Goal: Transaction & Acquisition: Purchase product/service

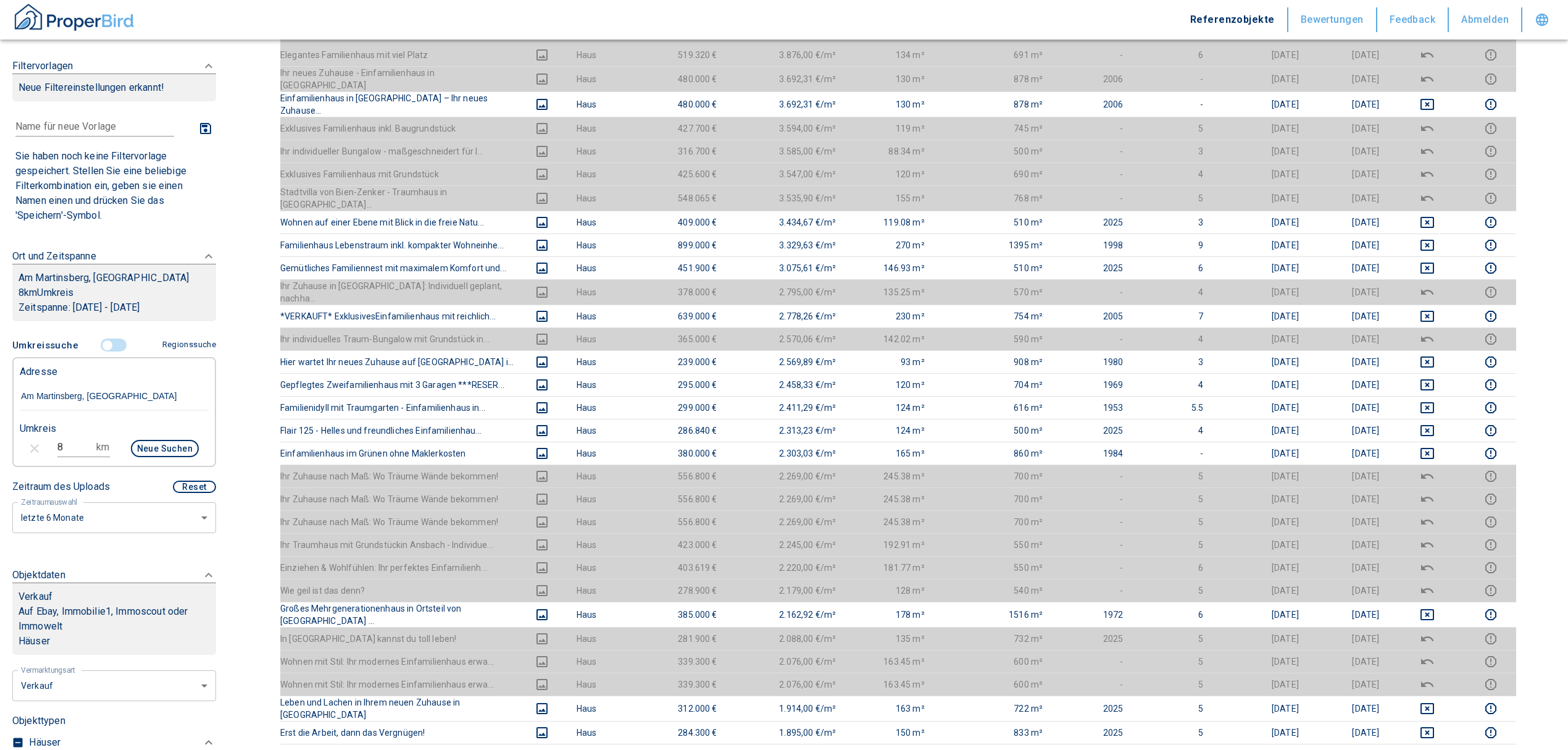
click at [106, 344] on input "controlled" at bounding box center [107, 345] width 37 height 14
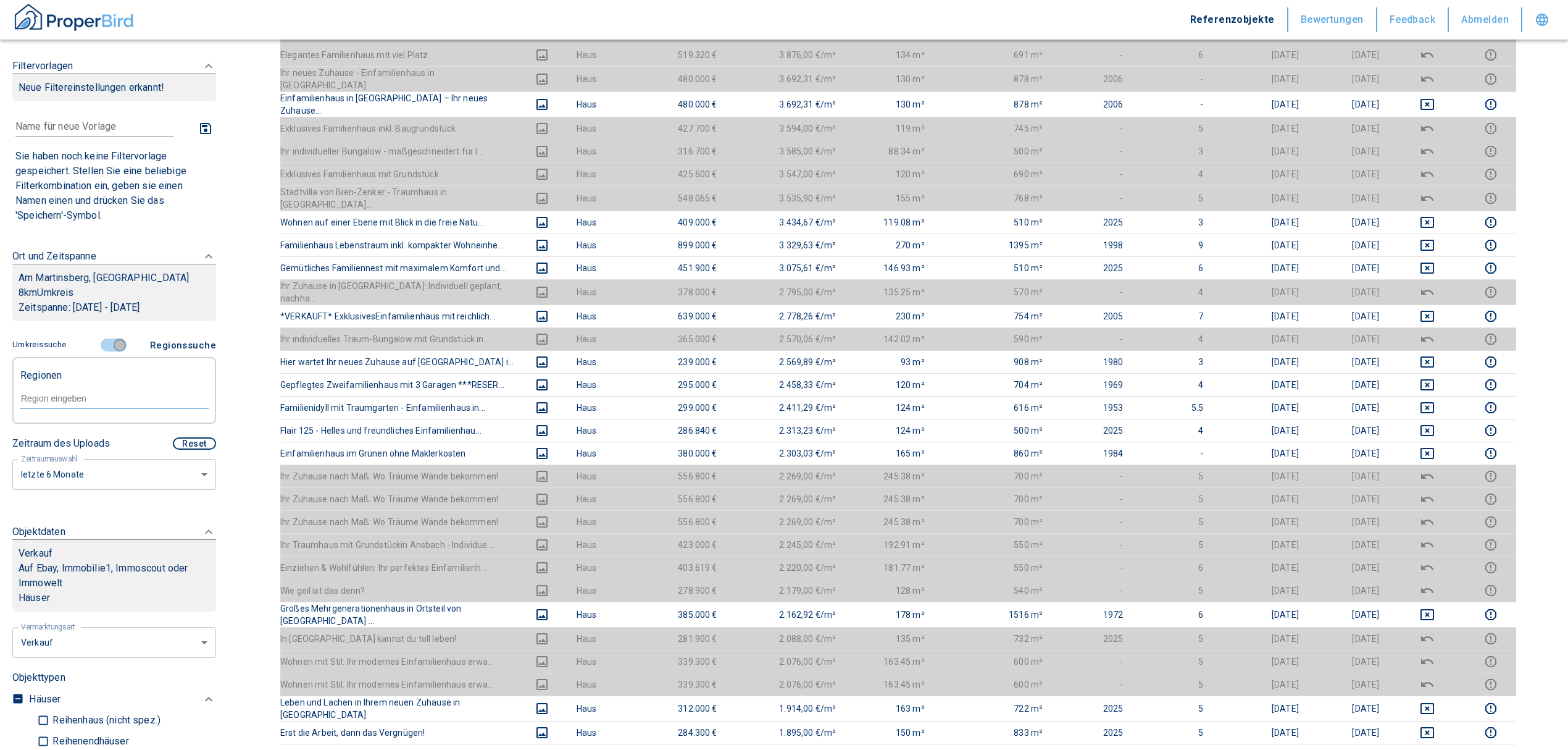
click at [120, 344] on input "controlled" at bounding box center [120, 345] width 37 height 14
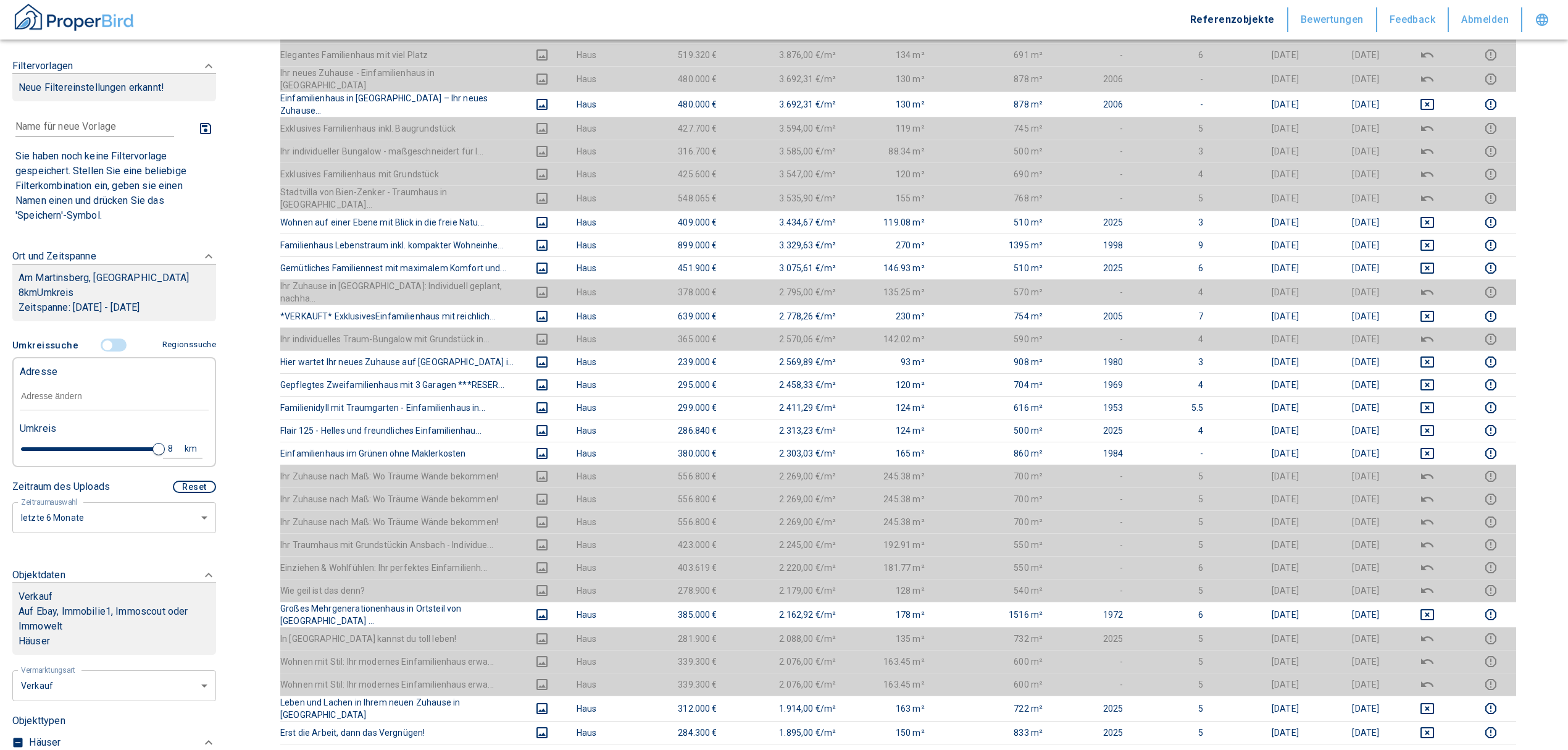
type input "2020"
type input "999999990"
type input "4.6"
type input "2020"
type input "999999990"
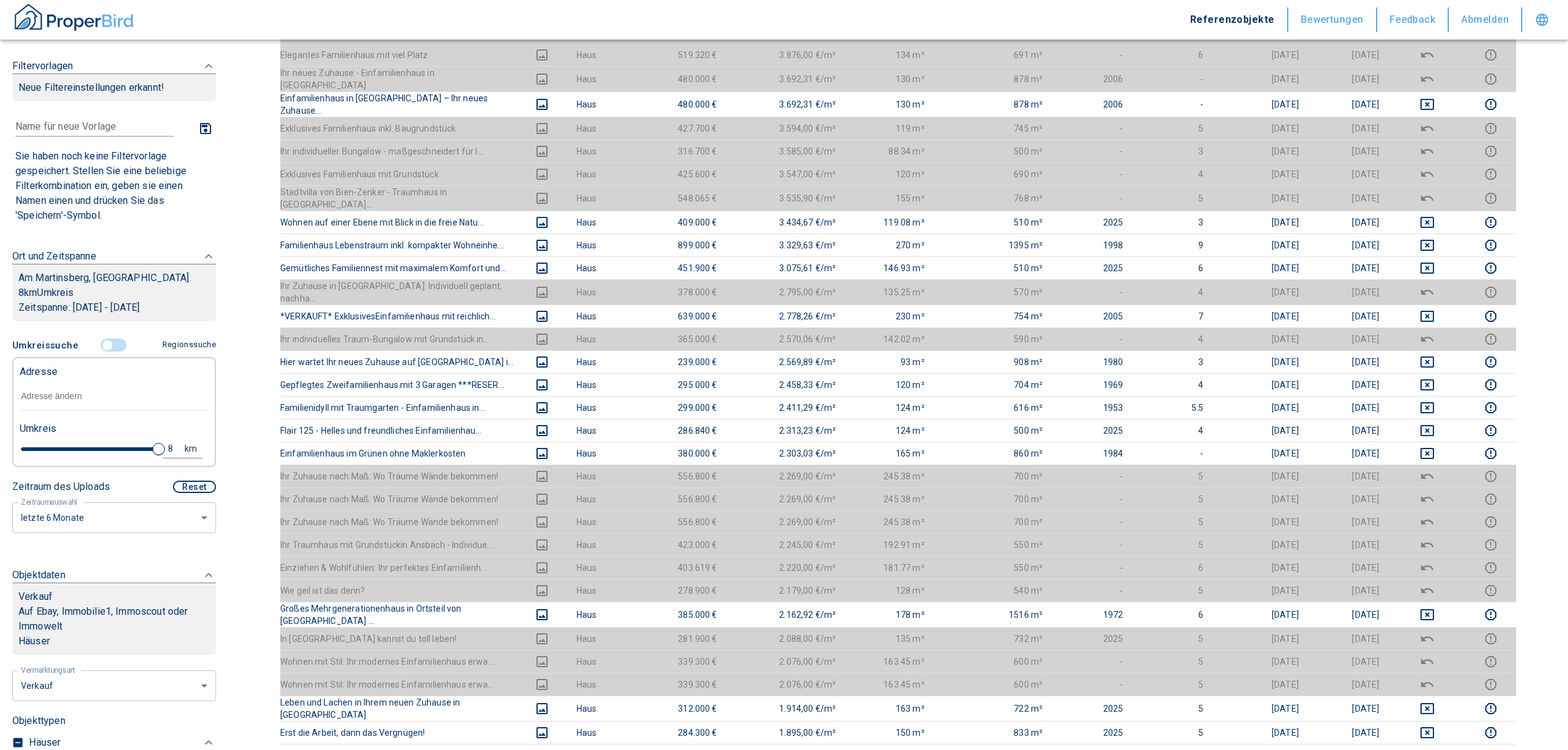
type input "3.2"
type input "2020"
type input "999999990"
type input "0.8"
type input "2020"
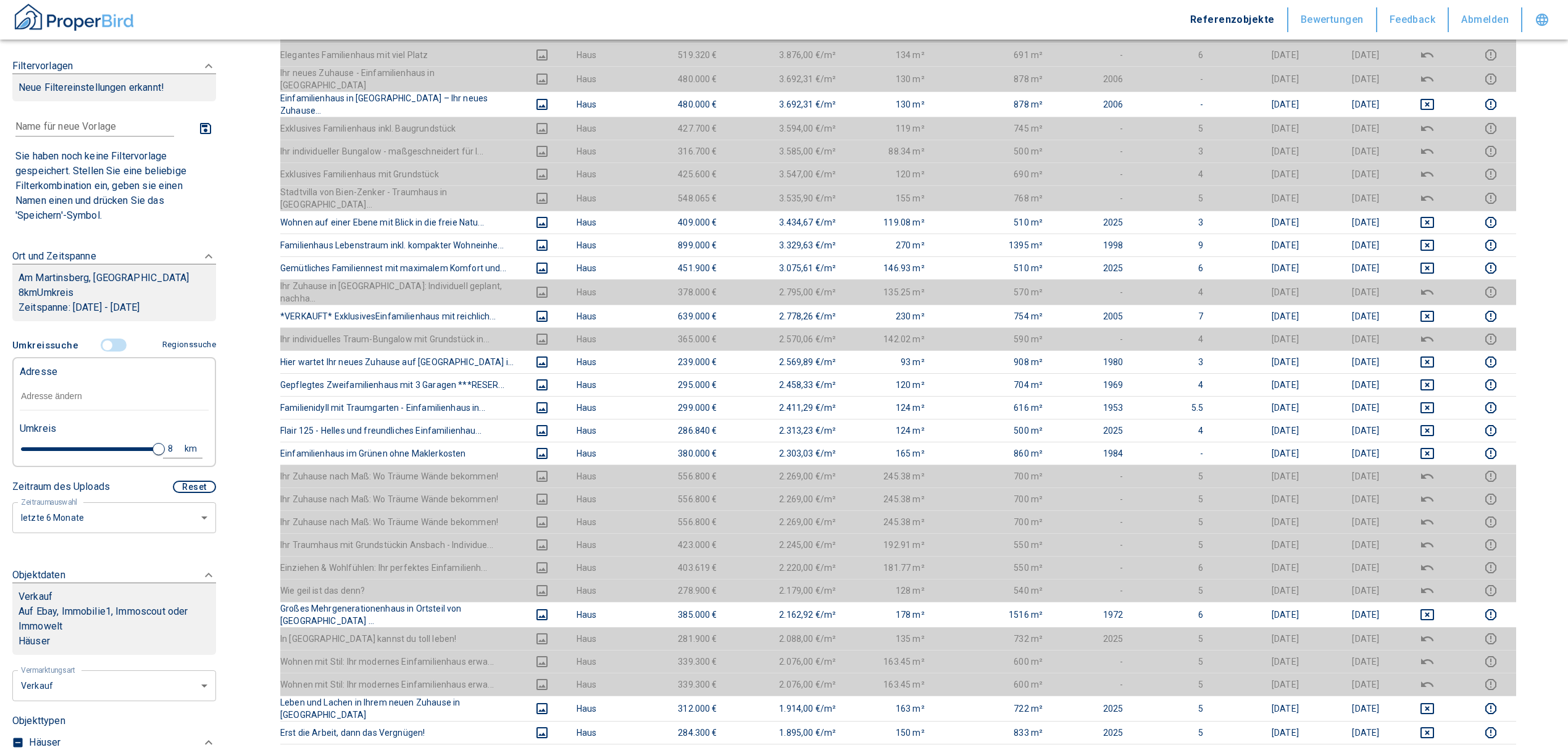
type input "999999990"
type input "0.2"
type input "2020"
type input "999999990"
type input "0.4"
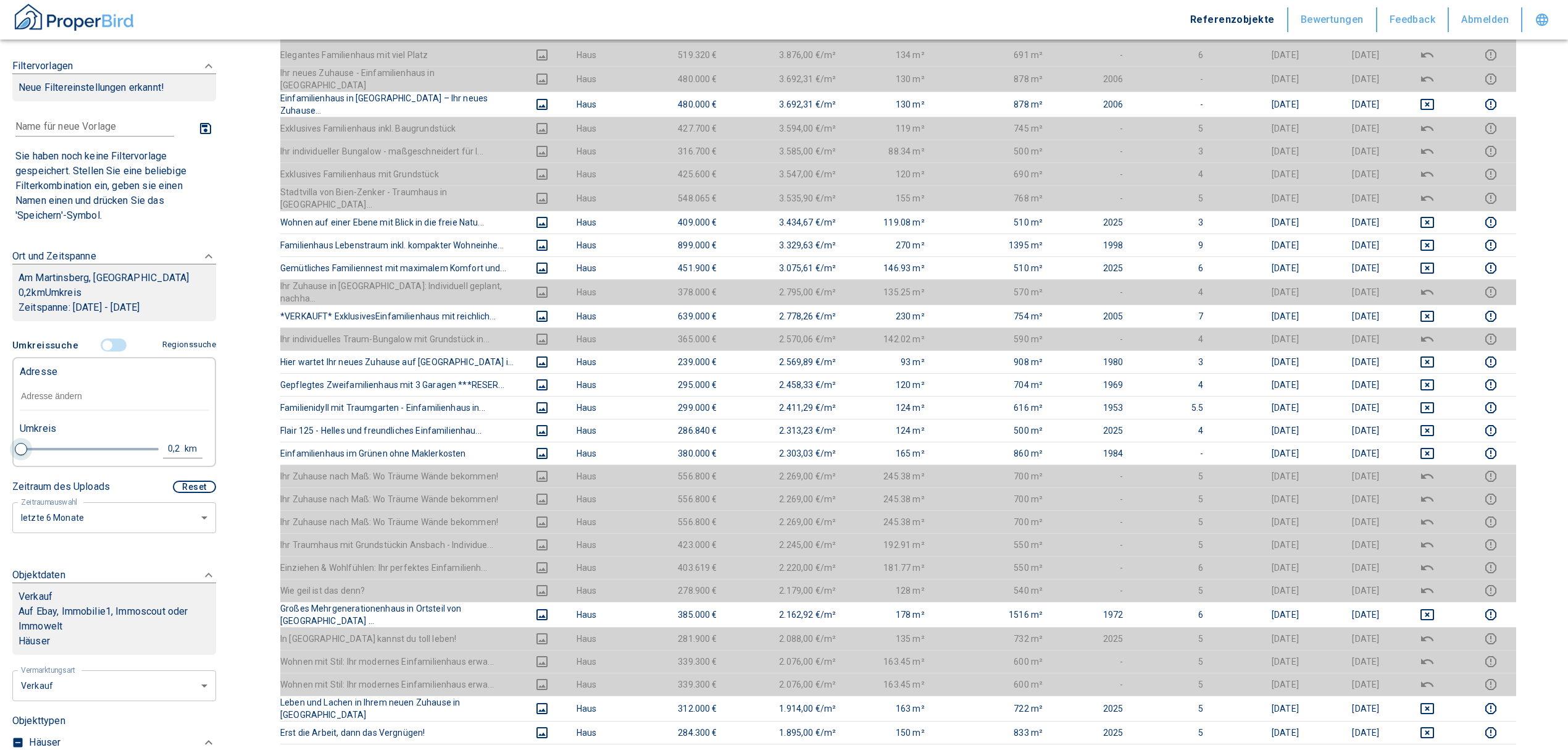
type input "2020"
type input "999999990"
type input "1"
type input "2020"
type input "999999990"
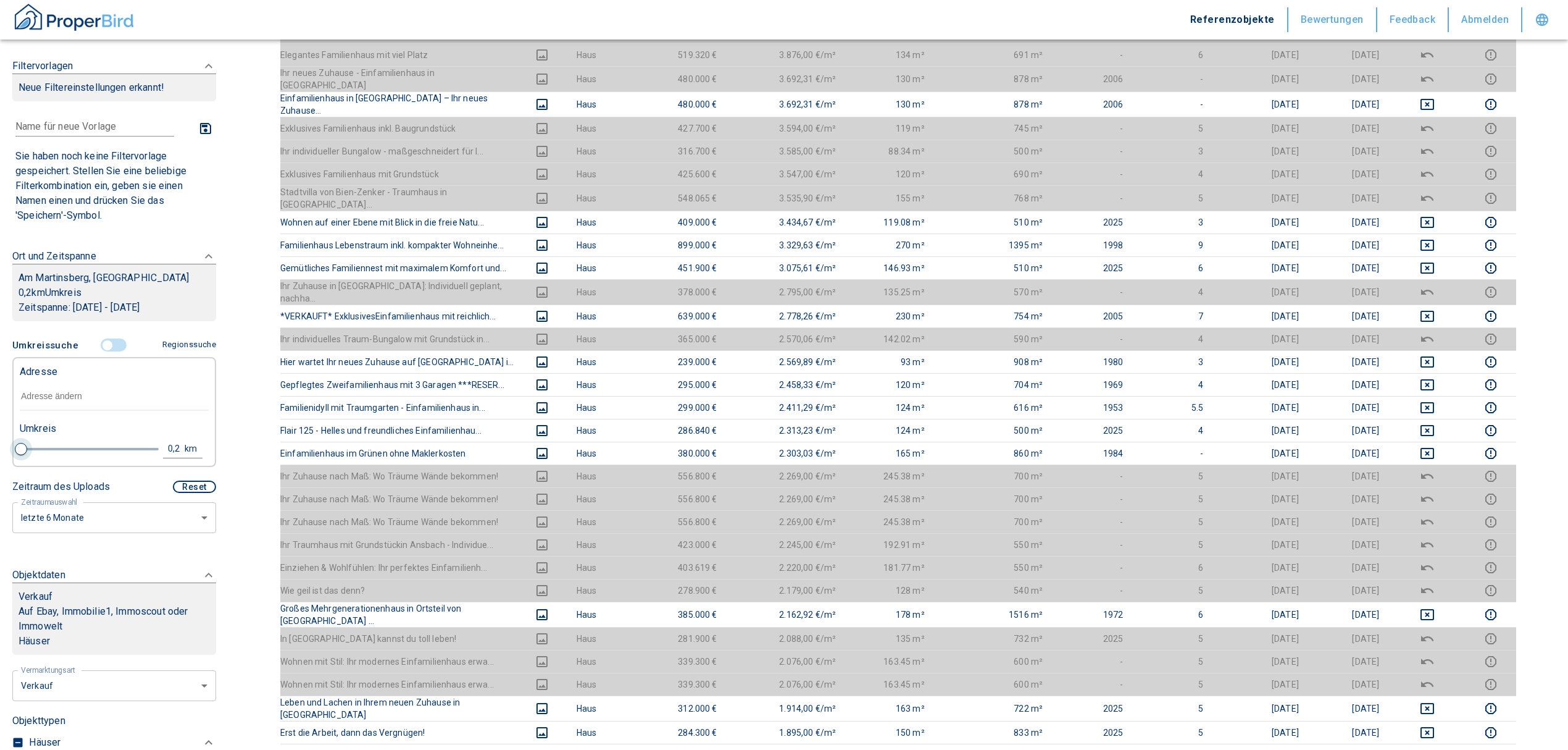
type input "1.2"
type input "2020"
type input "999999990"
type input "1.4"
type input "2020"
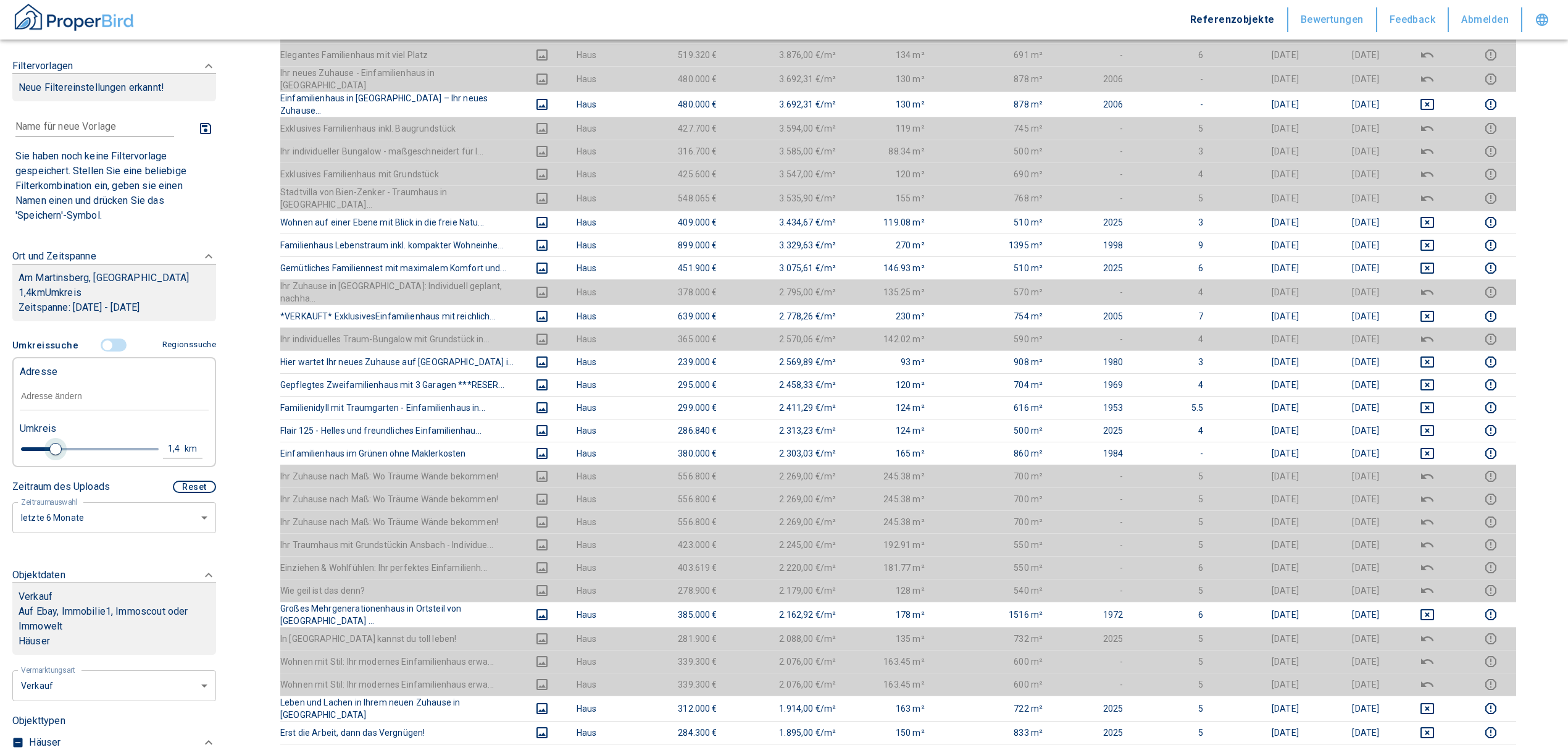
type input "999999990"
type input "1.2"
type input "2020"
type input "999999990"
type input "1"
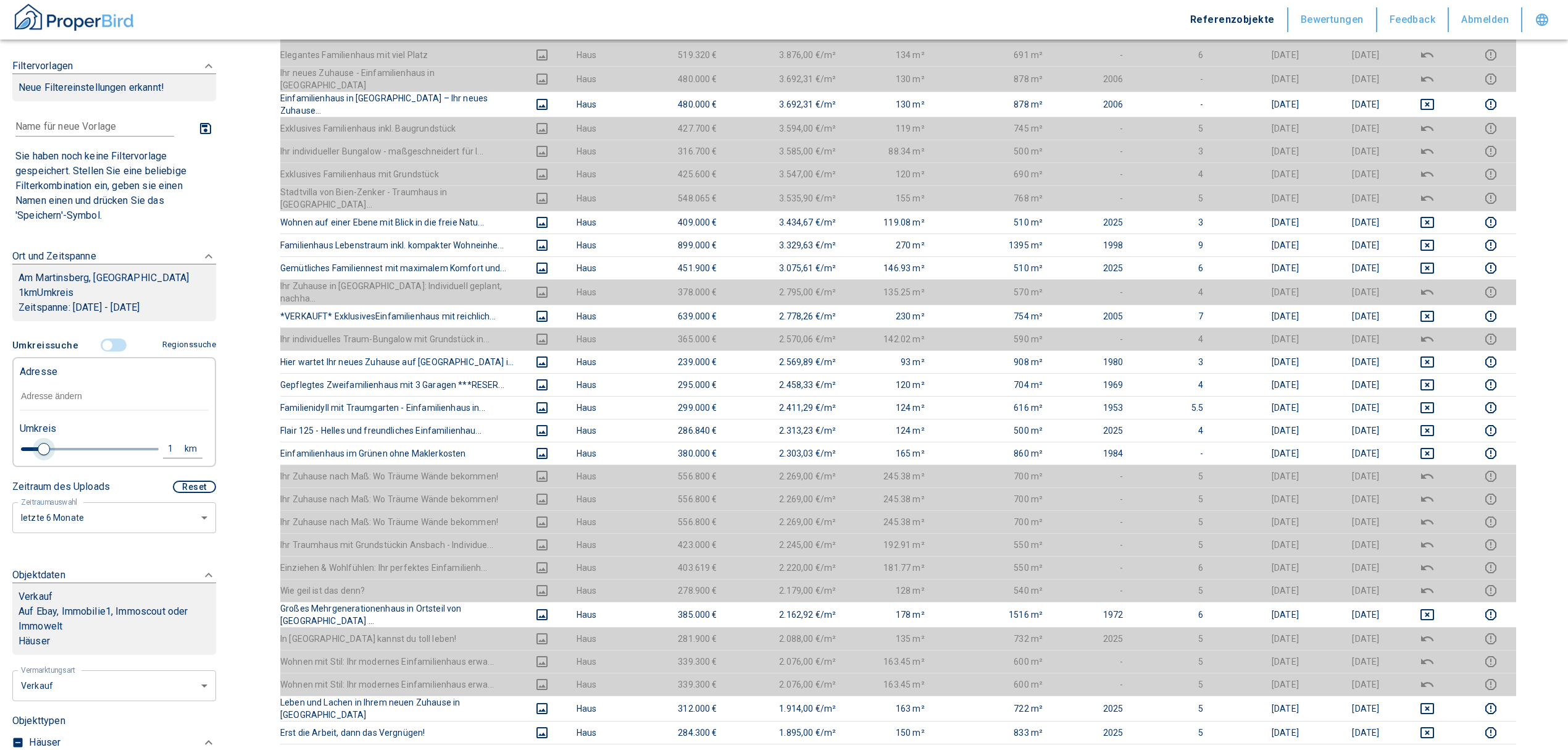
drag, startPoint x: 143, startPoint y: 450, endPoint x: 43, endPoint y: 450, distance: 100.0
click at [43, 450] on span at bounding box center [44, 449] width 12 height 12
type input "2020"
type input "999999990"
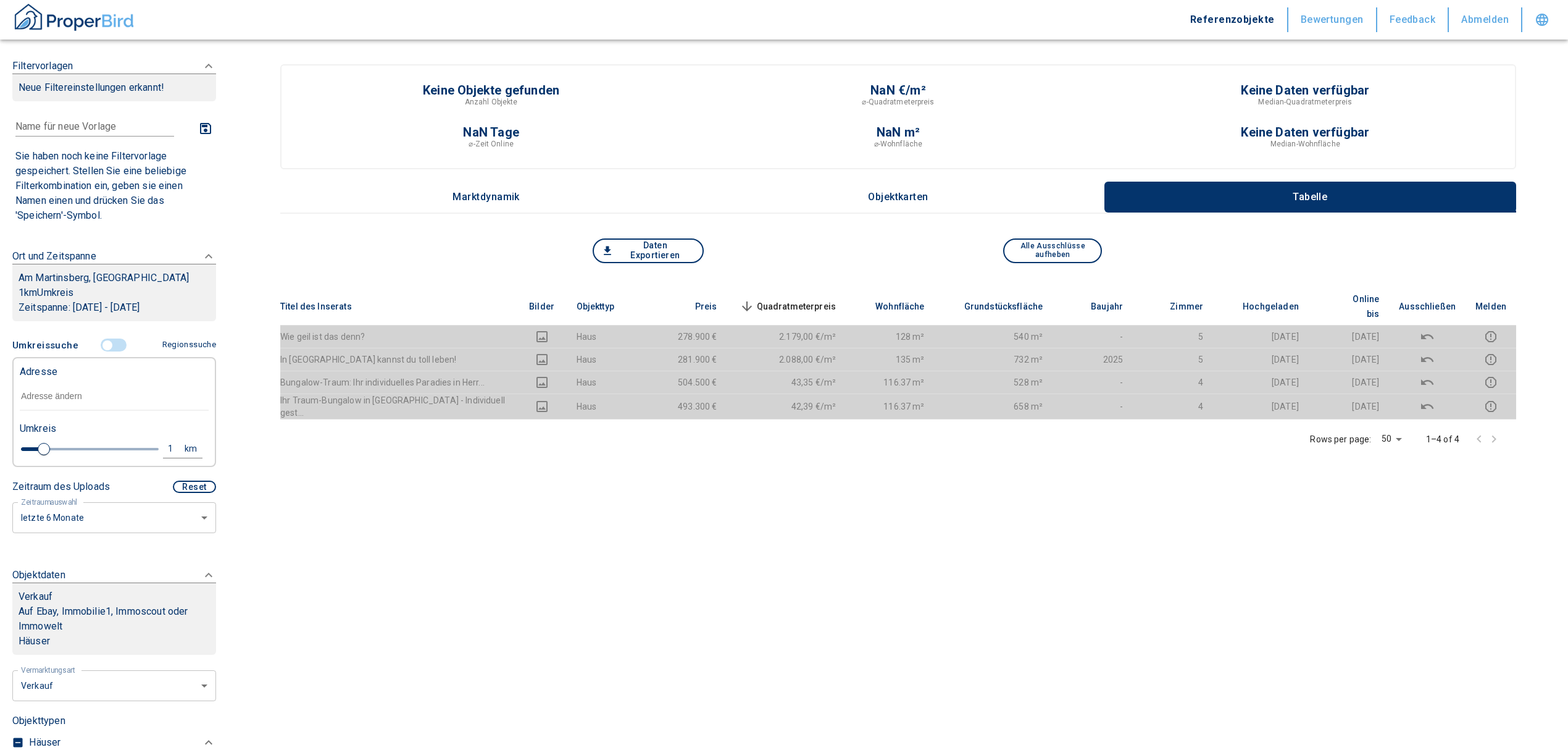
click at [55, 393] on input "text" at bounding box center [114, 396] width 189 height 28
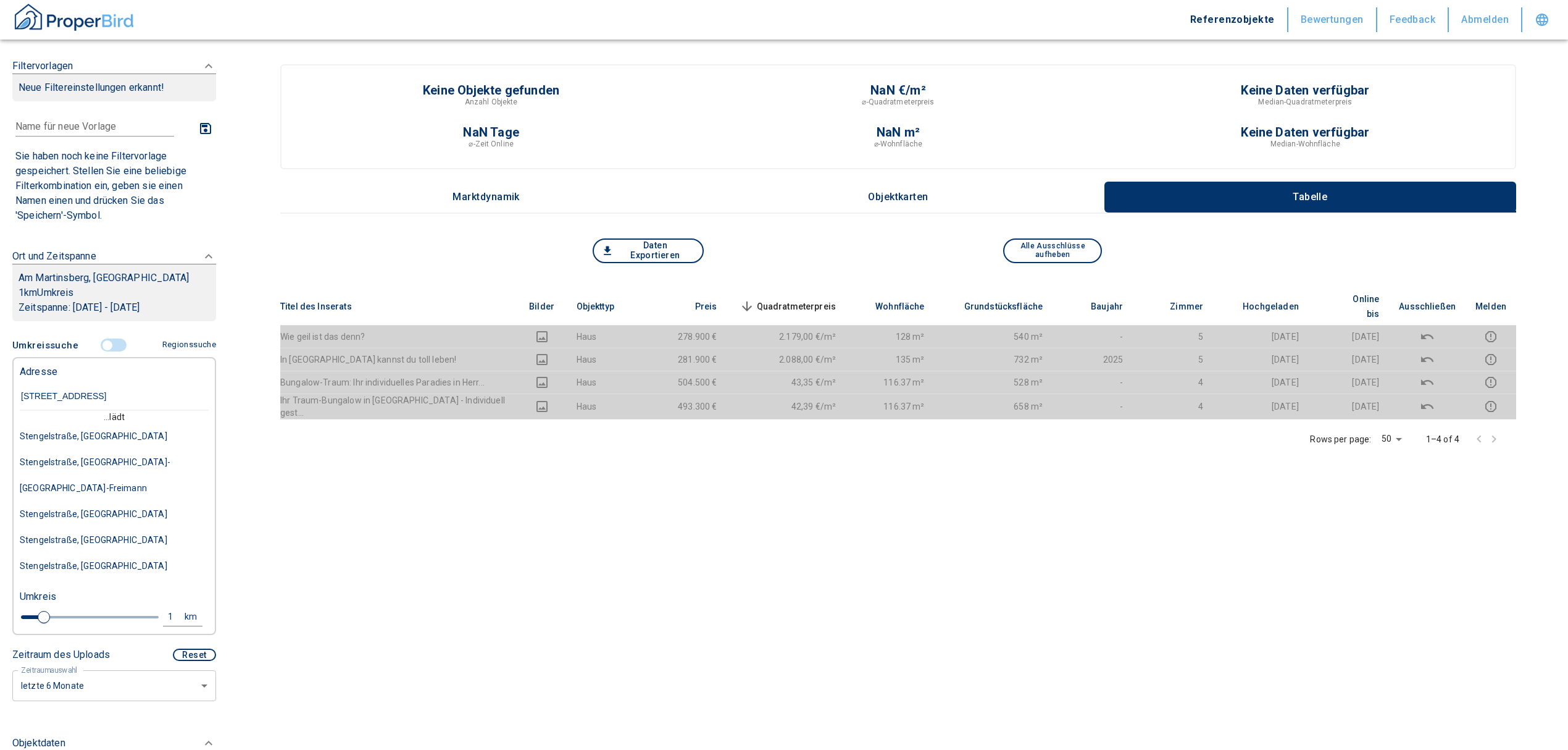
type input "stengelstraße 9 m"
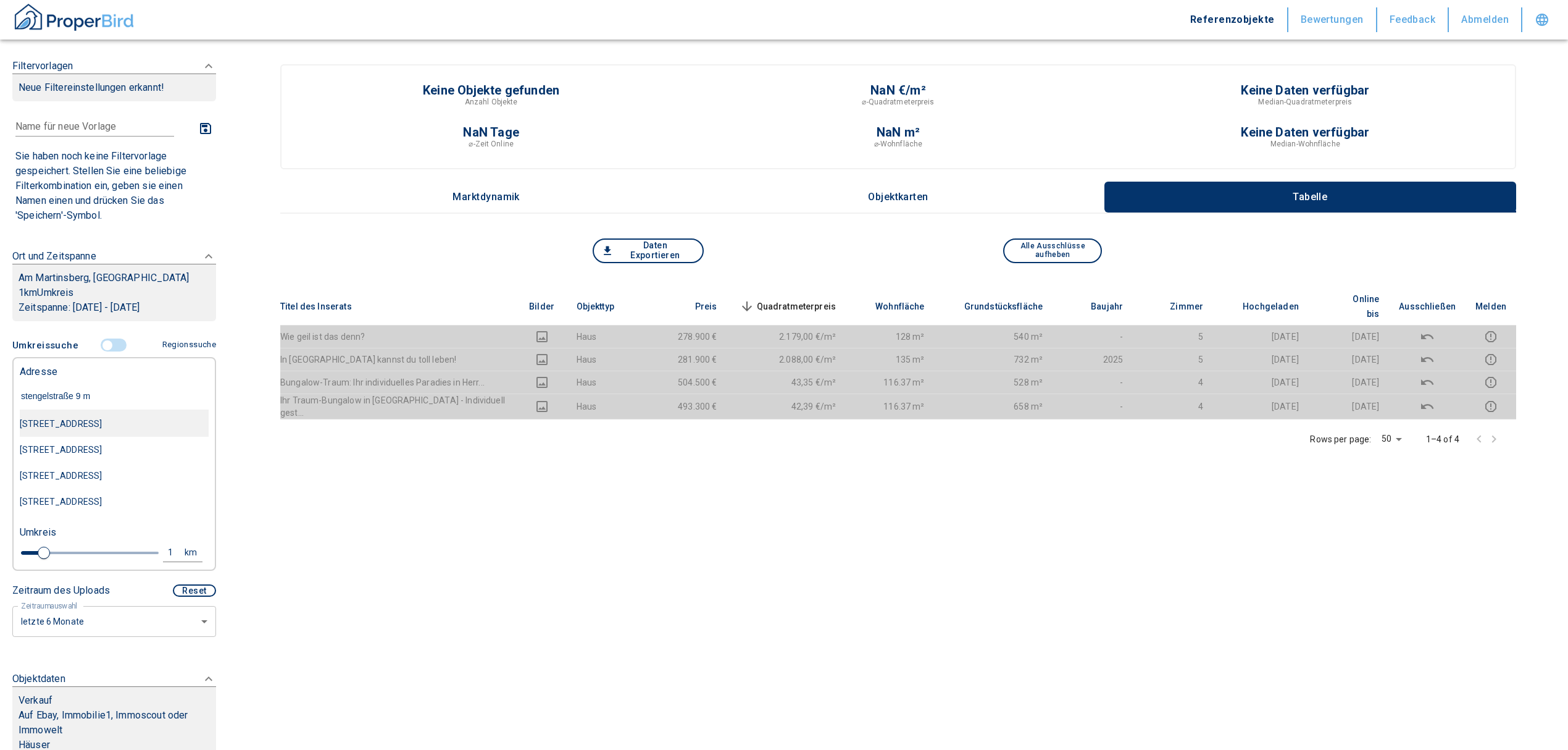
click at [99, 425] on div "[STREET_ADDRESS]" at bounding box center [114, 424] width 189 height 26
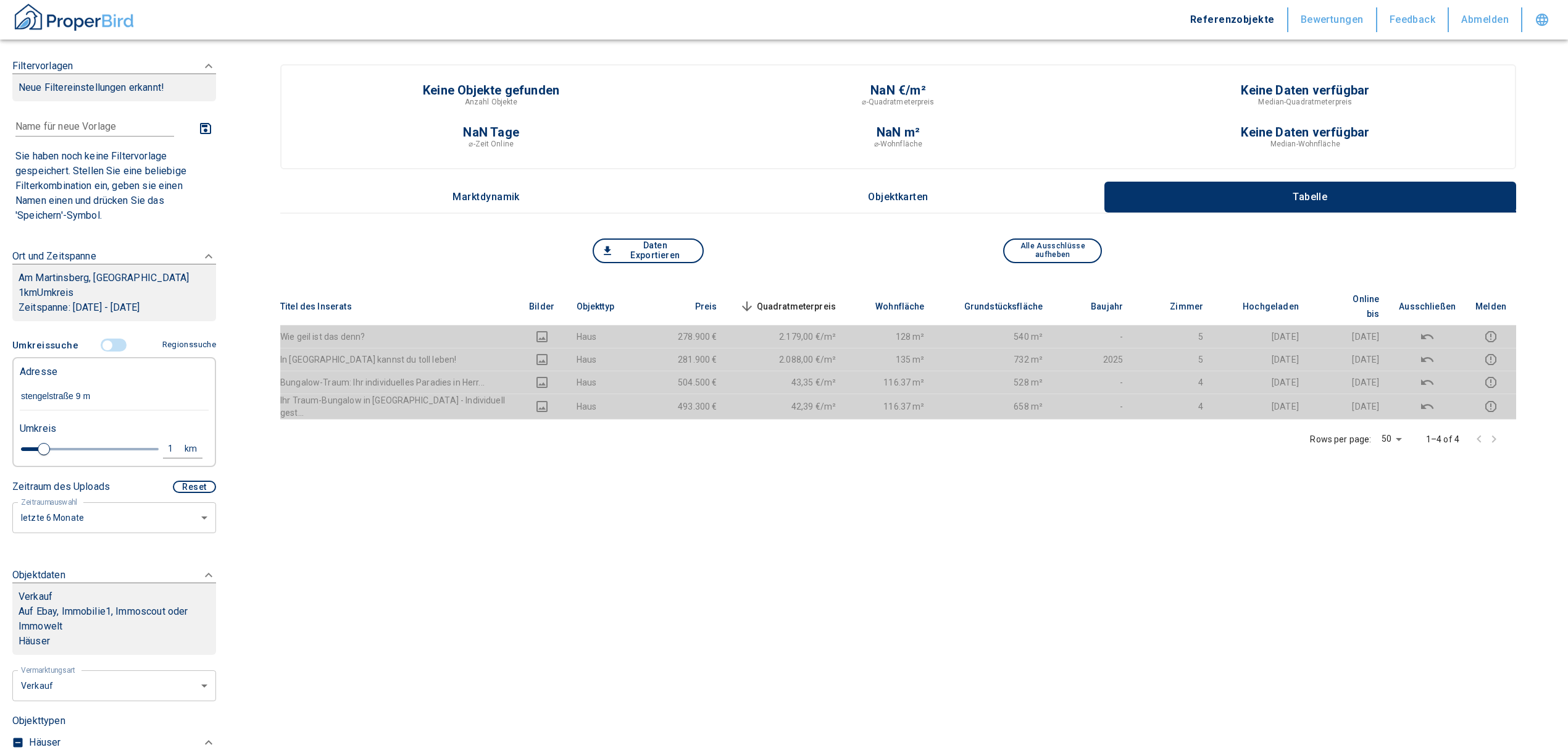
type input "2020"
type input "999999990"
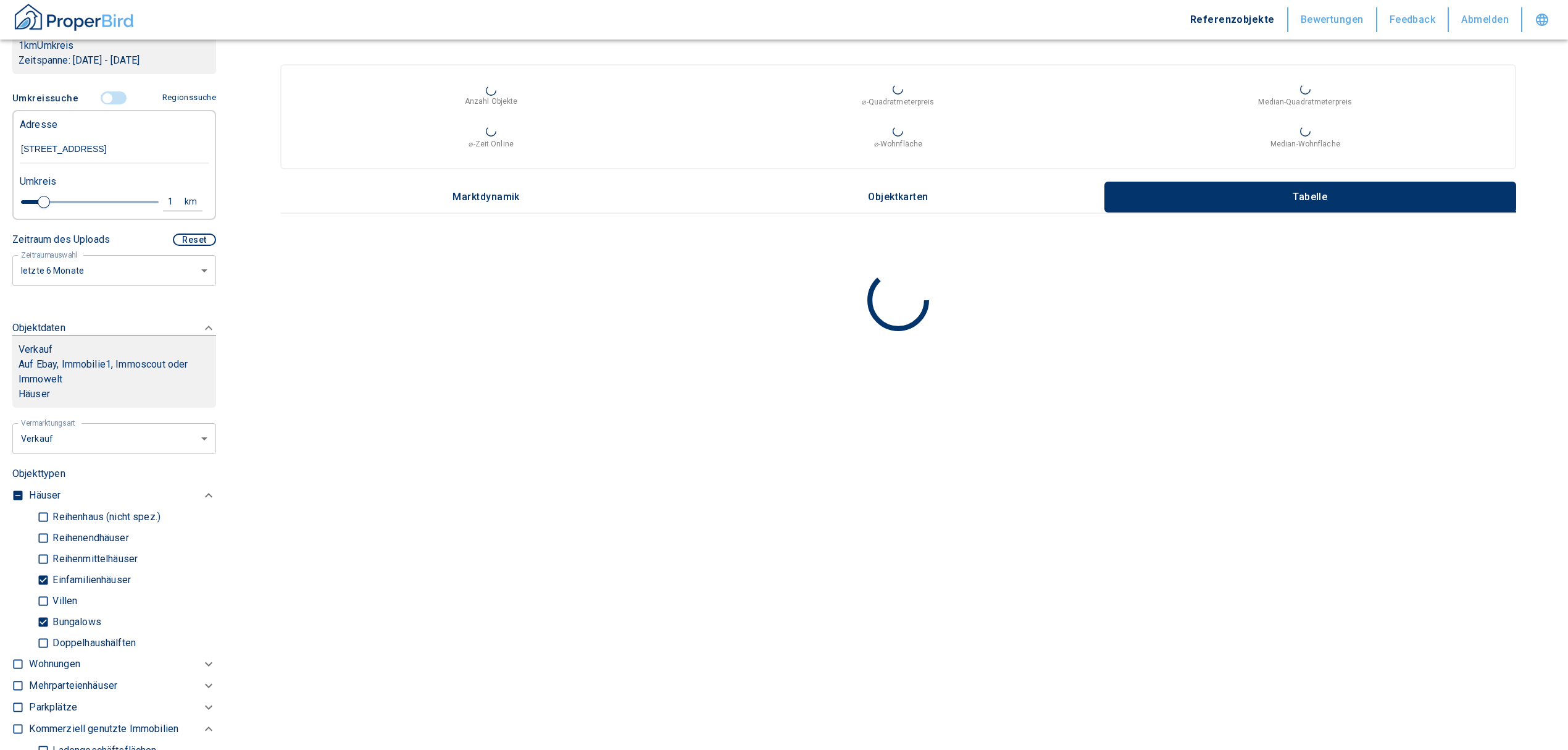
scroll to position [329, 0]
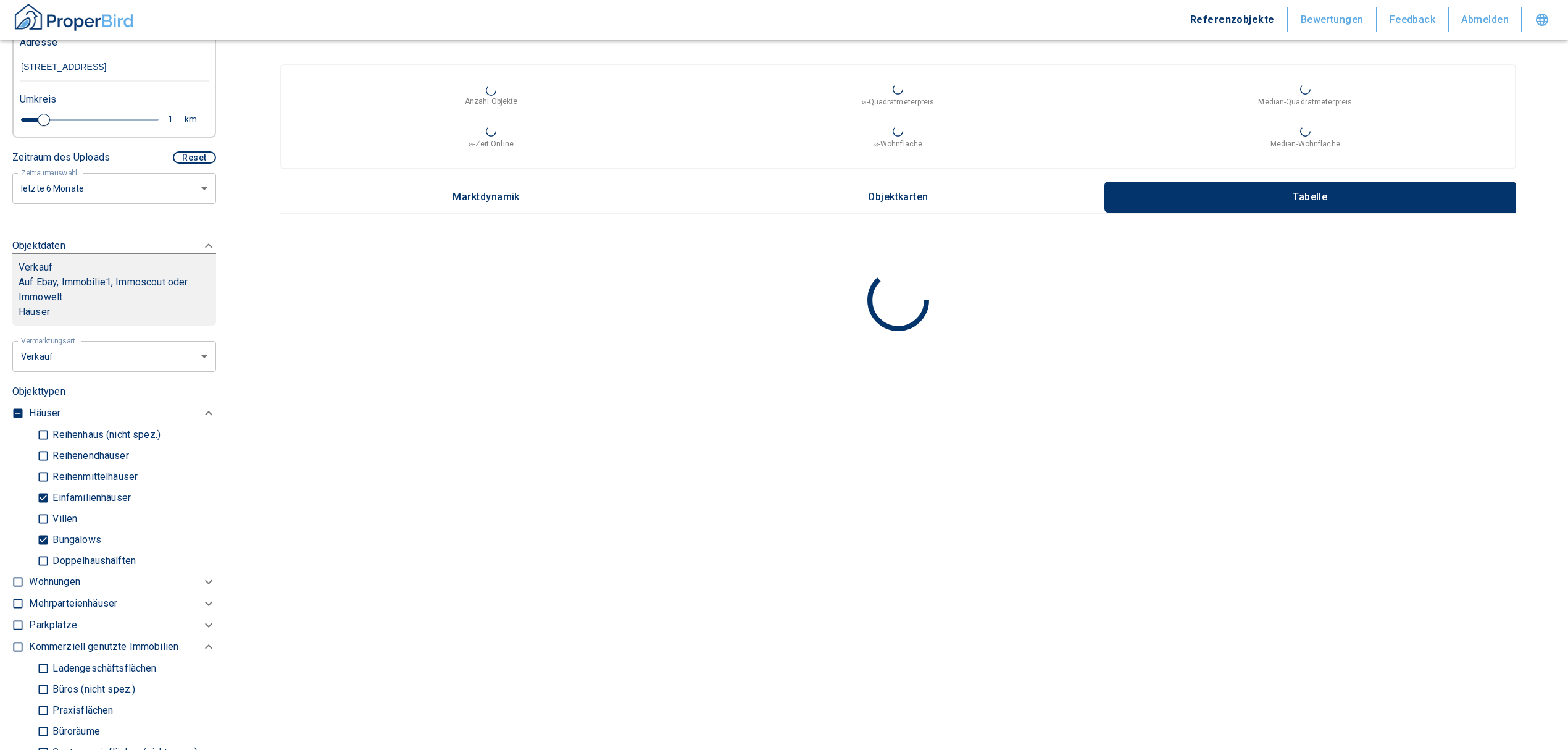
type input "[STREET_ADDRESS]"
click at [45, 508] on input "Einfamilienhäuser" at bounding box center [43, 497] width 12 height 22
checkbox input "false"
type input "2020"
type input "999999990"
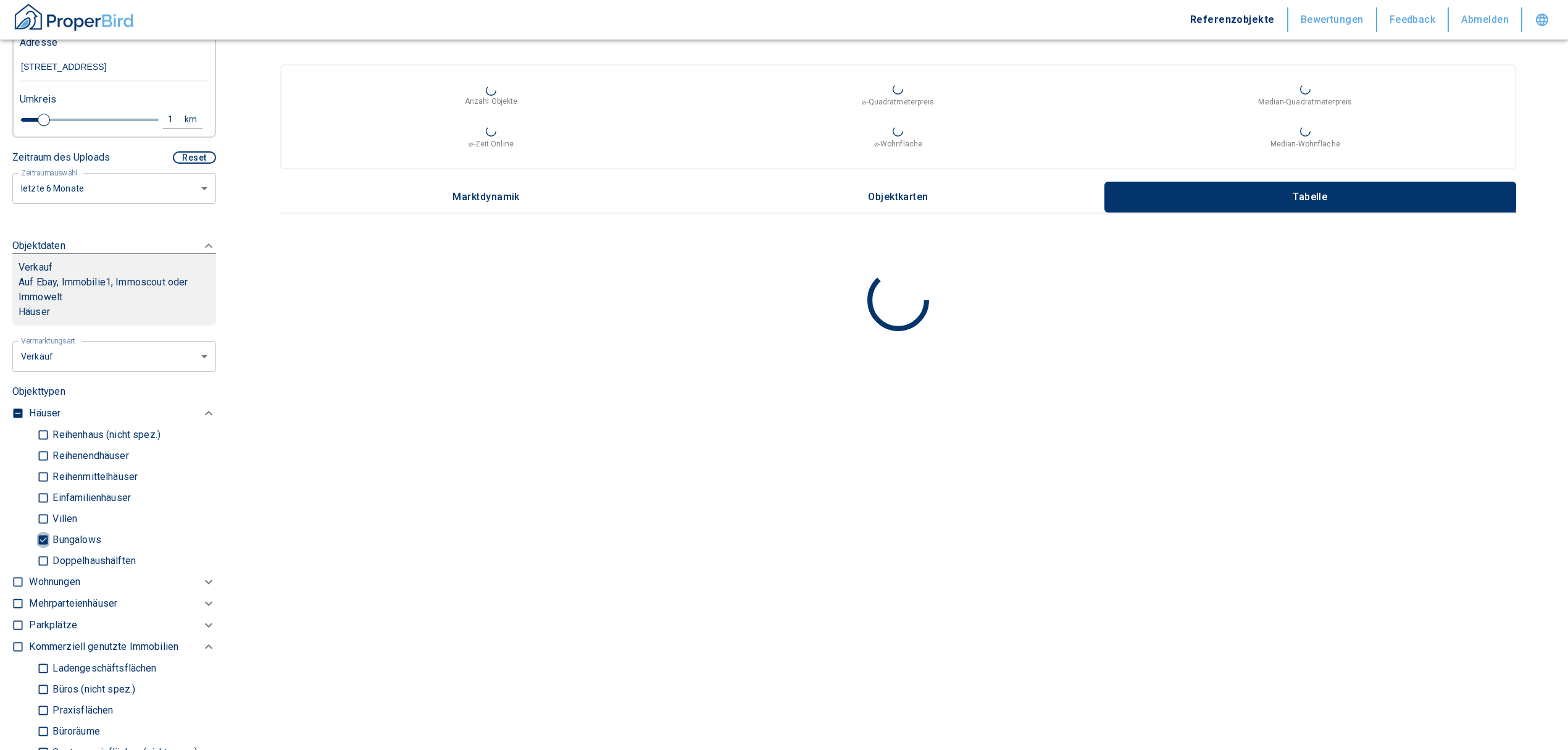
click at [39, 551] on input "Bungalows" at bounding box center [43, 539] width 12 height 22
checkbox input "false"
type input "2020"
type input "999999990"
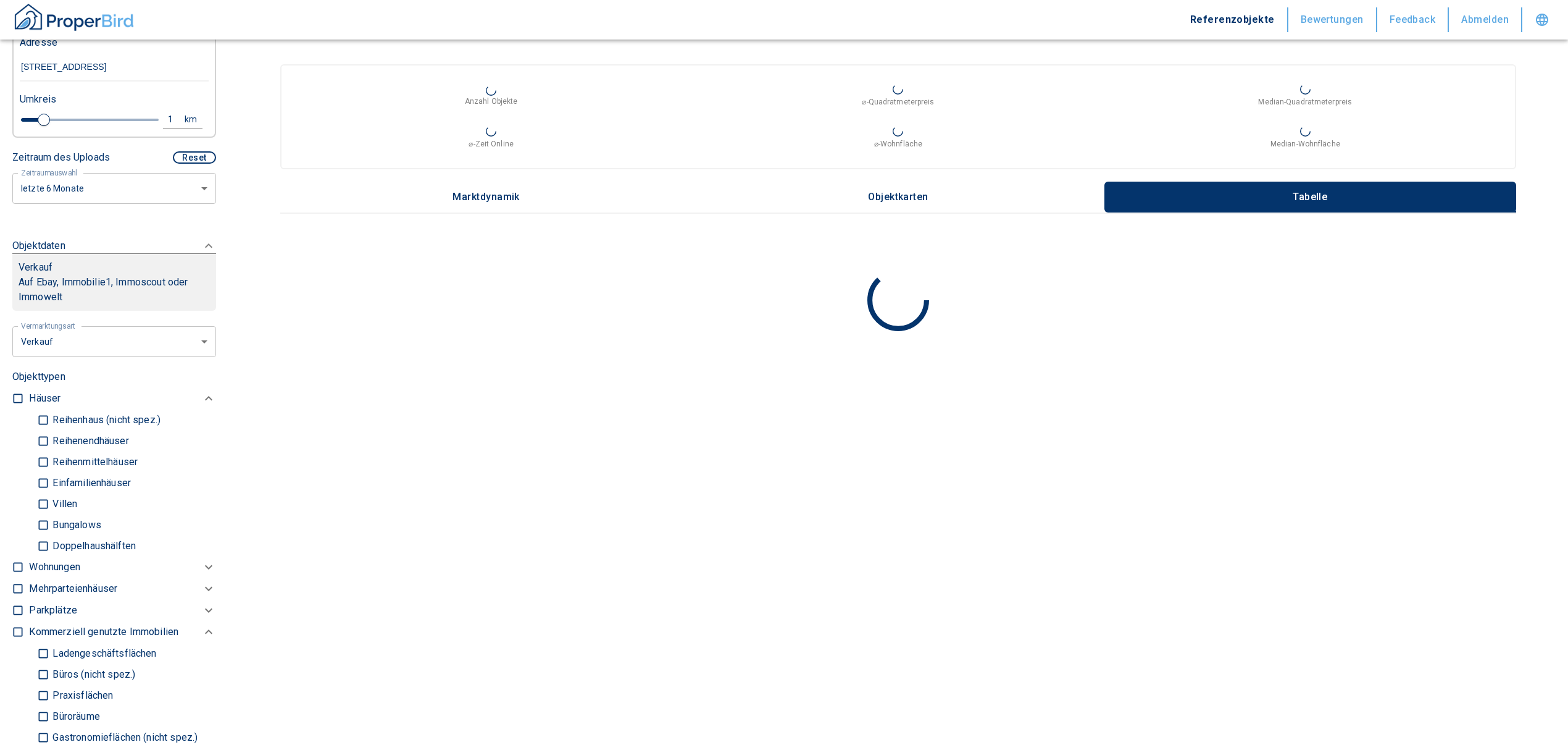
click at [45, 574] on p "Wohnungen" at bounding box center [54, 567] width 51 height 15
click at [13, 573] on input "checkbox" at bounding box center [17, 566] width 12 height 12
checkbox input "true"
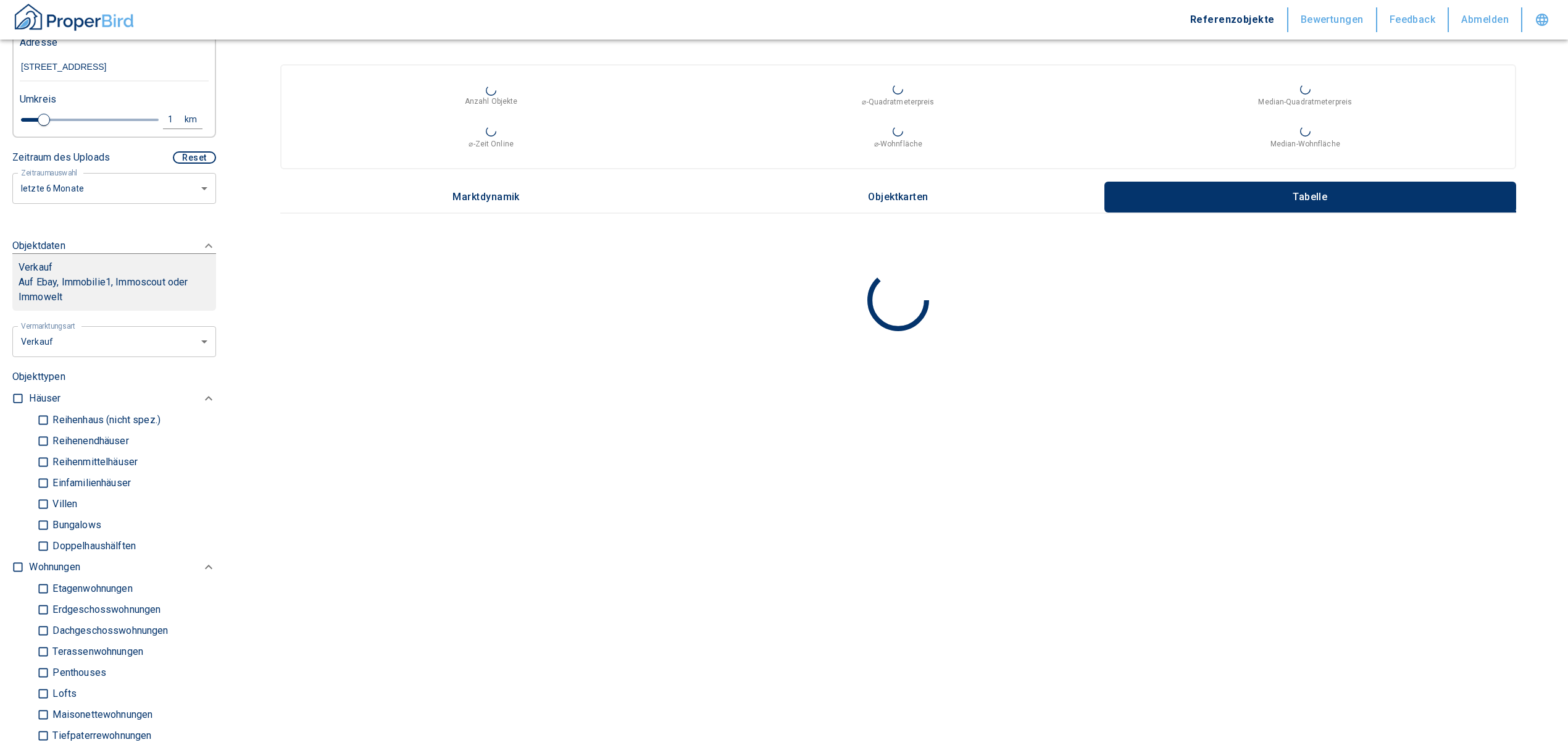
checkbox input "true"
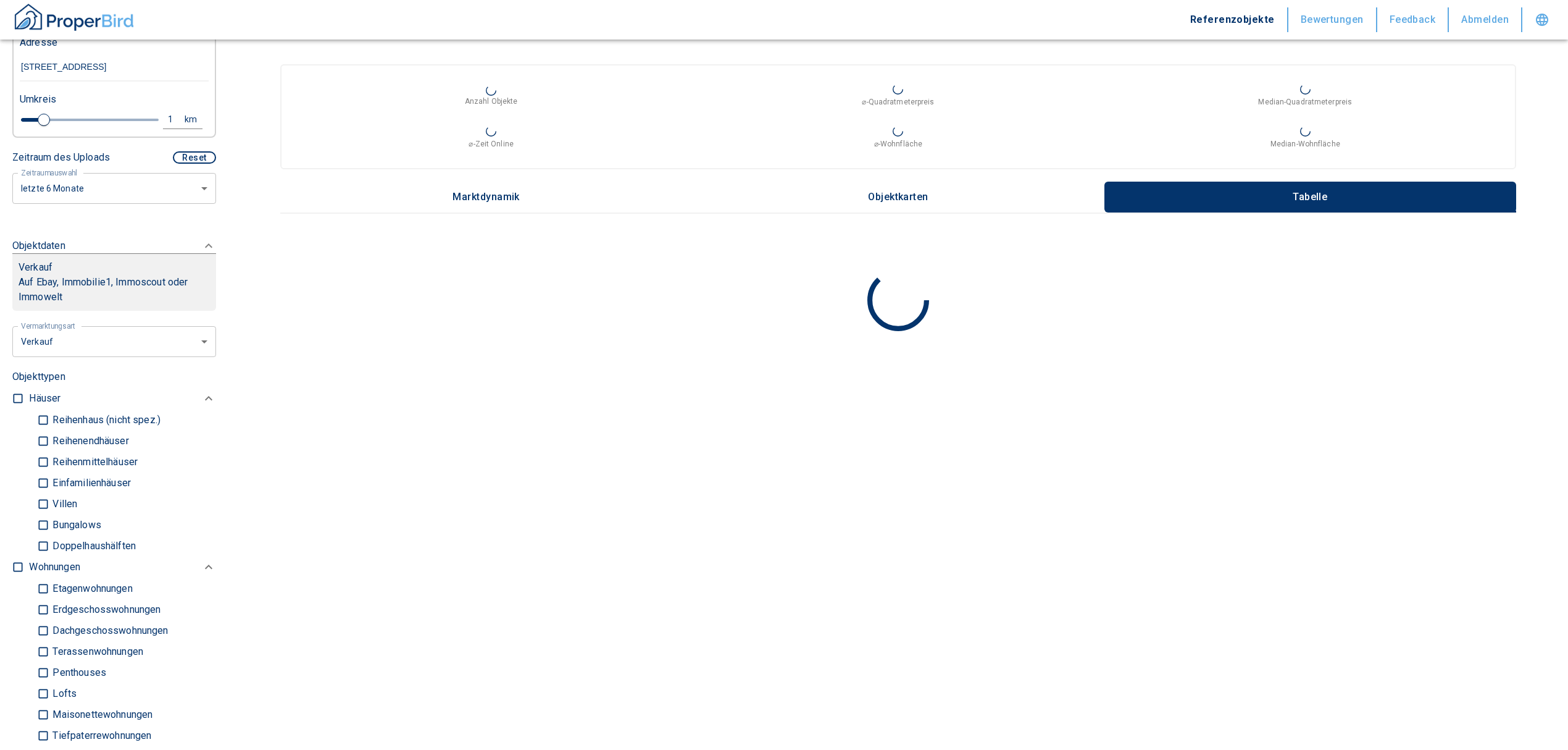
checkbox input "true"
type input "2020"
type input "999999990"
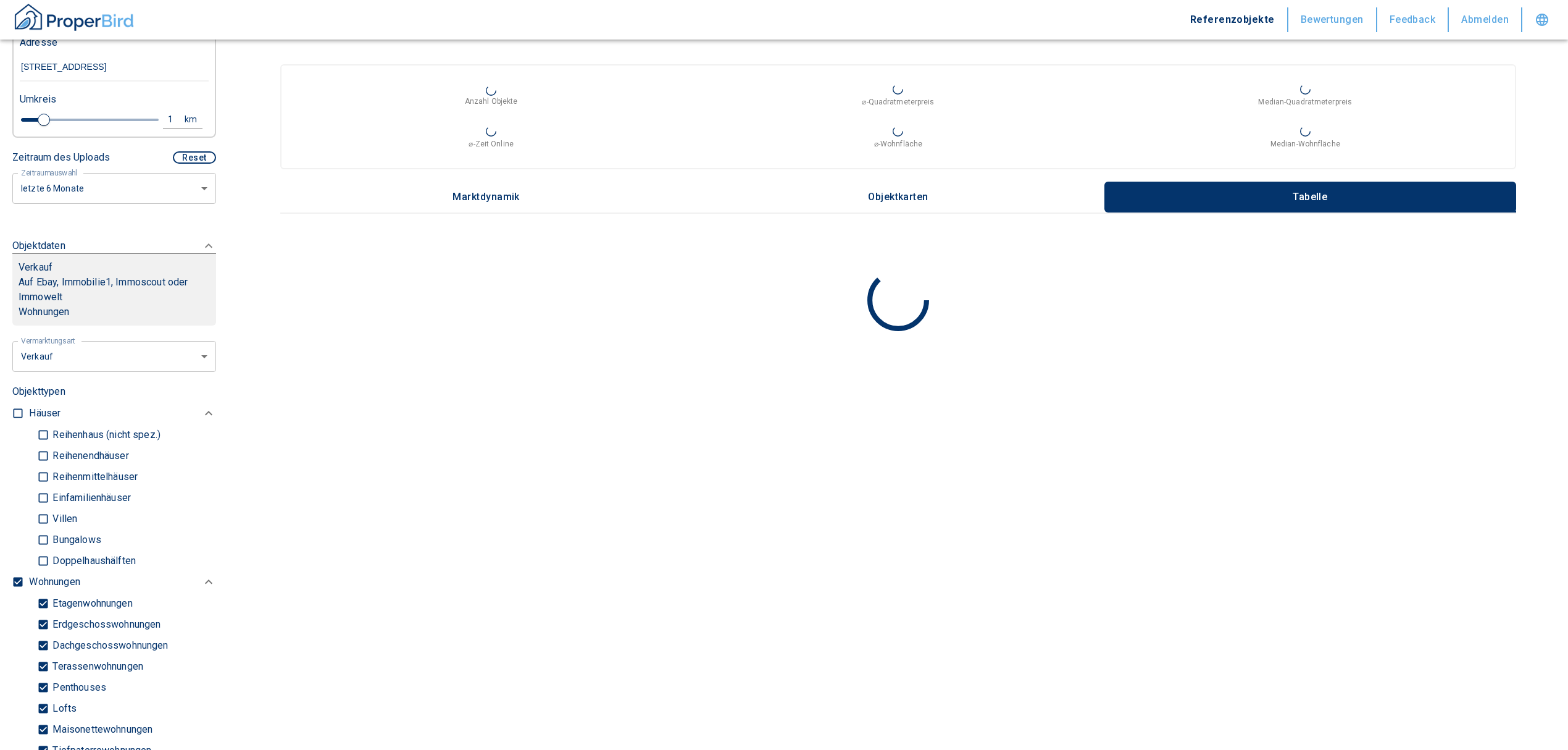
type input "2020"
type input "999999990"
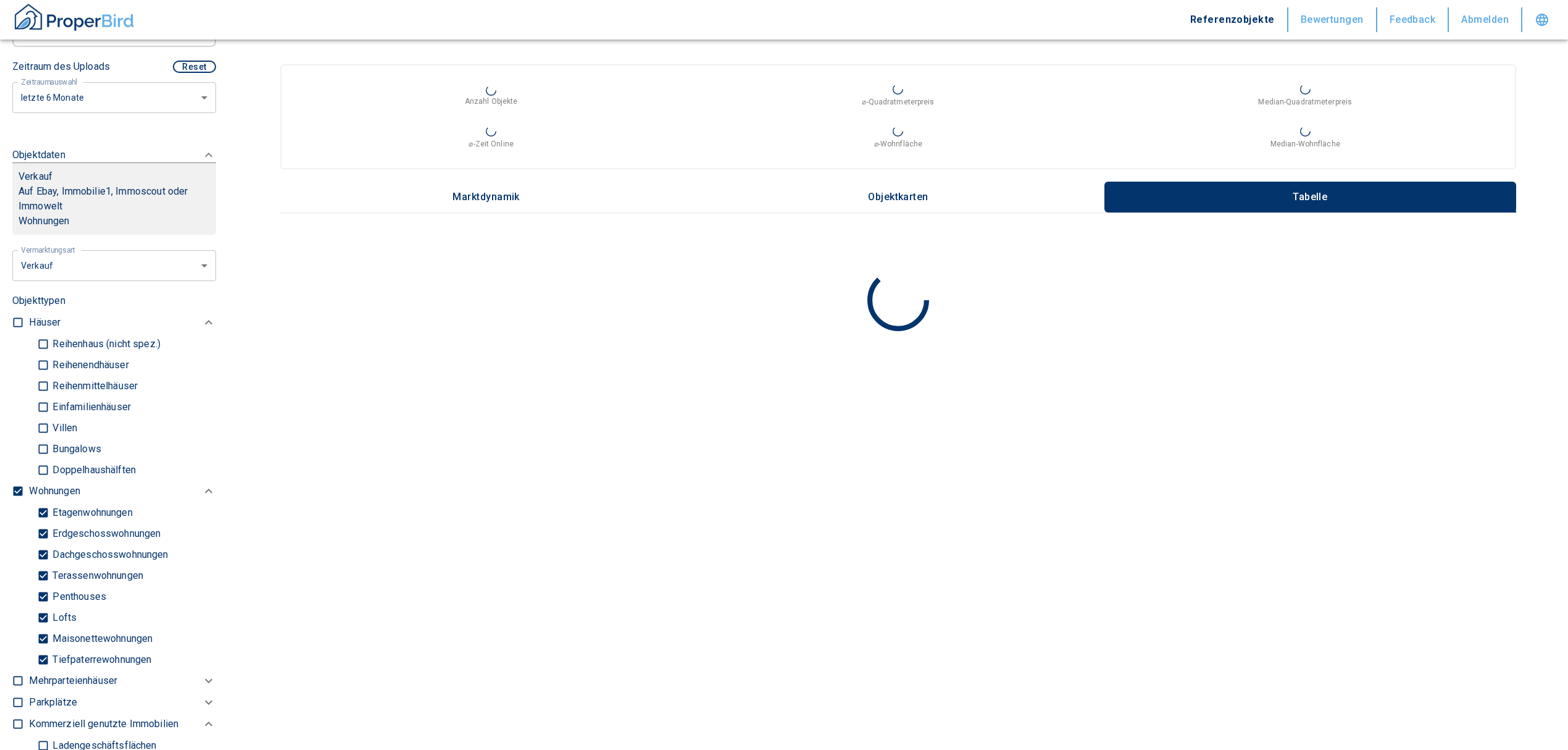
scroll to position [576, 0]
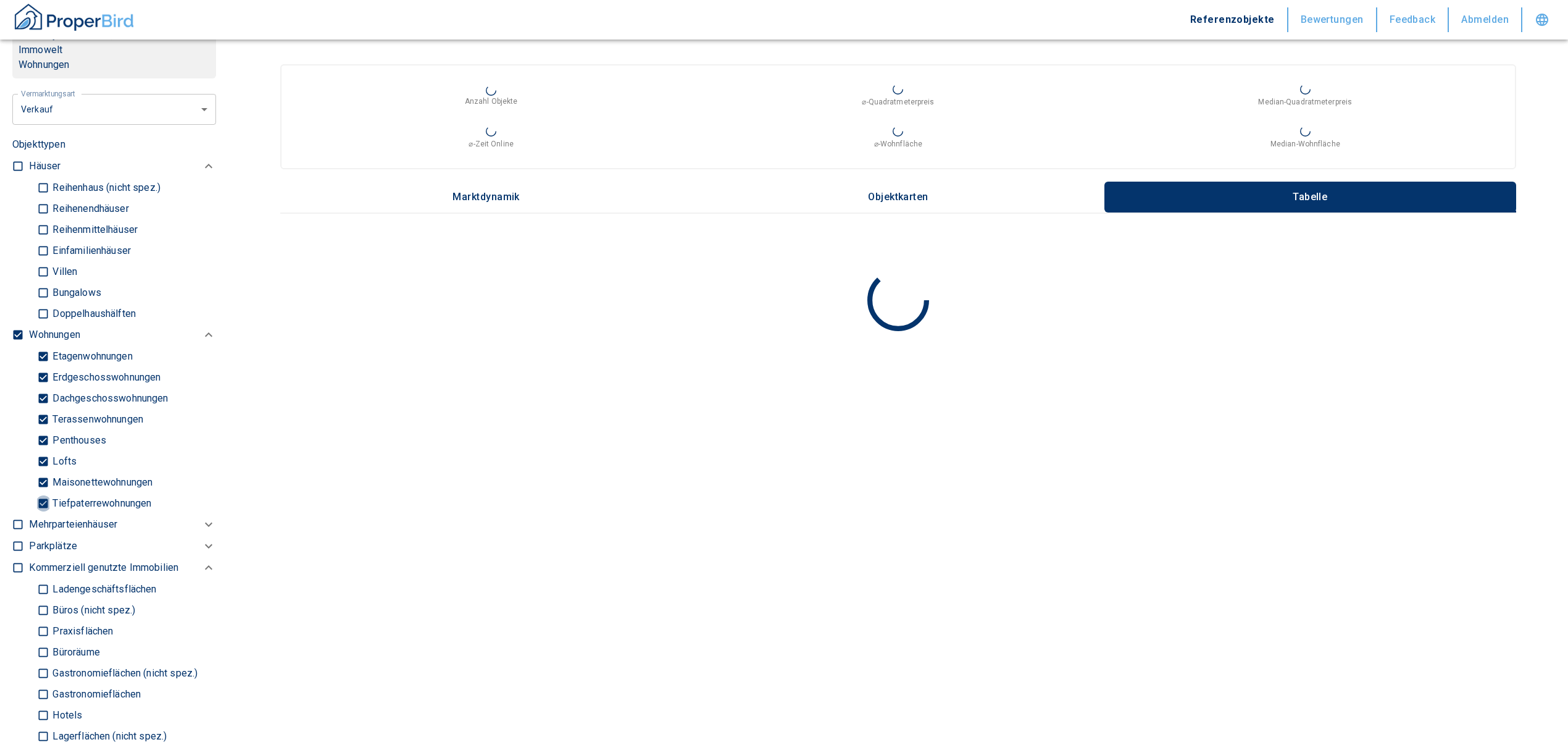
click at [45, 513] on input "Tiefpaterrewohnungen" at bounding box center [43, 503] width 12 height 22
checkbox input "false"
type input "2020"
type input "999999990"
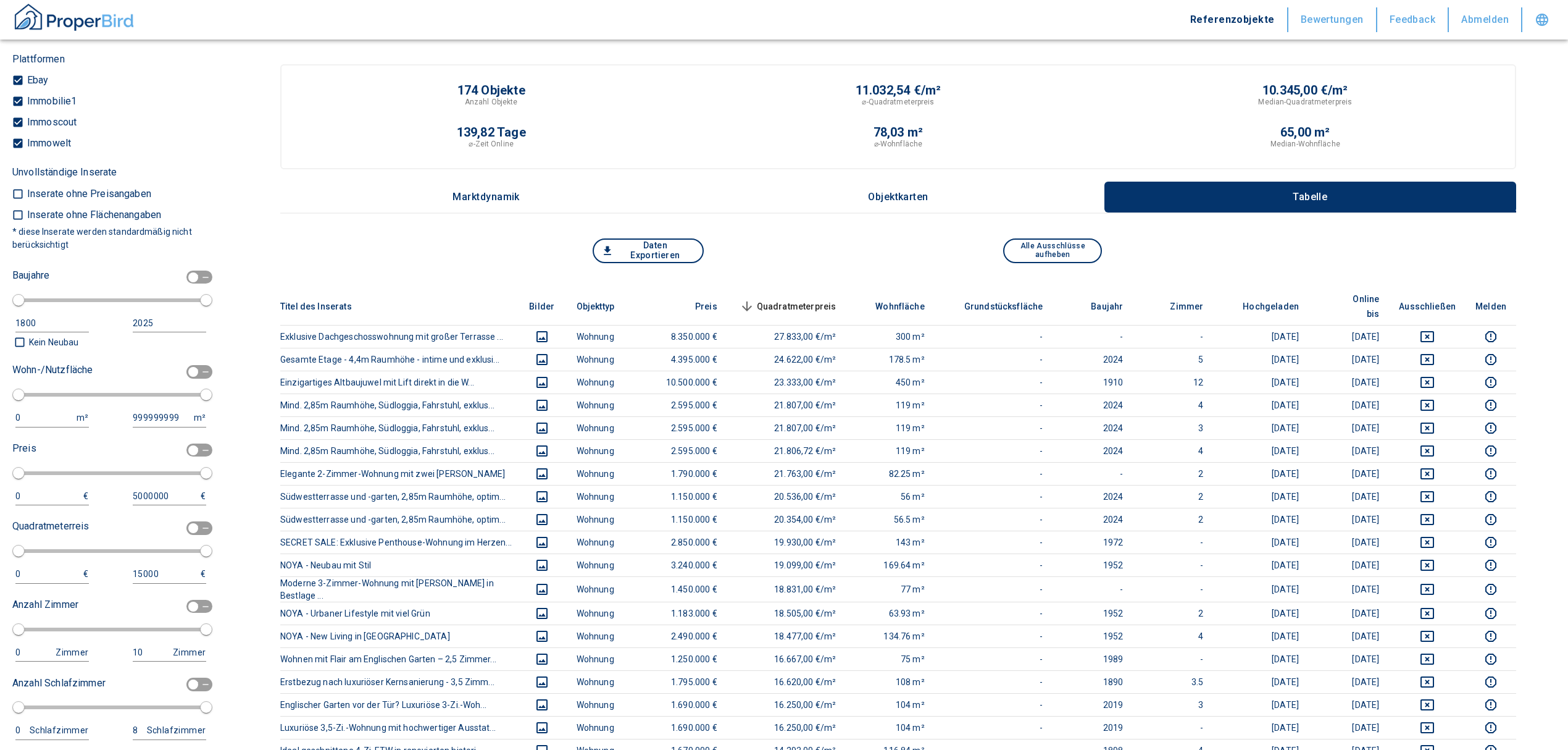
scroll to position [1482, 0]
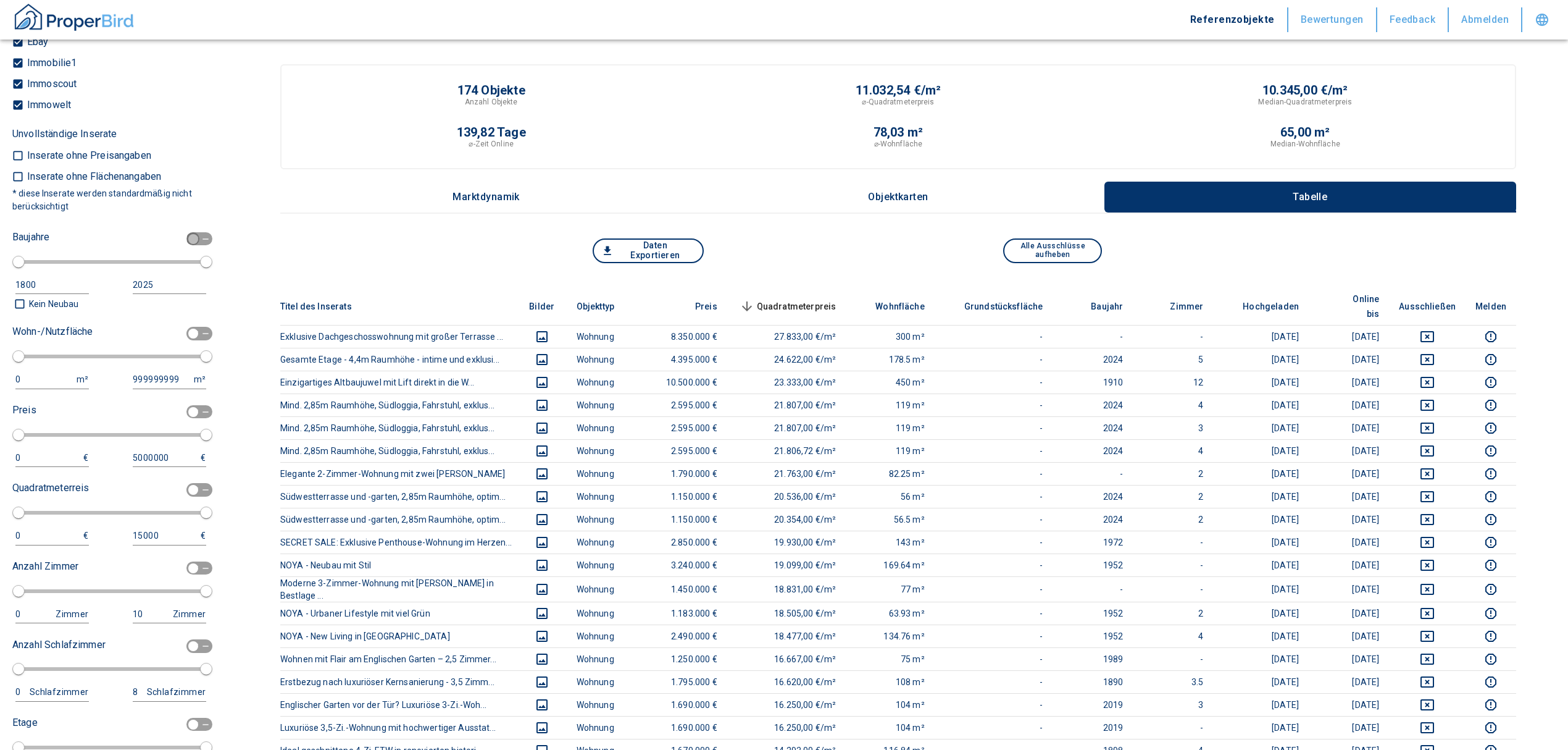
click at [181, 246] on input "checkbox" at bounding box center [193, 239] width 37 height 14
checkbox input "true"
type input "1970"
type input "2010"
type input "999999990"
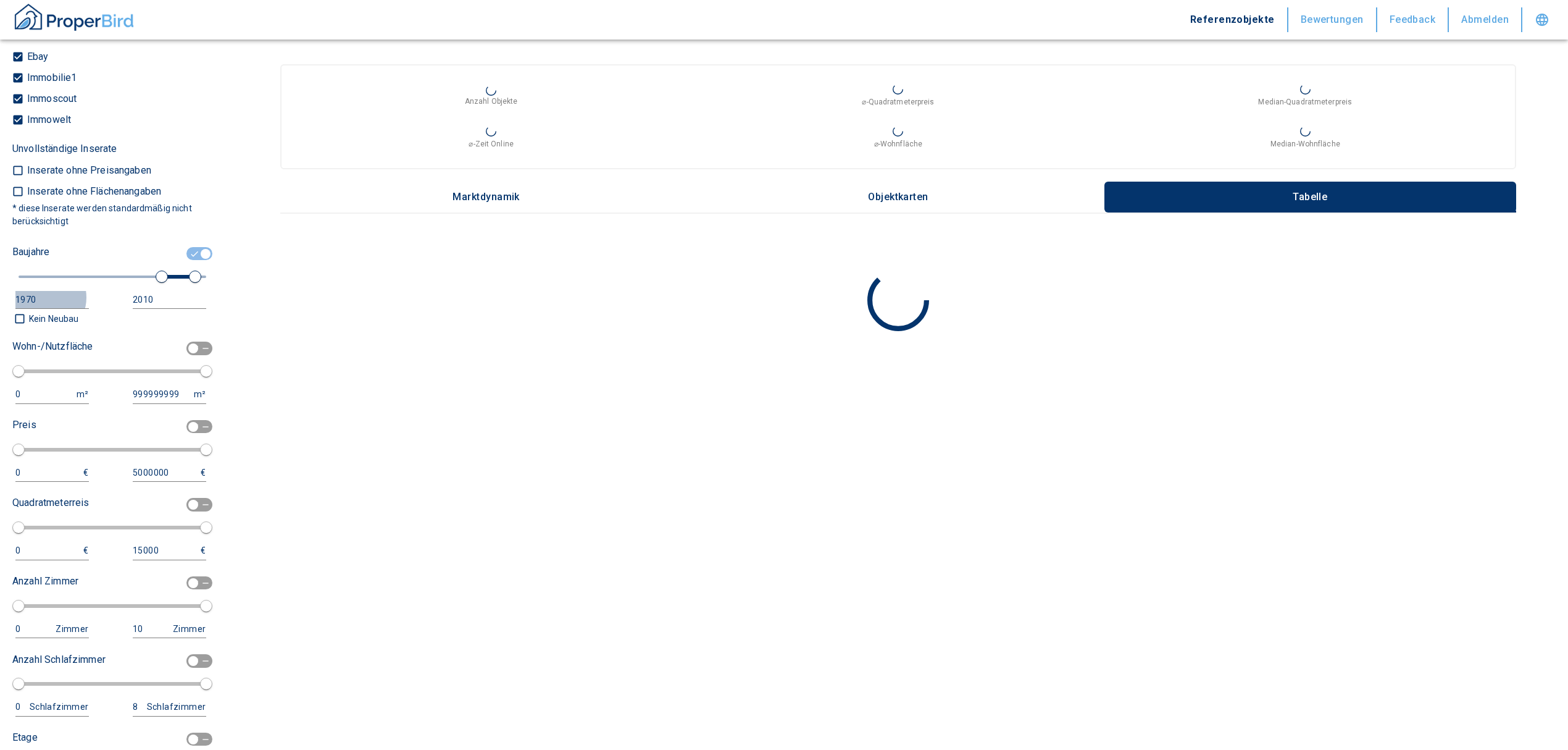
click at [41, 308] on div "1970" at bounding box center [39, 300] width 49 height 15
drag, startPoint x: 41, startPoint y: 312, endPoint x: 0, endPoint y: 305, distance: 41.6
click at [0, 305] on div "Filtervorlagen Neue Filtereinstellungen erkannt! Name für neue Vorlage x Sie ha…" at bounding box center [114, 375] width 228 height 750
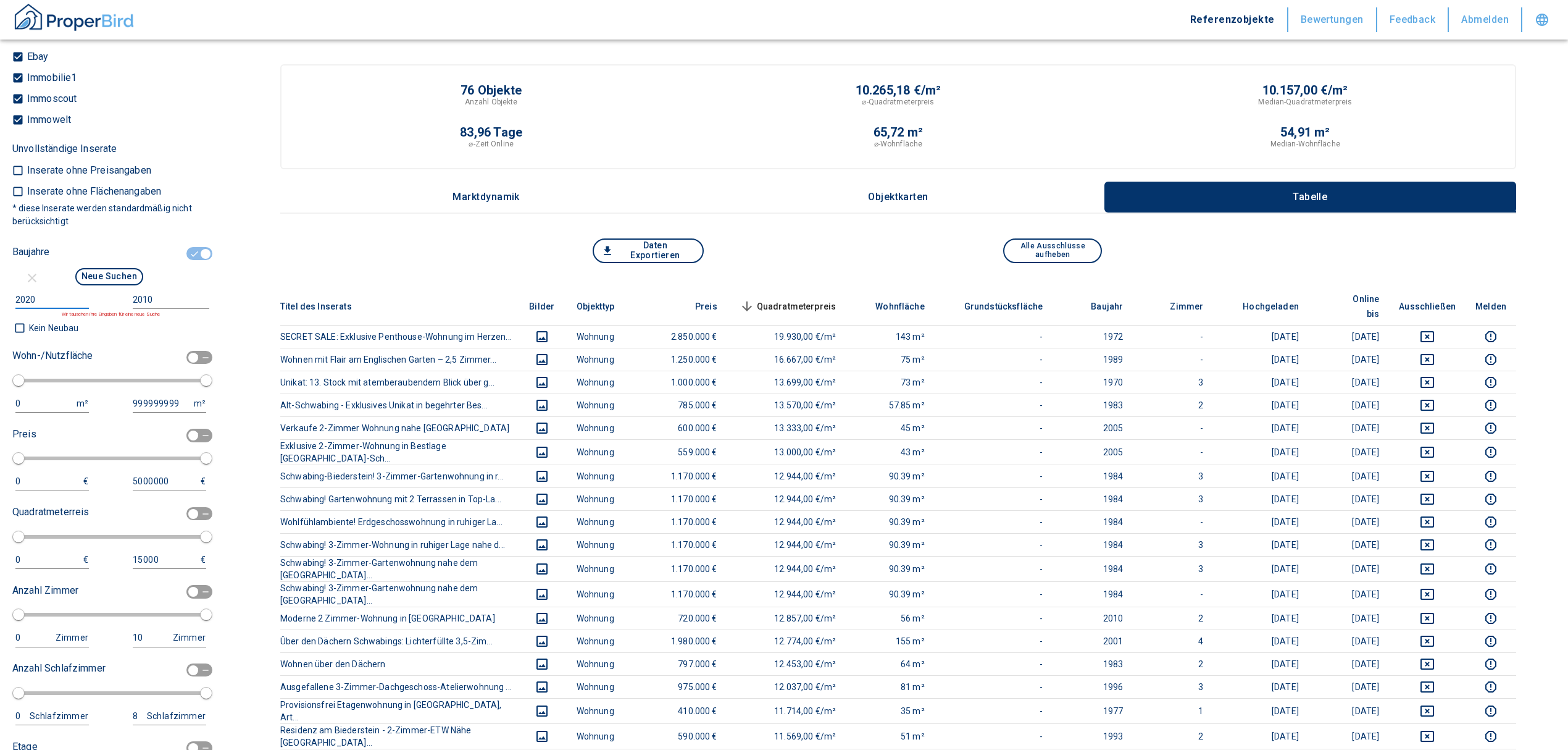
type input "2020"
click at [173, 309] on input "2010" at bounding box center [168, 300] width 71 height 18
type input "2025"
click at [105, 285] on button "Neue Suchen" at bounding box center [109, 276] width 68 height 17
type input "999999990"
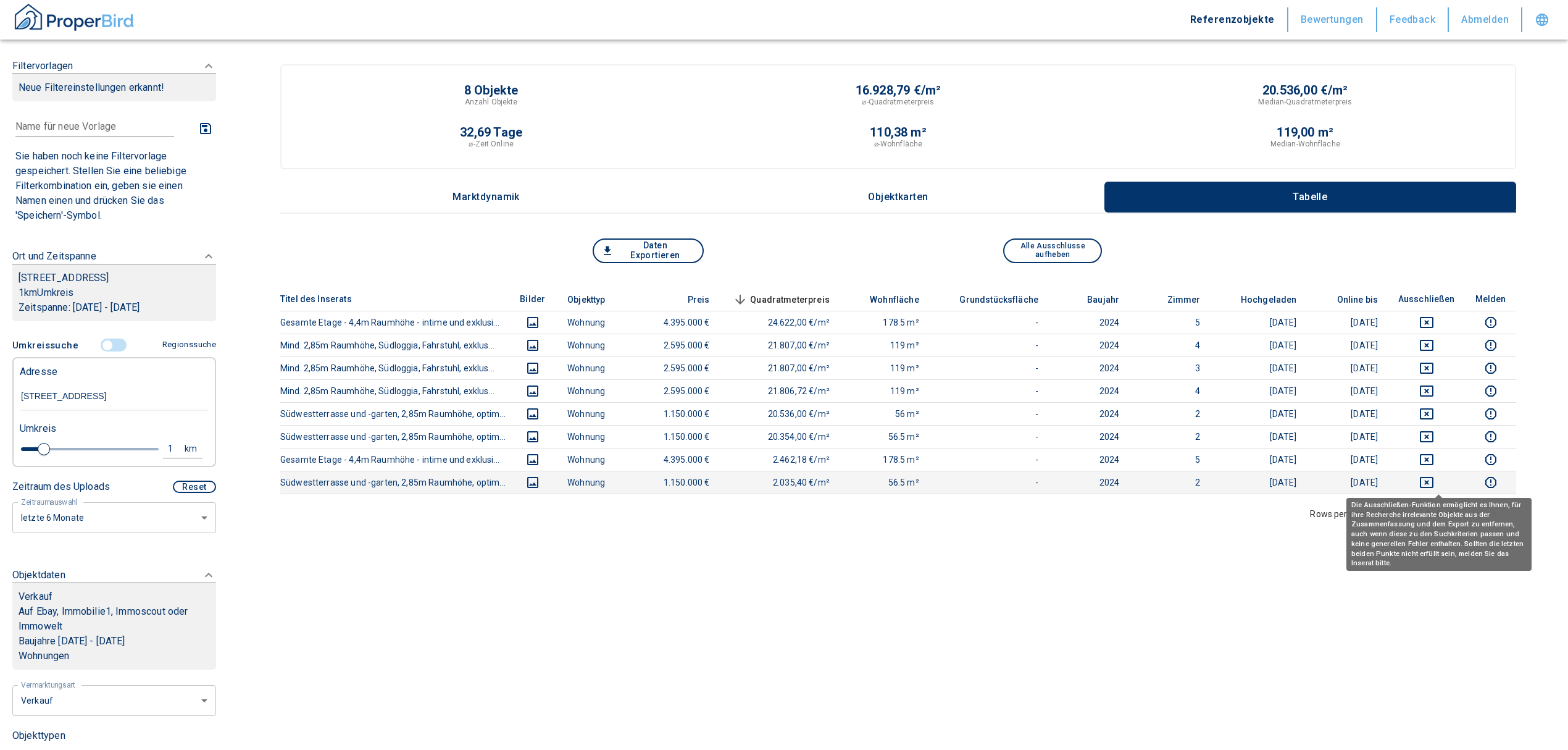
click at [1435, 480] on icon "deselect this listing" at bounding box center [1427, 482] width 15 height 15
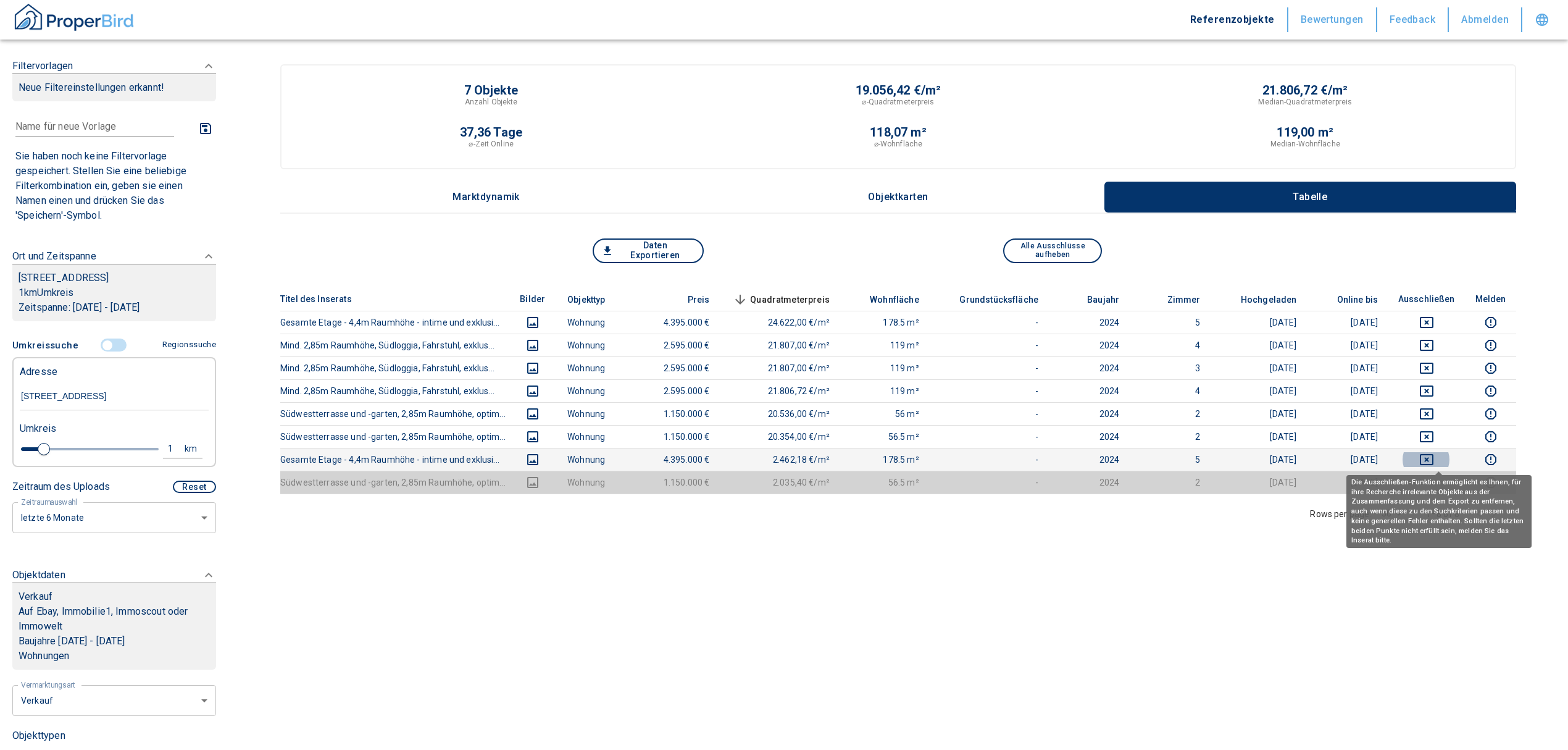
click at [1435, 463] on icon "deselect this listing" at bounding box center [1427, 460] width 15 height 15
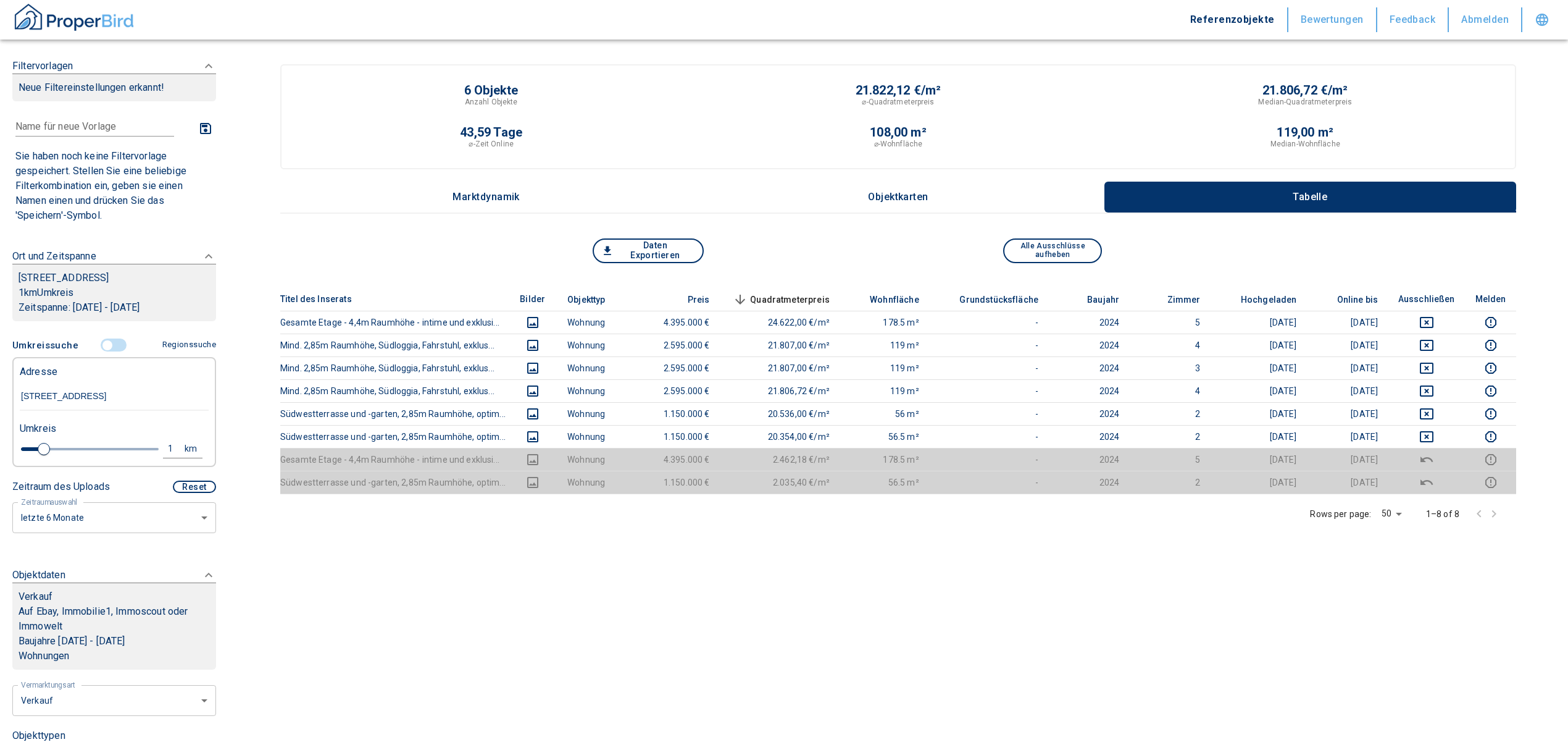
click at [163, 458] on button "1 km" at bounding box center [183, 449] width 39 height 18
click at [68, 457] on input "1" at bounding box center [75, 447] width 35 height 20
type input "1,5"
click at [152, 457] on button "Neue Suchen" at bounding box center [165, 448] width 68 height 17
type input "999999990"
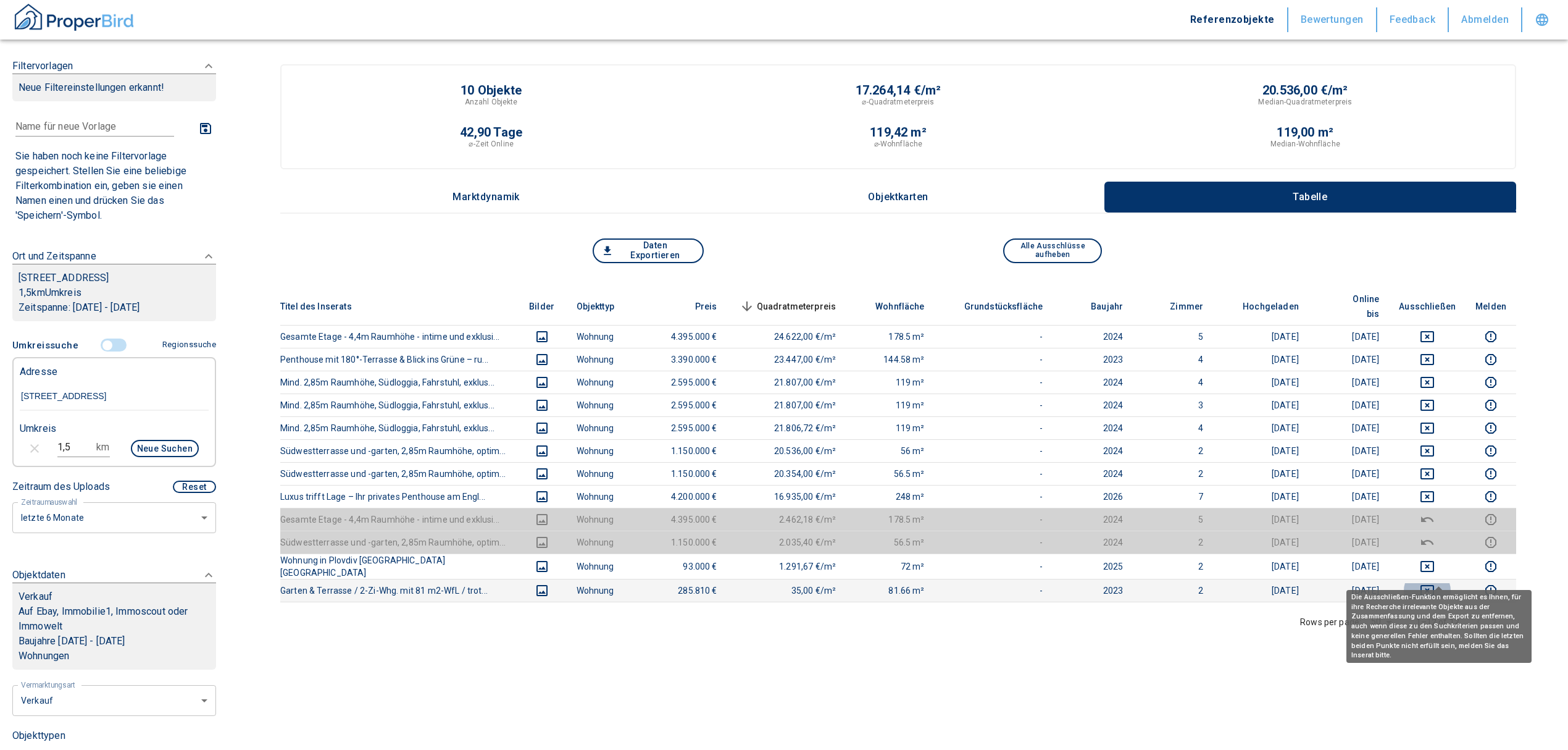
drag, startPoint x: 1438, startPoint y: 576, endPoint x: 1435, endPoint y: 564, distance: 12.4
click at [1435, 585] on icon "deselect this listing" at bounding box center [1428, 590] width 14 height 11
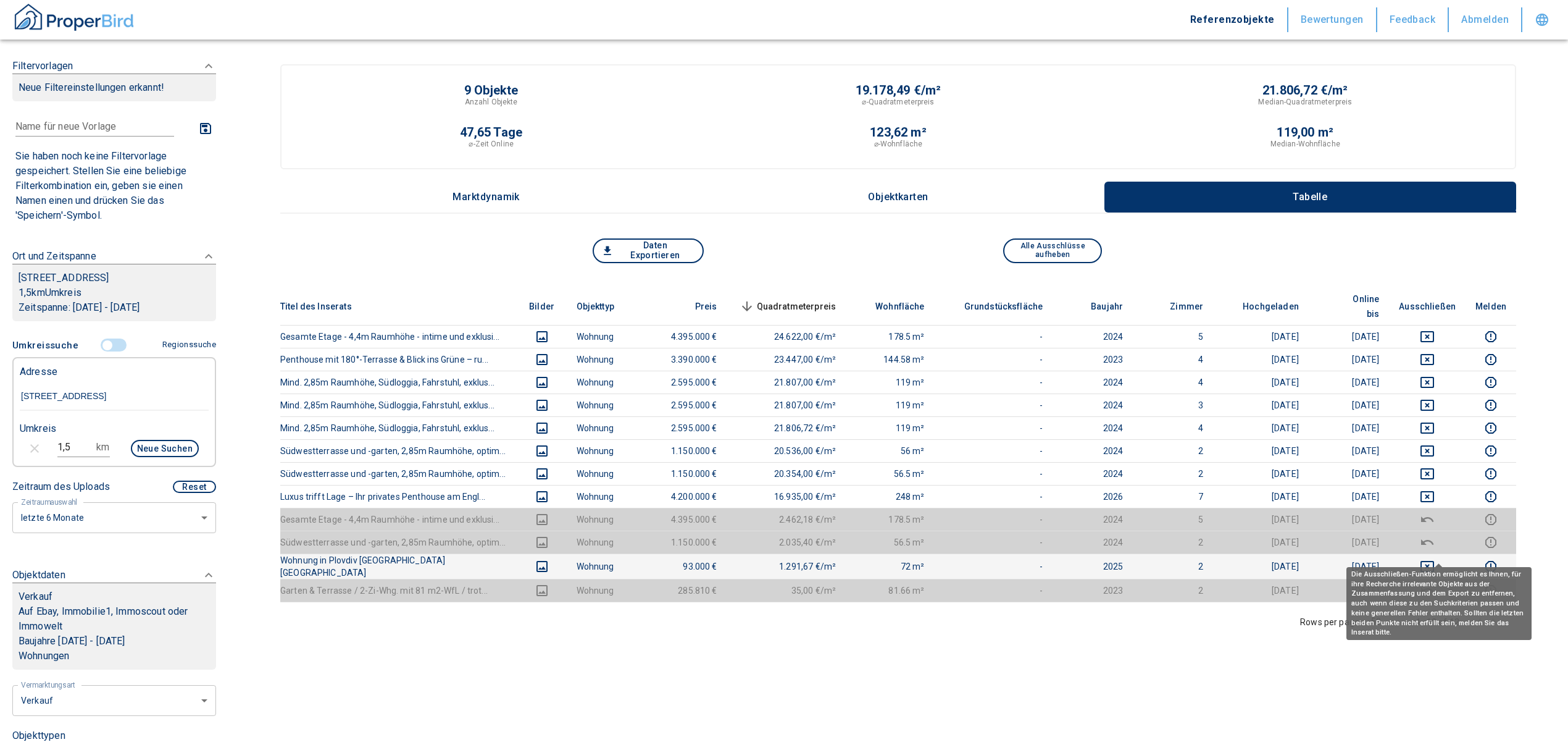
click at [1432, 560] on icon "deselect this listing" at bounding box center [1428, 566] width 14 height 11
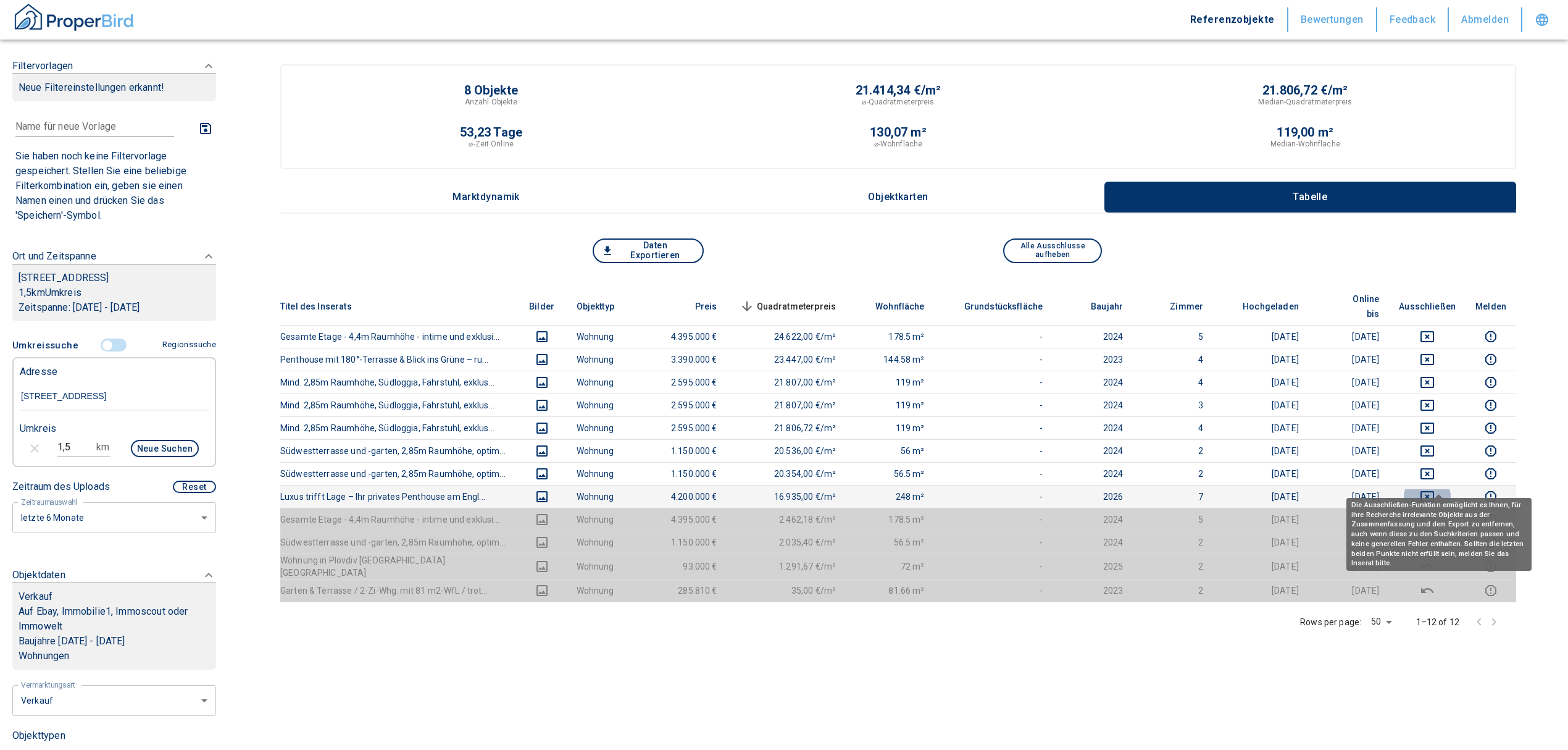
click at [1435, 491] on icon "deselect this listing" at bounding box center [1428, 496] width 14 height 11
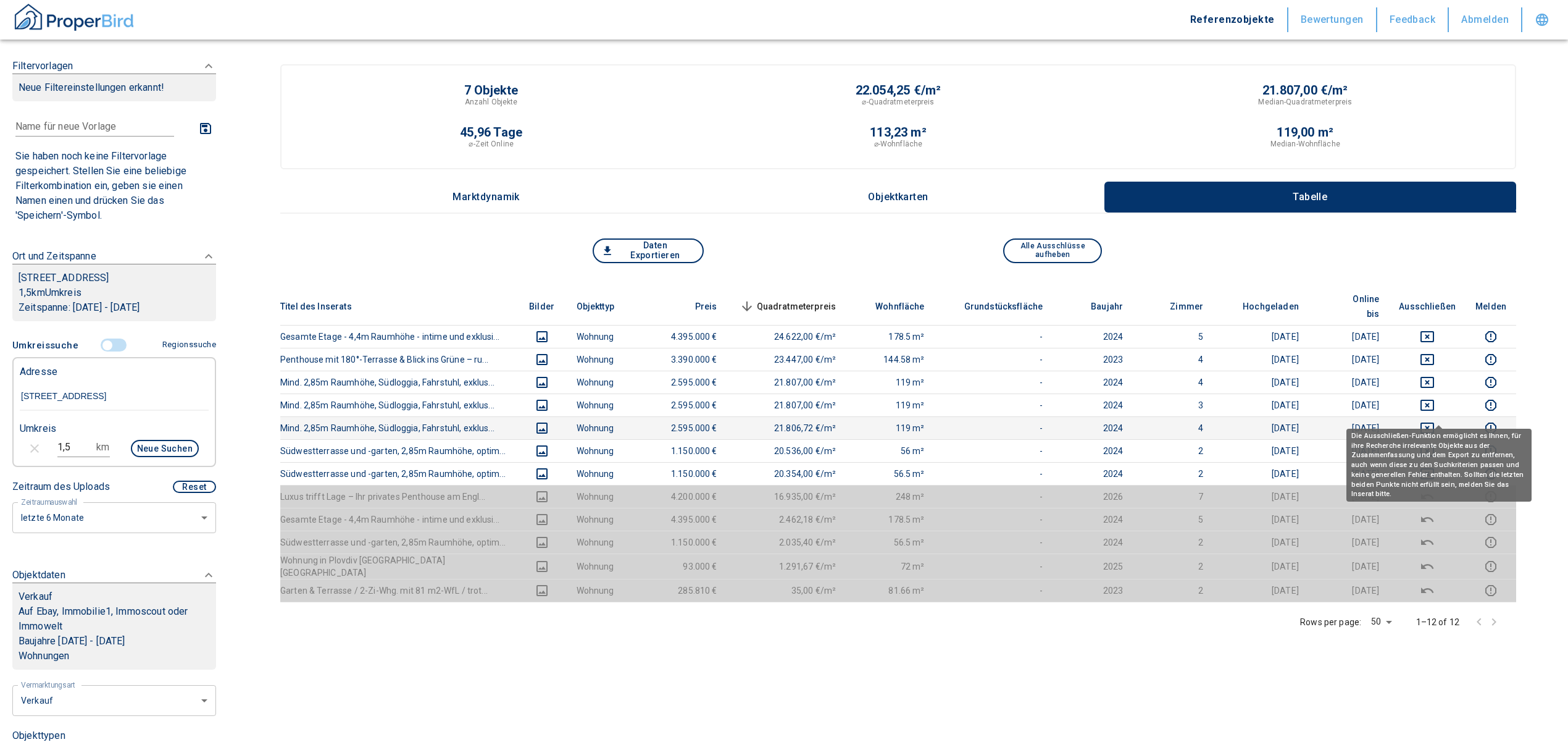
drag, startPoint x: 1438, startPoint y: 411, endPoint x: 1438, endPoint y: 401, distance: 10.0
click at [1435, 422] on icon "deselect this listing" at bounding box center [1428, 428] width 14 height 11
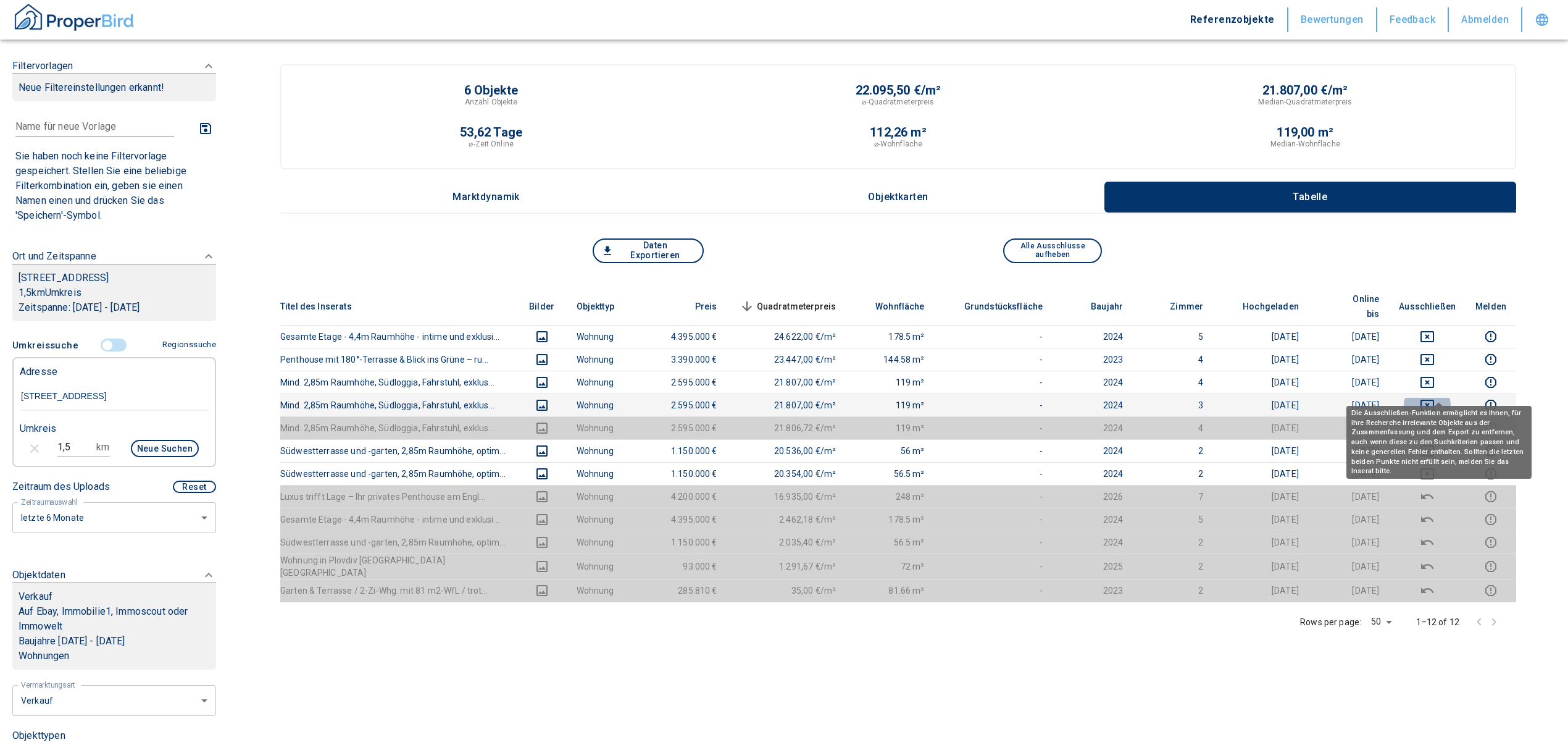
click at [1435, 397] on icon "deselect this listing" at bounding box center [1428, 405] width 15 height 15
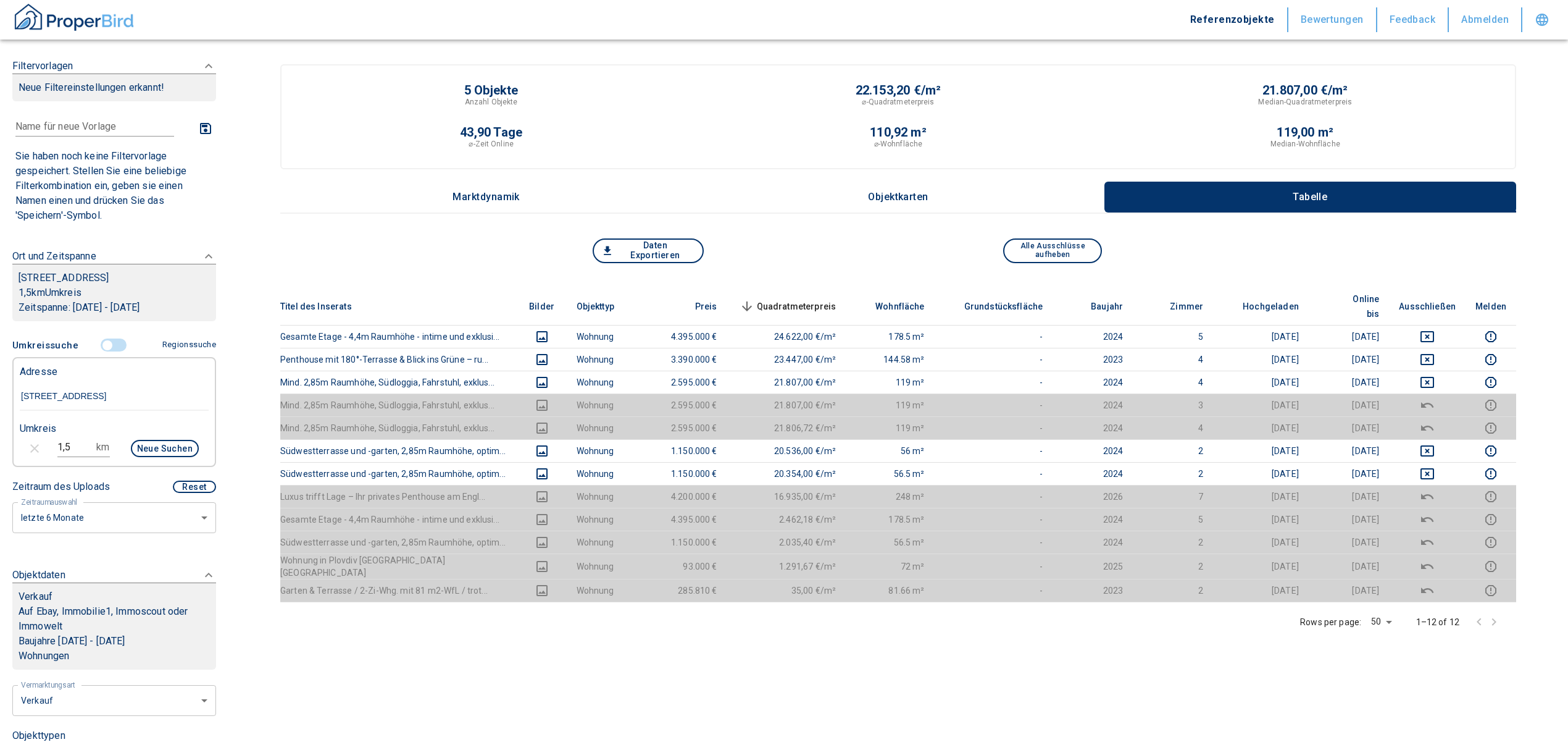
click at [104, 352] on input "controlled" at bounding box center [107, 345] width 37 height 14
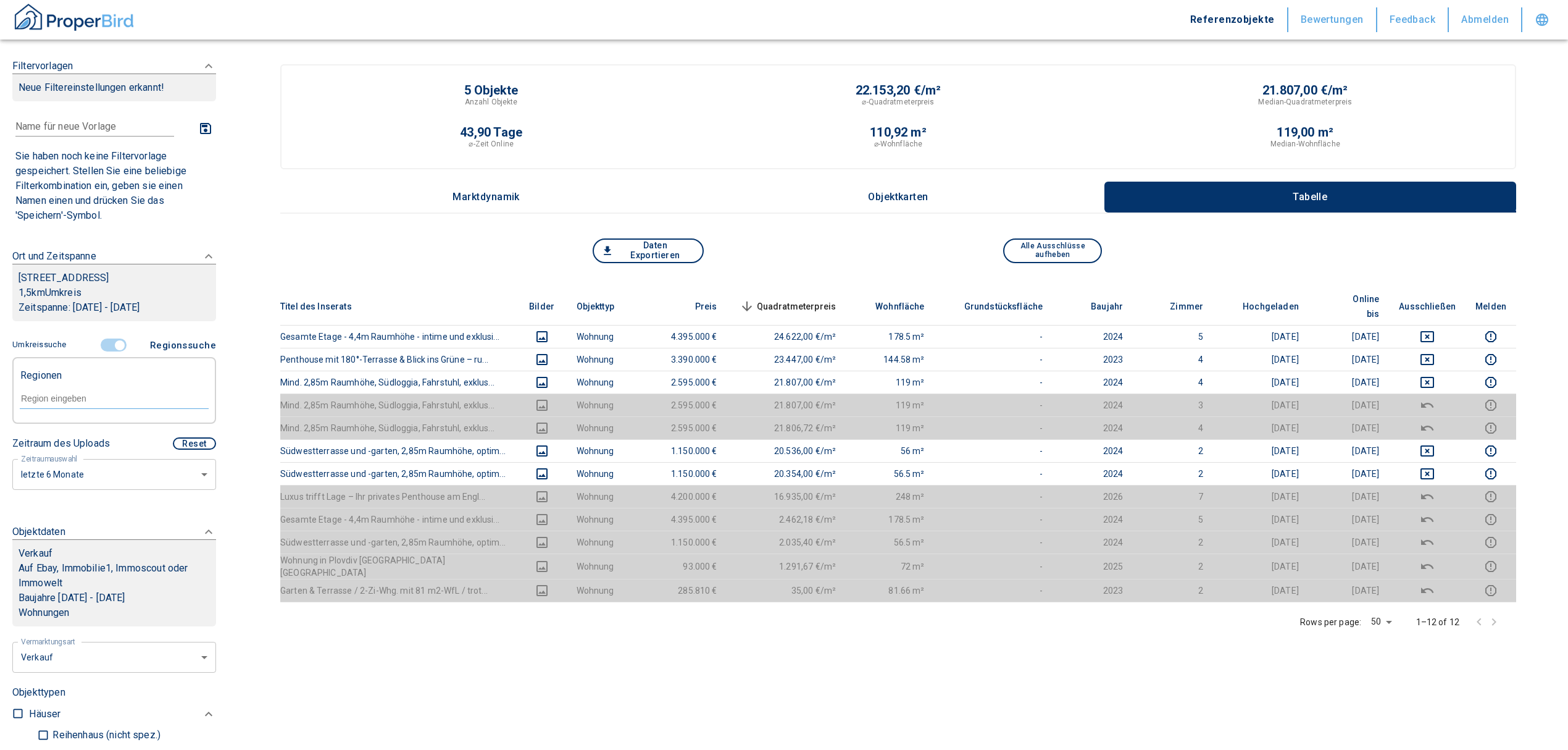
click at [97, 403] on div at bounding box center [114, 397] width 189 height 22
click at [122, 441] on li "80805 [GEOGRAPHIC_DATA]" at bounding box center [108, 441] width 177 height 22
type input "80805"
type input "999999990"
type input "80805 [GEOGRAPHIC_DATA]"
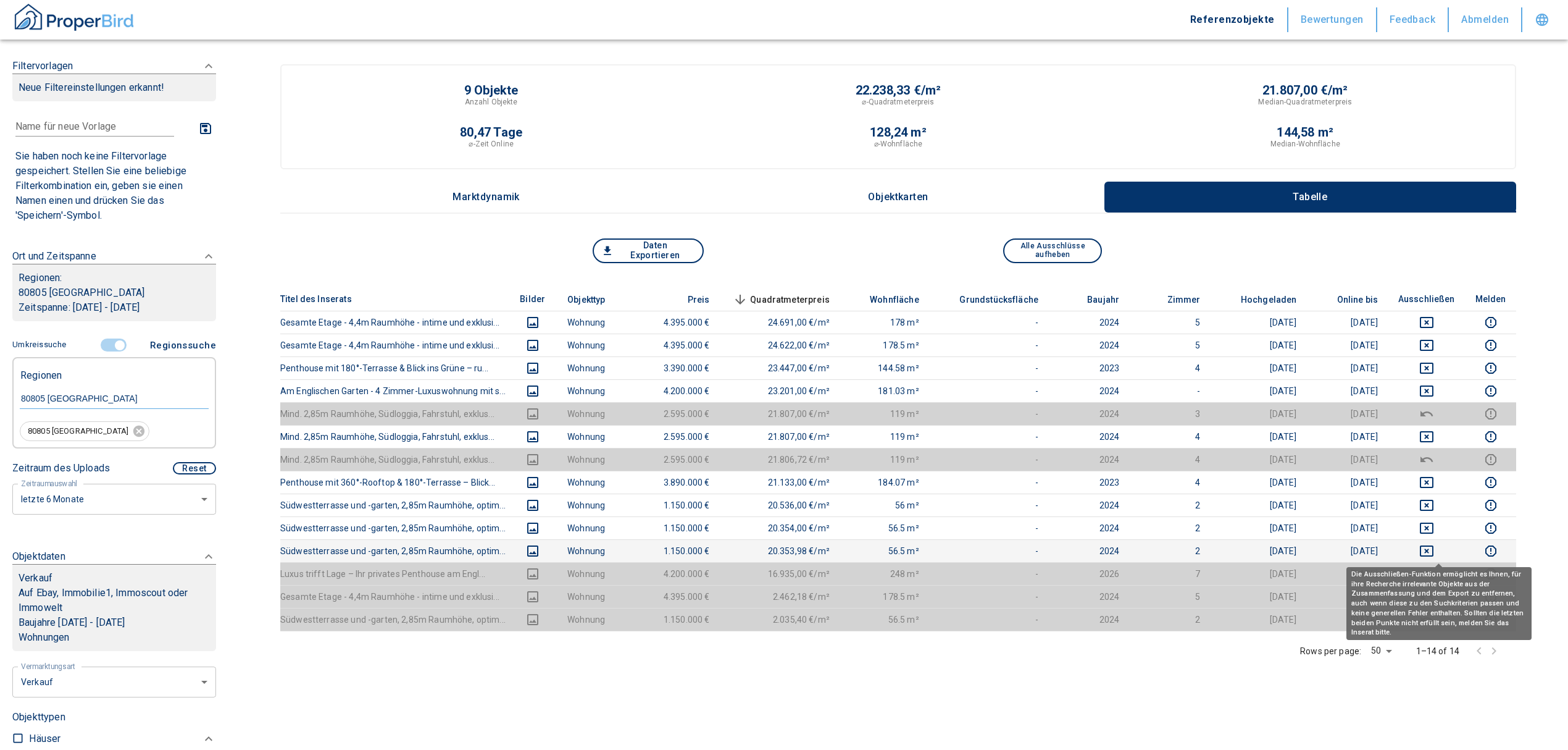
click at [1435, 544] on icon "deselect this listing" at bounding box center [1427, 551] width 15 height 15
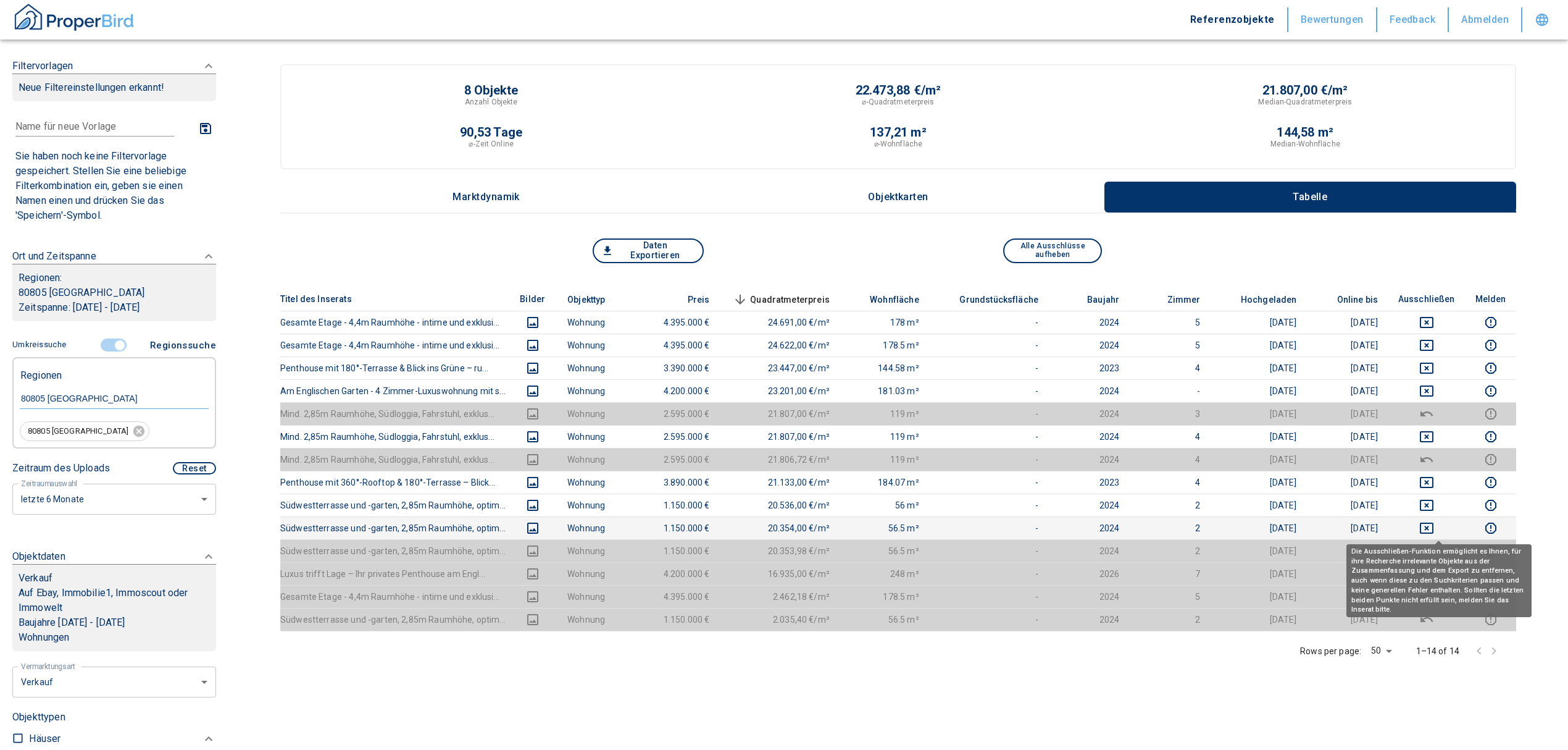
click at [1435, 519] on td at bounding box center [1427, 528] width 77 height 23
click at [1435, 532] on icon "deselect this listing" at bounding box center [1427, 528] width 15 height 15
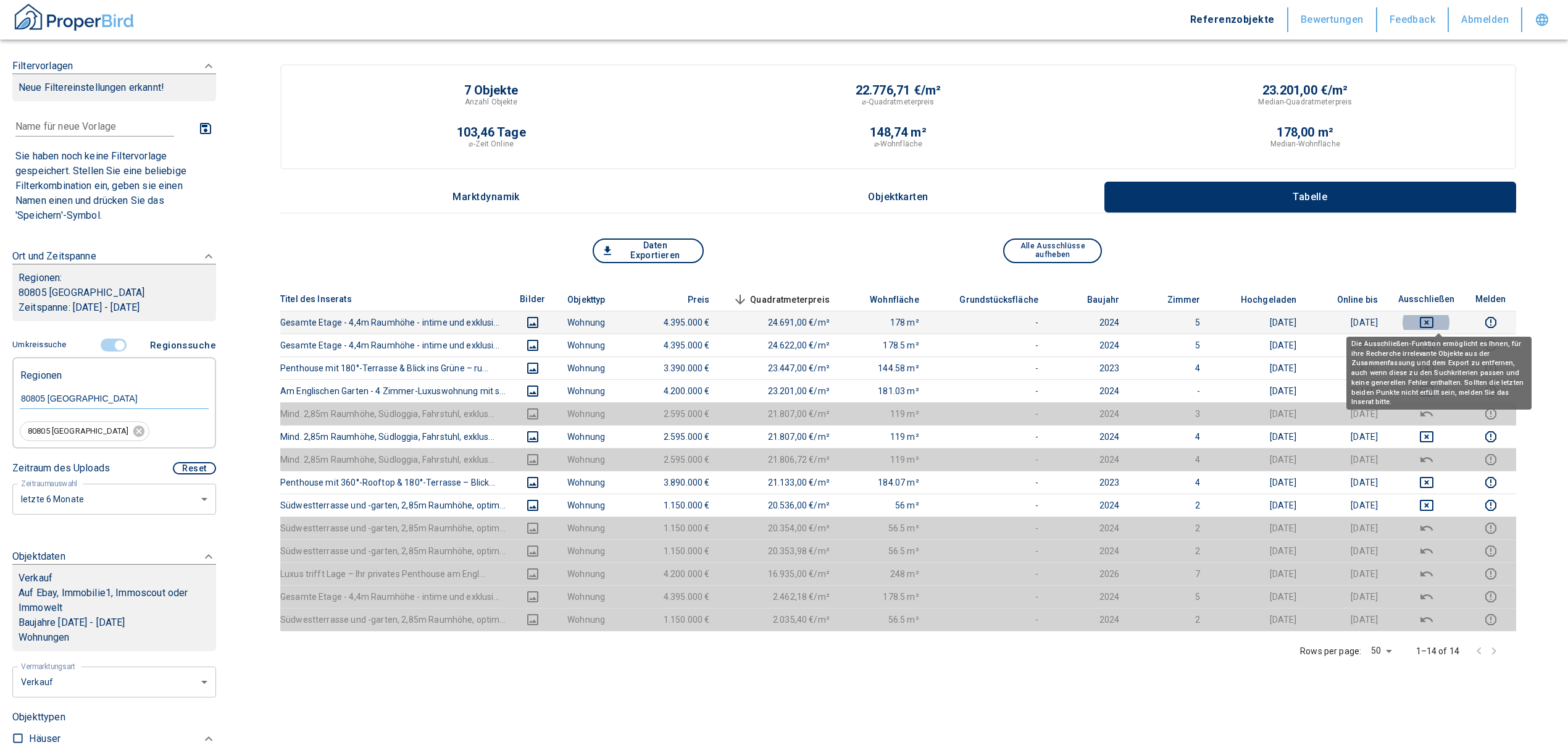
click at [1434, 322] on icon "deselect this listing" at bounding box center [1427, 322] width 14 height 11
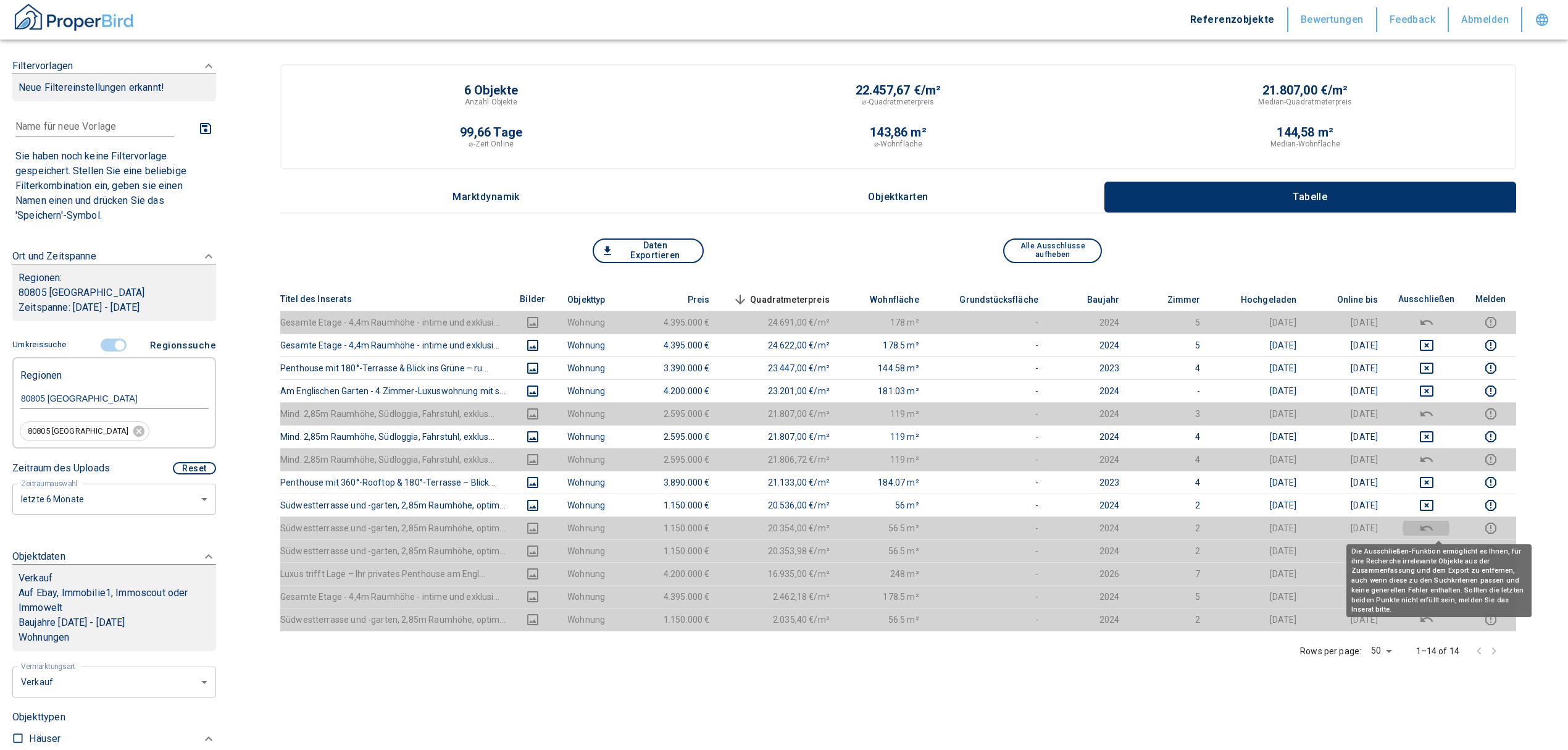
click at [1435, 522] on icon "deselect this listing" at bounding box center [1427, 528] width 15 height 15
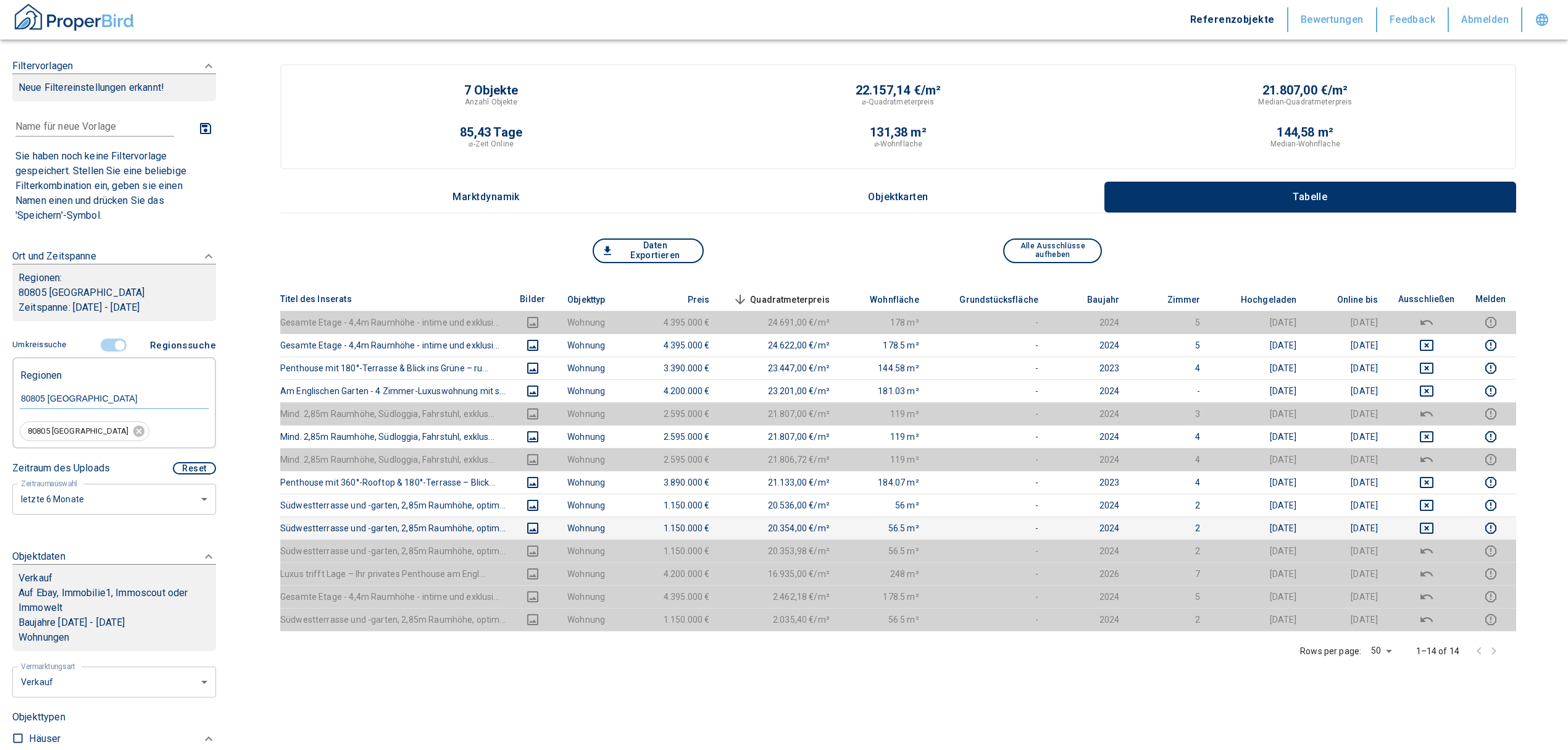
click at [111, 344] on input "controlled" at bounding box center [120, 345] width 37 height 14
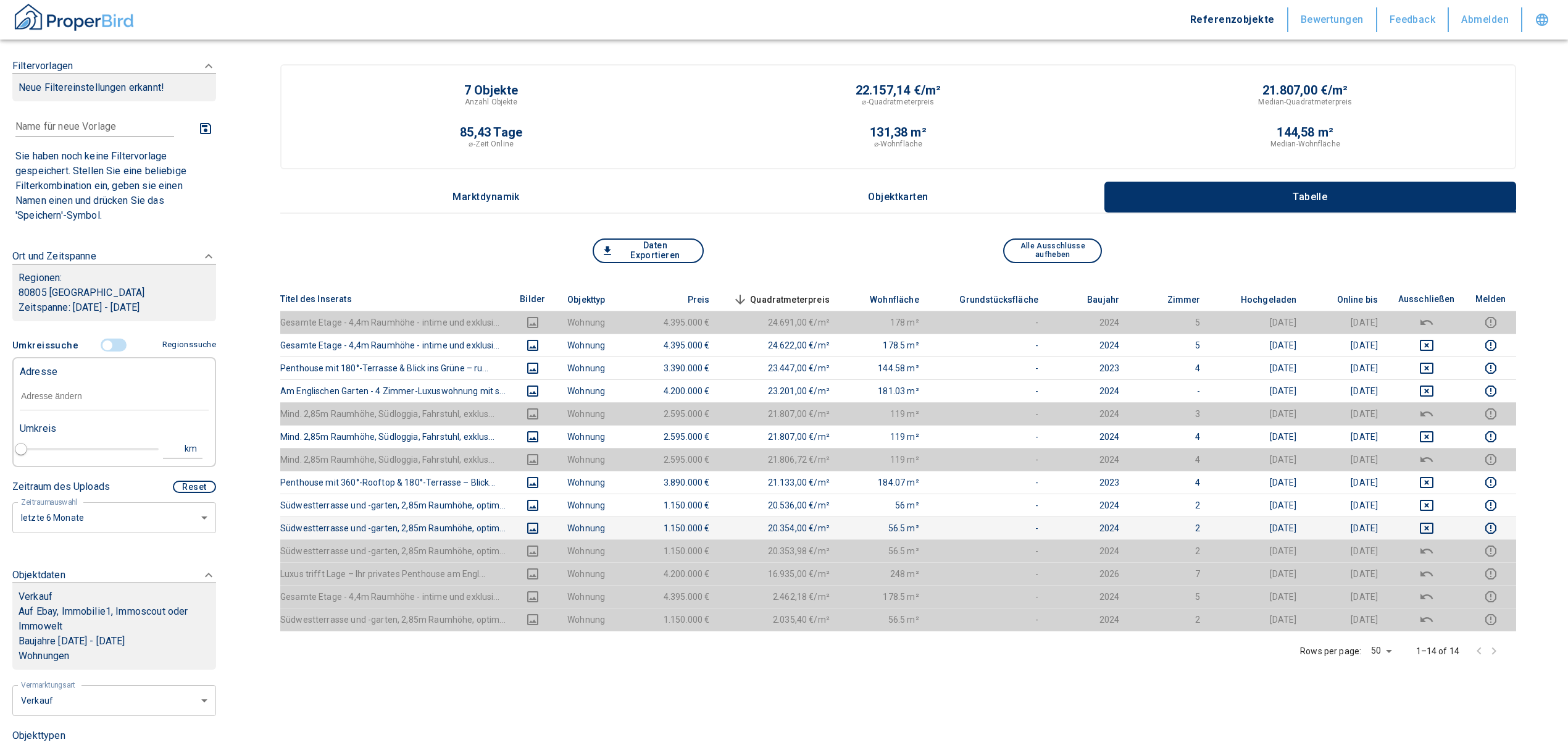
click at [78, 389] on input "text" at bounding box center [114, 396] width 189 height 28
click at [67, 399] on input "text" at bounding box center [114, 396] width 189 height 28
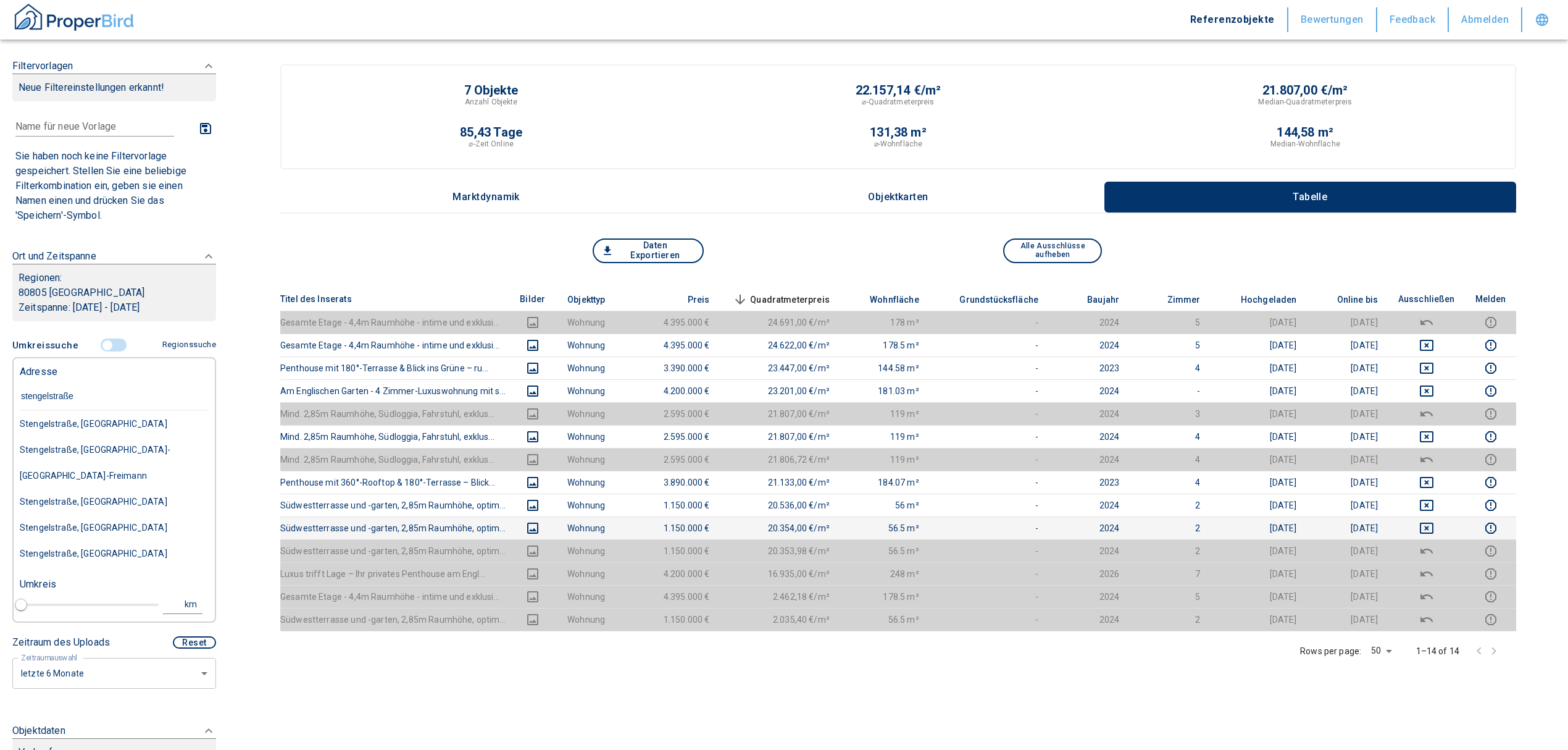
type input "[STREET_ADDRESS]"
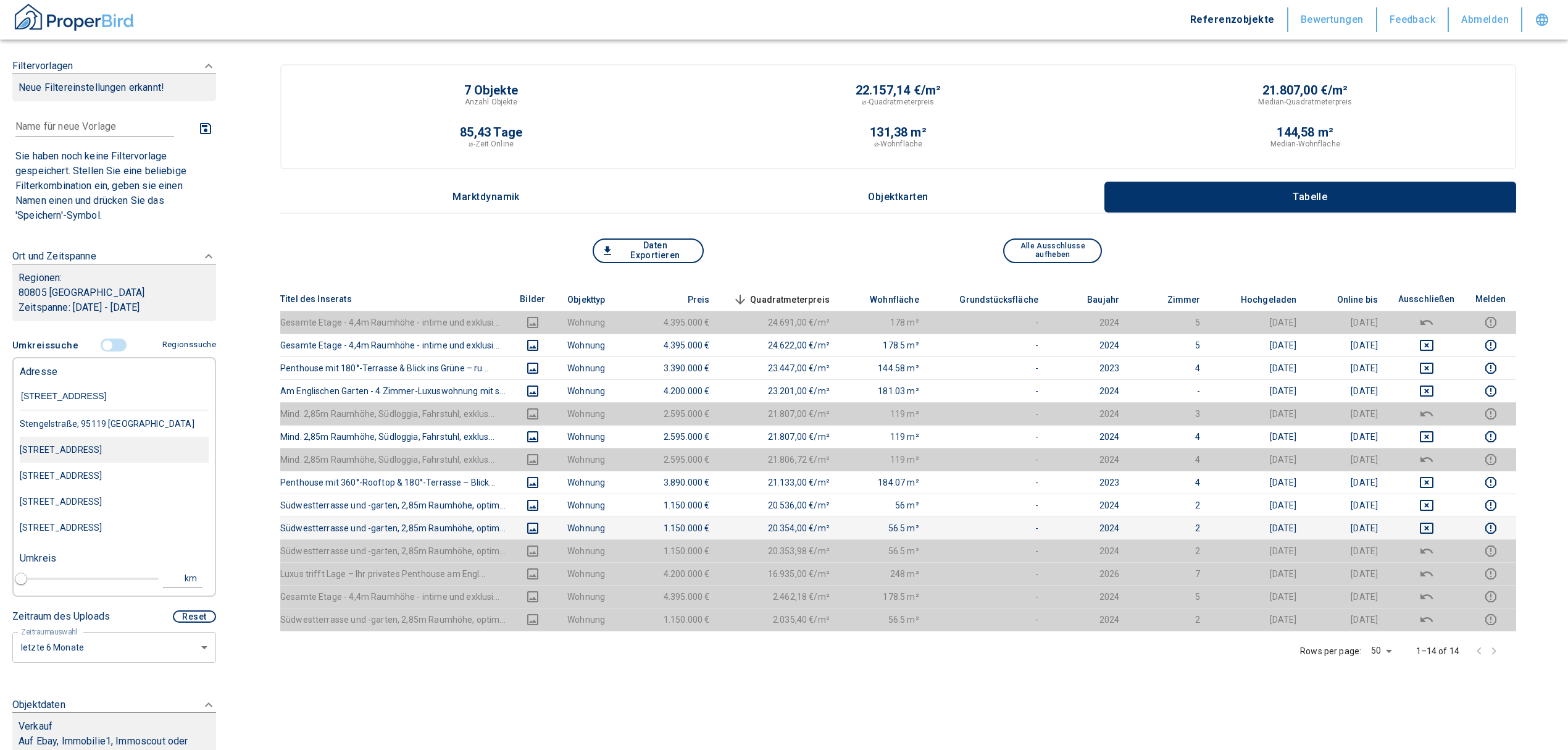
click at [96, 452] on div "[STREET_ADDRESS]" at bounding box center [114, 450] width 189 height 26
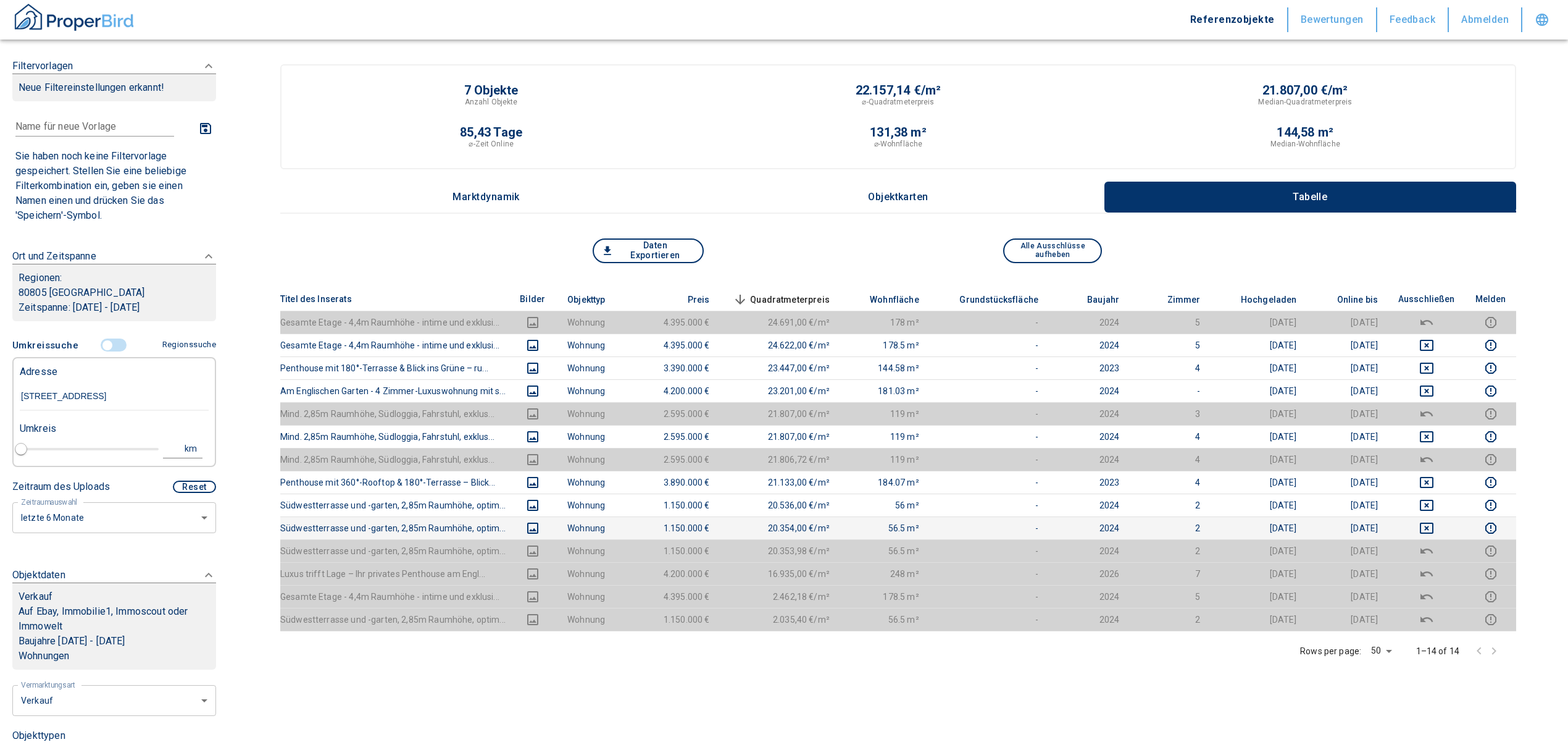
type input "999999990"
type input "[STREET_ADDRESS]"
type input "1"
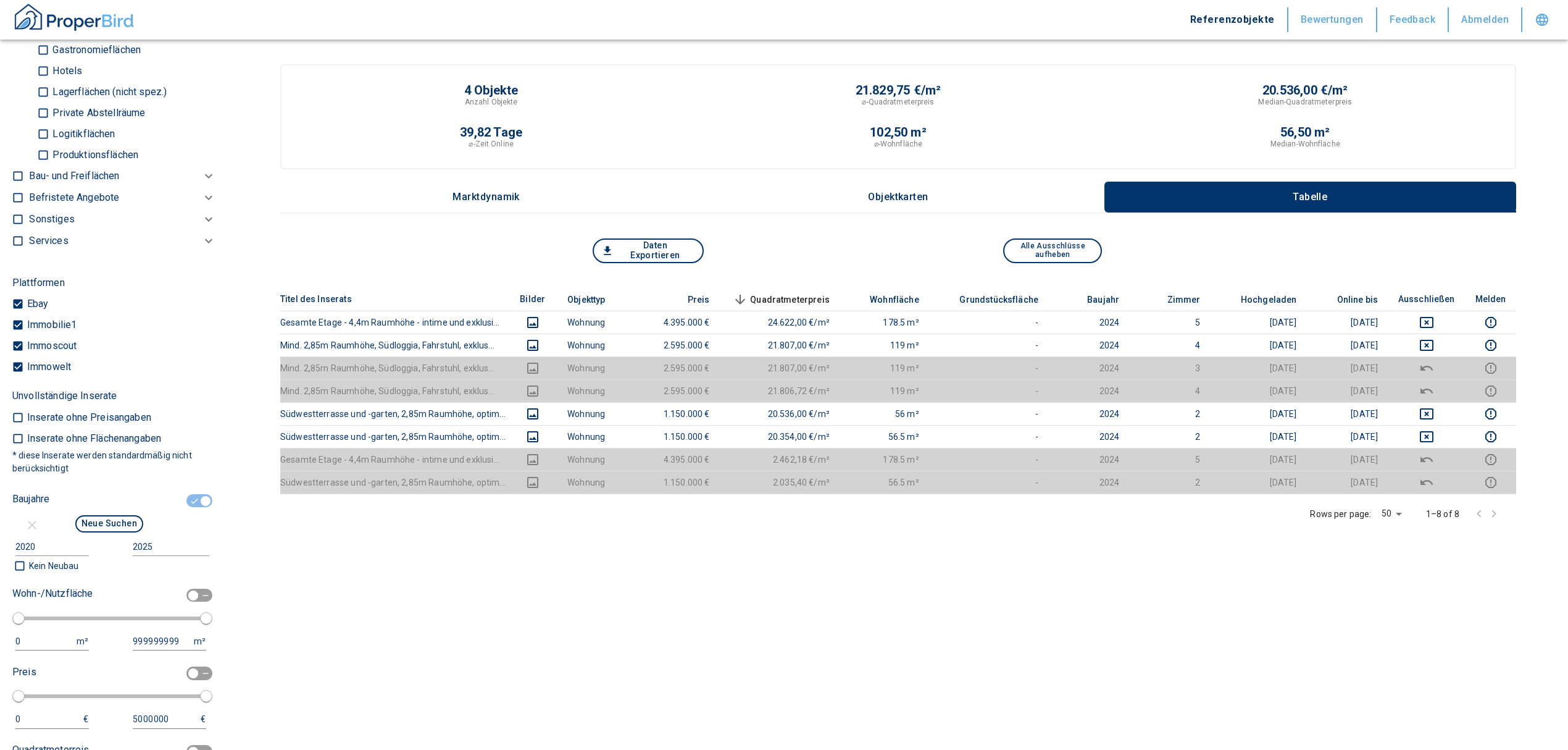
scroll to position [1317, 0]
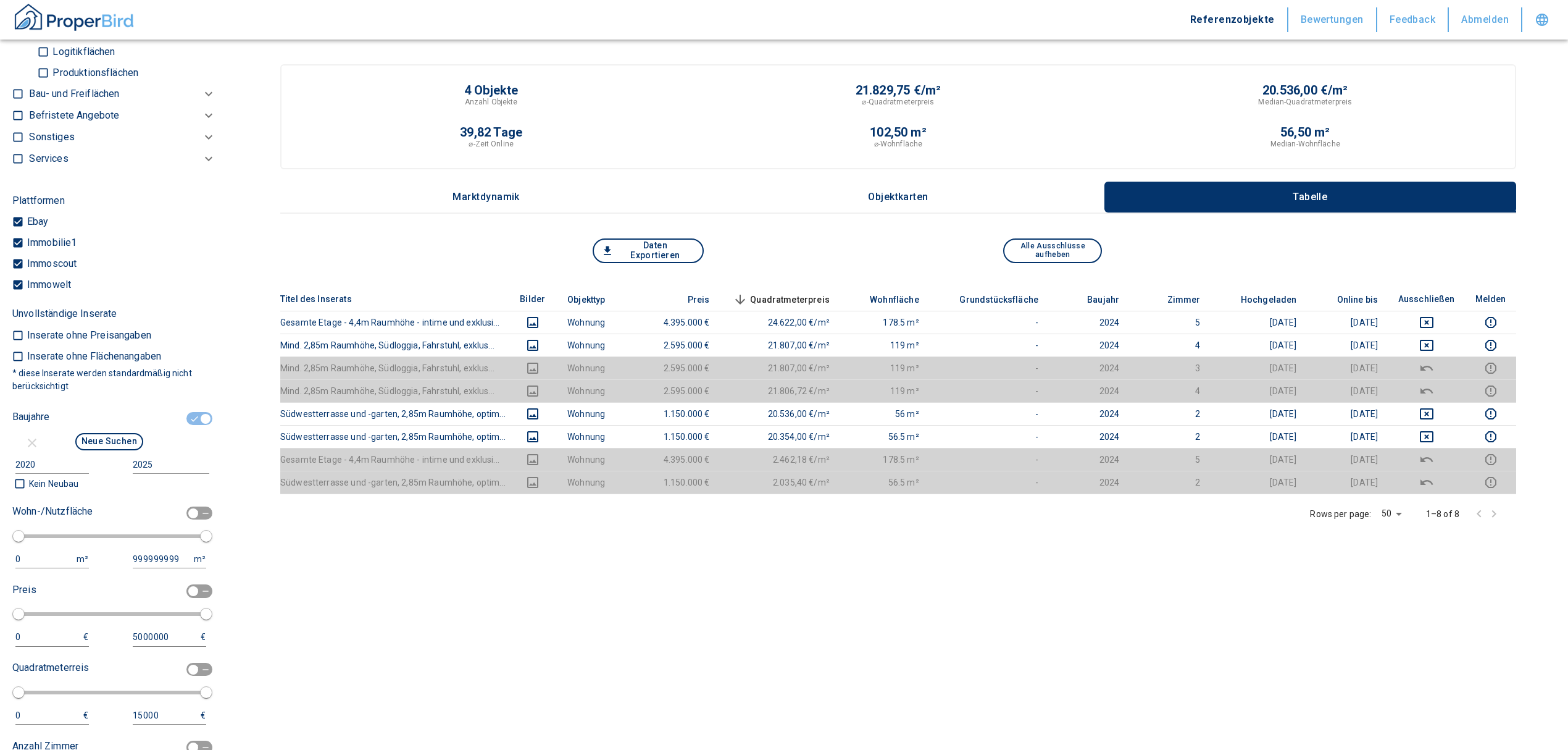
type input "[STREET_ADDRESS]"
click at [191, 425] on input "checkbox" at bounding box center [205, 419] width 37 height 14
checkbox input "false"
type input "999999990"
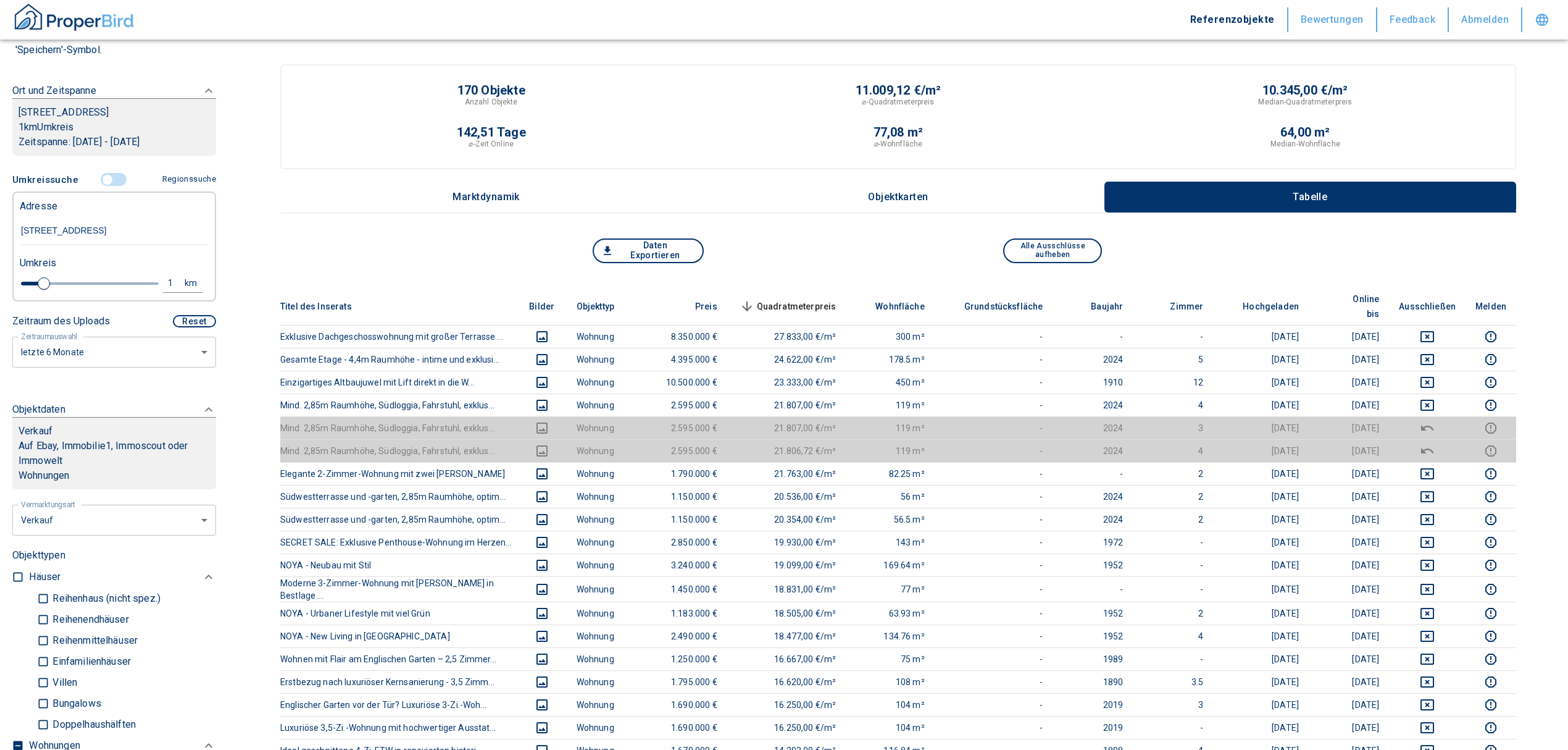
scroll to position [165, 0]
click at [166, 292] on div "1" at bounding box center [177, 284] width 22 height 15
drag, startPoint x: 63, startPoint y: 301, endPoint x: 40, endPoint y: 301, distance: 23.0
click at [40, 300] on div "1 km Neue Suchen" at bounding box center [104, 285] width 189 height 30
type input "0,5"
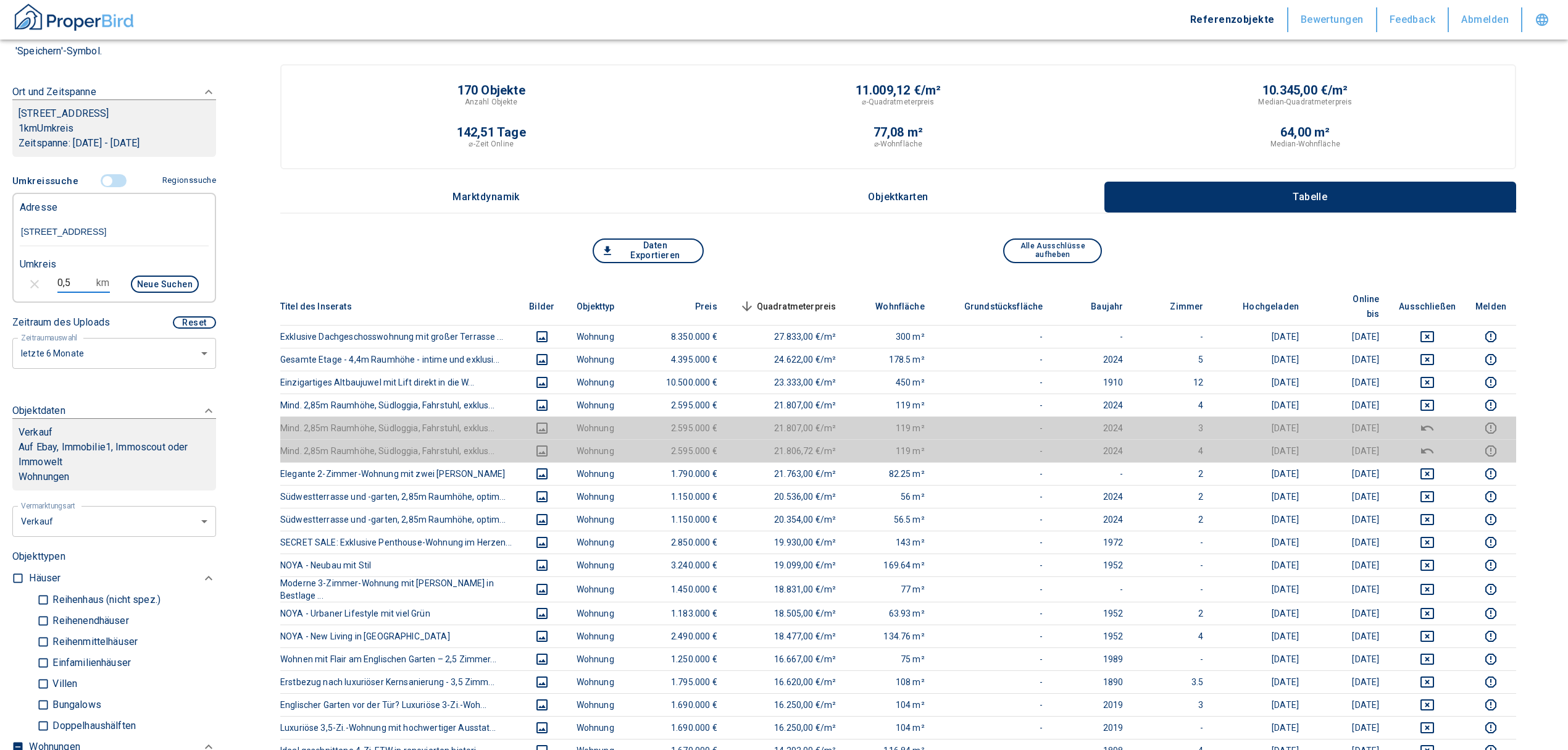
click at [159, 293] on button "Neue Suchen" at bounding box center [165, 284] width 68 height 17
type input "999999990"
type input "2020"
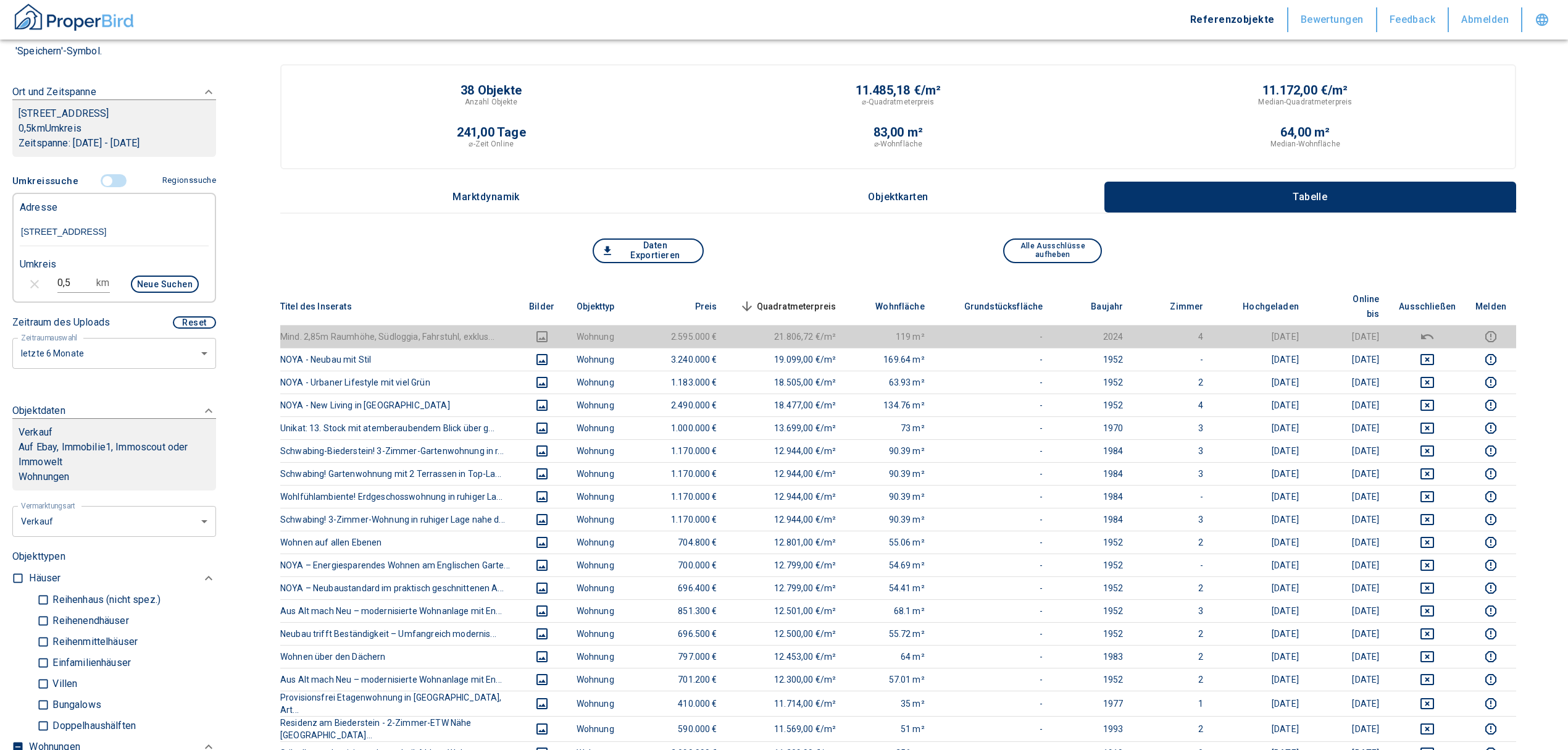
click at [823, 299] on span "Quadratmeterpreis sorted descending" at bounding box center [786, 306] width 99 height 15
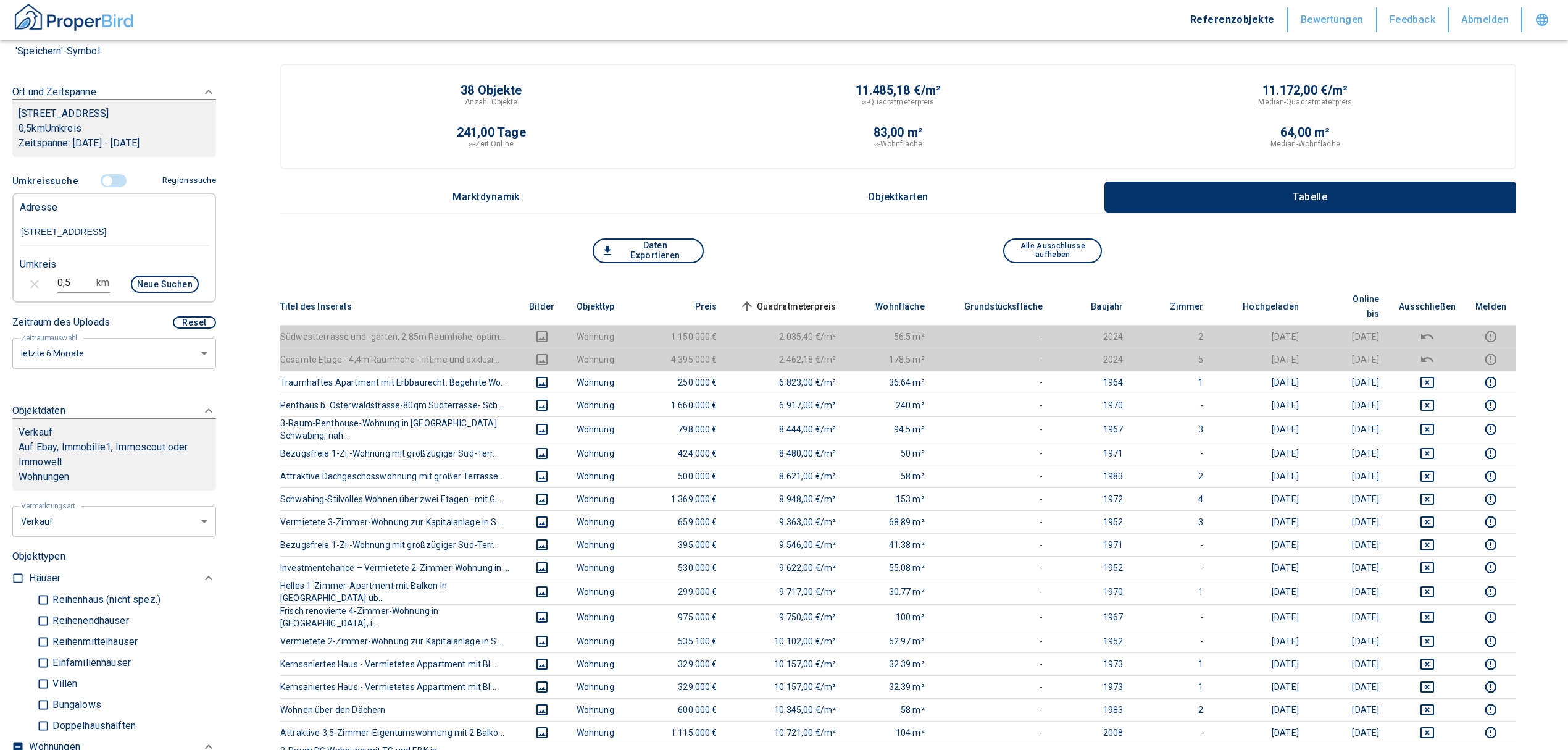
click at [806, 299] on span "Quadratmeterpreis sorted ascending" at bounding box center [786, 306] width 99 height 15
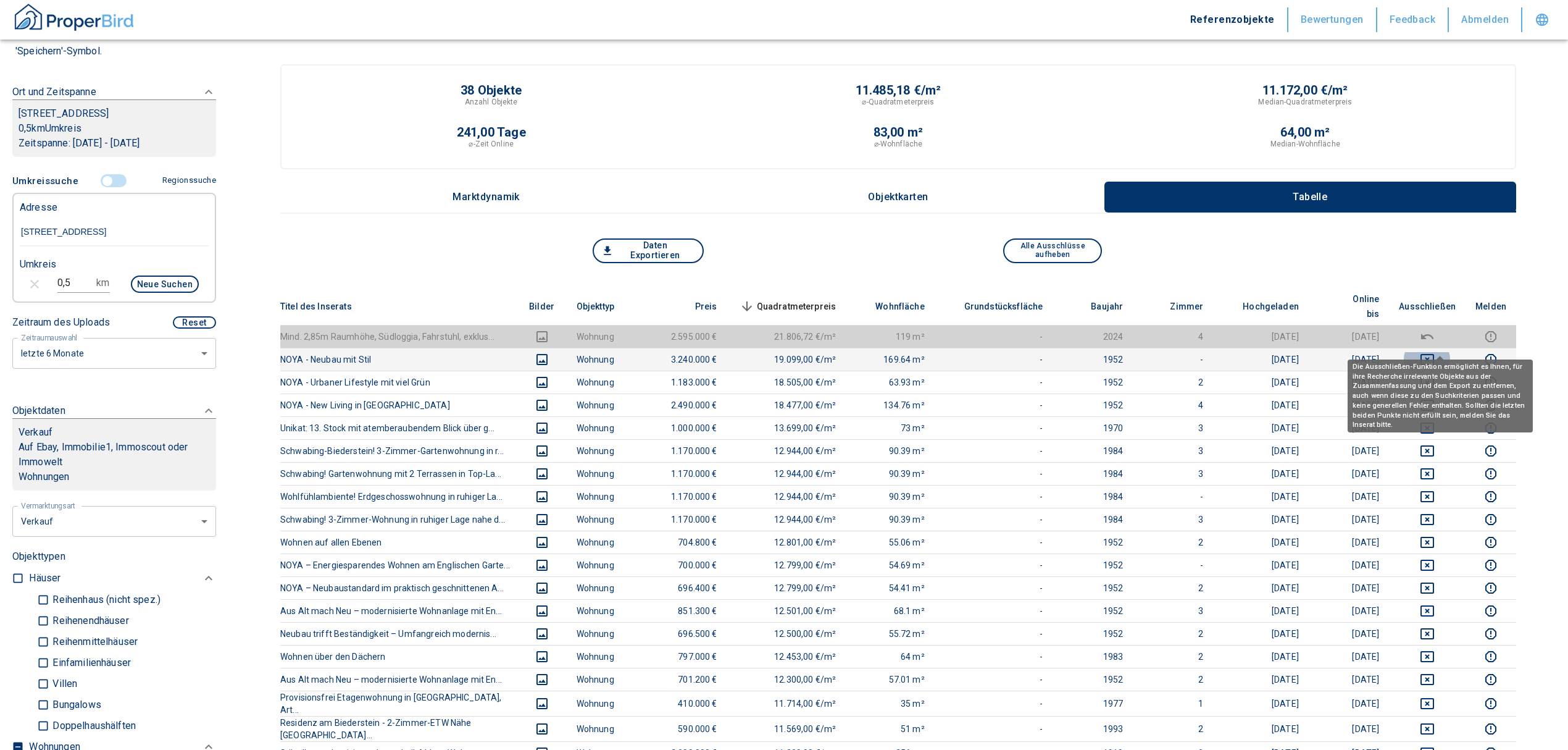
click at [1435, 354] on icon "deselect this listing" at bounding box center [1428, 359] width 14 height 11
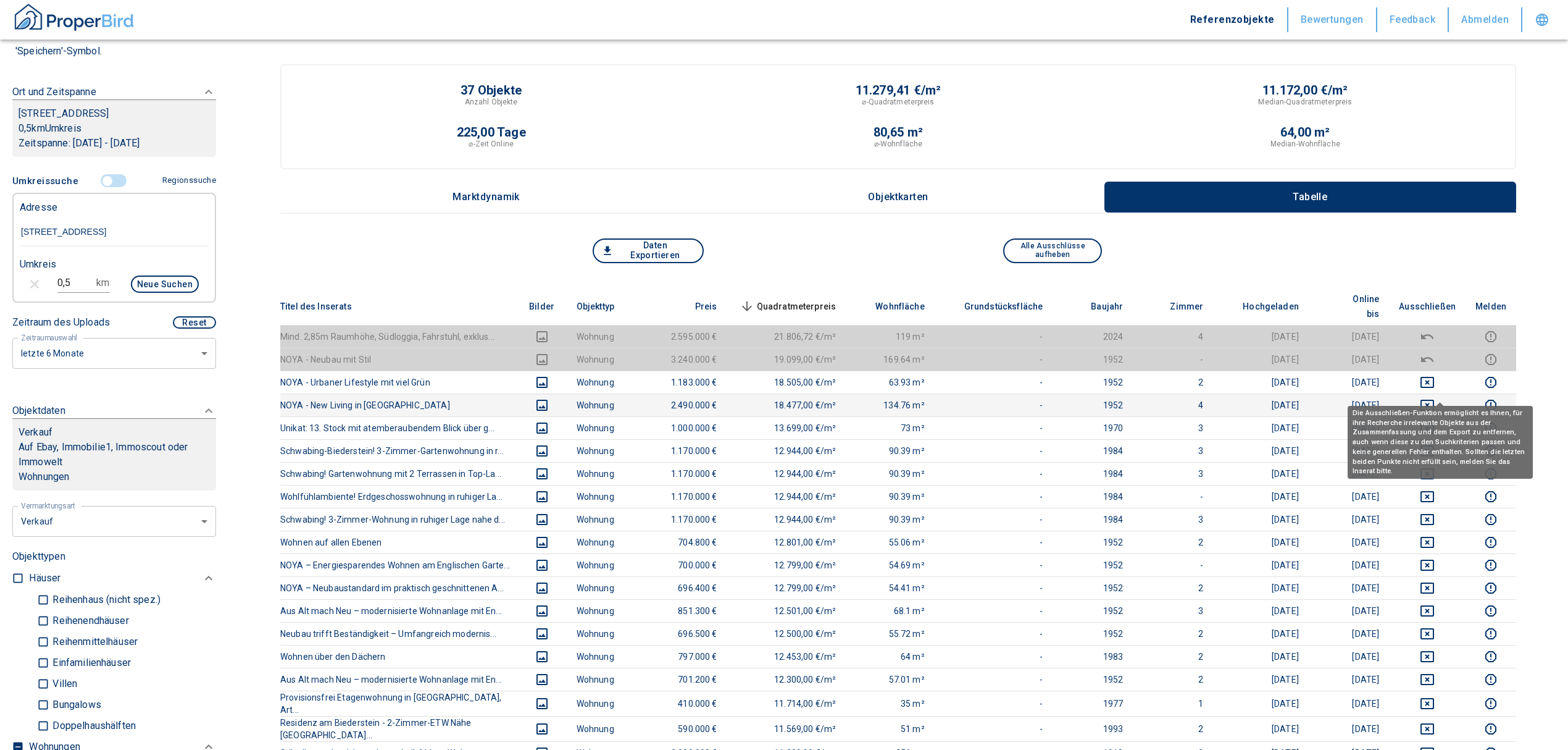
click at [1435, 397] on icon "deselect this listing" at bounding box center [1428, 405] width 15 height 15
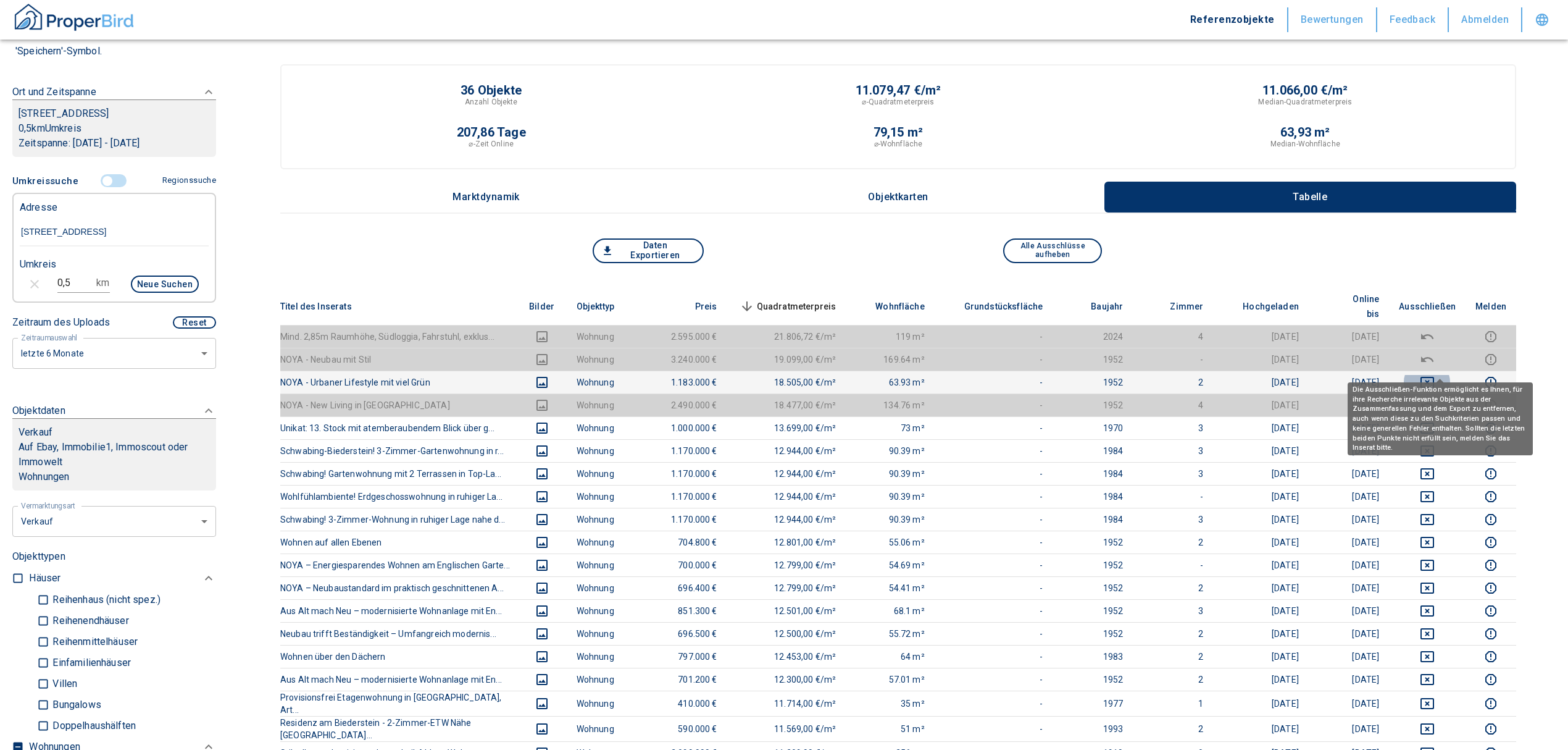
click at [1435, 375] on icon "deselect this listing" at bounding box center [1428, 382] width 15 height 15
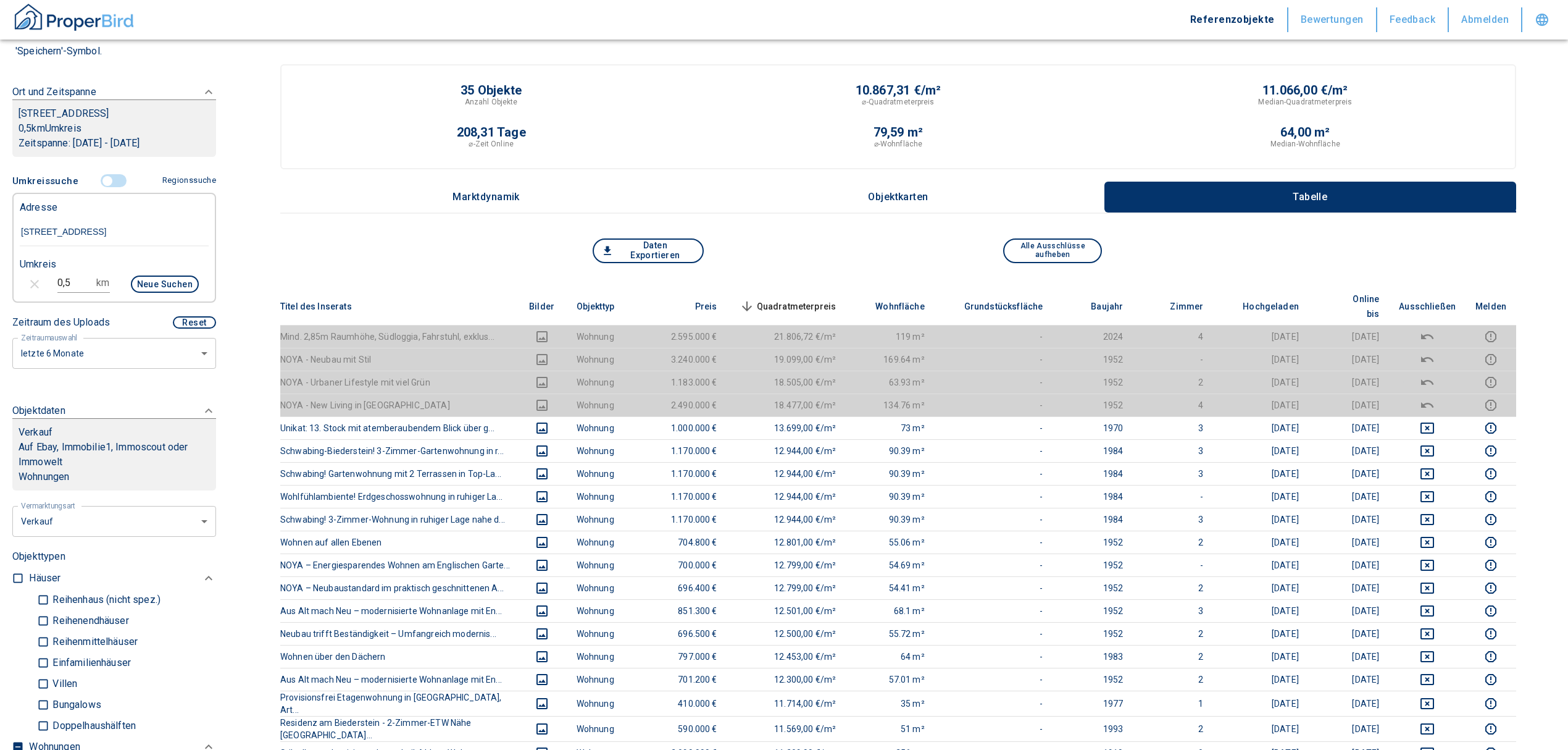
click at [795, 299] on span "Quadratmeterpreis sorted descending" at bounding box center [786, 306] width 99 height 15
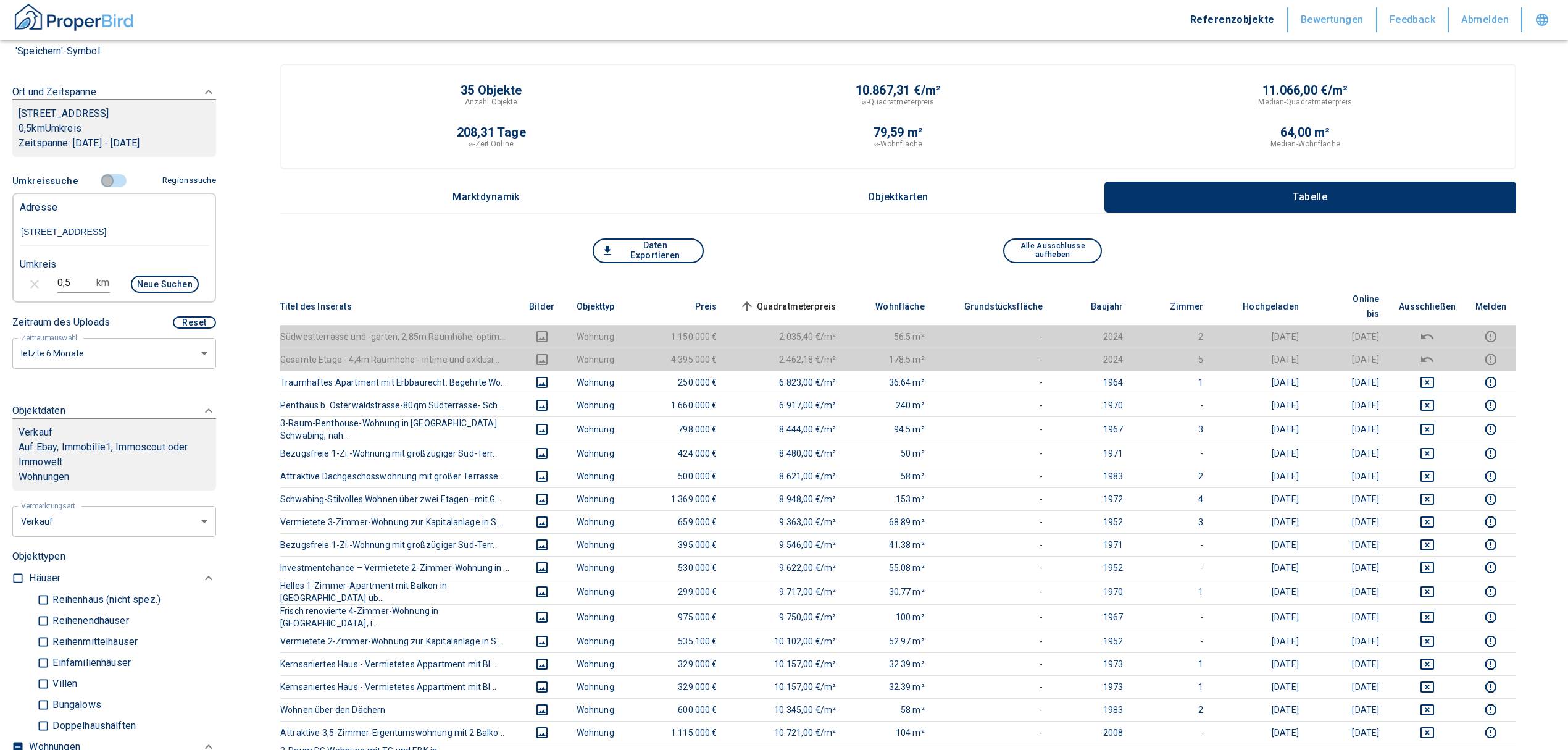
click at [100, 188] on input "controlled" at bounding box center [107, 181] width 37 height 14
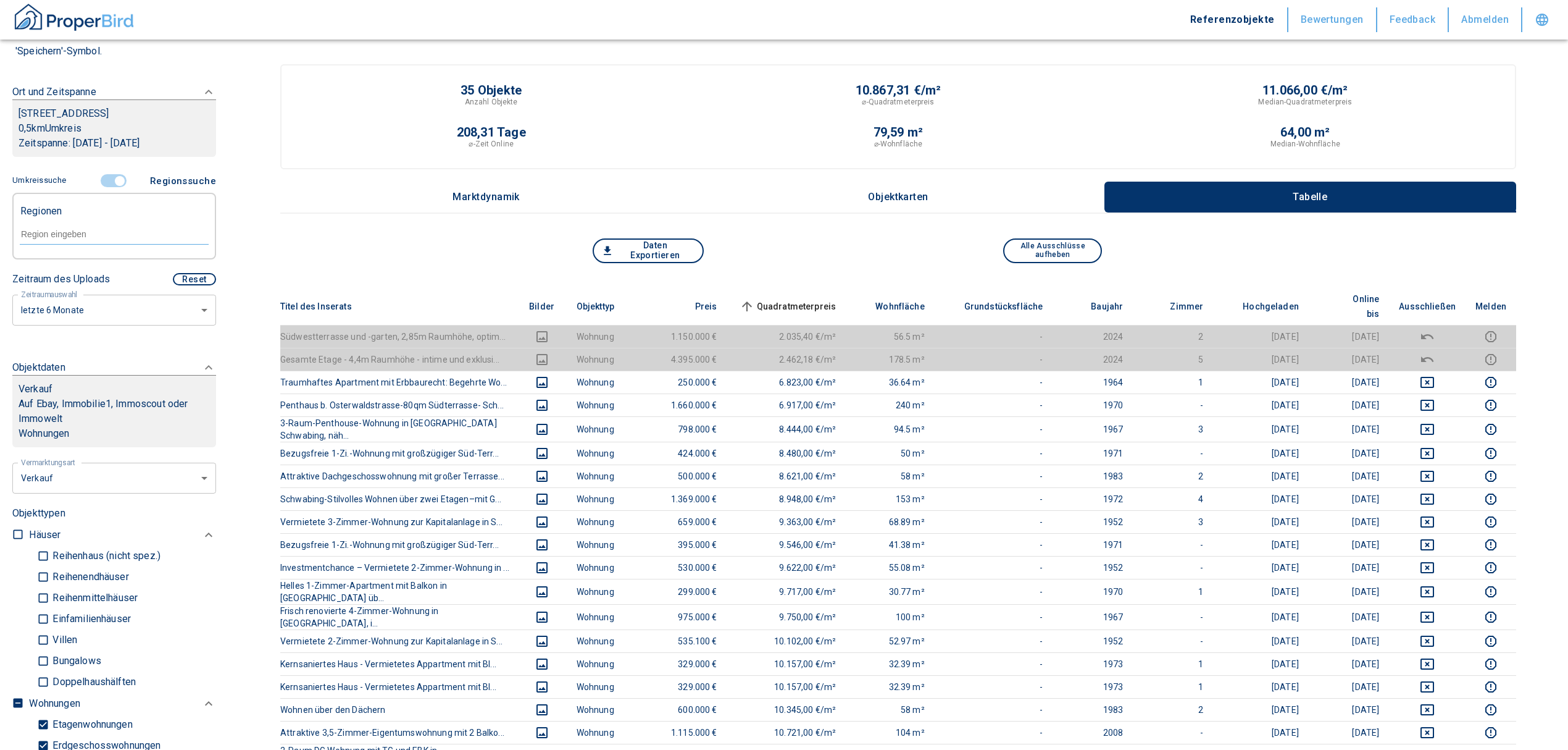
click at [89, 238] on div at bounding box center [114, 233] width 189 height 22
click at [99, 275] on li "80805 [GEOGRAPHIC_DATA]" at bounding box center [108, 276] width 177 height 22
type input "80805"
type input "999999990"
type input "2020"
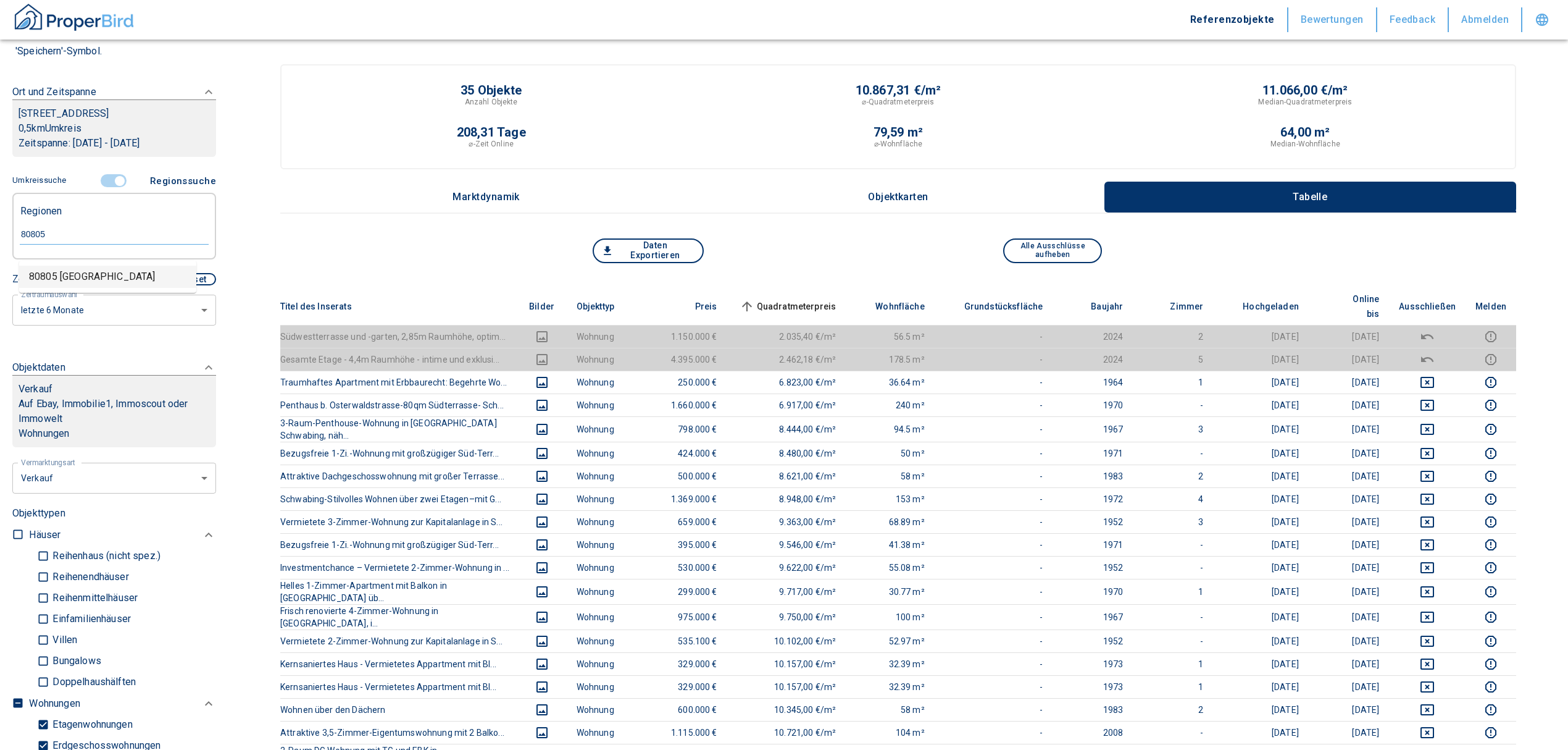
type input "80805 [GEOGRAPHIC_DATA]"
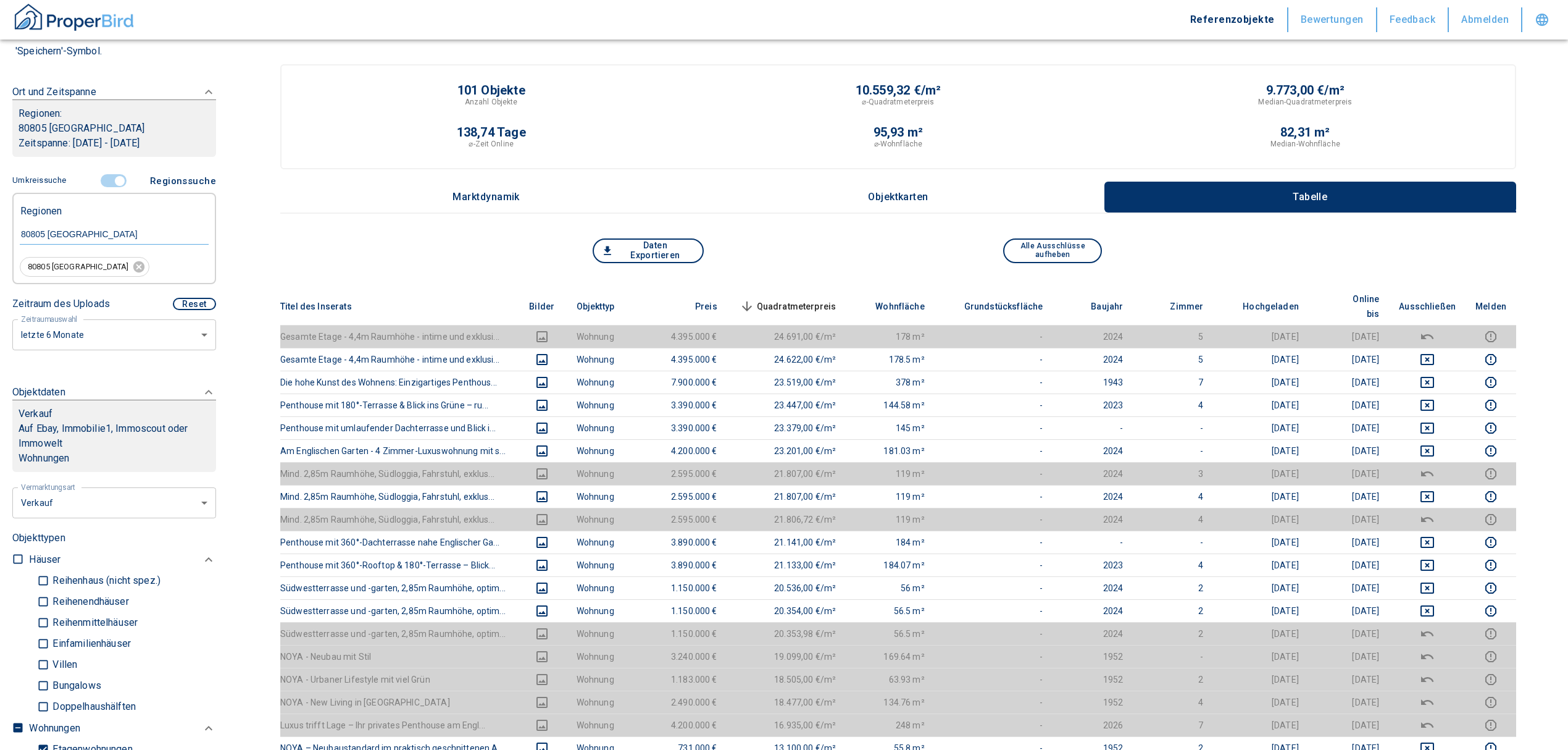
click at [798, 299] on span "Quadratmeterpreis sorted descending" at bounding box center [786, 306] width 99 height 15
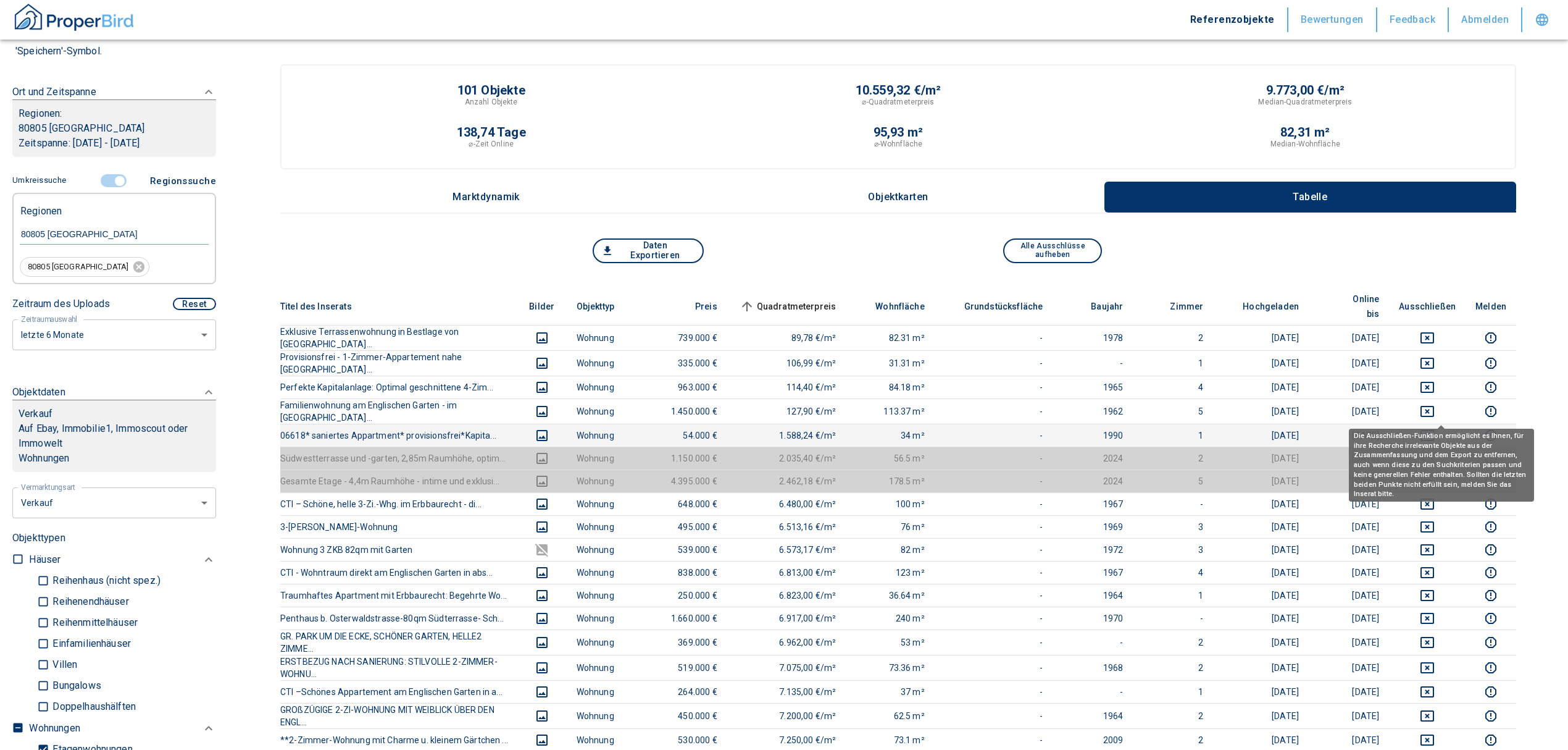
click at [1435, 428] on icon "deselect this listing" at bounding box center [1428, 435] width 15 height 15
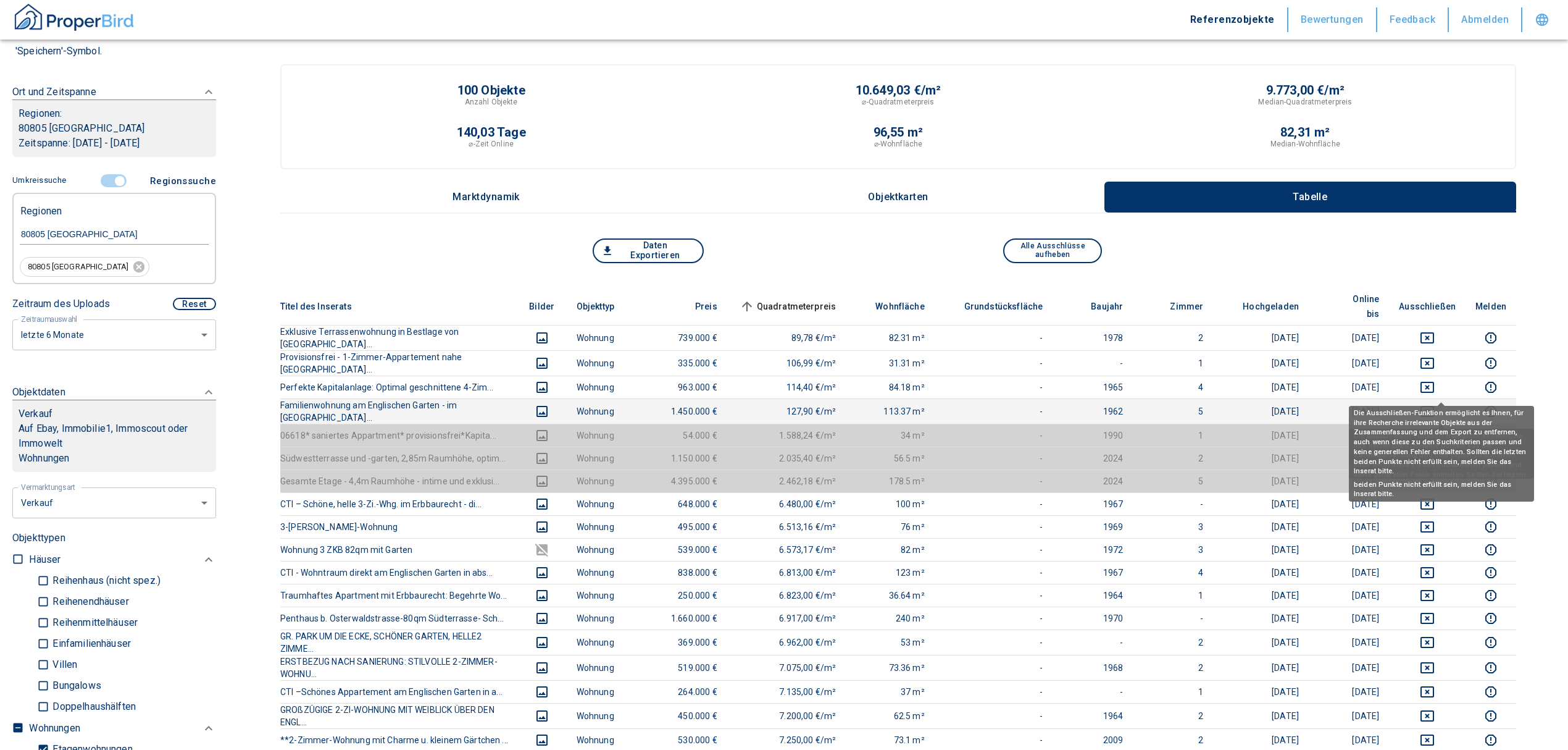
click at [1435, 404] on icon "deselect this listing" at bounding box center [1428, 412] width 15 height 15
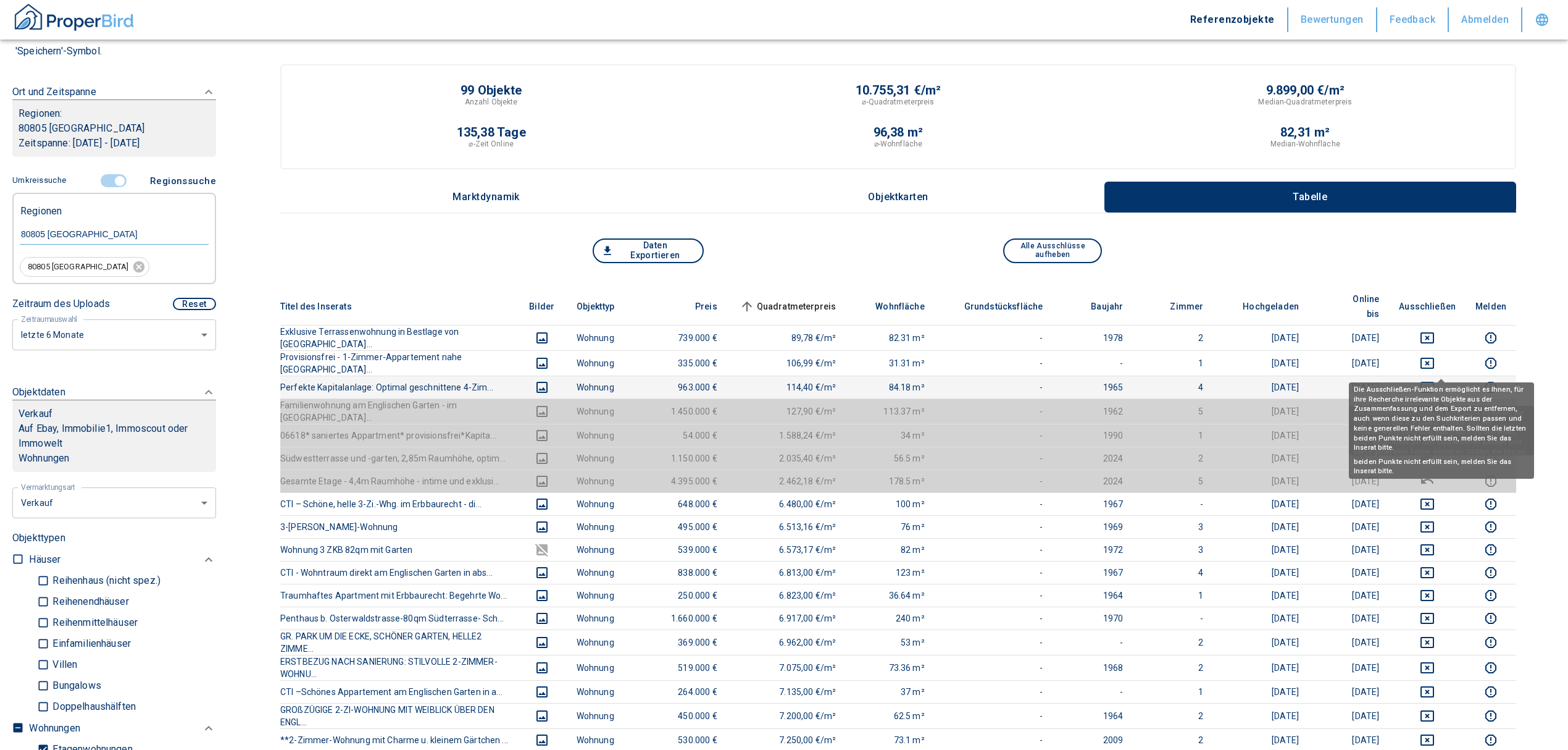
click at [1435, 381] on icon "deselect this listing" at bounding box center [1428, 387] width 14 height 11
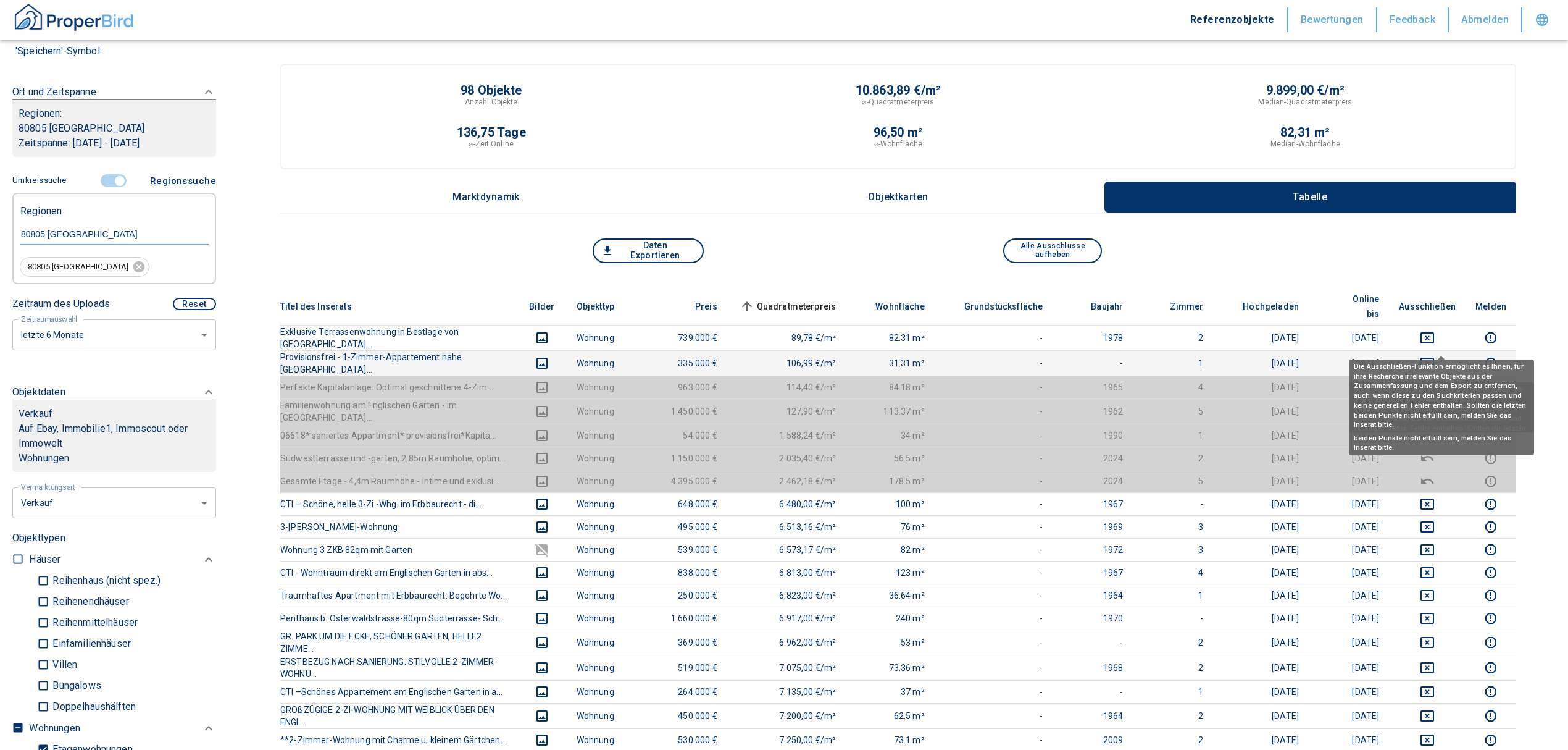
click at [1435, 356] on icon "deselect this listing" at bounding box center [1428, 363] width 15 height 15
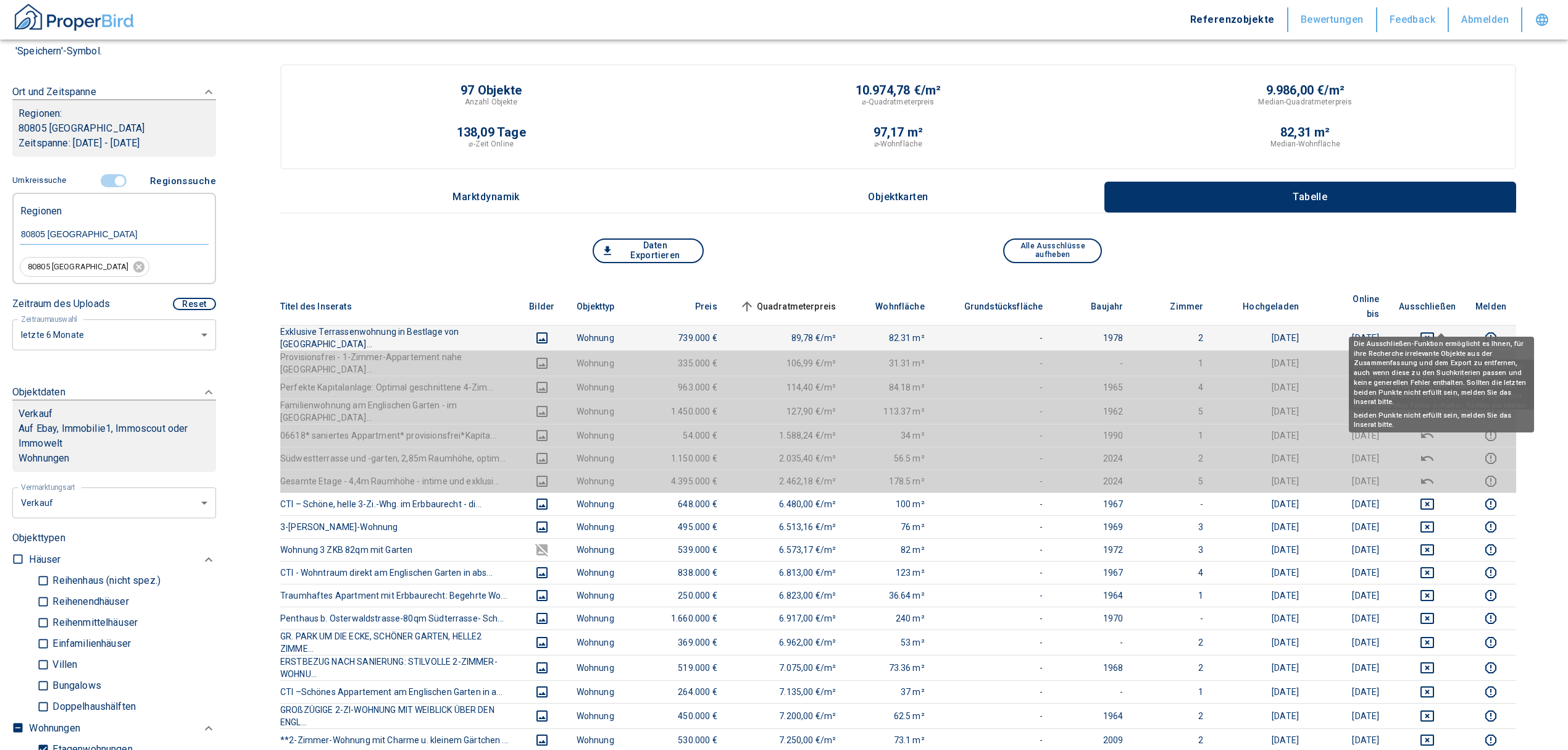
click at [1435, 331] on icon "deselect this listing" at bounding box center [1428, 338] width 15 height 15
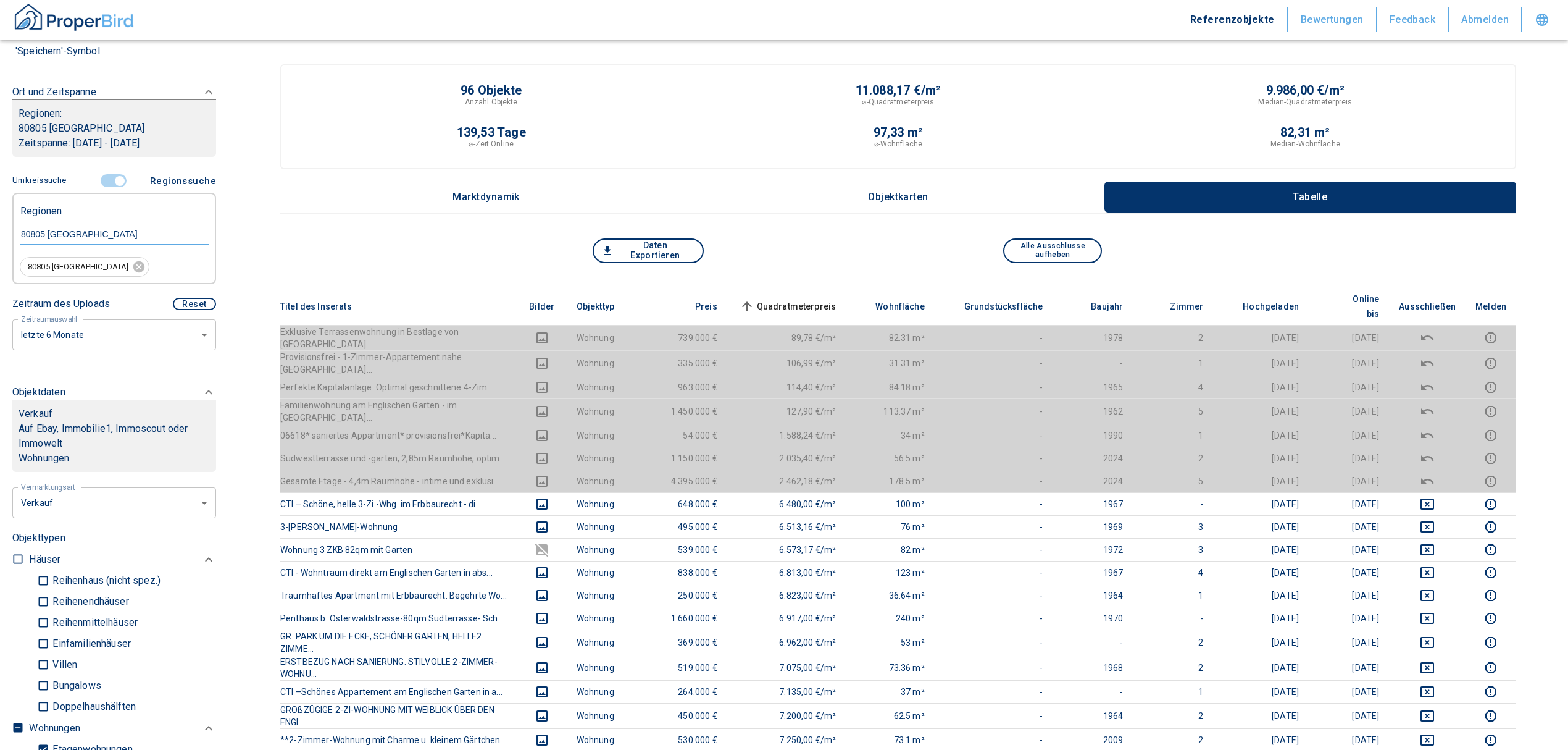
click at [796, 299] on span "Quadratmeterpreis sorted ascending" at bounding box center [786, 306] width 99 height 15
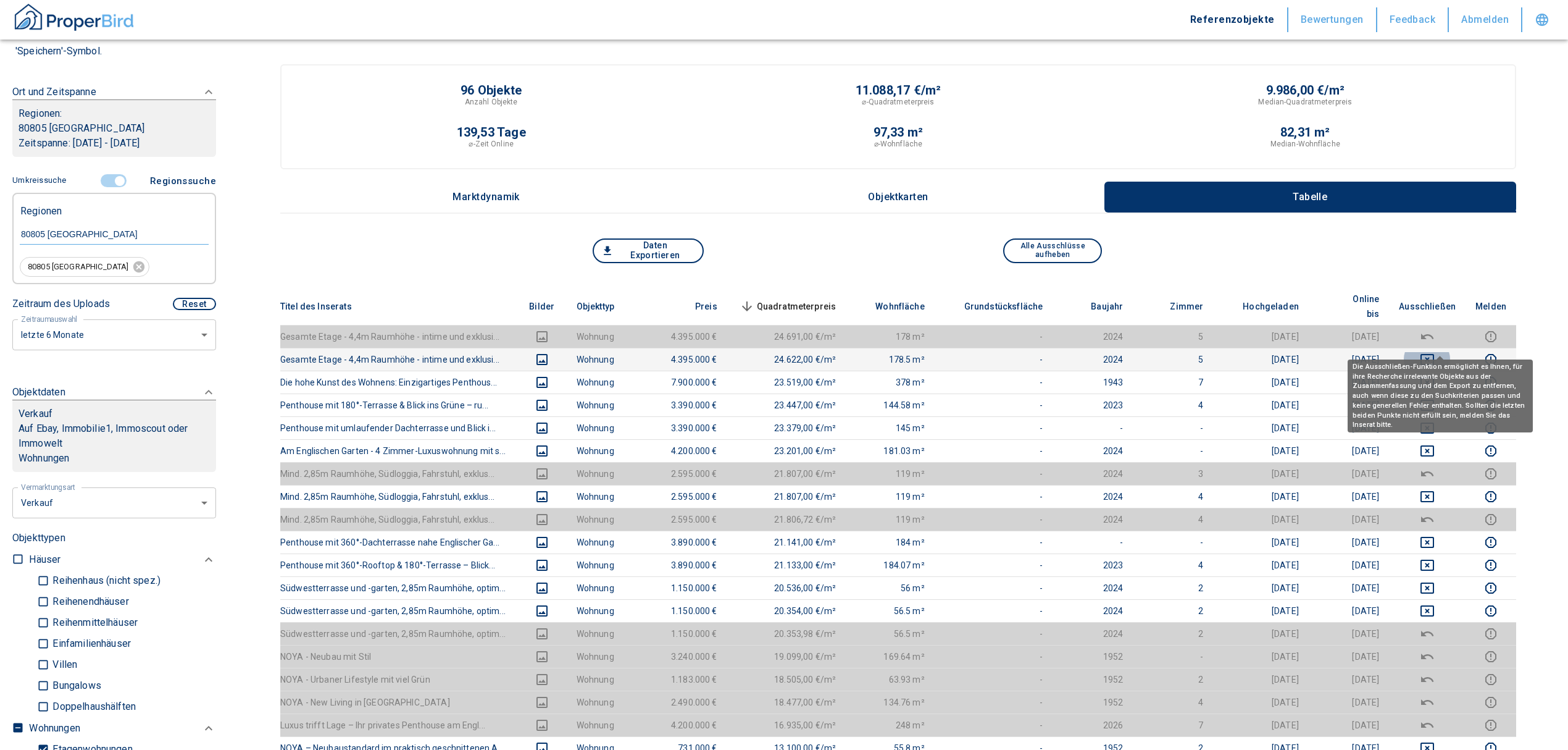
click at [1435, 354] on icon "deselect this listing" at bounding box center [1428, 359] width 14 height 11
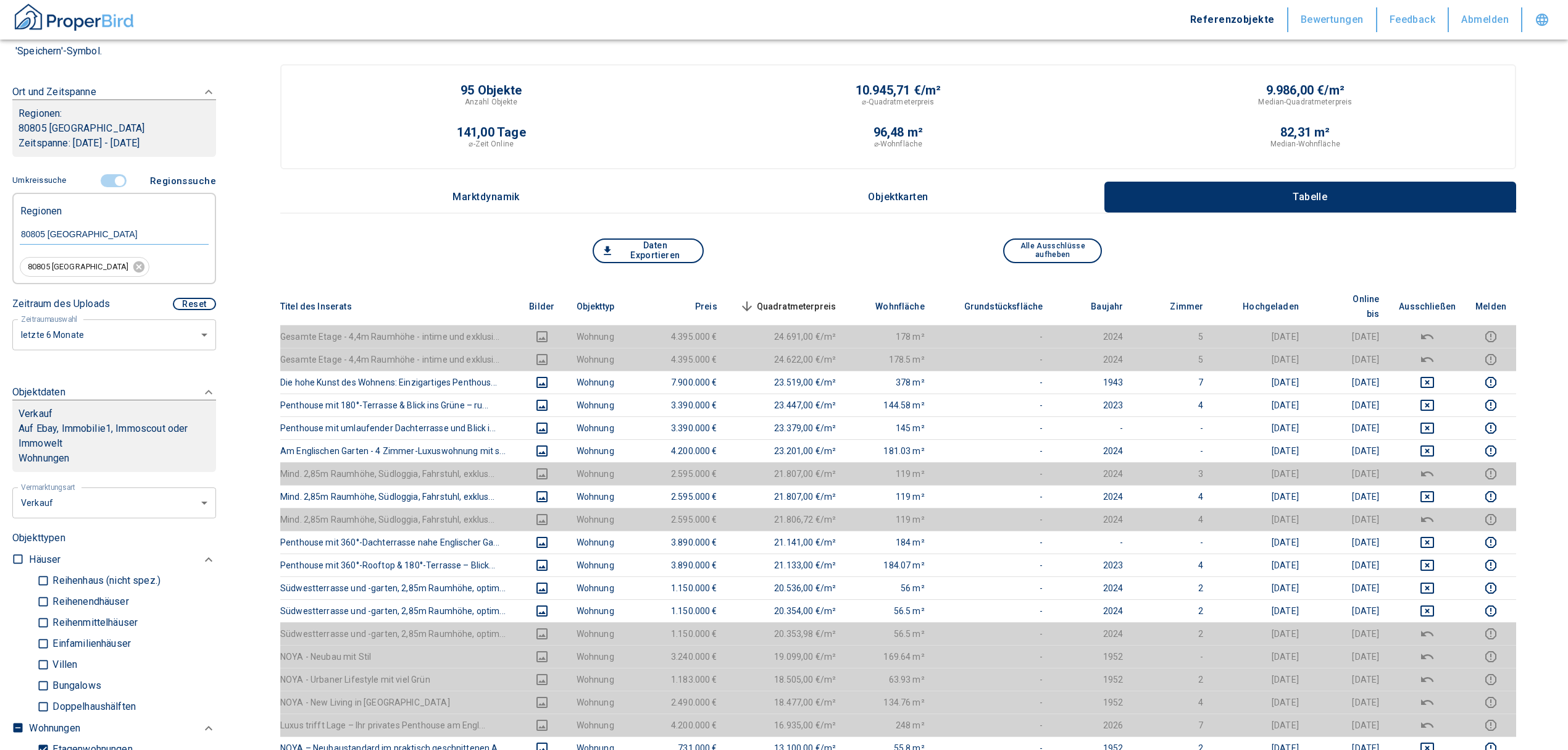
click at [811, 299] on span "Quadratmeterpreis sorted descending" at bounding box center [786, 306] width 99 height 15
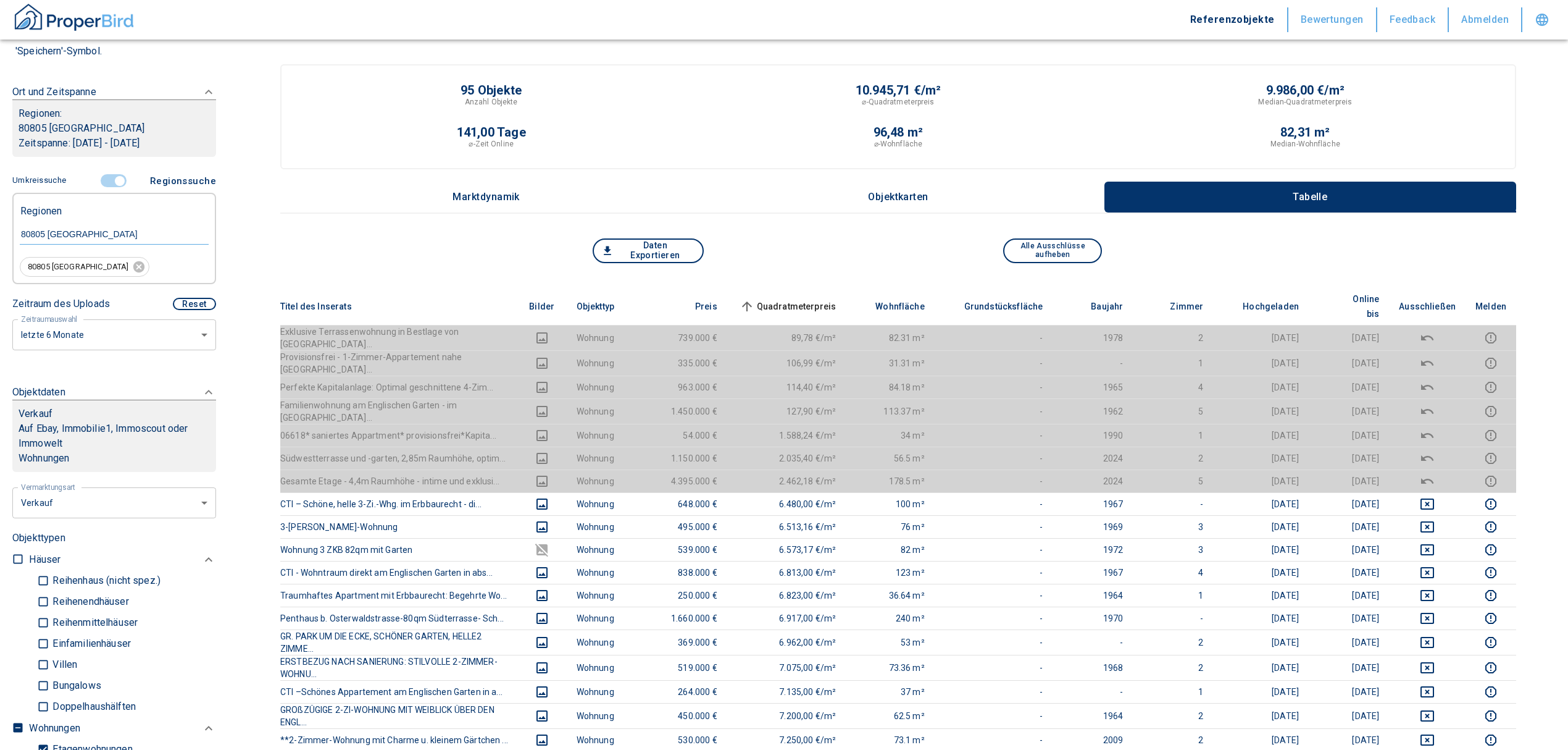
click at [811, 299] on span "Quadratmeterpreis sorted ascending" at bounding box center [786, 306] width 99 height 15
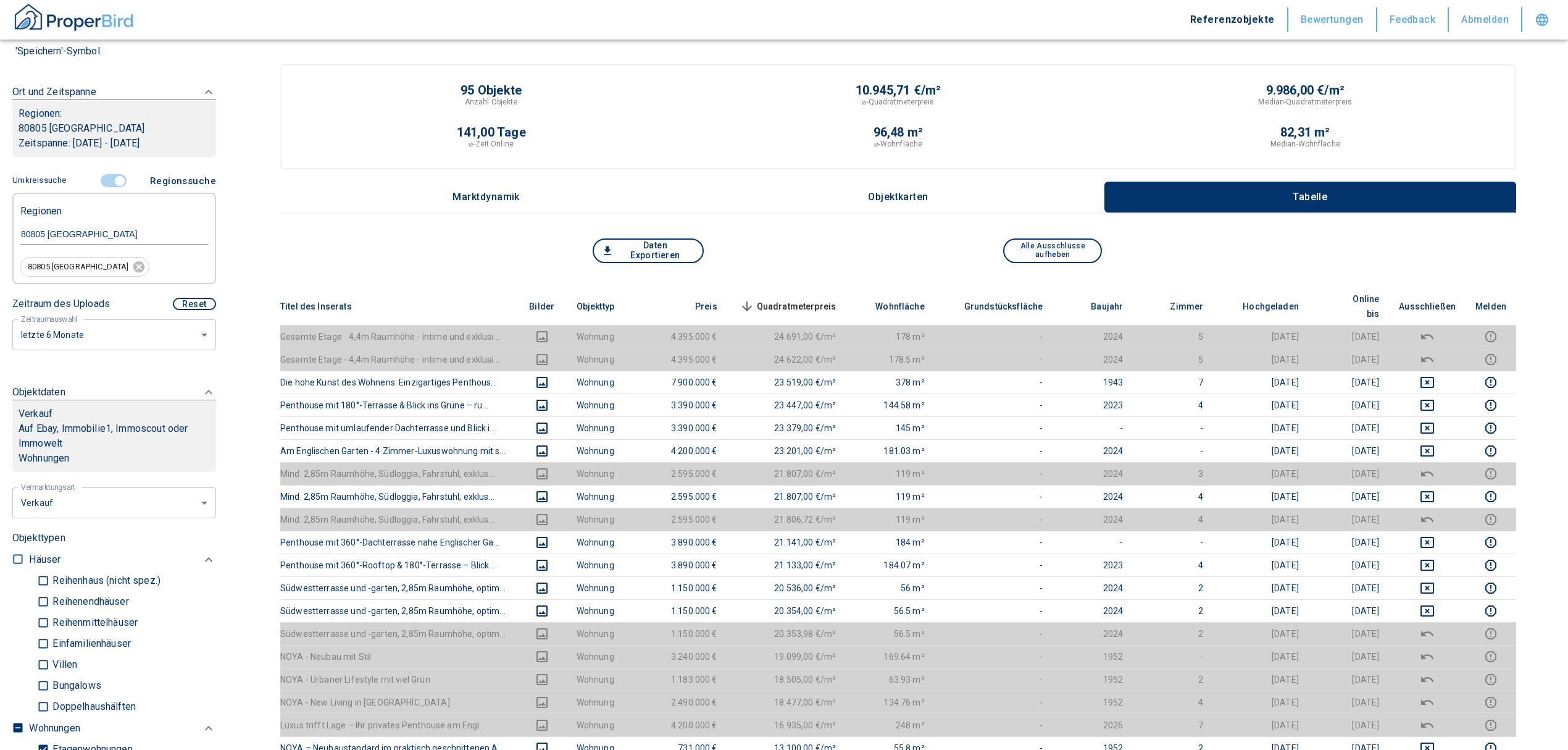
click at [813, 299] on span "Quadratmeterpreis sorted descending" at bounding box center [786, 306] width 99 height 15
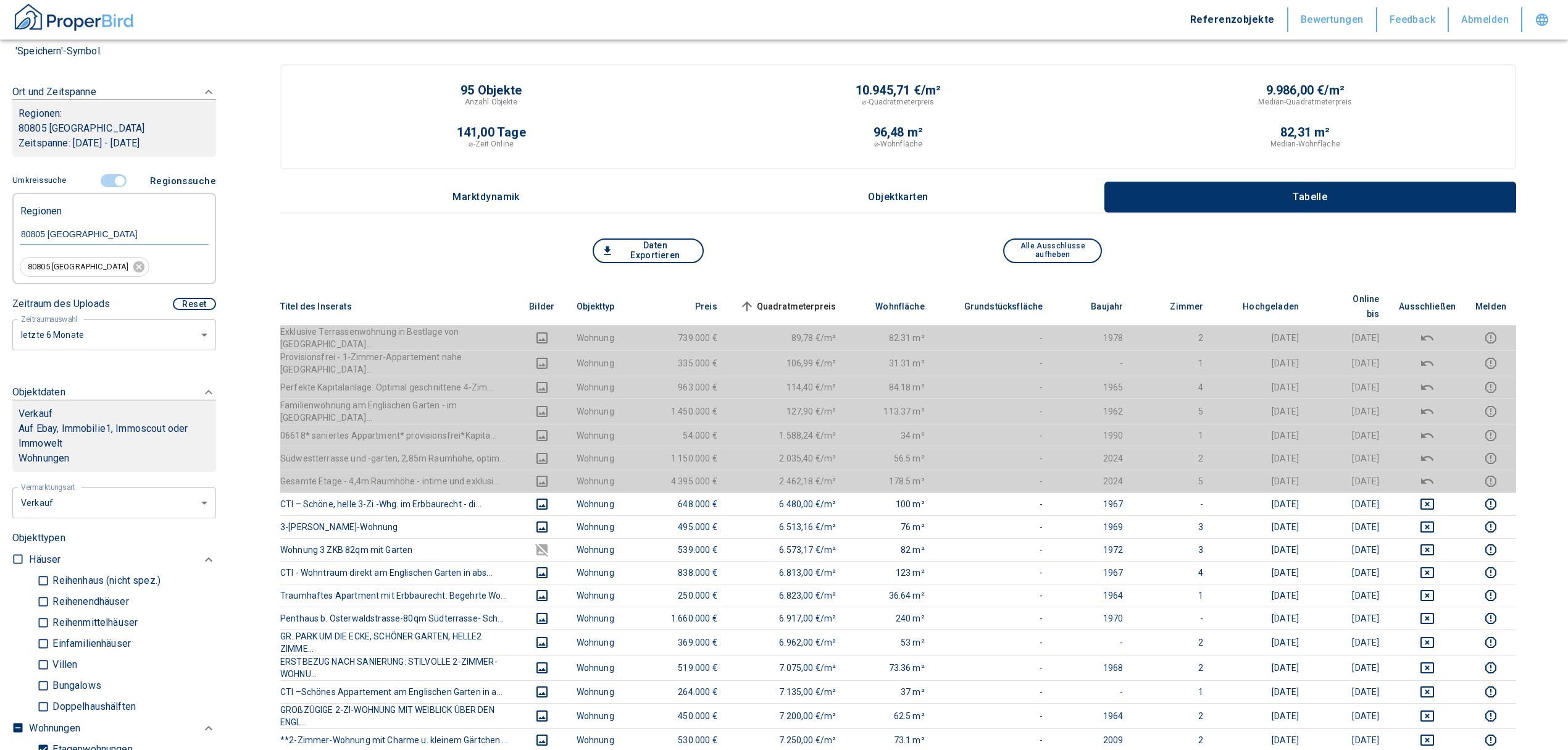
click at [109, 175] on input "controlled" at bounding box center [120, 181] width 37 height 14
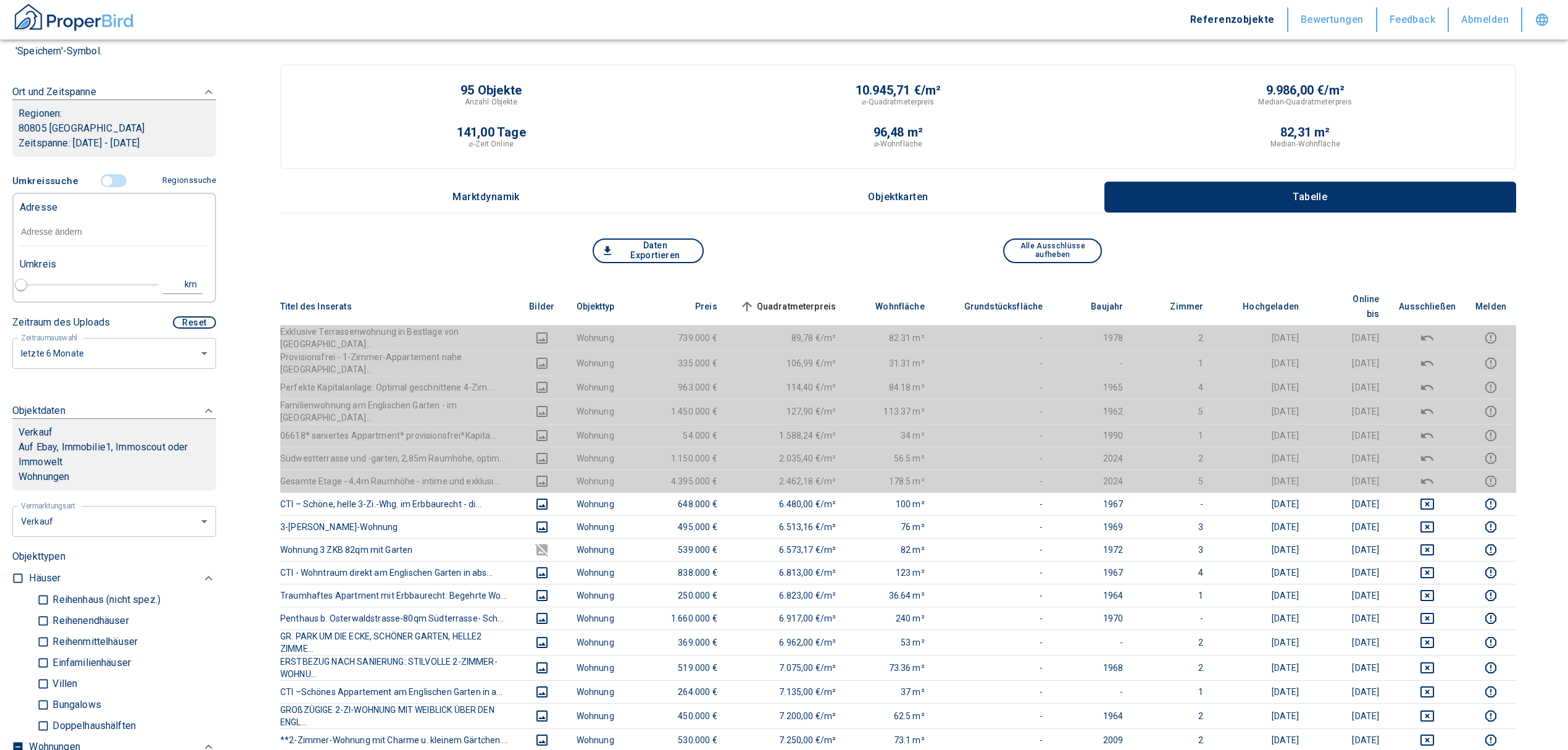
click at [86, 223] on input "text" at bounding box center [114, 231] width 189 height 28
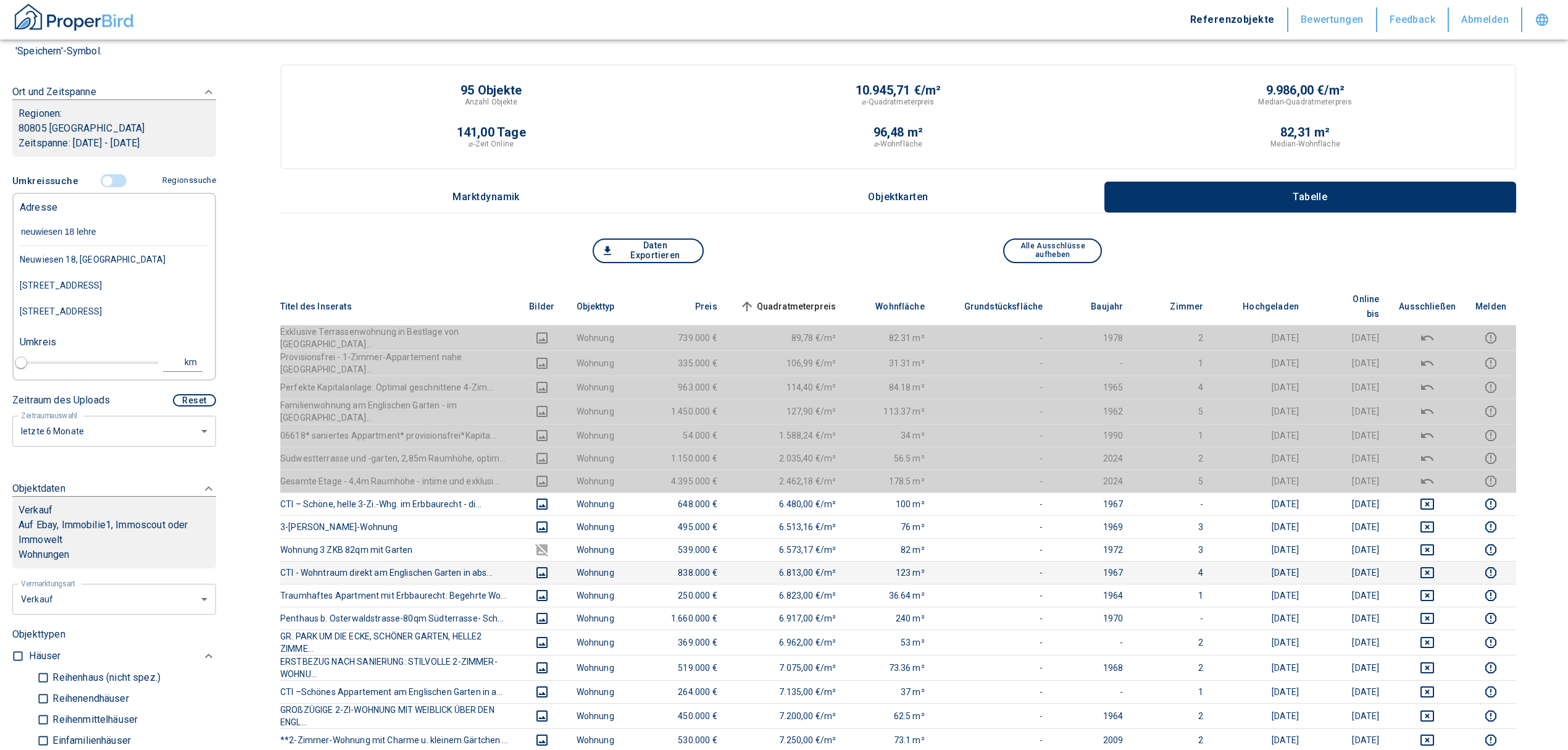
type input "neuwiesen 18 lehren"
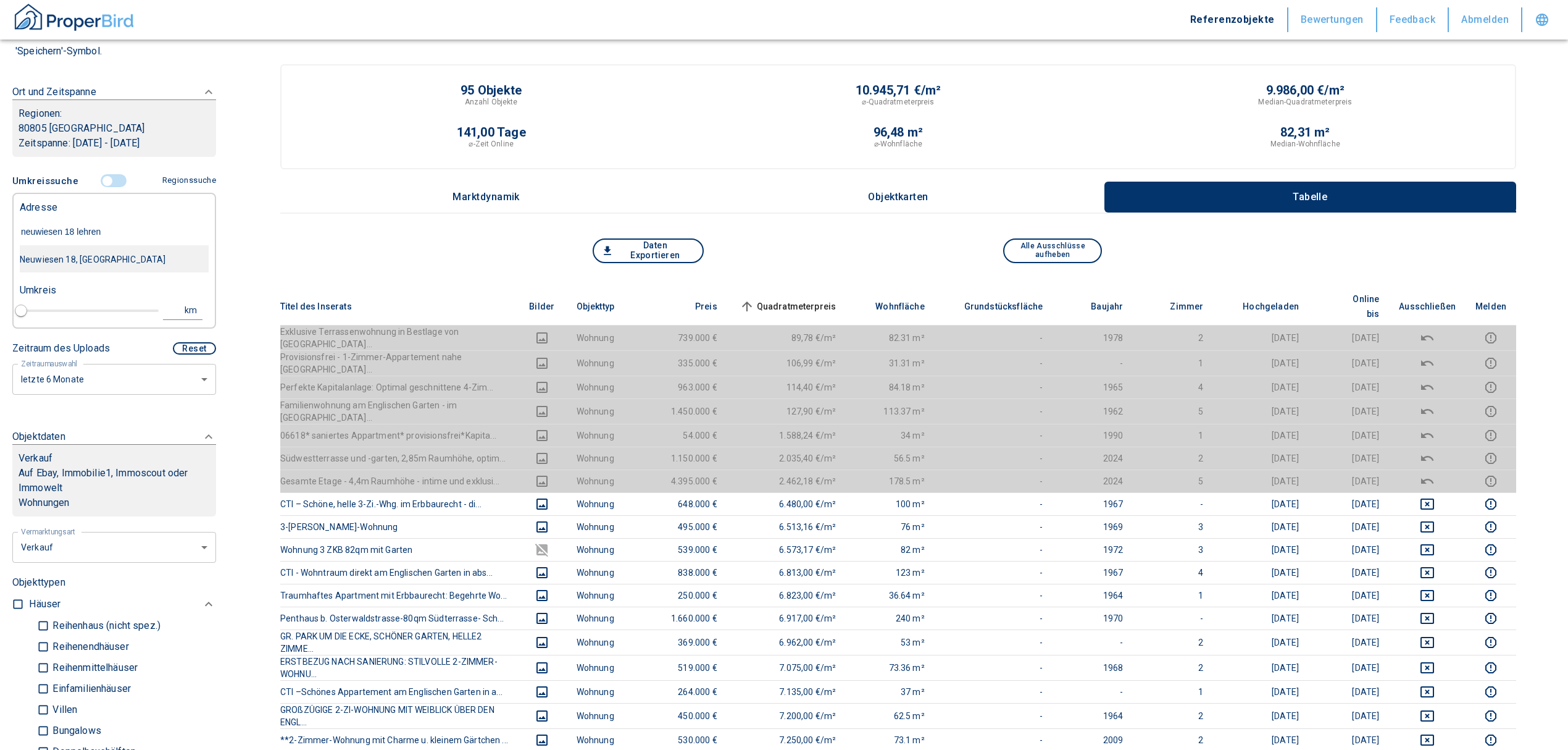
click at [69, 256] on div "Neuwiesen 18, [GEOGRAPHIC_DATA]" at bounding box center [114, 259] width 189 height 26
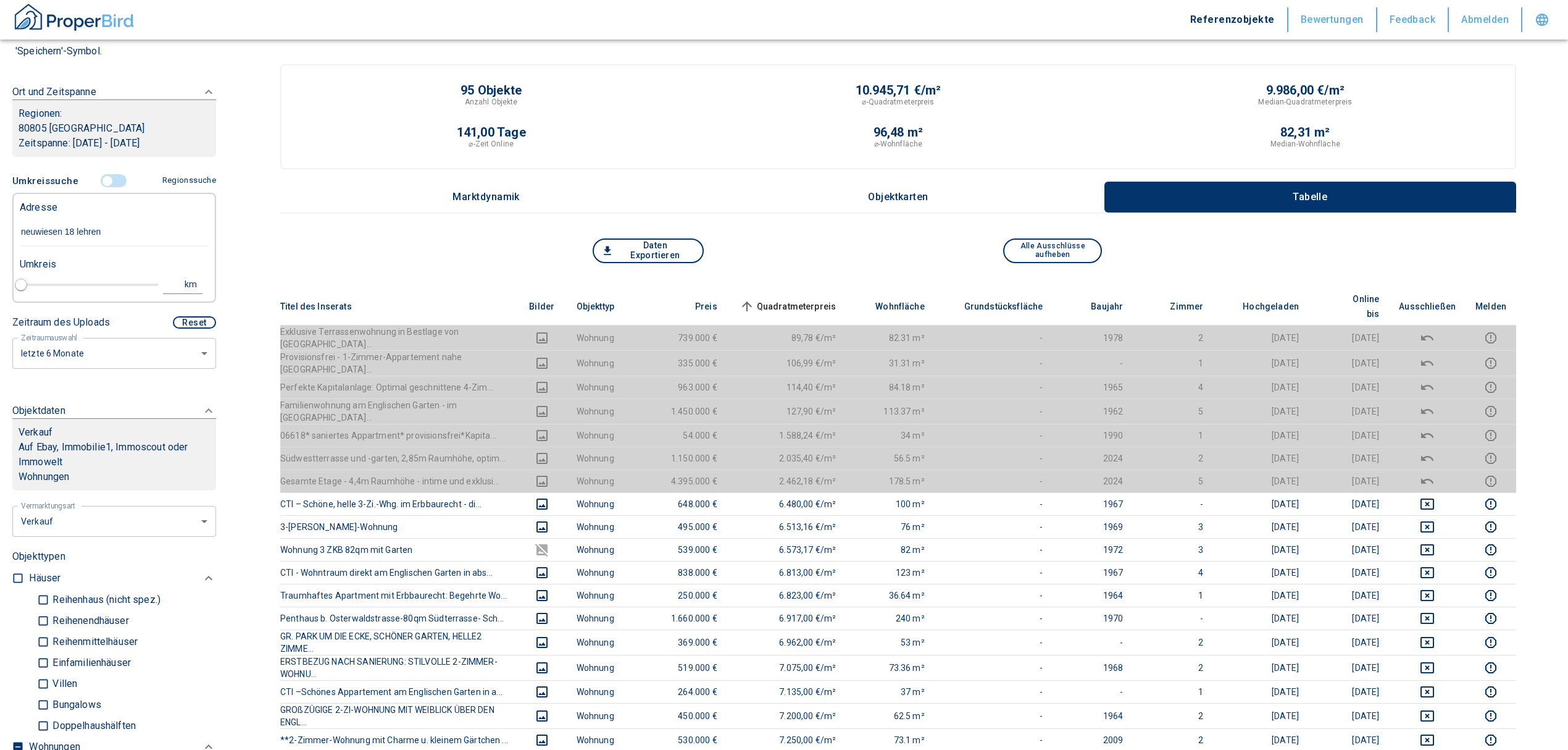
type input "999999990"
type input "2020"
type input "Neuwiesen 18, [GEOGRAPHIC_DATA]"
type input "1"
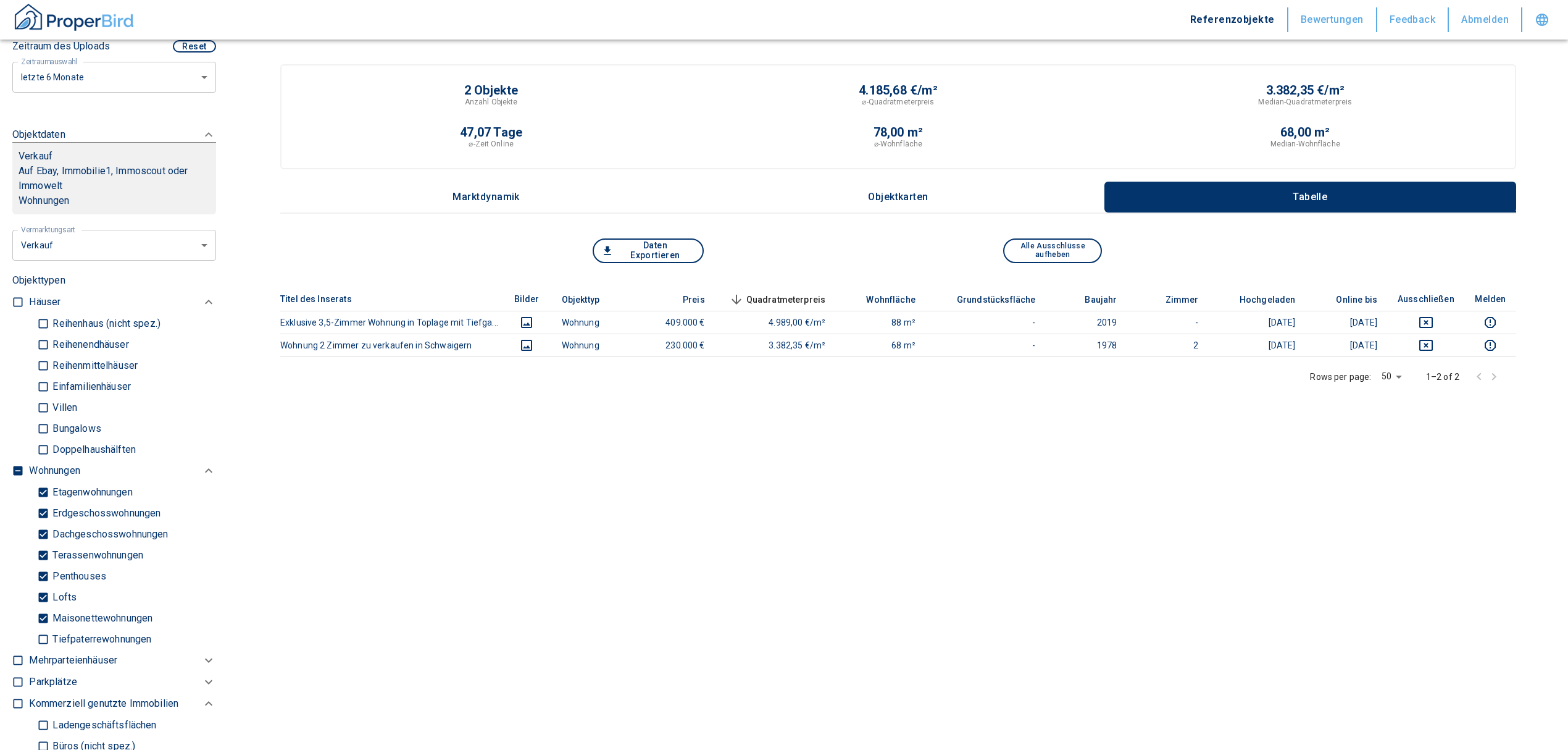
scroll to position [411, 0]
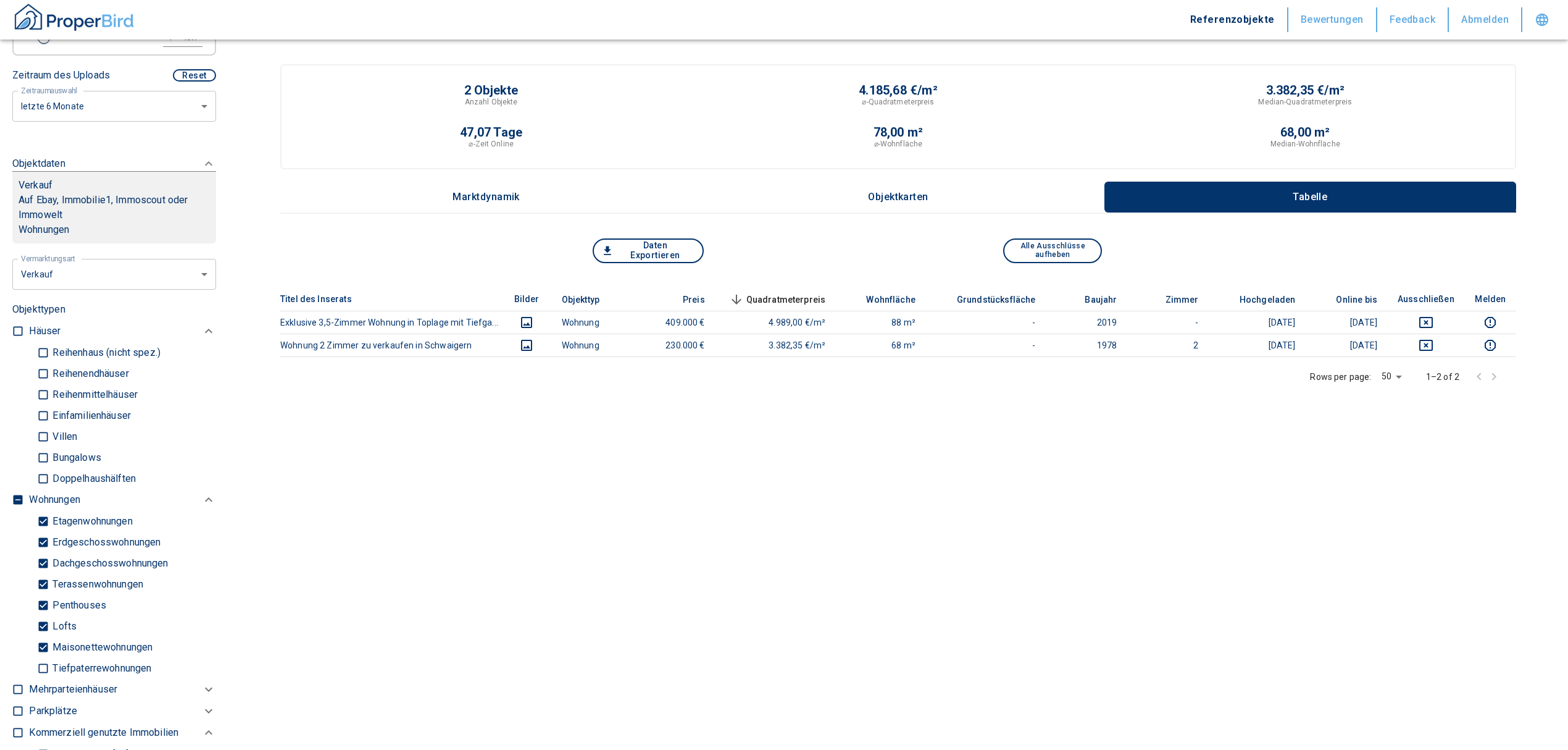
type input "Neuwiesen 18, [GEOGRAPHIC_DATA]"
click at [17, 495] on input "checkbox" at bounding box center [17, 500] width 12 height 12
checkbox input "true"
type input "999999990"
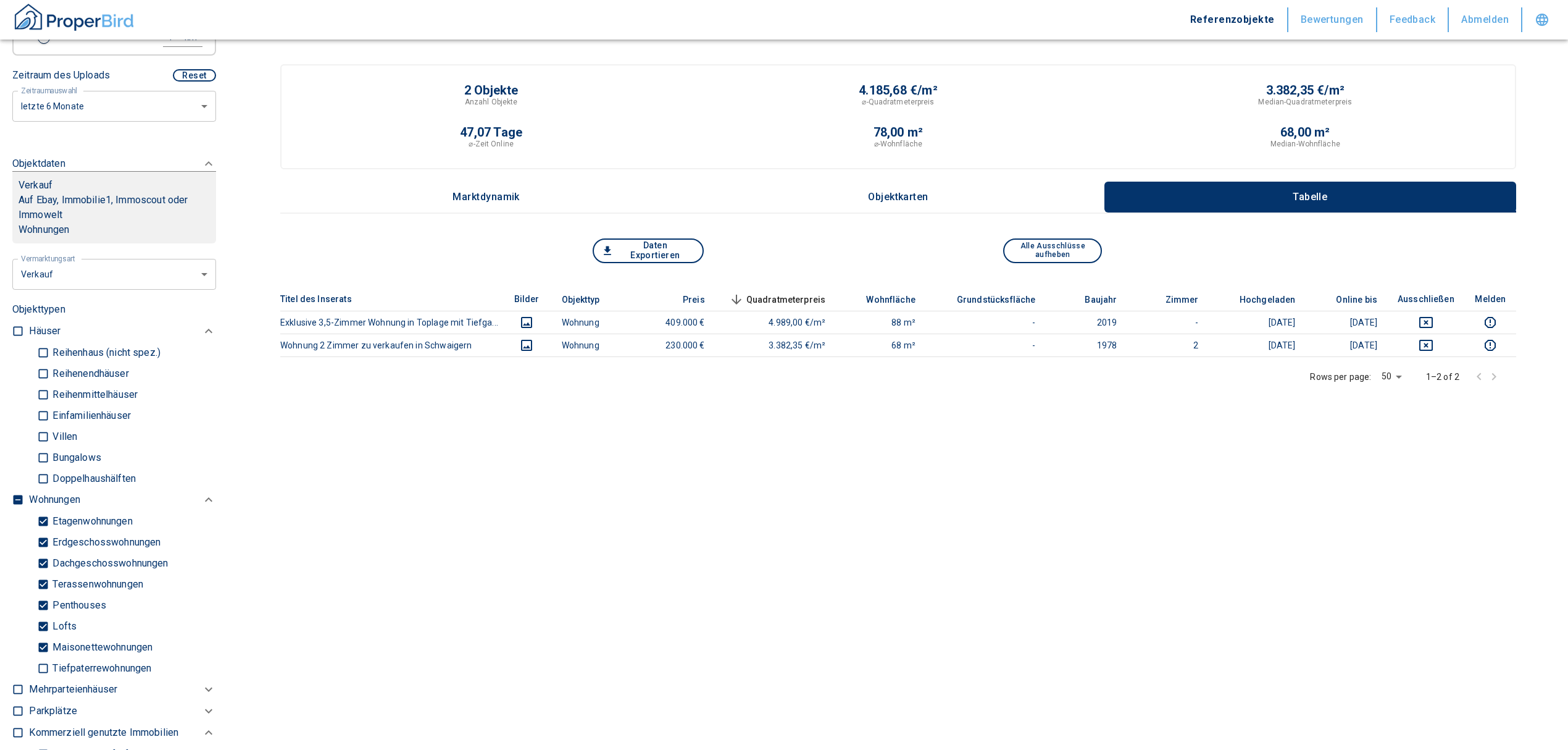
type input "2020"
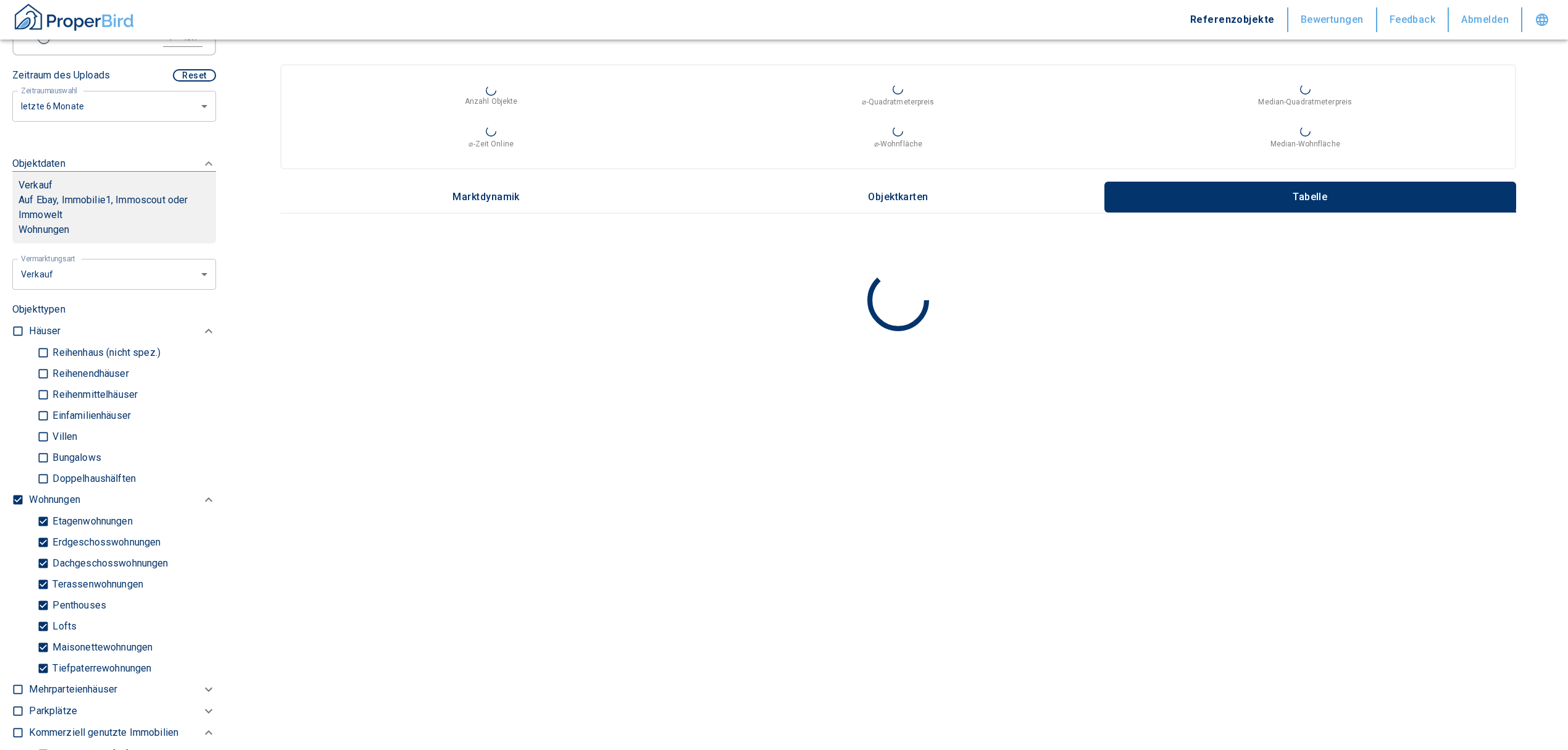
type input "999999990"
type input "2020"
click at [15, 494] on input "checkbox" at bounding box center [17, 500] width 12 height 12
checkbox input "false"
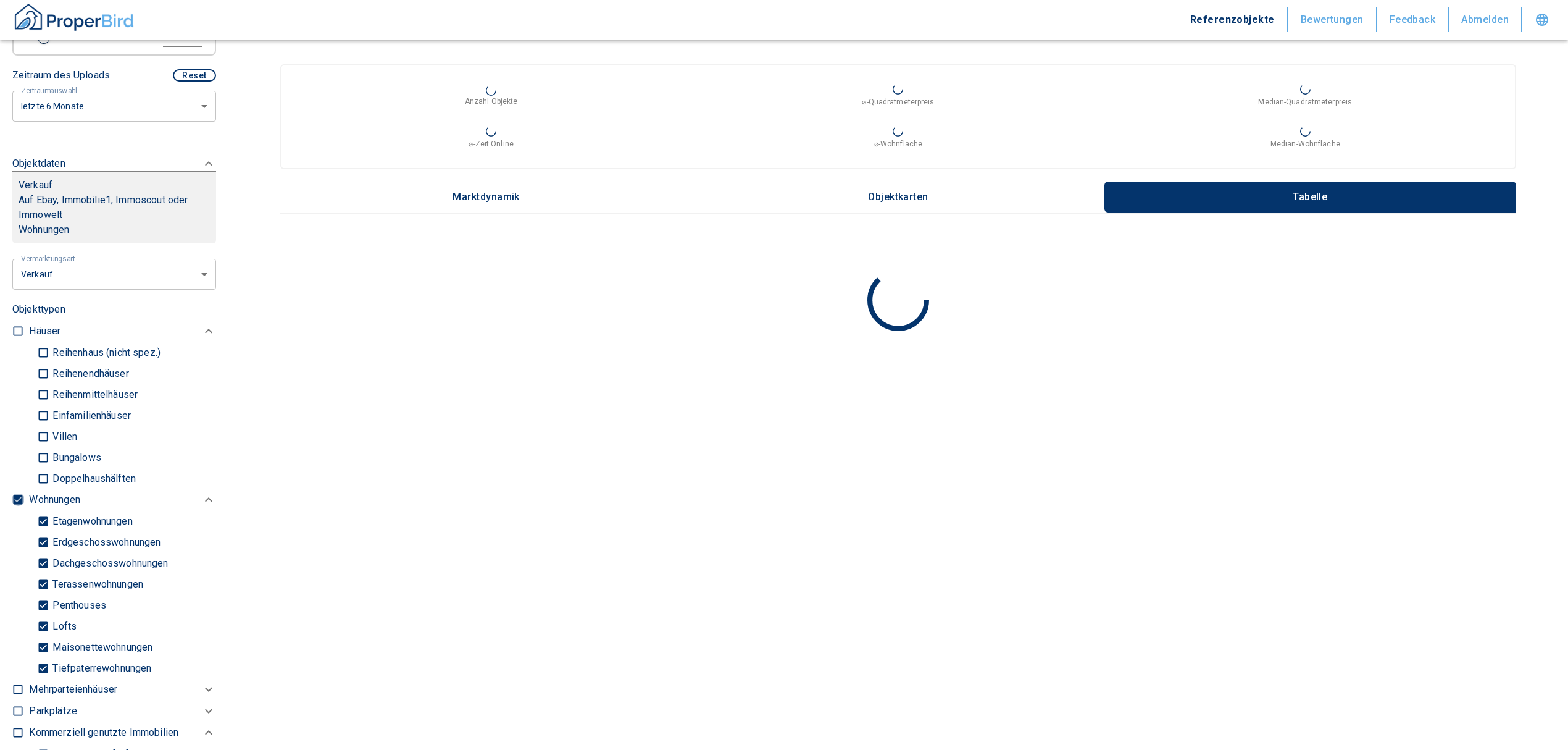
checkbox input "false"
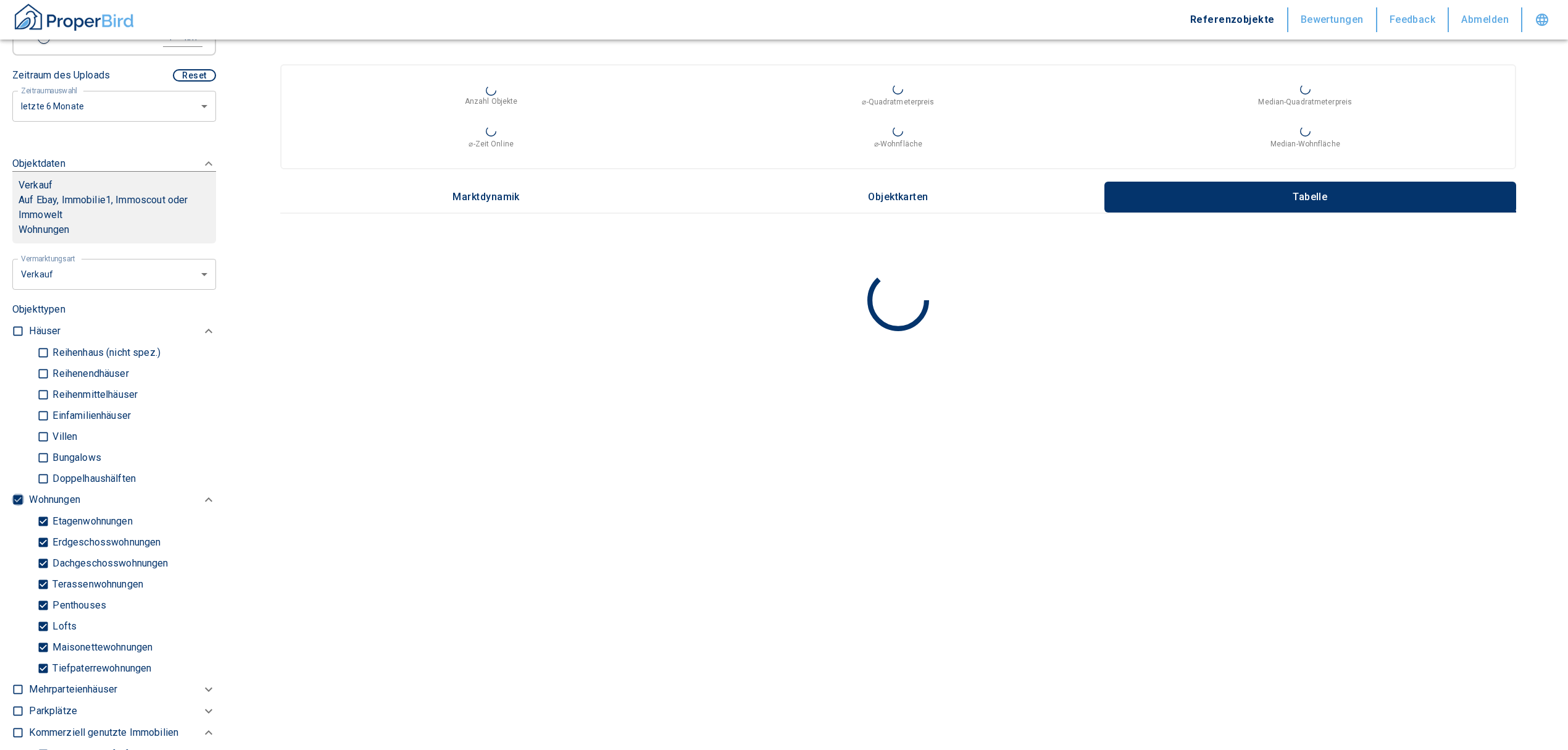
checkbox input "false"
type input "999999990"
type input "2020"
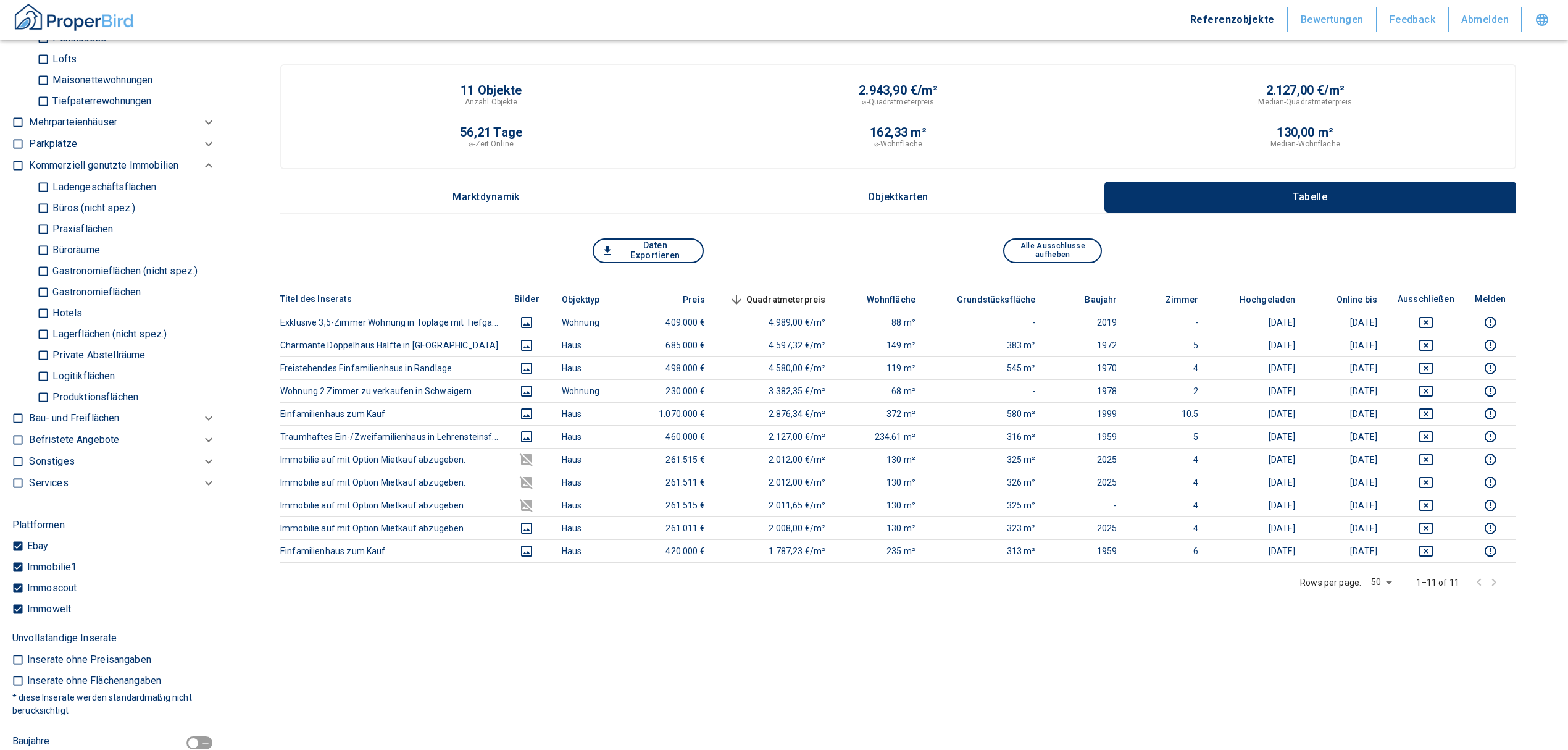
scroll to position [988, 0]
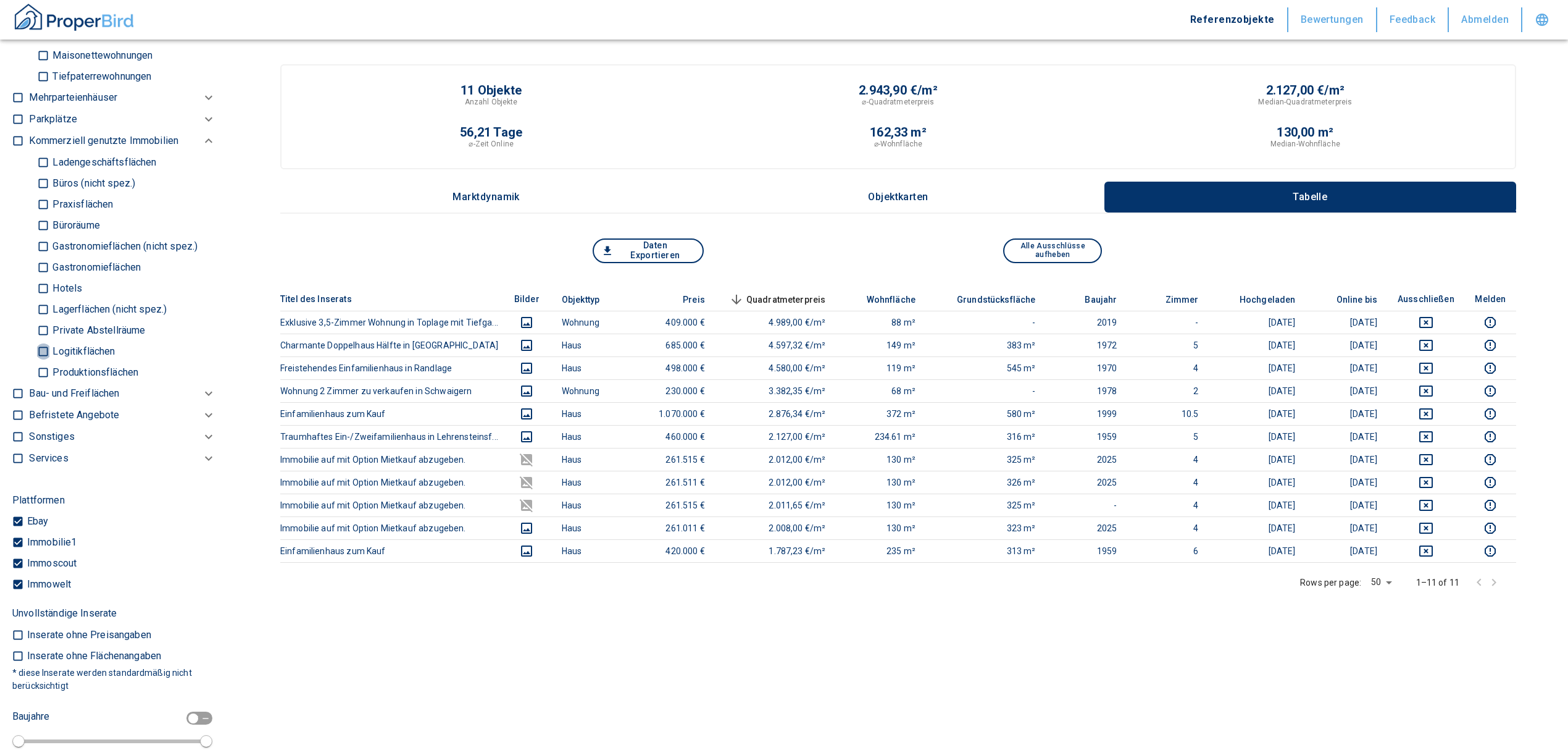
click at [45, 348] on input "Logitikflächen" at bounding box center [43, 351] width 12 height 22
checkbox input "true"
type input "999999990"
type input "2020"
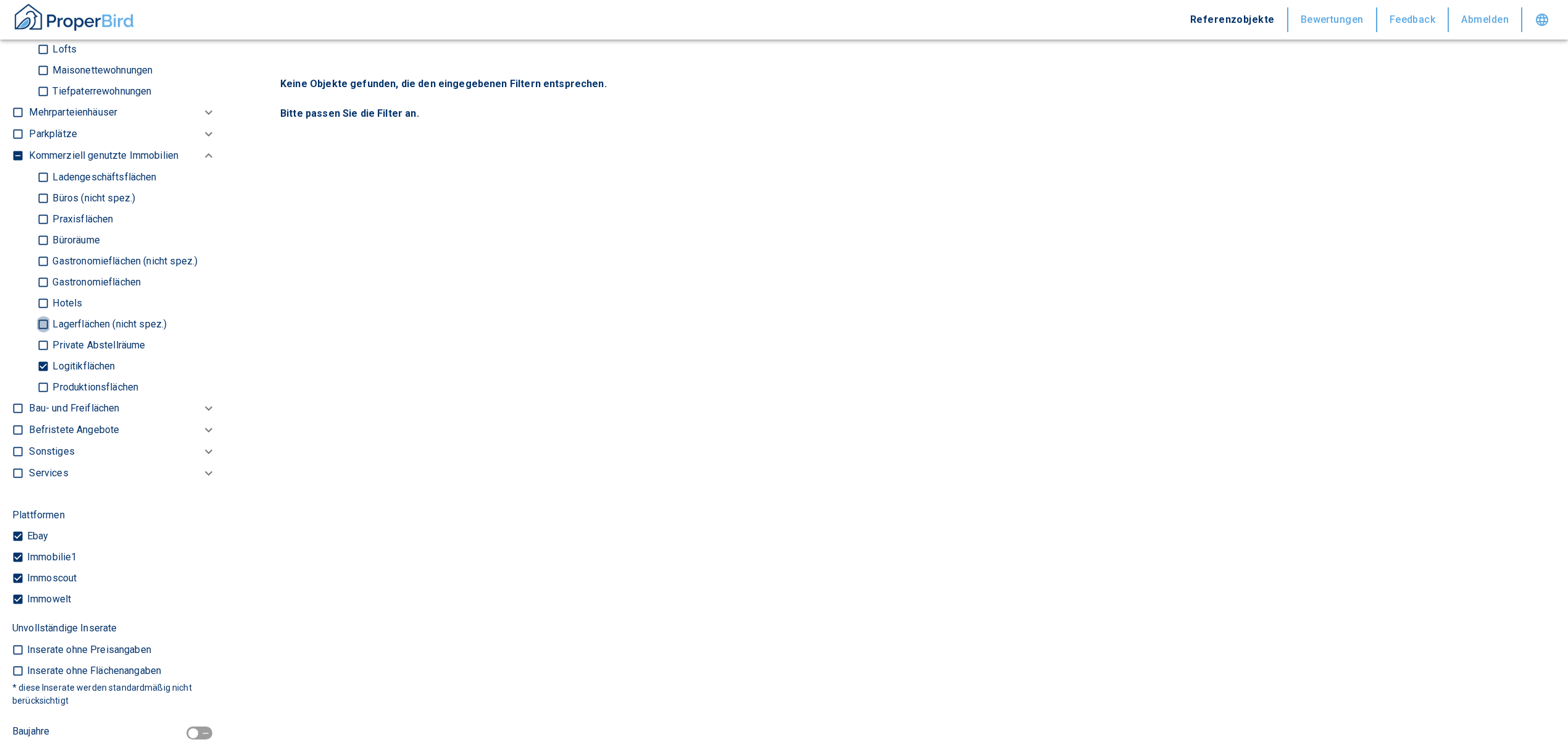
click at [45, 318] on input "Lagerflächen (nicht spez.)" at bounding box center [43, 324] width 12 height 22
checkbox input "true"
type input "999999990"
type input "2020"
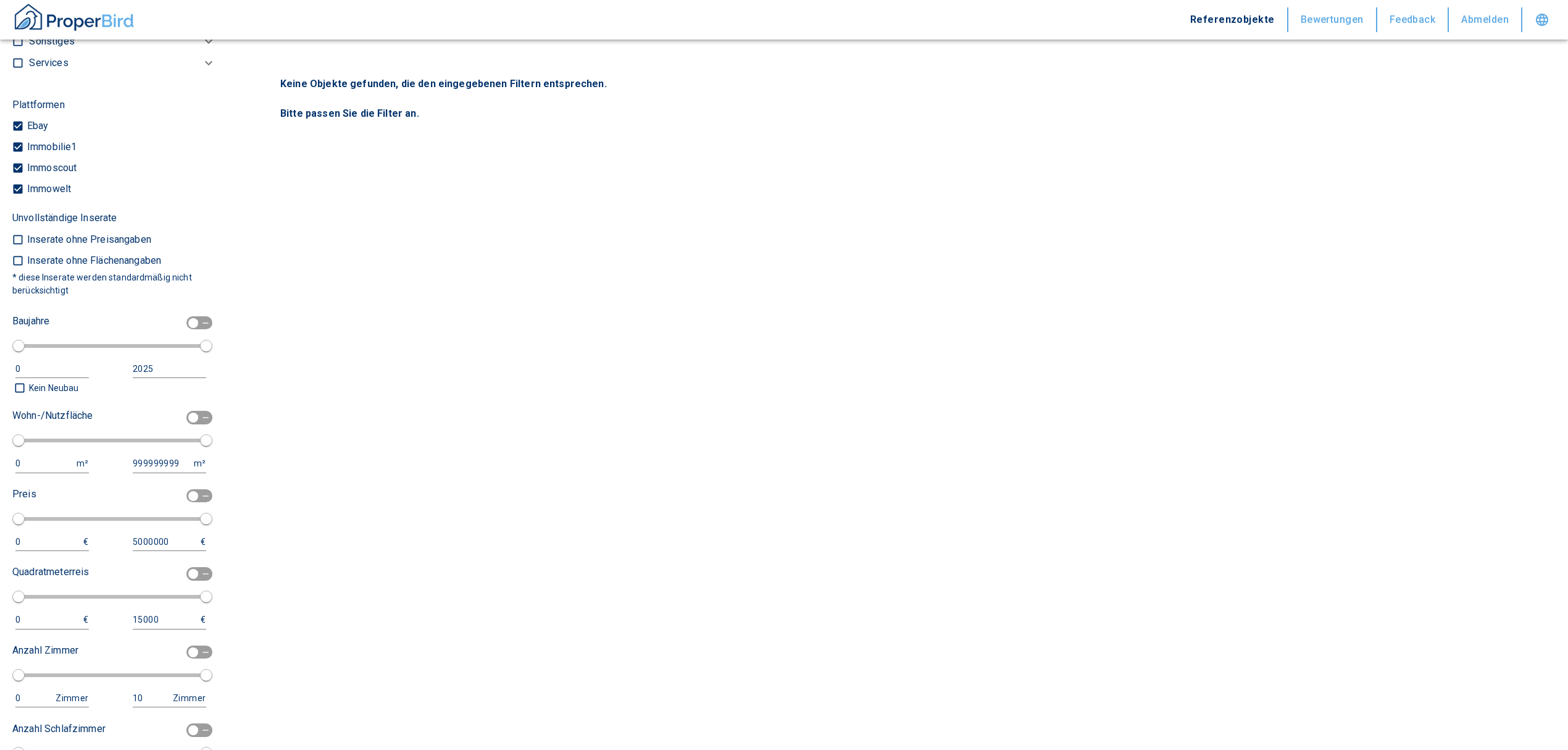
scroll to position [1399, 0]
click at [181, 416] on input "checkbox" at bounding box center [193, 416] width 37 height 14
checkbox input "true"
type input "50"
type input "150"
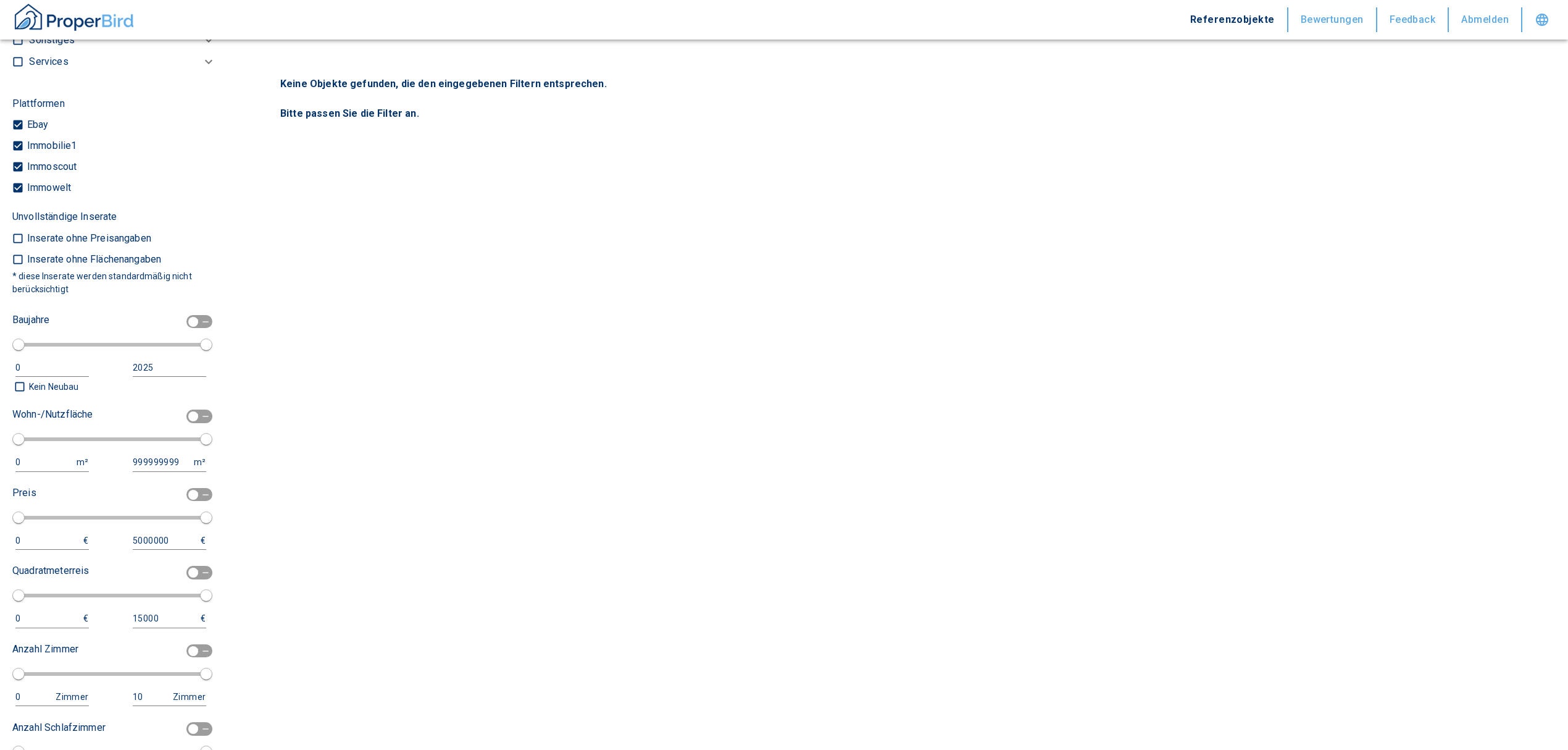
type input "2020"
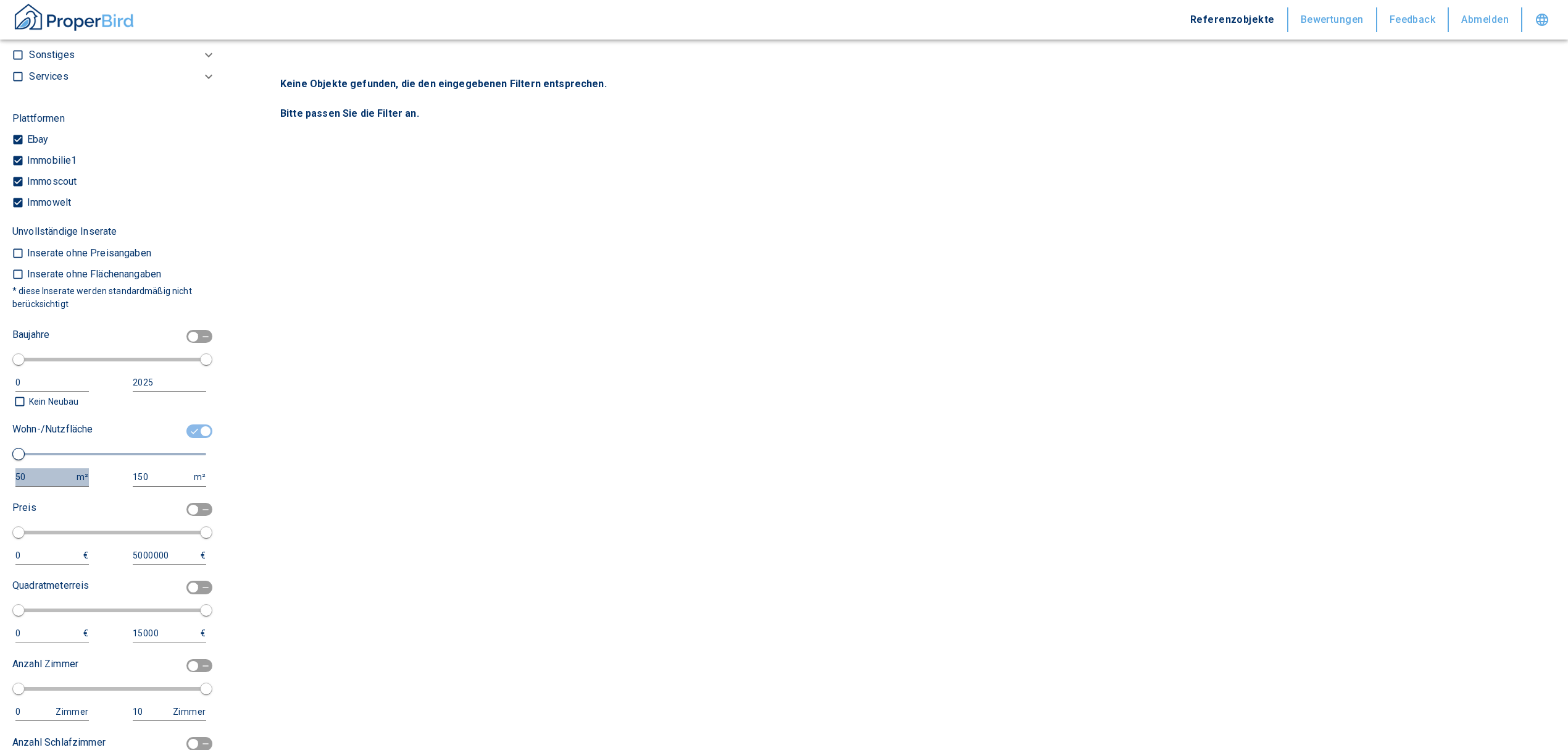
click at [55, 474] on div "50" at bounding box center [39, 477] width 49 height 15
drag, startPoint x: 28, startPoint y: 478, endPoint x: -11, endPoint y: 475, distance: 39.1
click at [0, 475] on html "Referenzobjekte Bewertungen Feedback Abmelden Filtervorlagen Neue Filtereinstel…" at bounding box center [784, 375] width 1568 height 750
type input "1000"
click at [146, 472] on input "150" at bounding box center [162, 477] width 59 height 18
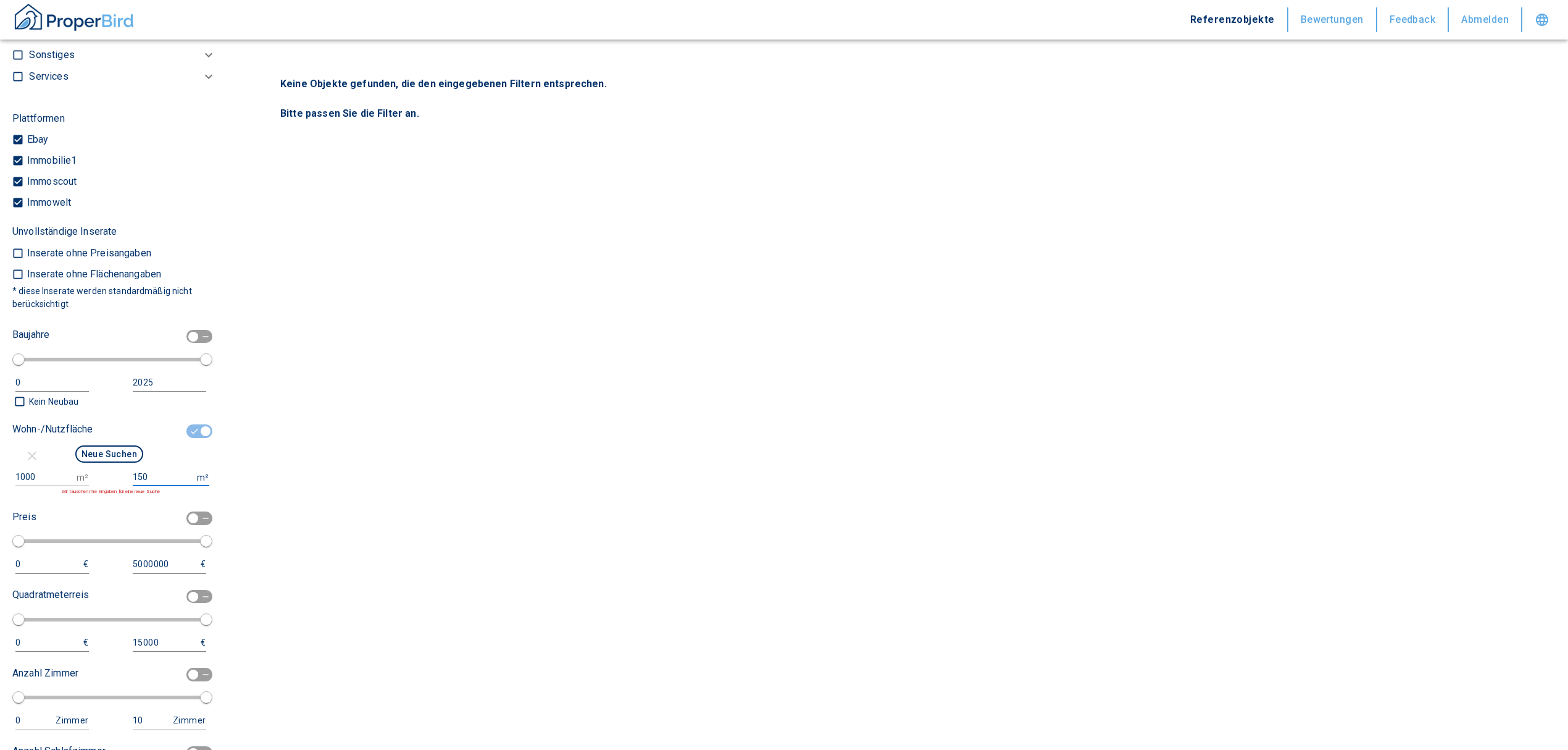
drag, startPoint x: 146, startPoint y: 472, endPoint x: 95, endPoint y: 475, distance: 51.1
click at [95, 475] on div "1000 m² 150 m² Wir tauschen ihre Eingaben für eine neue Suche" at bounding box center [109, 482] width 194 height 27
type input "999999999"
click at [88, 454] on button "Neue Suchen" at bounding box center [109, 453] width 68 height 17
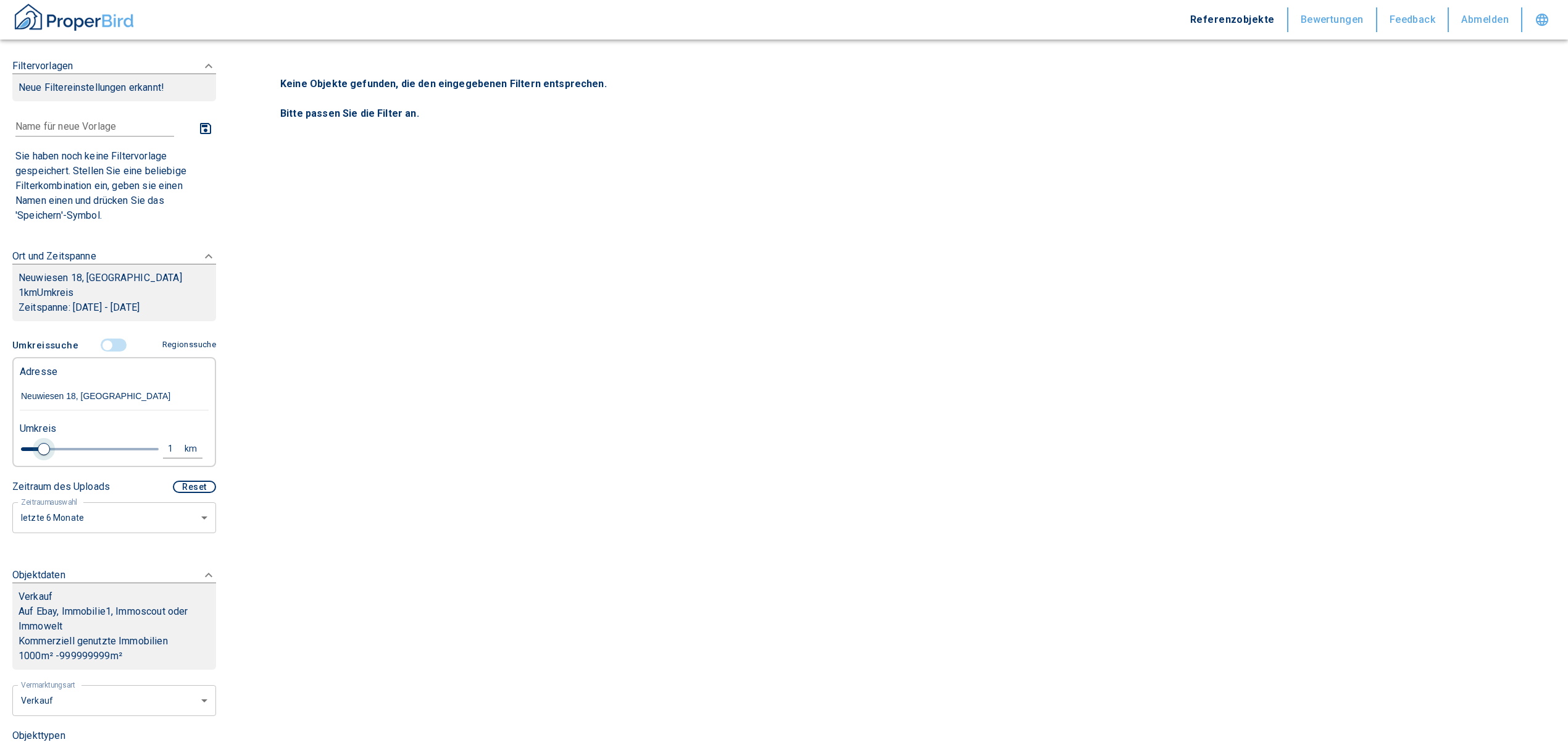
type input "2020"
type input "1.2"
type input "2020"
type input "1.4"
type input "2020"
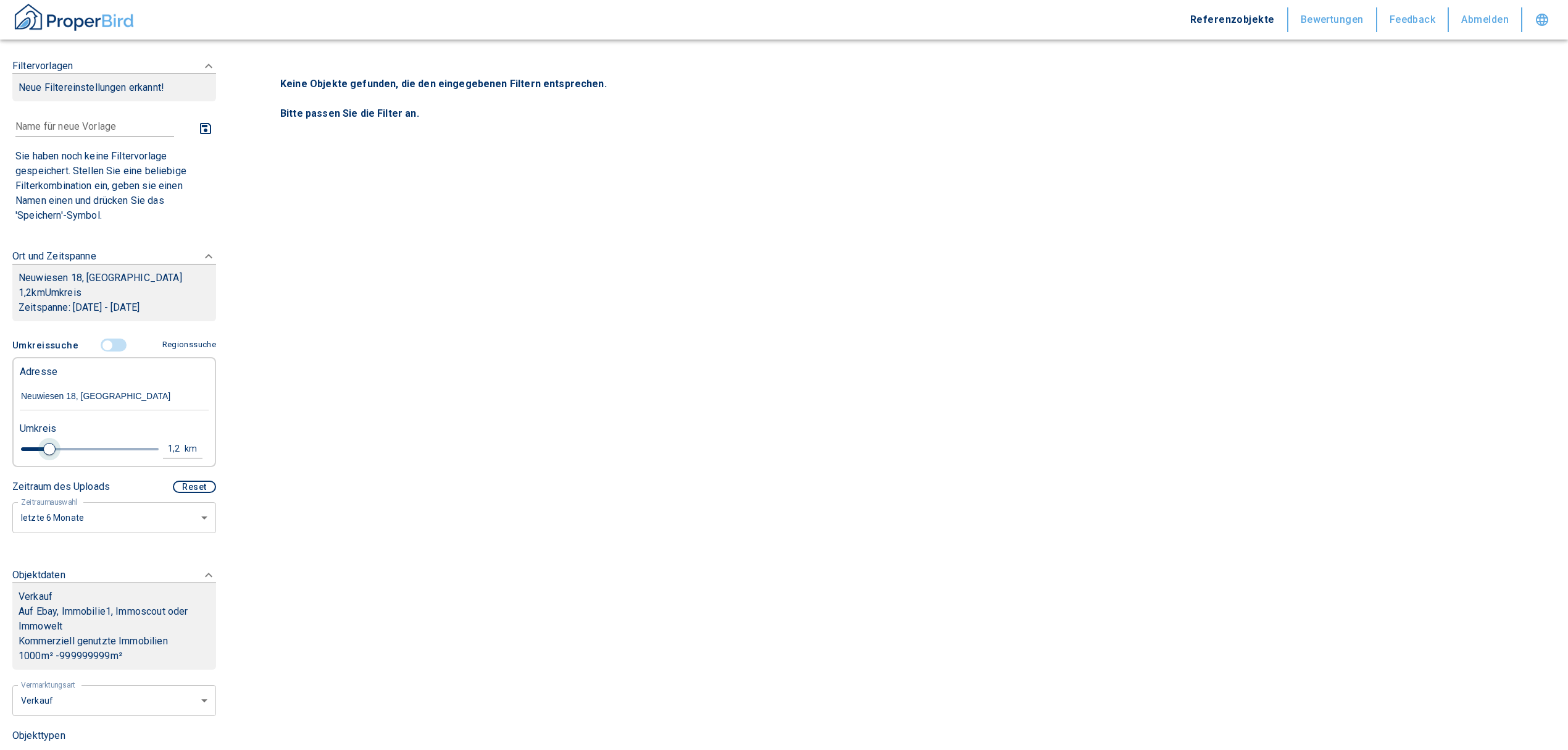
type input "2.2"
type input "2020"
type input "2.6"
type input "2020"
type input "2.8"
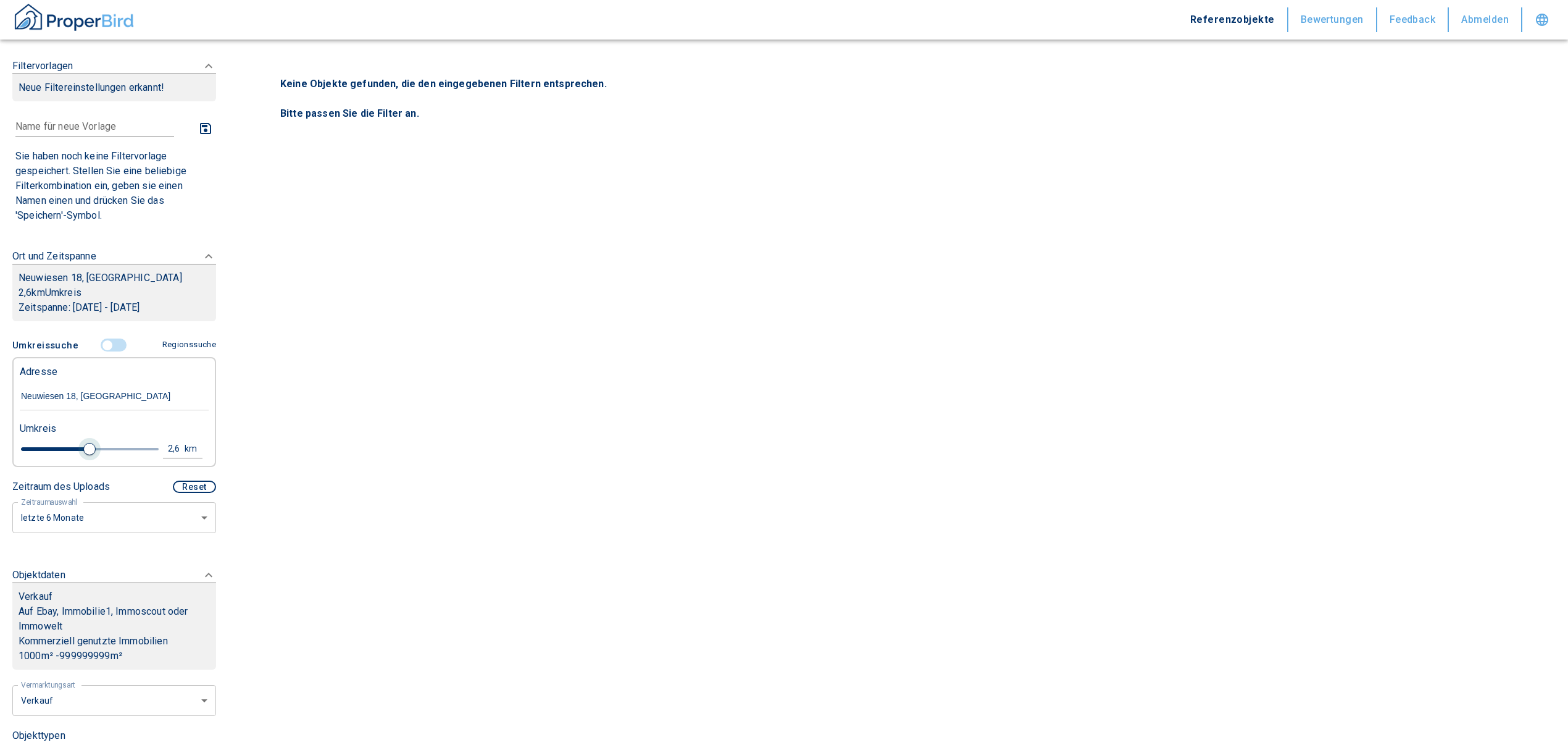
type input "2020"
type input "3"
type input "2020"
type input "3.4"
type input "2020"
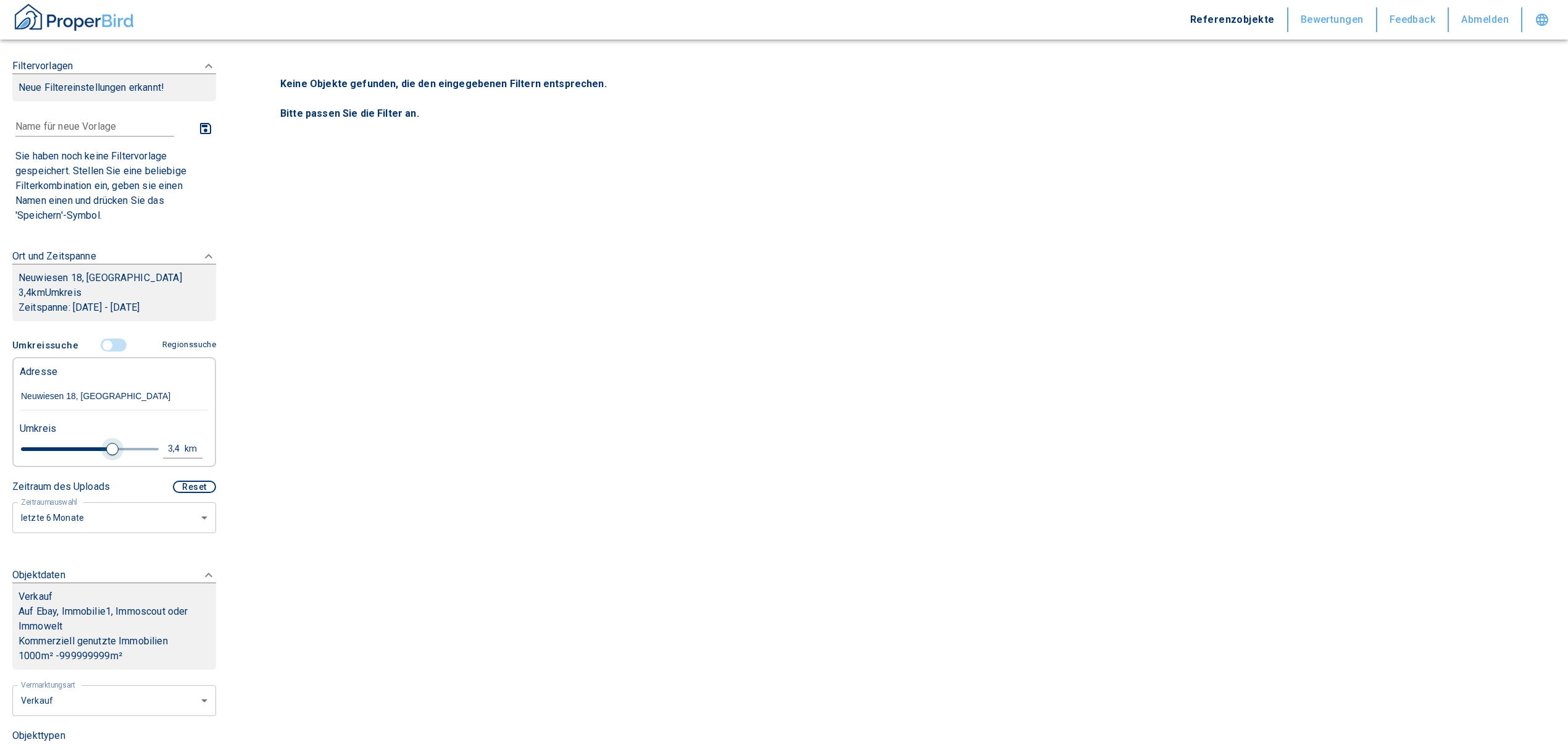
type input "3.8"
type input "2020"
type input "4.2"
type input "2020"
type input "4.6"
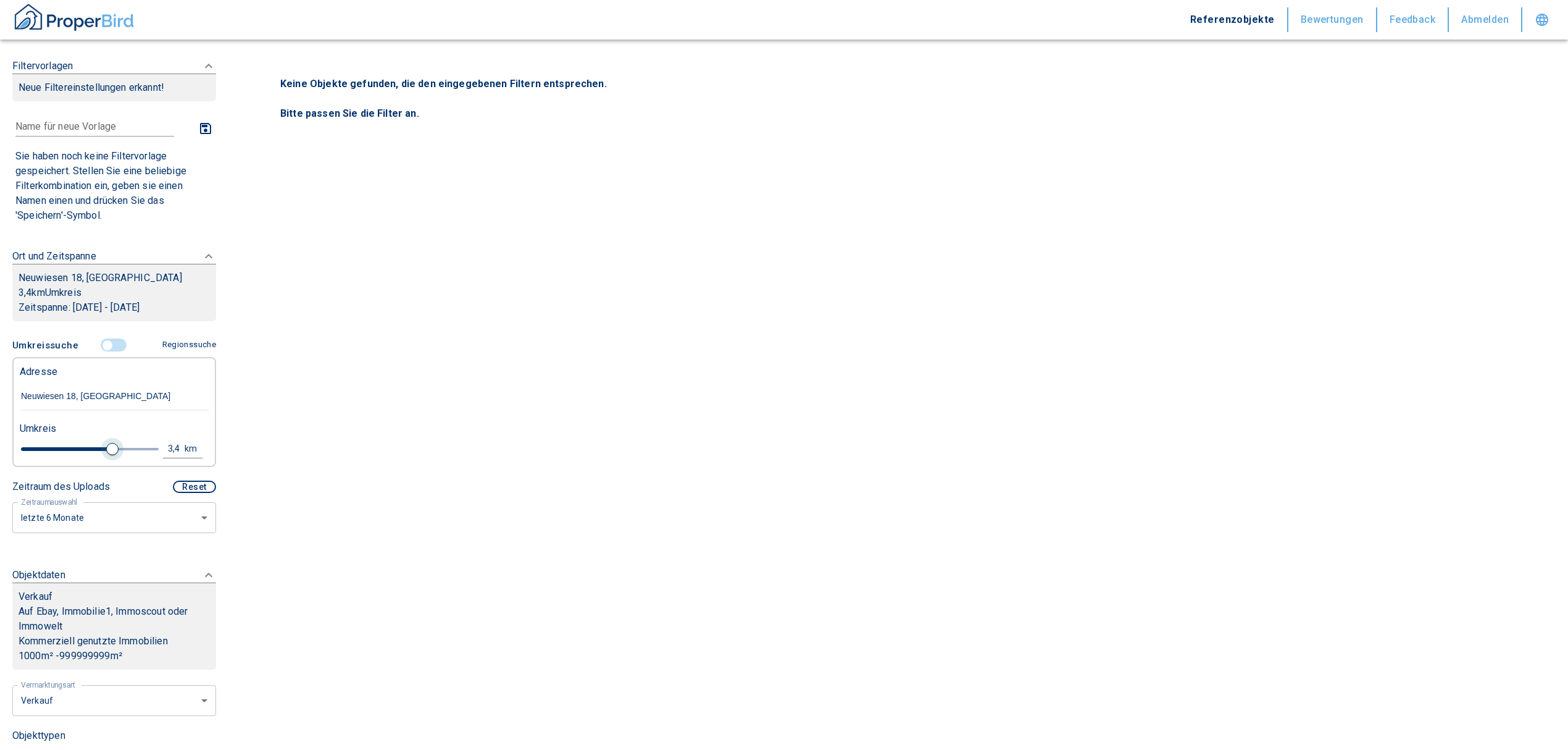
type input "2020"
type input "4.8"
type input "2020"
type input "5"
drag, startPoint x: 45, startPoint y: 446, endPoint x: 156, endPoint y: 438, distance: 111.3
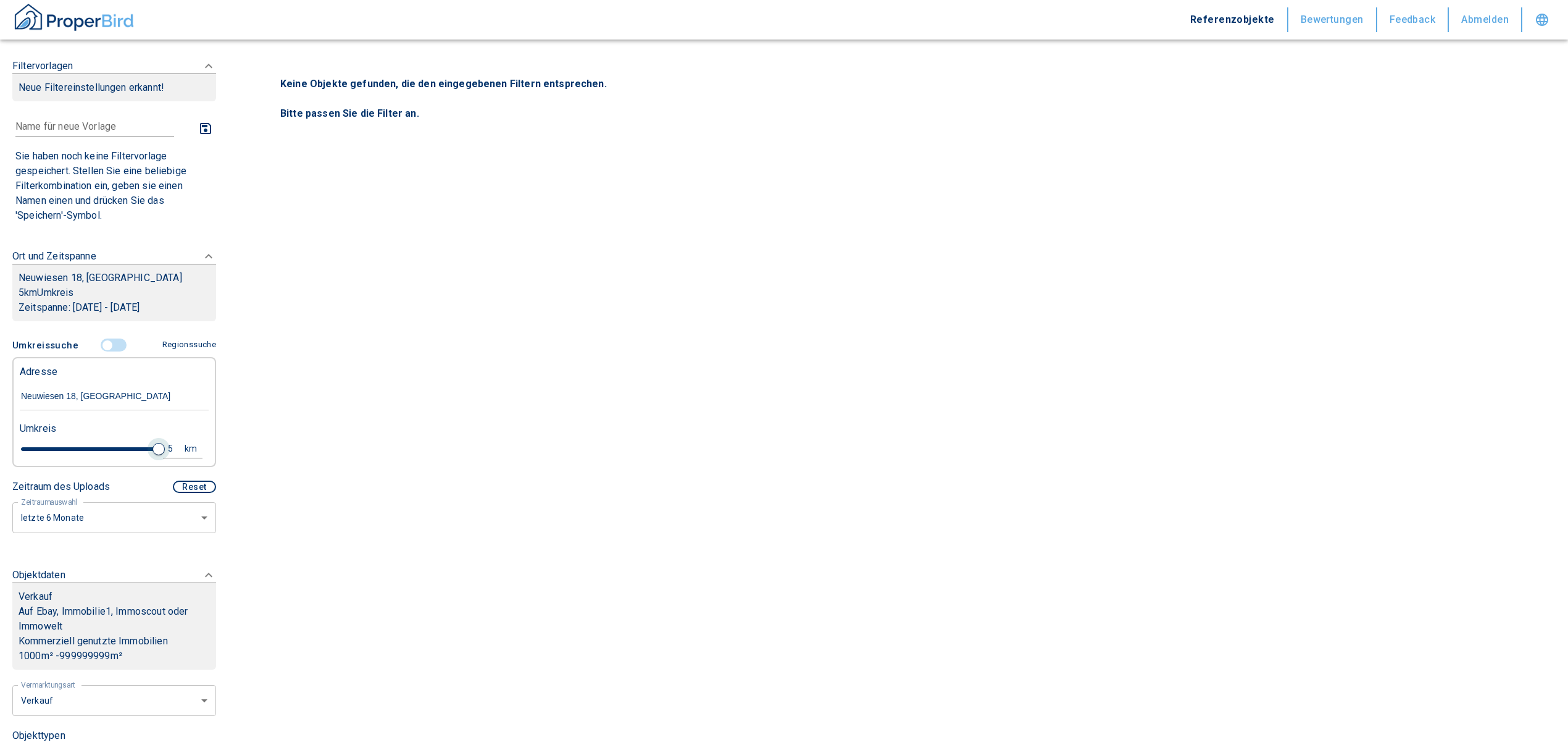
click at [156, 443] on span at bounding box center [158, 449] width 12 height 12
type input "2020"
click at [166, 448] on div "5" at bounding box center [177, 448] width 22 height 15
drag, startPoint x: 81, startPoint y: 436, endPoint x: 37, endPoint y: 446, distance: 45.1
click at [38, 447] on div "5 km Neue Suchen" at bounding box center [104, 449] width 189 height 30
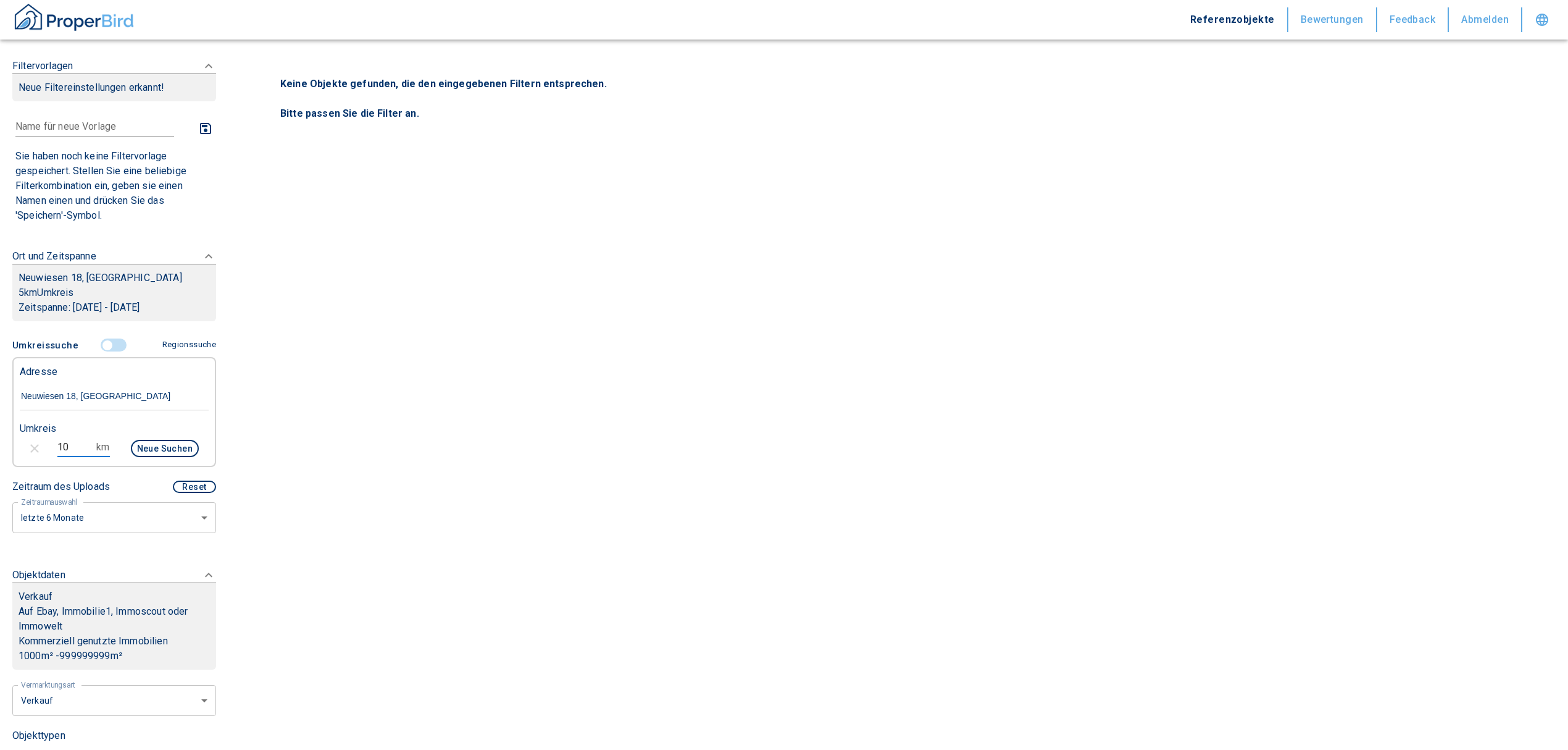
type input "10"
click at [161, 445] on button "Neue Suchen" at bounding box center [165, 448] width 68 height 17
type input "2020"
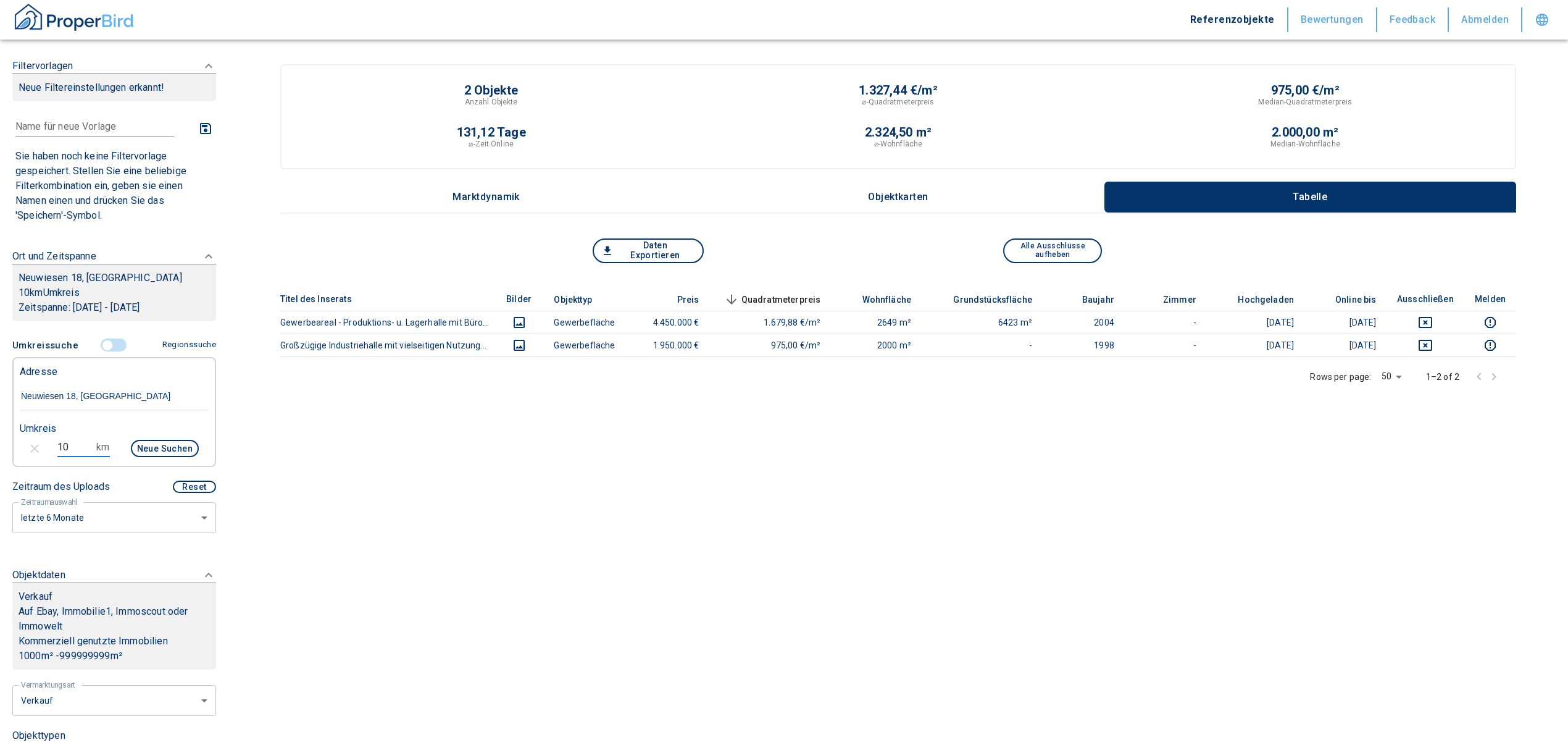
drag, startPoint x: 67, startPoint y: 450, endPoint x: 38, endPoint y: 440, distance: 30.7
click at [38, 440] on div "10 km Neue Suchen" at bounding box center [104, 449] width 189 height 30
type input "20"
click at [152, 438] on div "Neue Suchen" at bounding box center [159, 449] width 79 height 30
click at [149, 447] on button "Neue Suchen" at bounding box center [165, 448] width 68 height 17
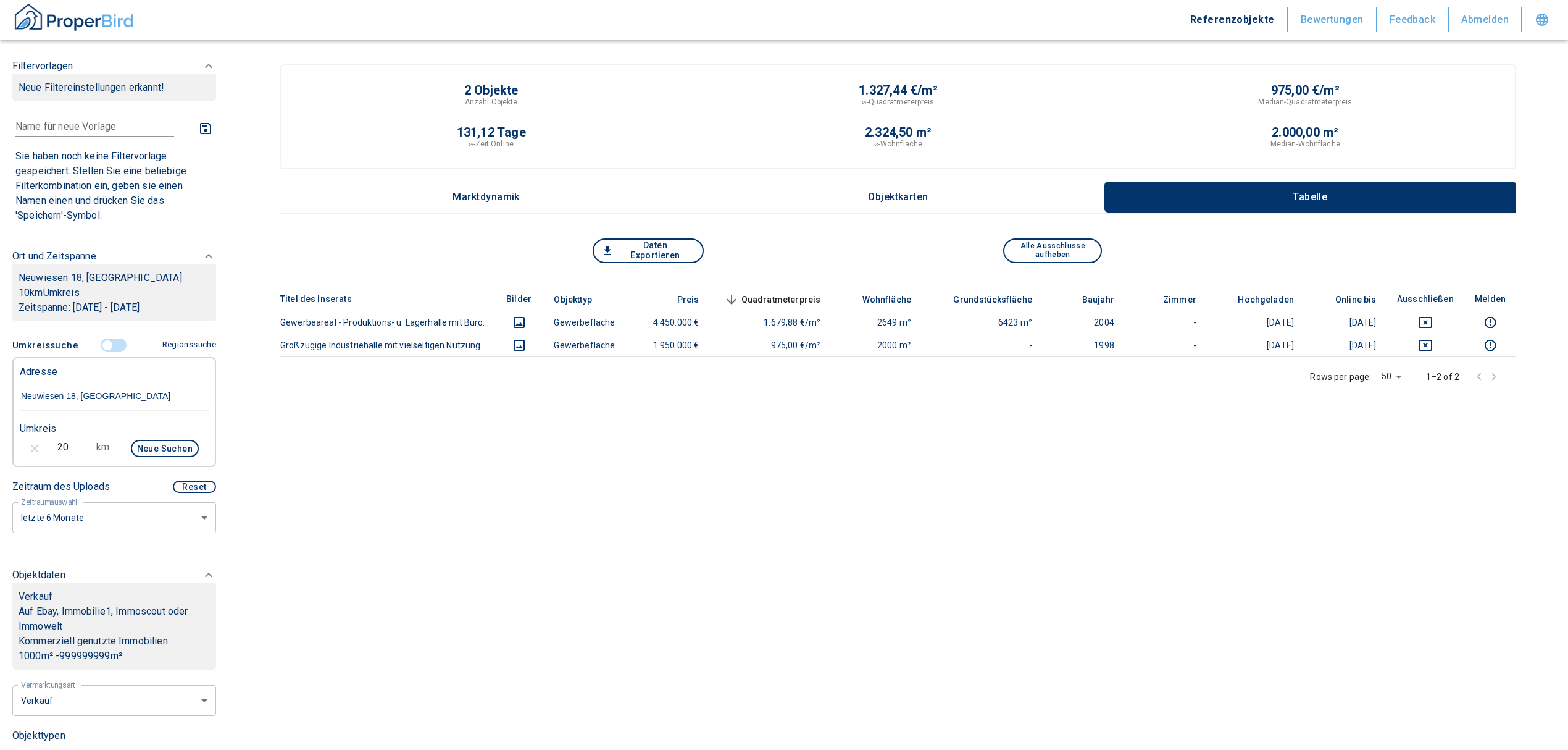
type input "2020"
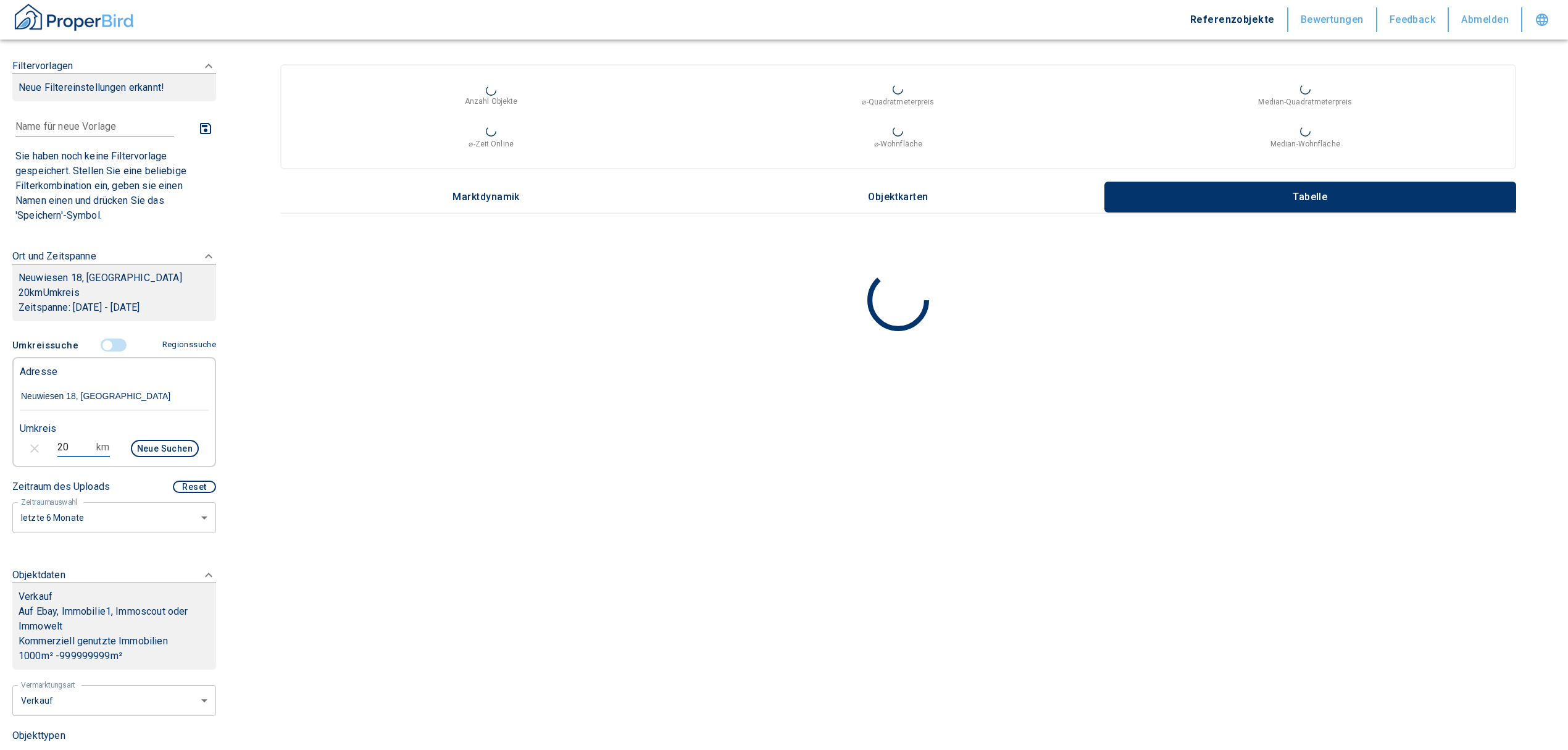
drag, startPoint x: 70, startPoint y: 450, endPoint x: 35, endPoint y: 444, distance: 35.5
click at [35, 444] on div "20 km Neue Suchen" at bounding box center [104, 449] width 189 height 30
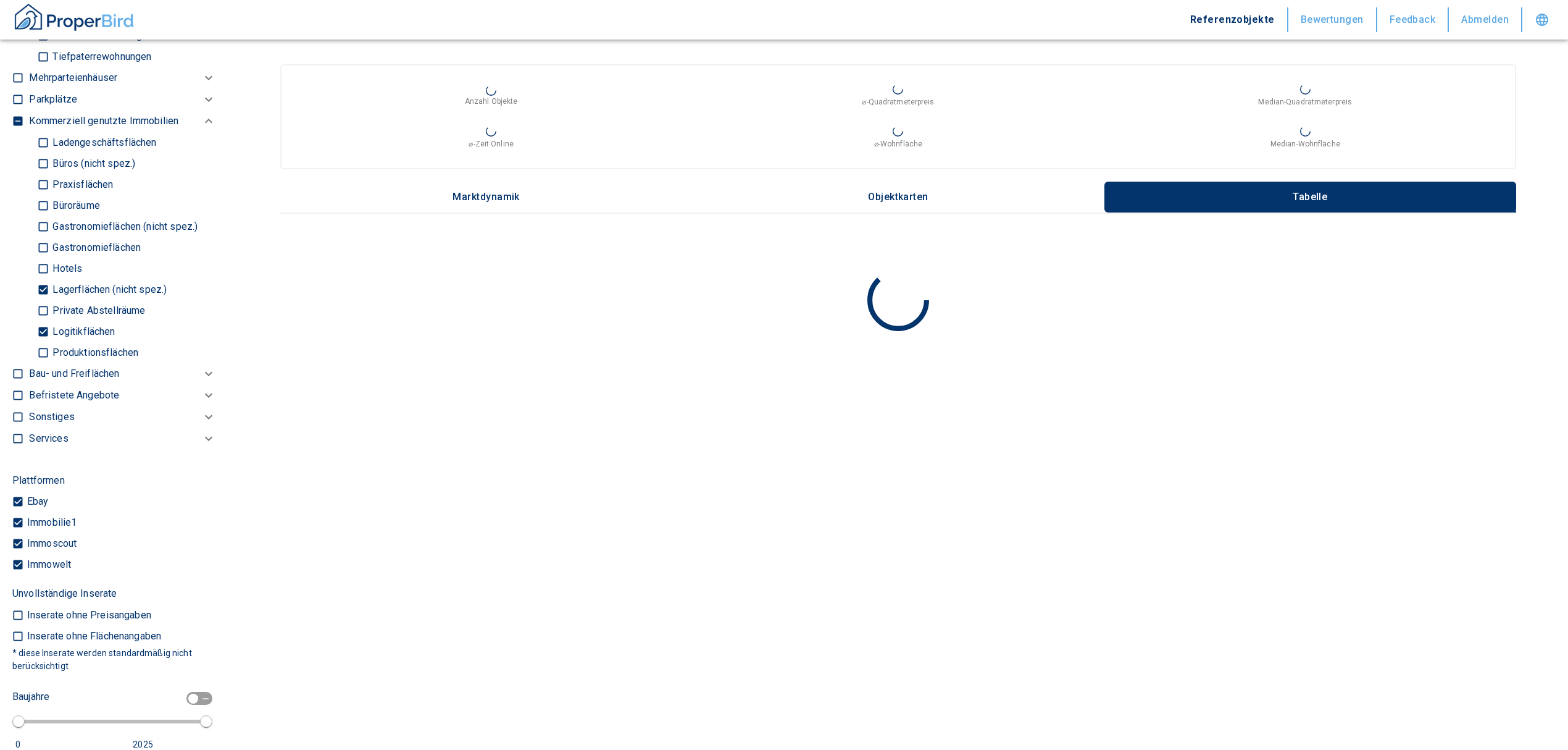
scroll to position [1317, 0]
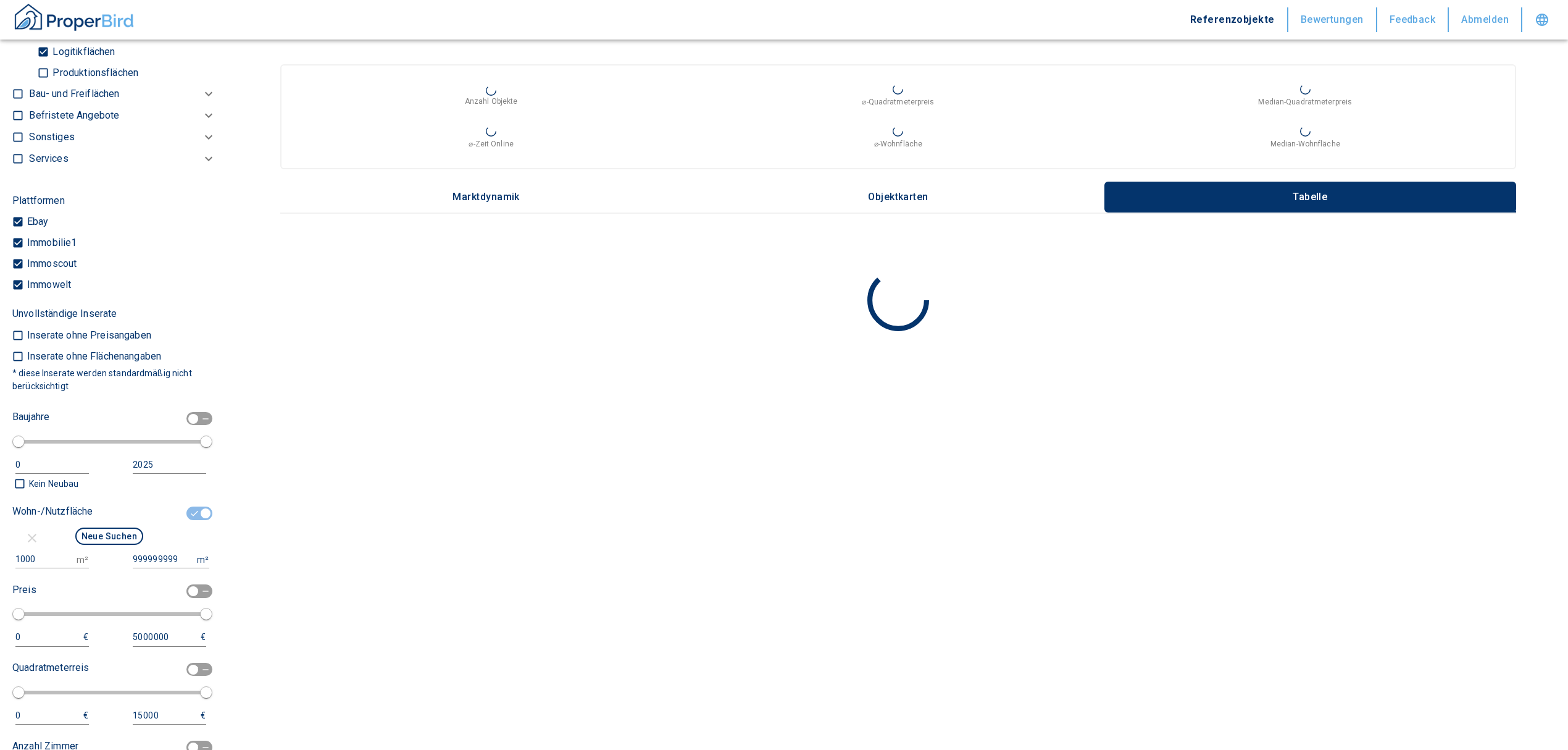
type input "10"
click at [39, 554] on input "1000" at bounding box center [43, 560] width 56 height 18
type input "1"
type input "500"
click at [84, 532] on button "Neue Suchen" at bounding box center [109, 535] width 68 height 17
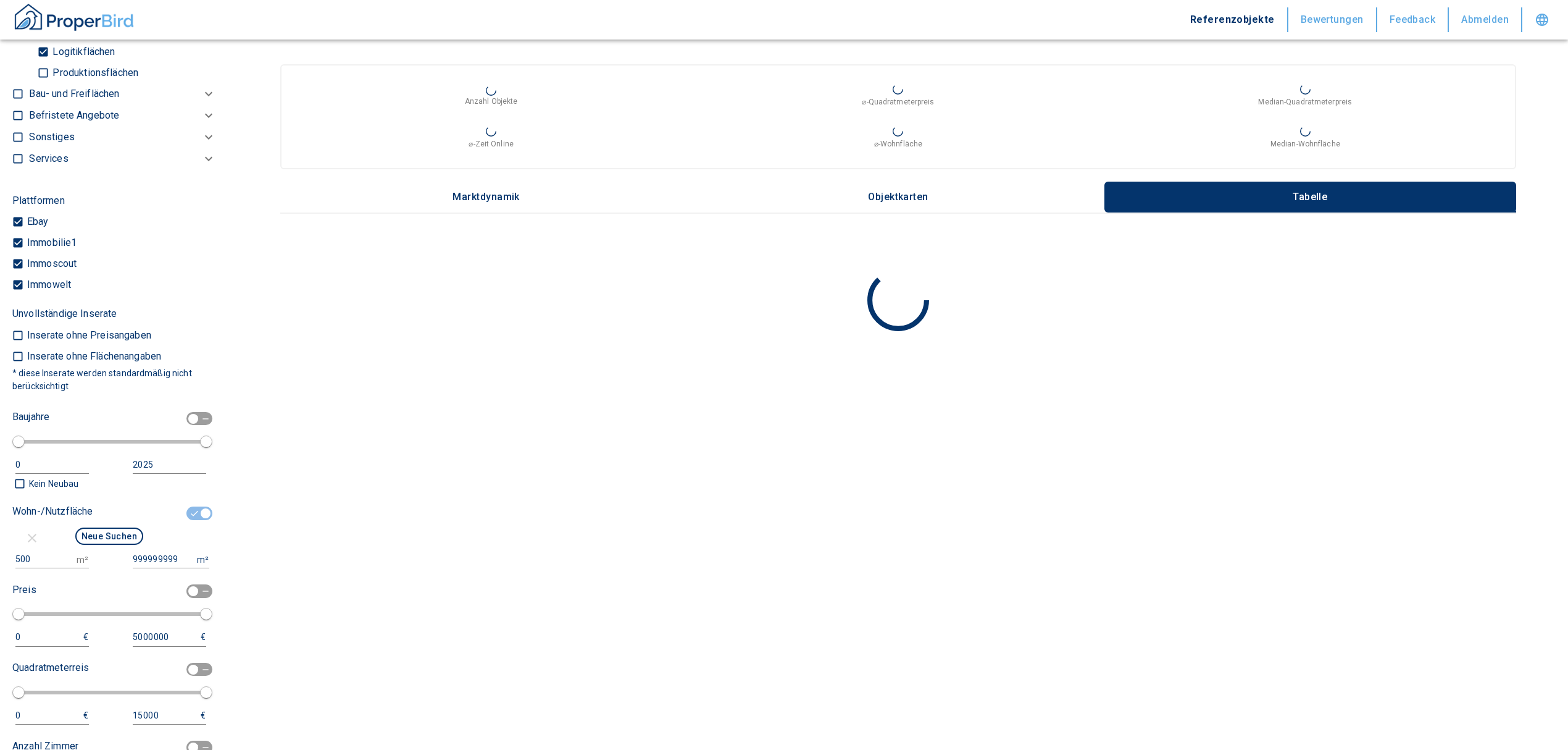
type input "2020"
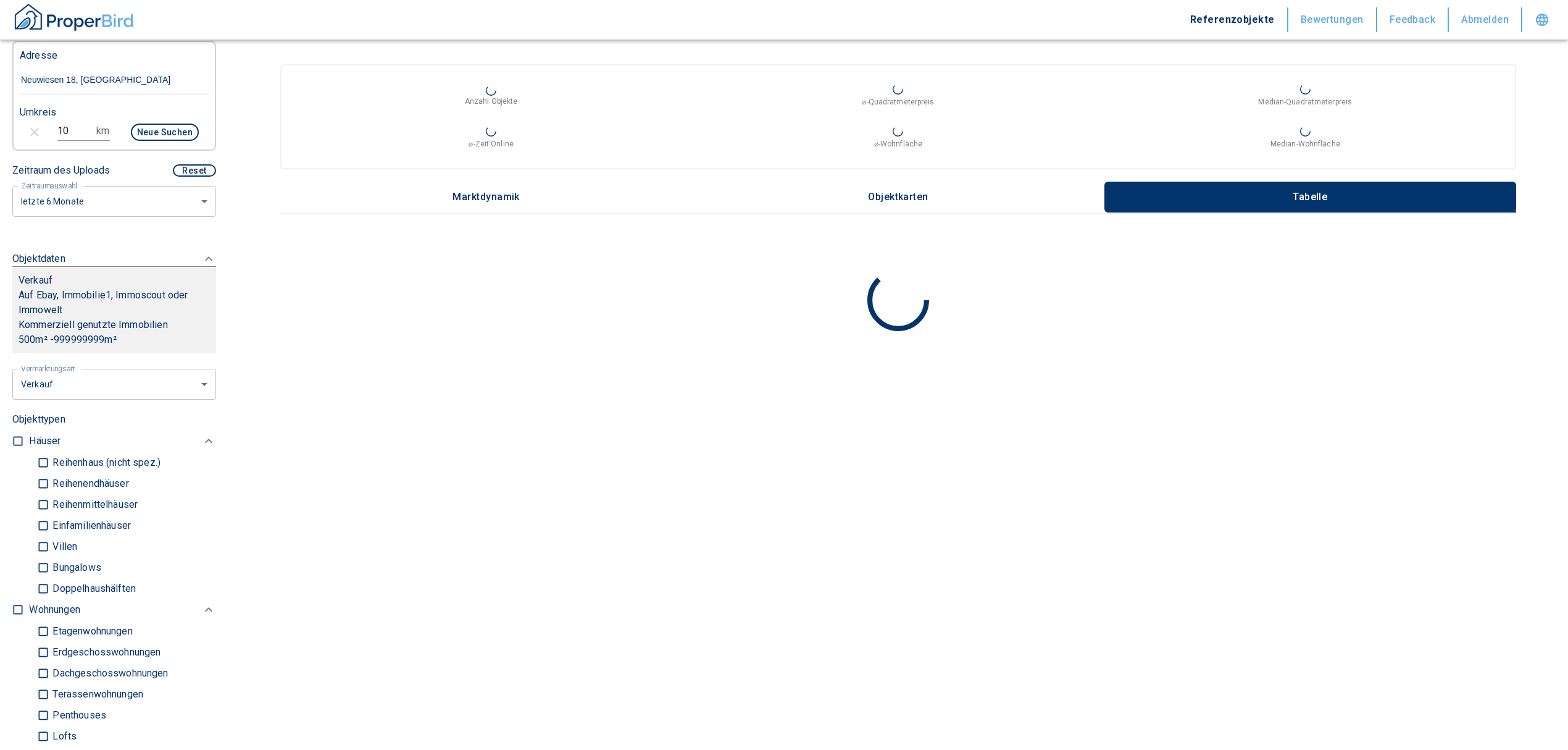
scroll to position [165, 0]
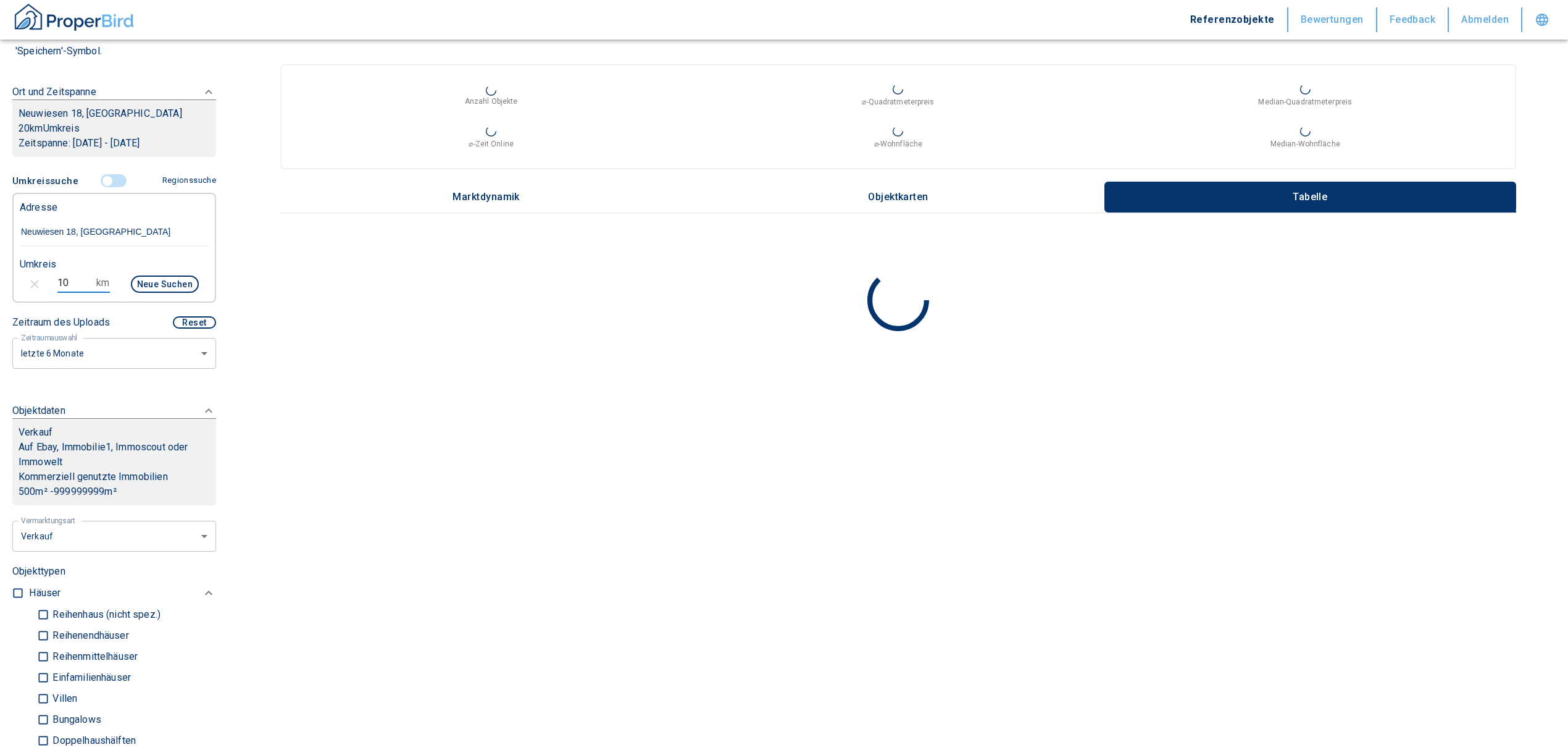
drag, startPoint x: 8, startPoint y: 287, endPoint x: 0, endPoint y: 284, distance: 8.5
click at [0, 284] on div "Filtervorlagen Neue Filtereinstellungen erkannt! Name für neue Vorlage x Sie ha…" at bounding box center [114, 375] width 228 height 750
type input "5"
click at [148, 271] on div "Neue Suchen" at bounding box center [159, 285] width 79 height 30
click at [149, 281] on button "Neue Suchen" at bounding box center [165, 284] width 68 height 17
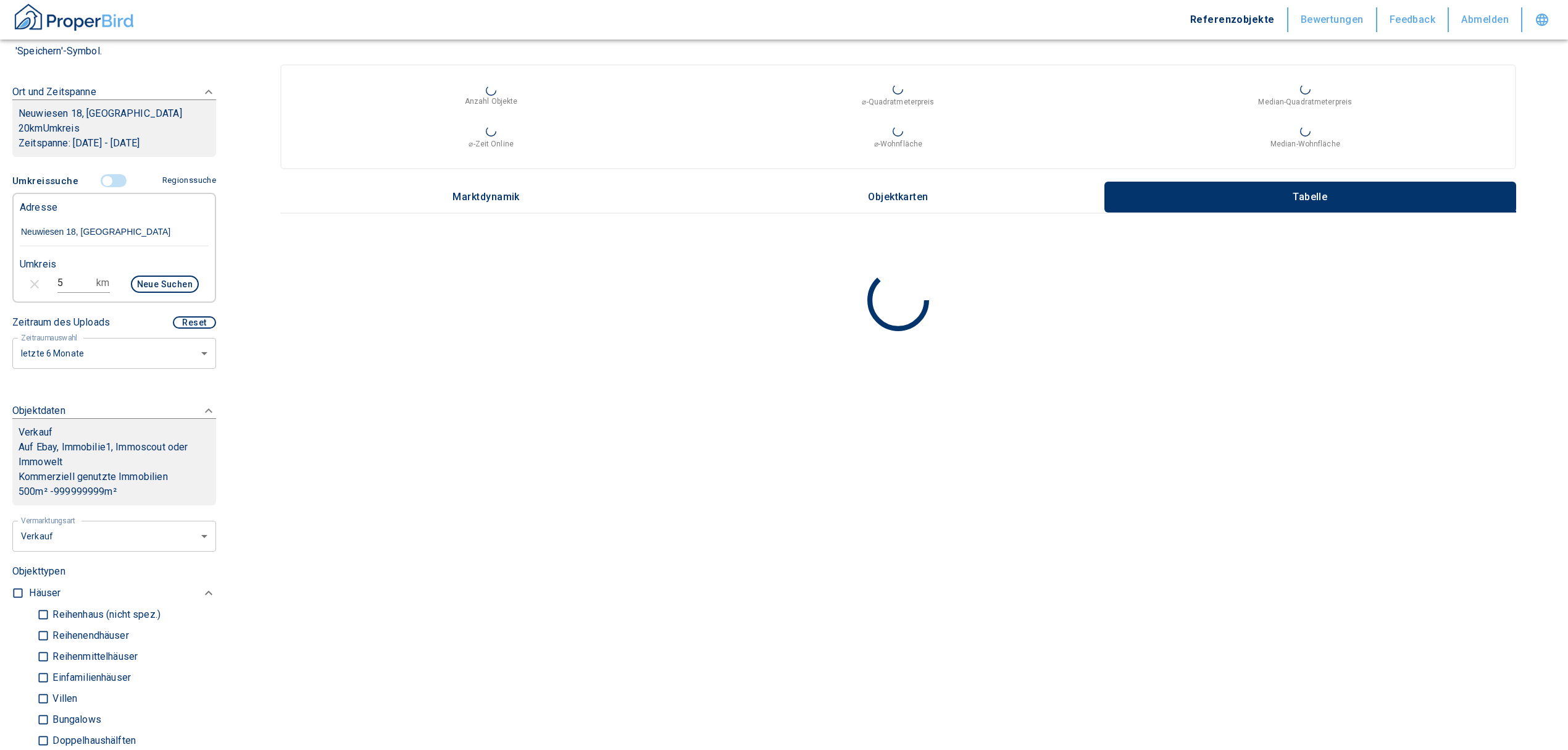
type input "2020"
click at [149, 281] on button "Neue Suchen" at bounding box center [165, 284] width 68 height 17
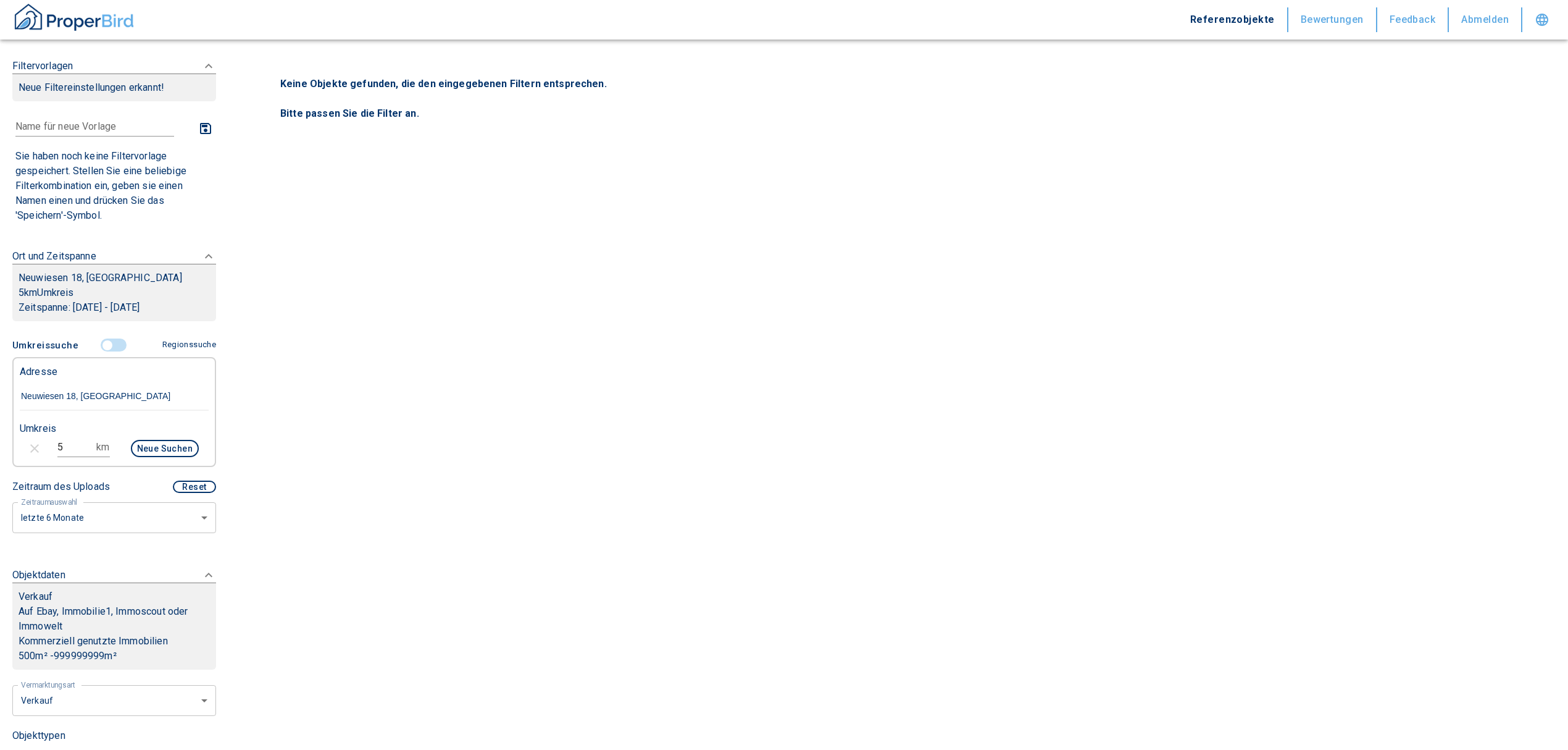
drag, startPoint x: 62, startPoint y: 440, endPoint x: 15, endPoint y: 443, distance: 47.1
click at [15, 443] on div "5 km Neue Suchen" at bounding box center [104, 449] width 189 height 30
type input "10"
click at [132, 444] on button "Neue Suchen" at bounding box center [165, 448] width 68 height 17
type input "2020"
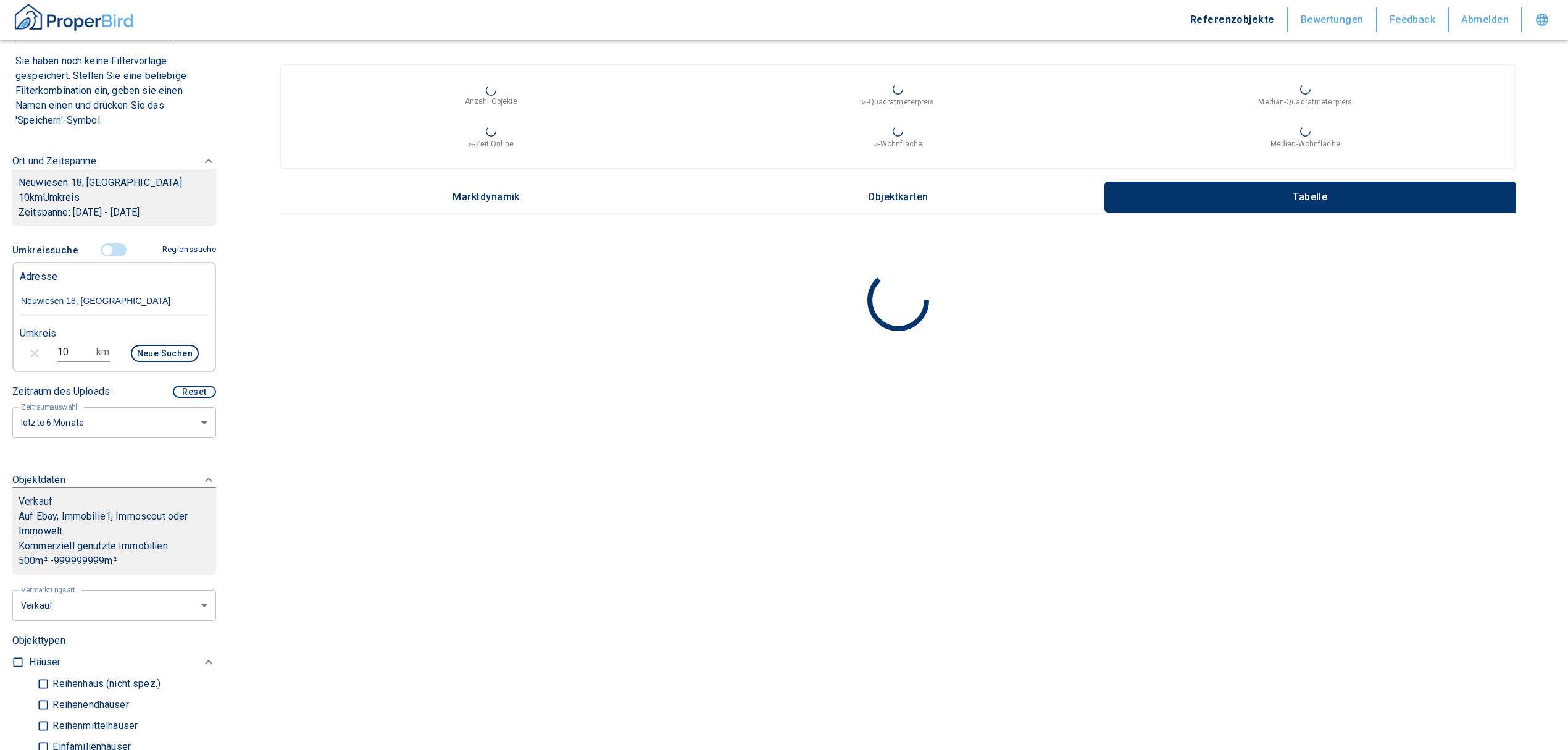
scroll to position [165, 0]
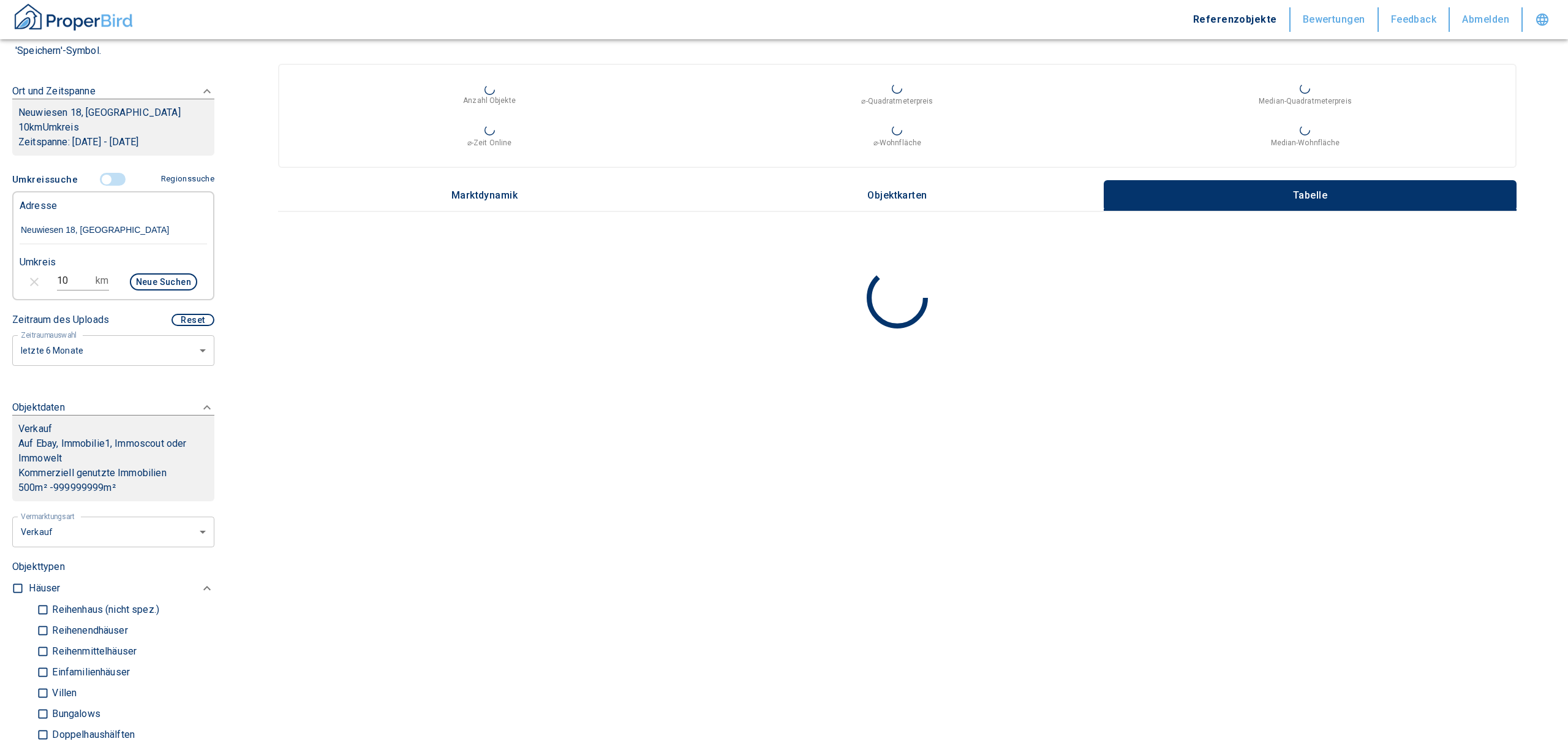
click at [97, 351] on body "Referenzobjekte Bewertungen Feedback Abmelden Filtervorlagen Neue Filtereinstel…" at bounding box center [784, 372] width 1568 height 744
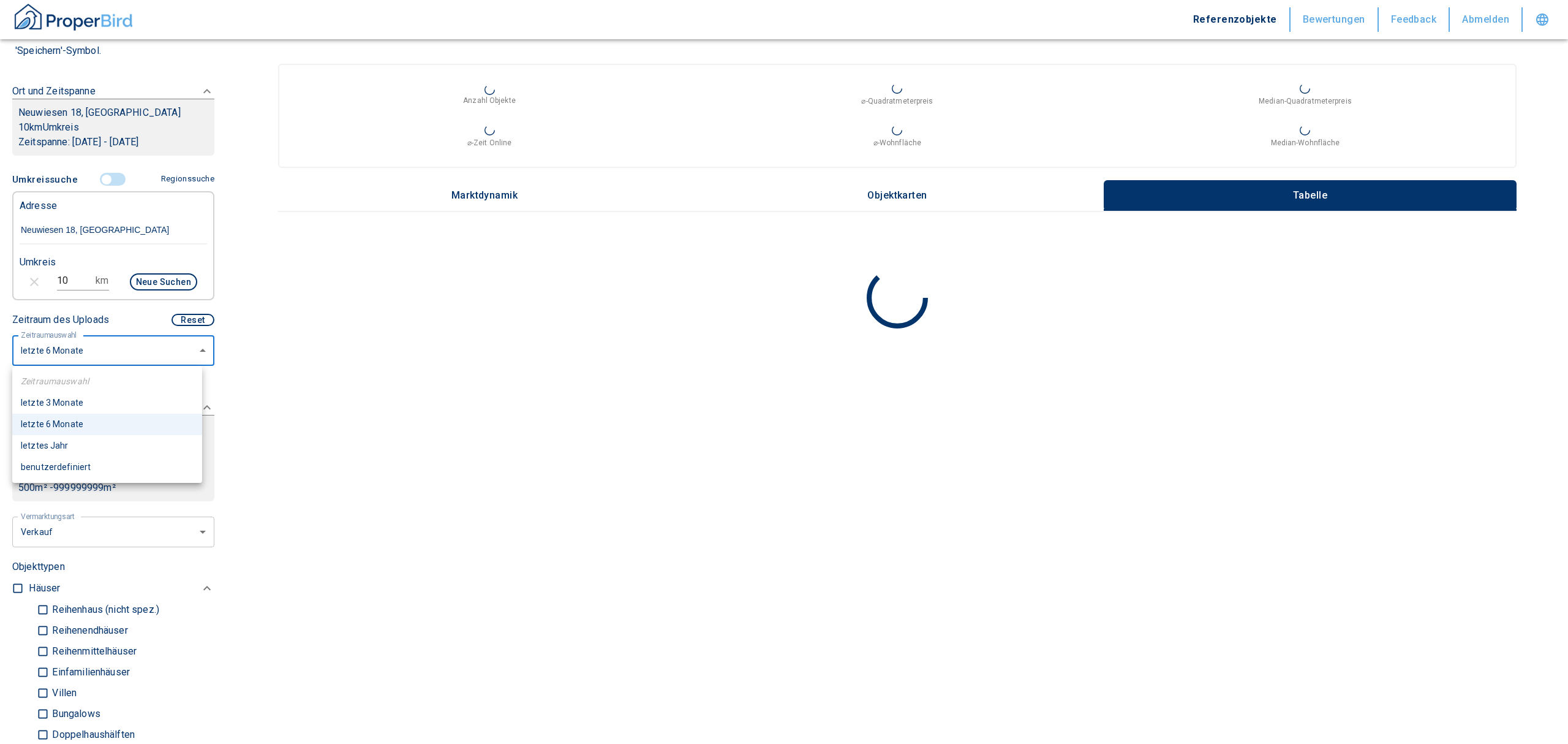
click at [105, 448] on li "letztes Jahr" at bounding box center [107, 445] width 190 height 22
type input "12"
type input "2020"
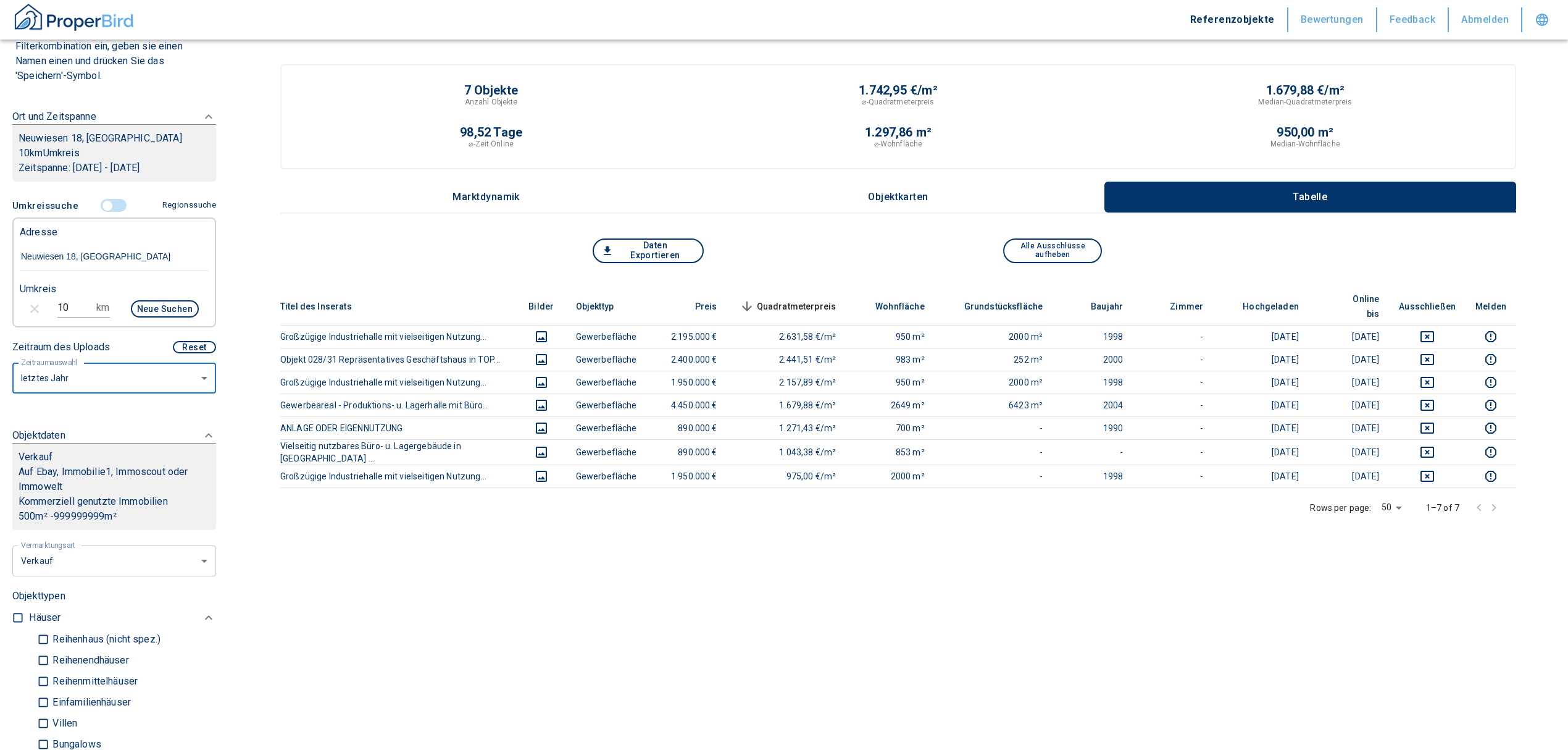
scroll to position [165, 0]
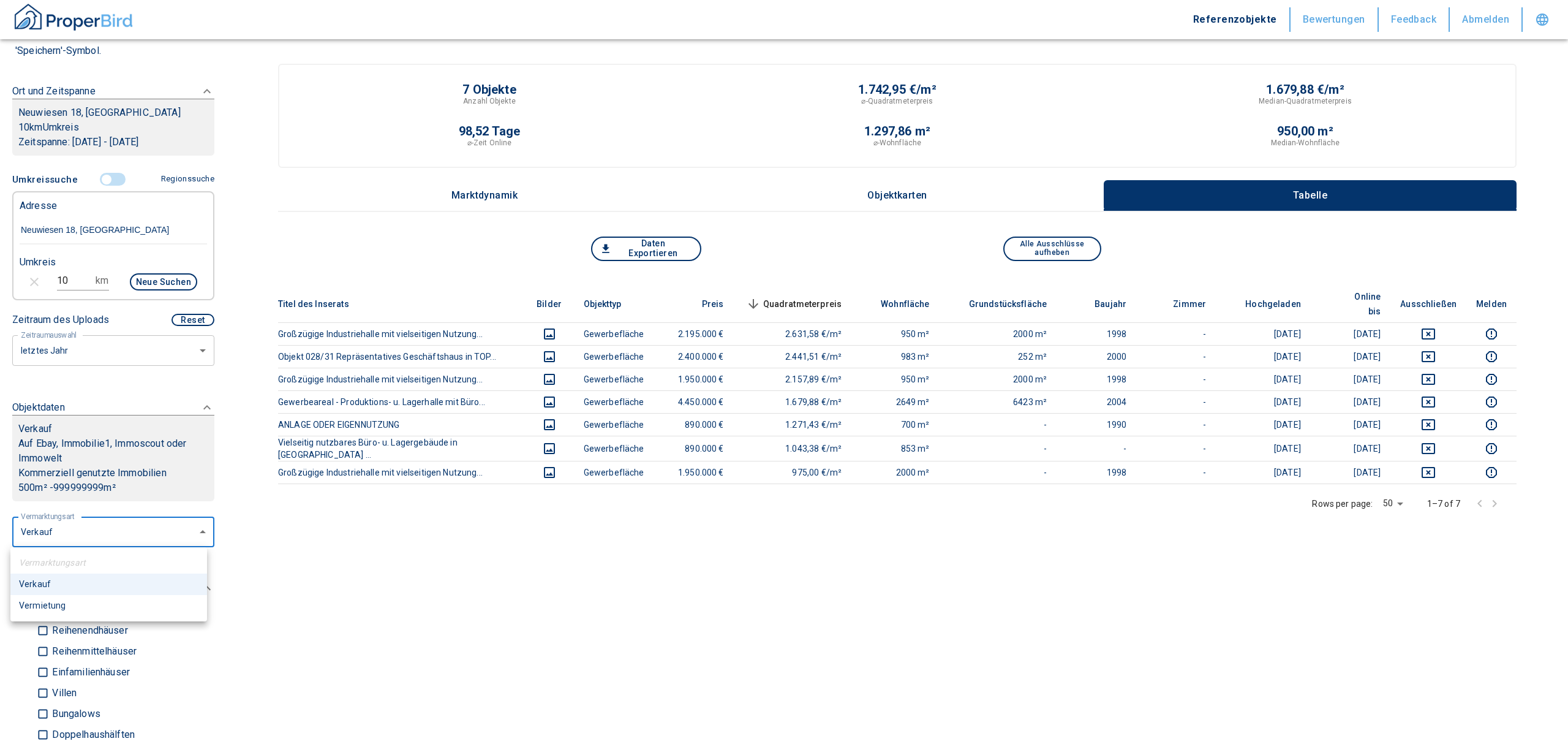
click at [145, 539] on body "Referenzobjekte Bewertungen Feedback Abmelden Filtervorlagen Neue Filtereinstel…" at bounding box center [784, 453] width 1568 height 906
click at [89, 601] on li "Vermietung" at bounding box center [108, 606] width 196 height 22
type input "rent"
type input "2020"
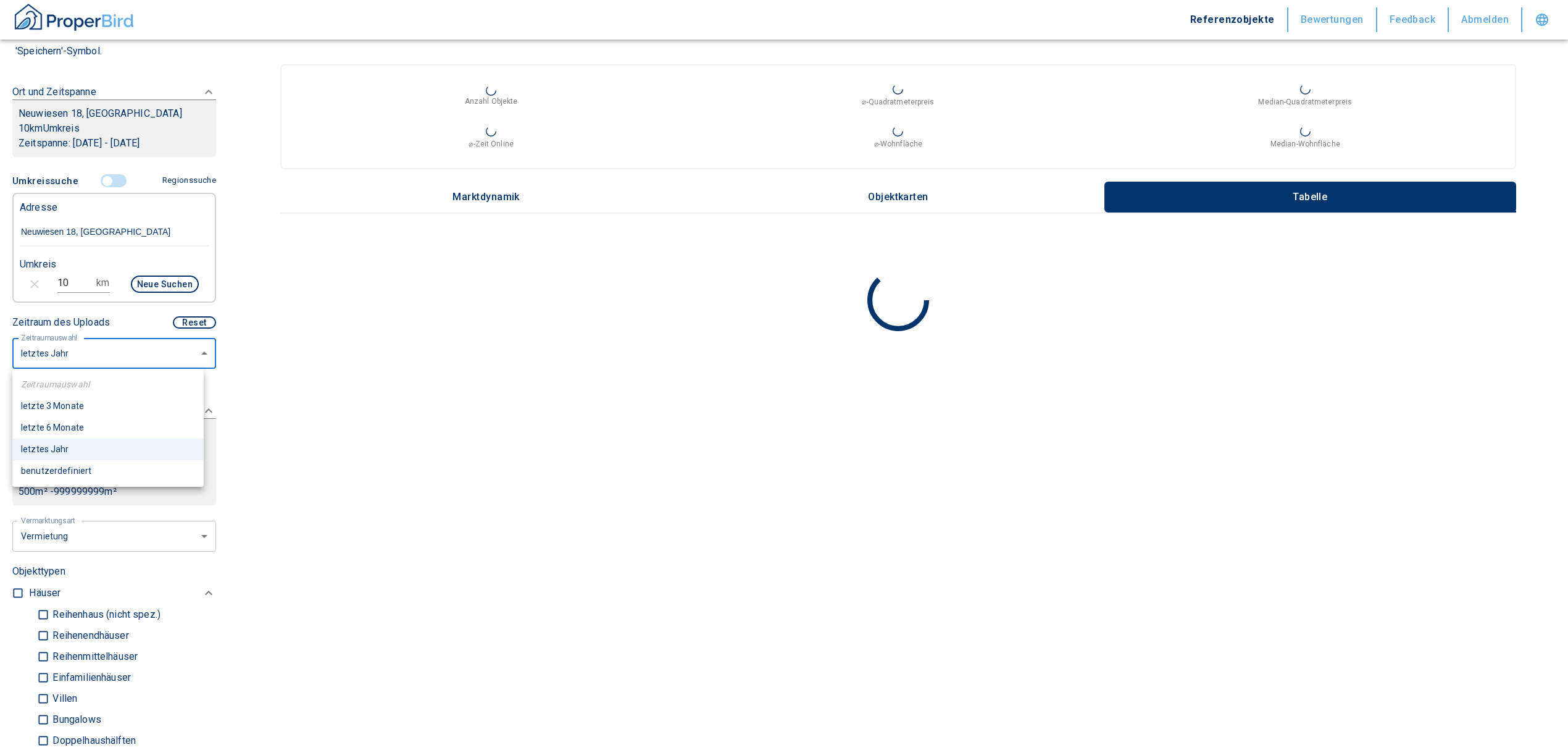
click at [96, 361] on body "Referenzobjekte Bewertungen Feedback Abmelden Filtervorlagen Neue Filtereinstel…" at bounding box center [784, 375] width 1568 height 750
click at [85, 426] on li "letzte 6 Monate" at bounding box center [108, 428] width 191 height 22
type input "6"
type input "2020"
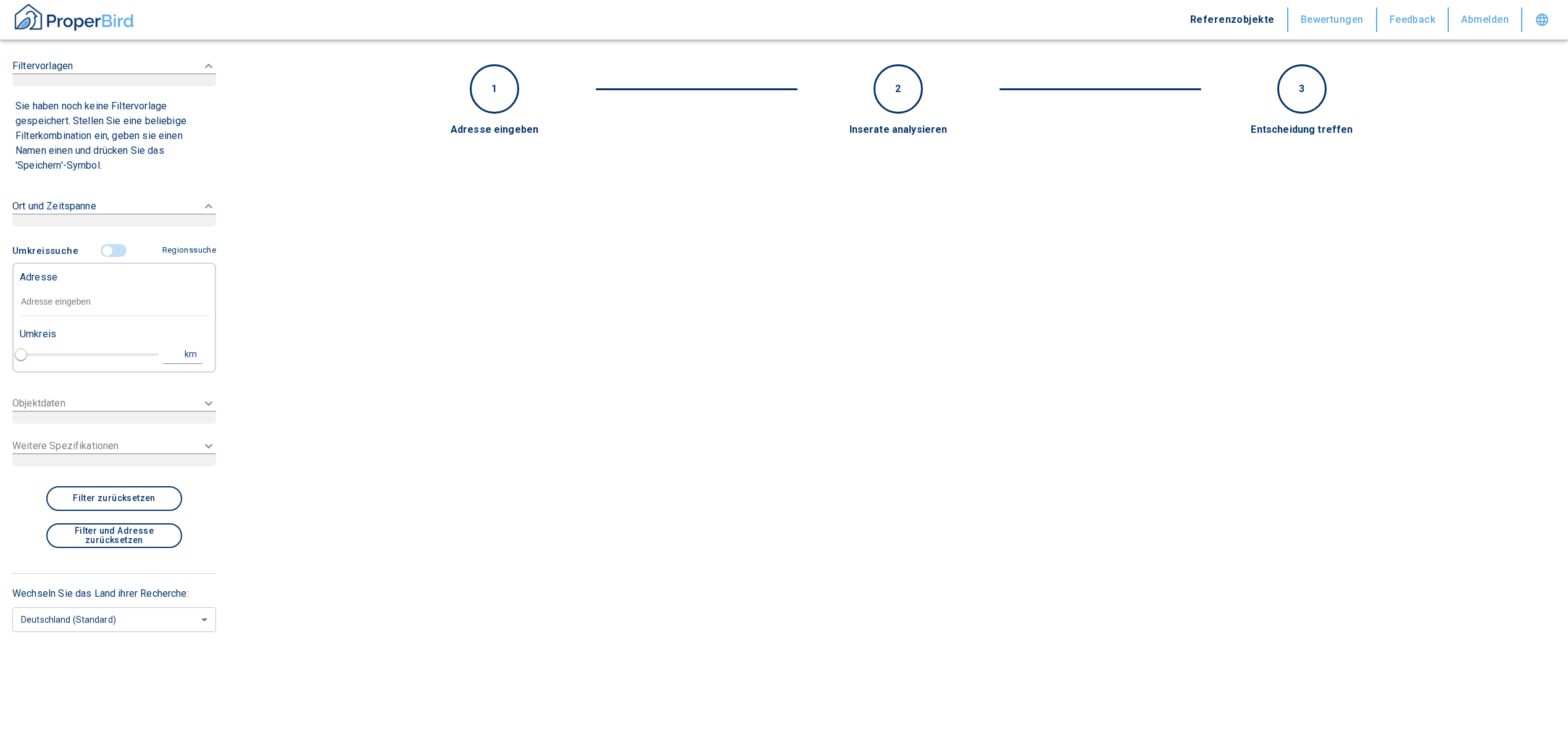
click at [52, 297] on input "text" at bounding box center [114, 301] width 189 height 28
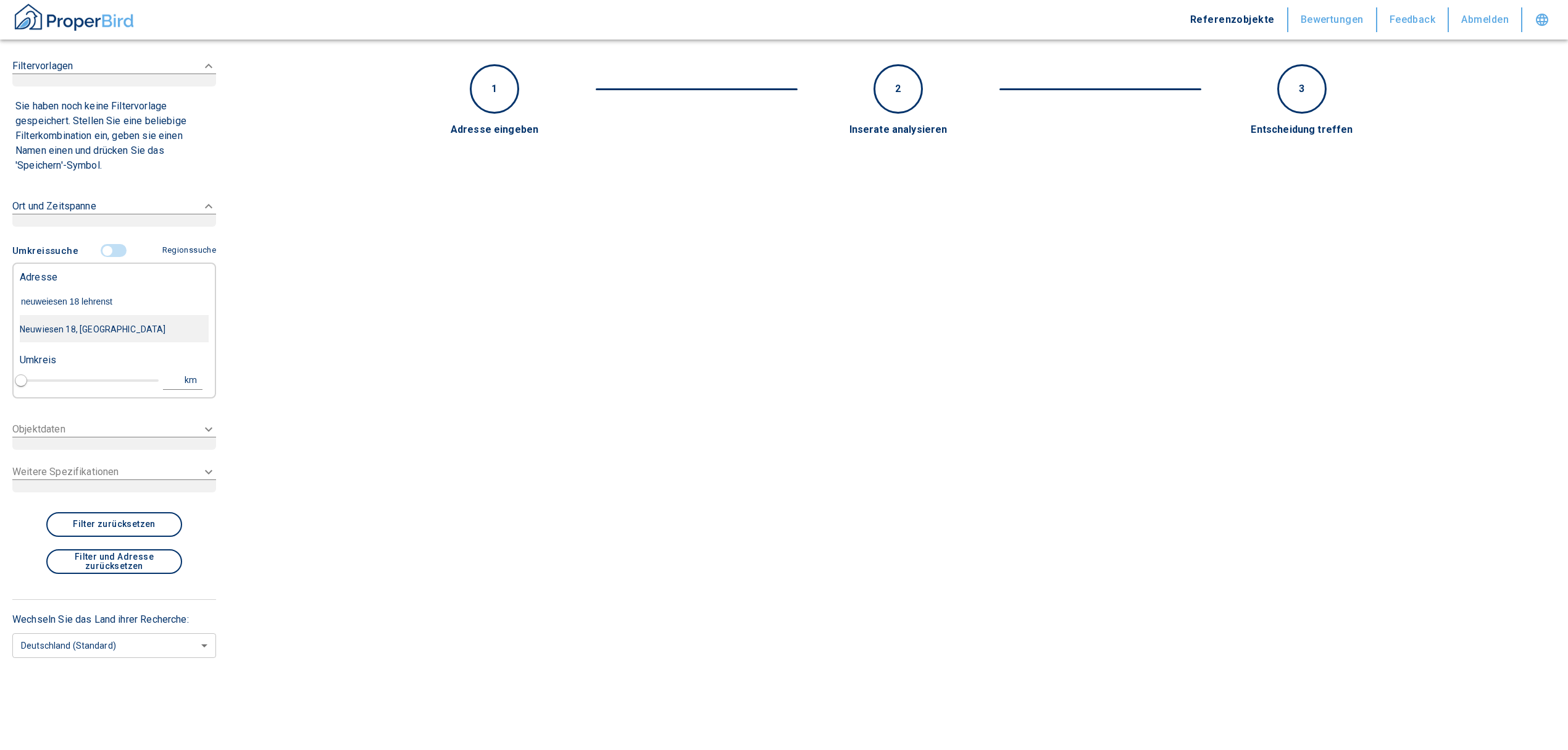
click at [104, 336] on div "Neuwiesen 18, [GEOGRAPHIC_DATA]" at bounding box center [114, 329] width 189 height 26
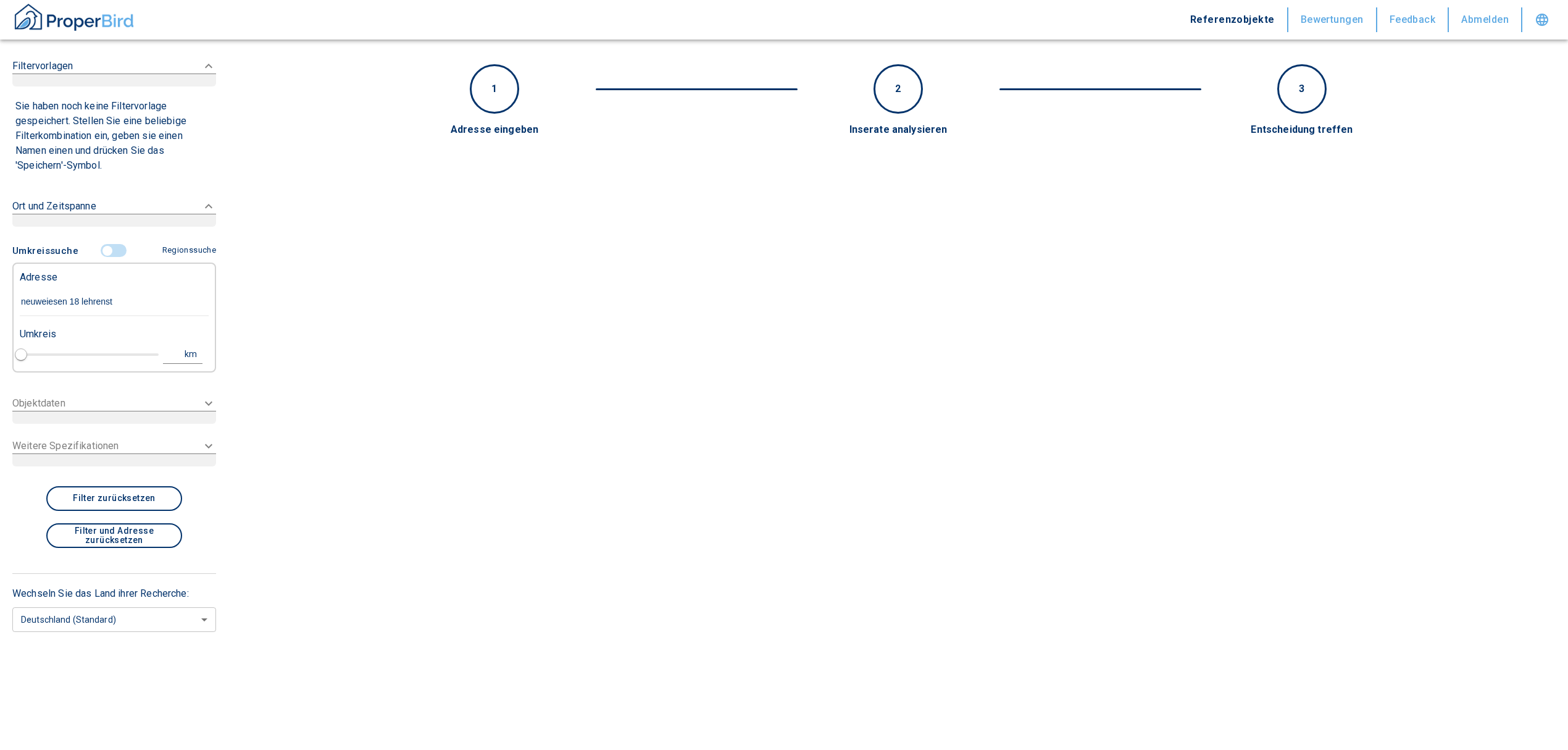
type input "Neuwiesen 18, [GEOGRAPHIC_DATA]"
type input "1"
type input "2020"
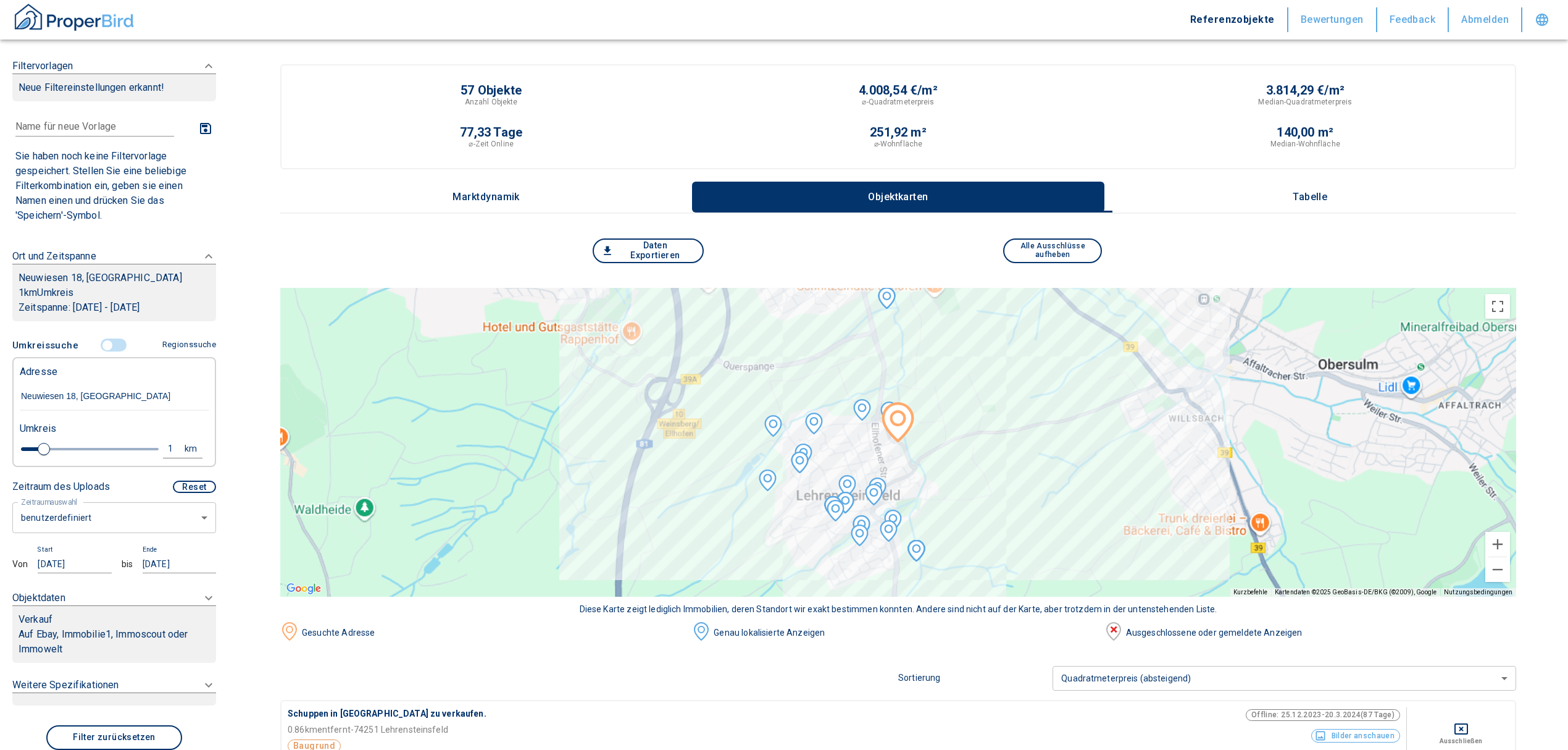
type input "Neuwiesen 18, [GEOGRAPHIC_DATA]"
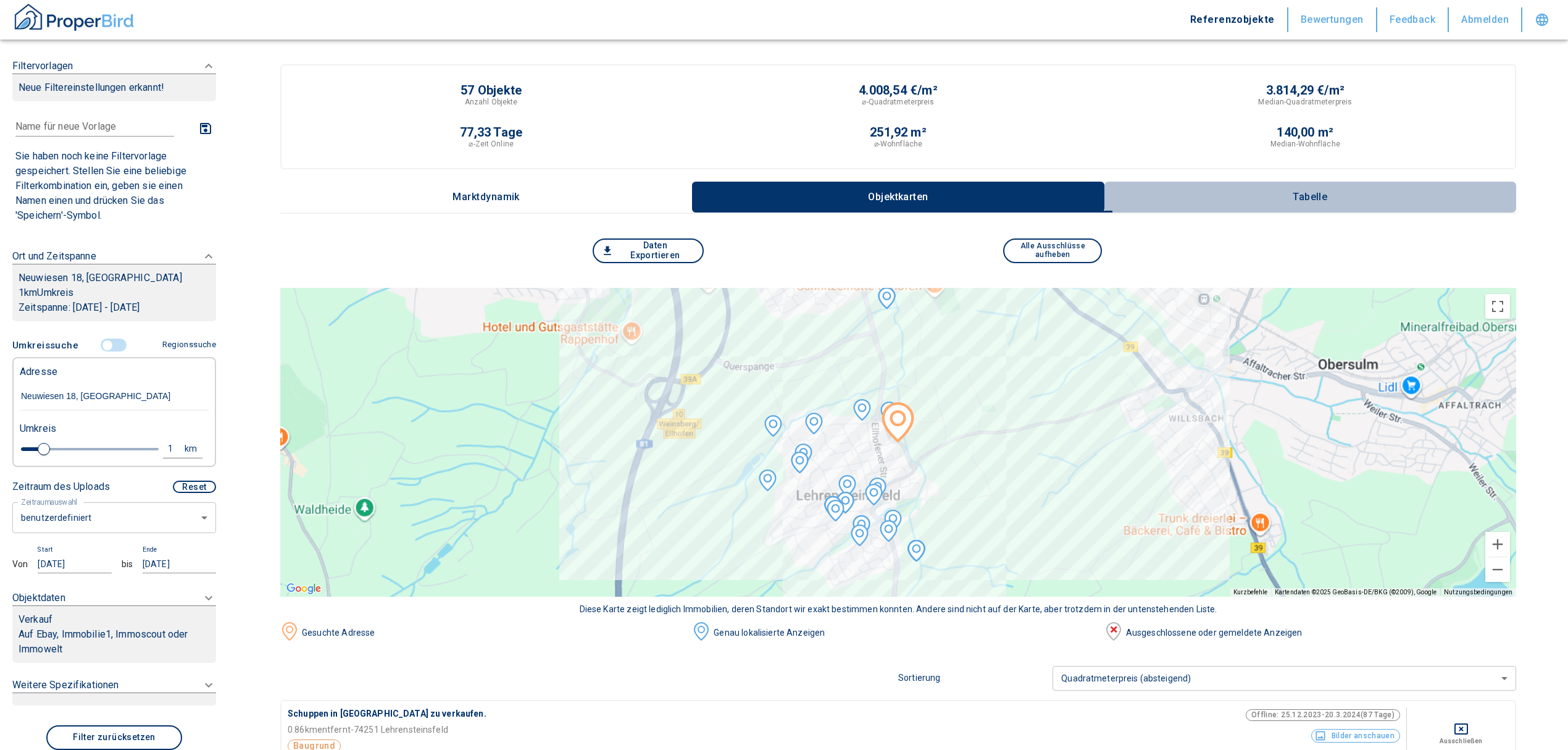
click at [1341, 188] on button "Tabelle" at bounding box center [1310, 196] width 412 height 31
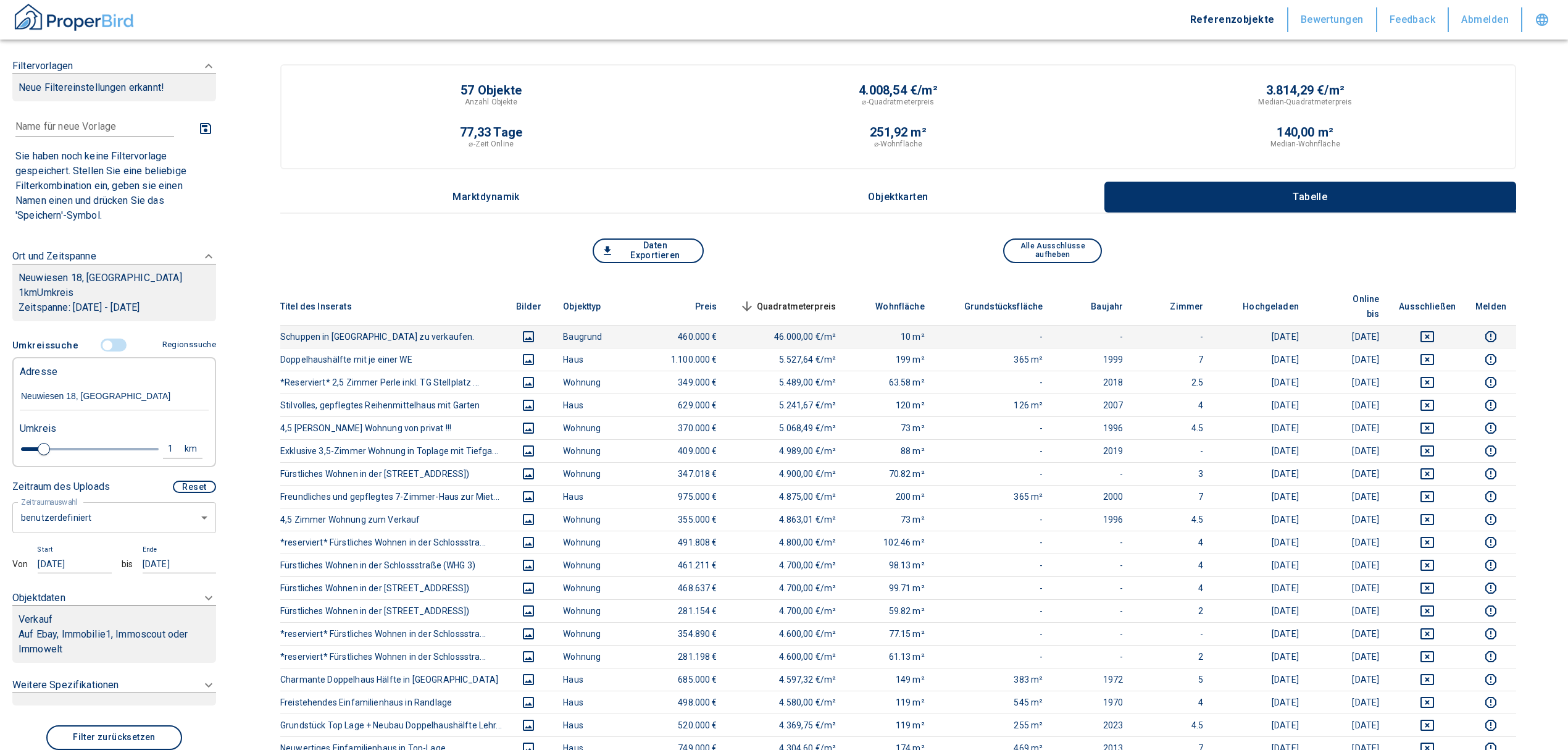
click at [1435, 331] on icon "deselect this listing" at bounding box center [1428, 336] width 14 height 11
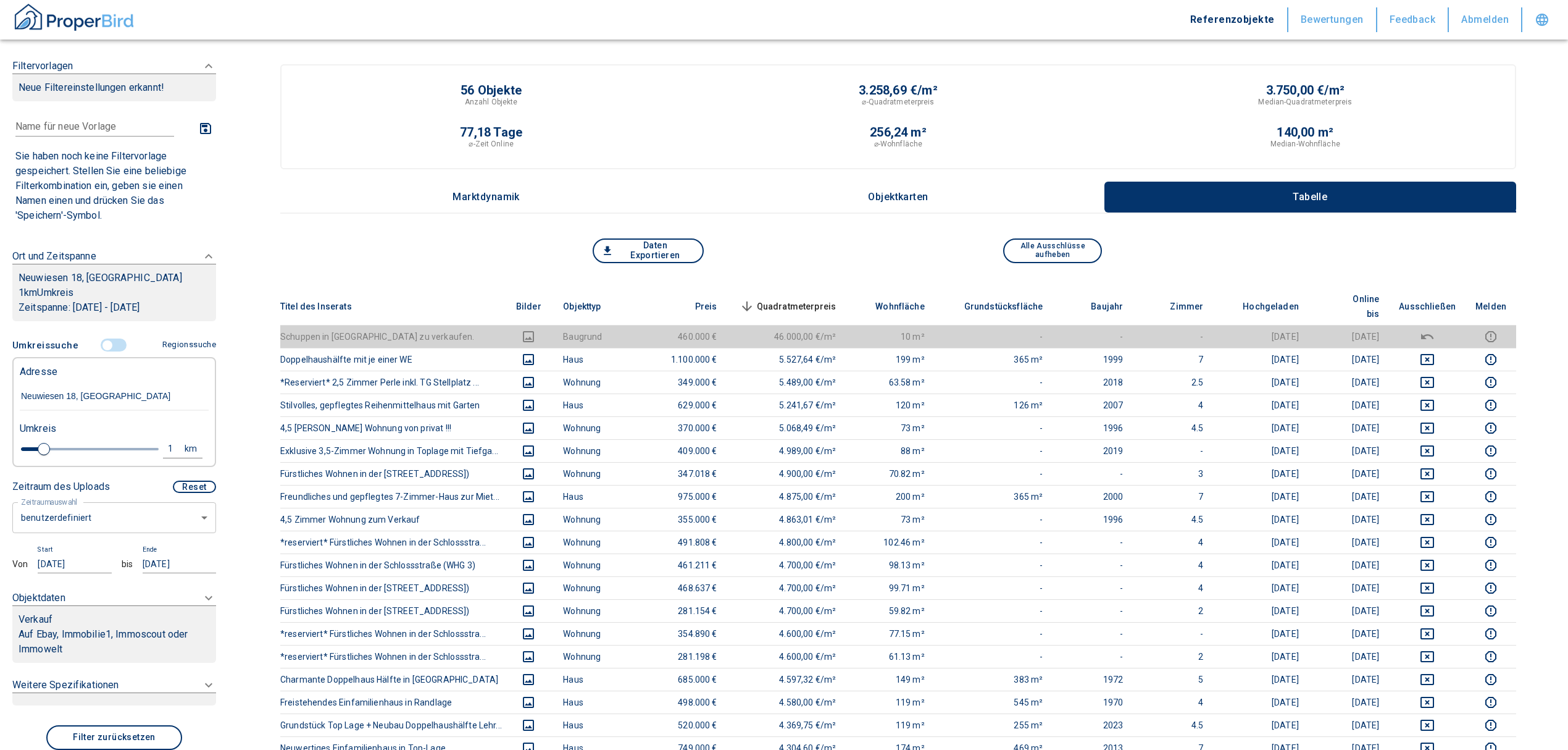
scroll to position [82, 0]
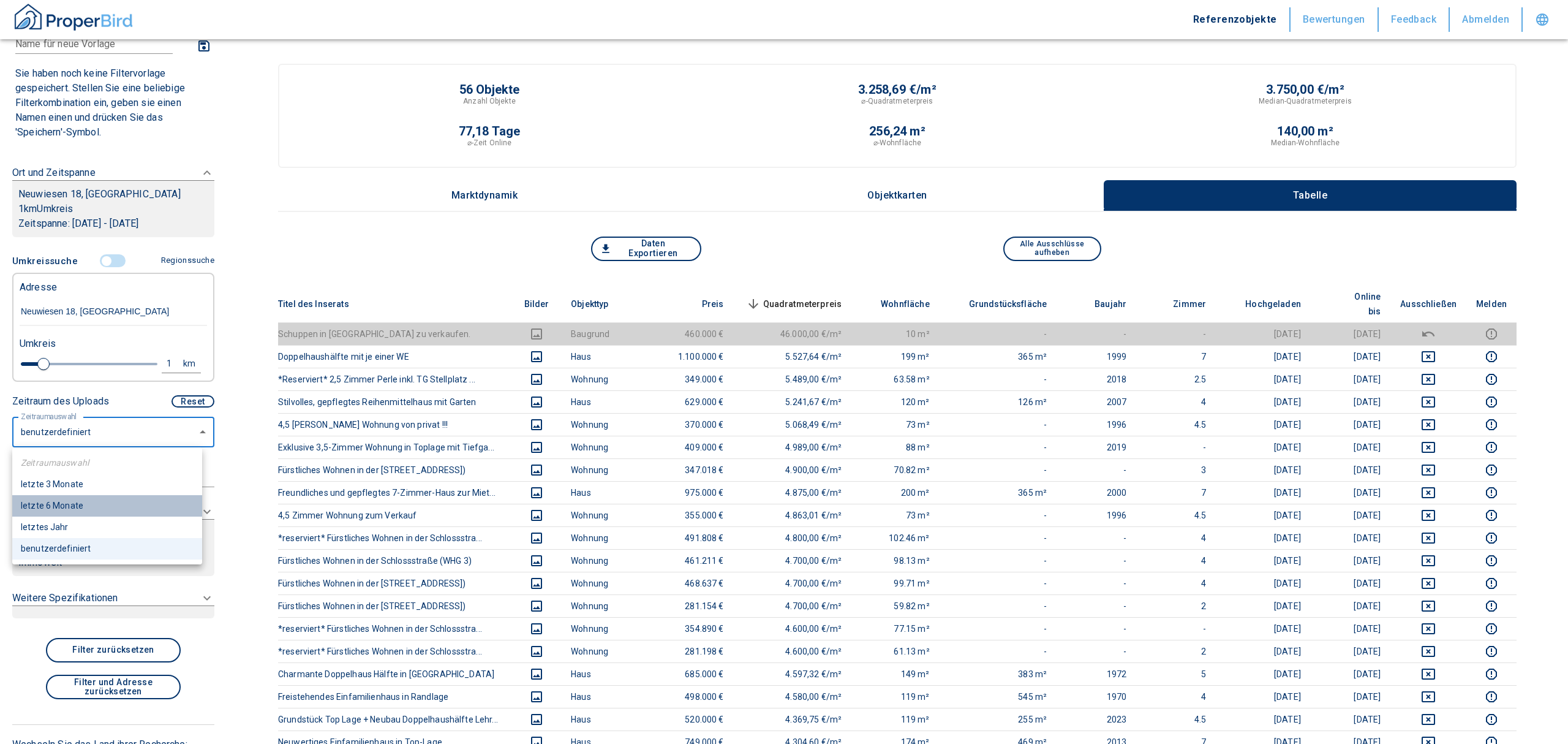
click at [89, 497] on li "letzte 6 Monate" at bounding box center [107, 506] width 190 height 22
type input "2020"
type input "6"
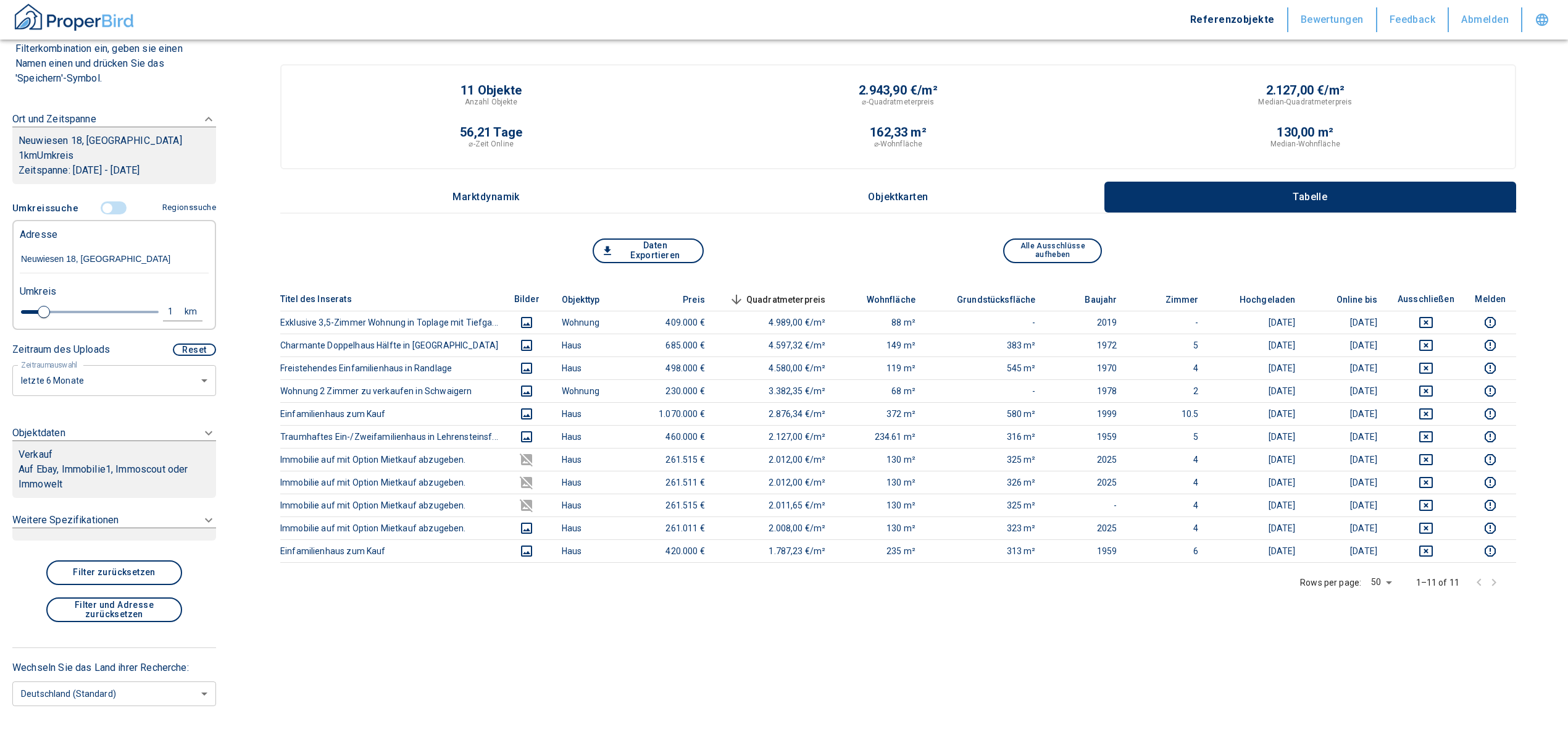
click at [102, 475] on p "Auf Ebay, Immobilie1, Immoscout oder Immowelt" at bounding box center [114, 476] width 191 height 30
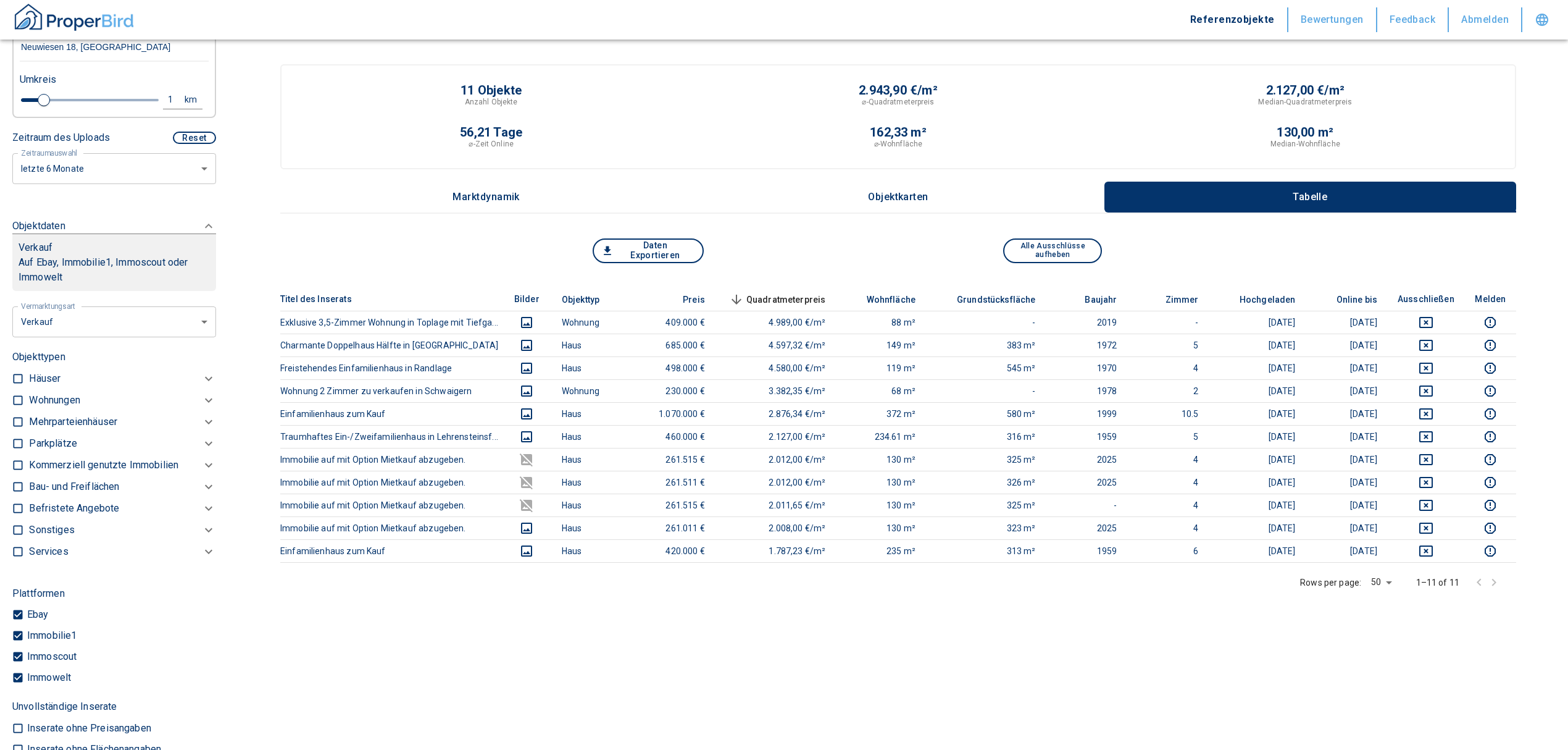
scroll to position [334, 0]
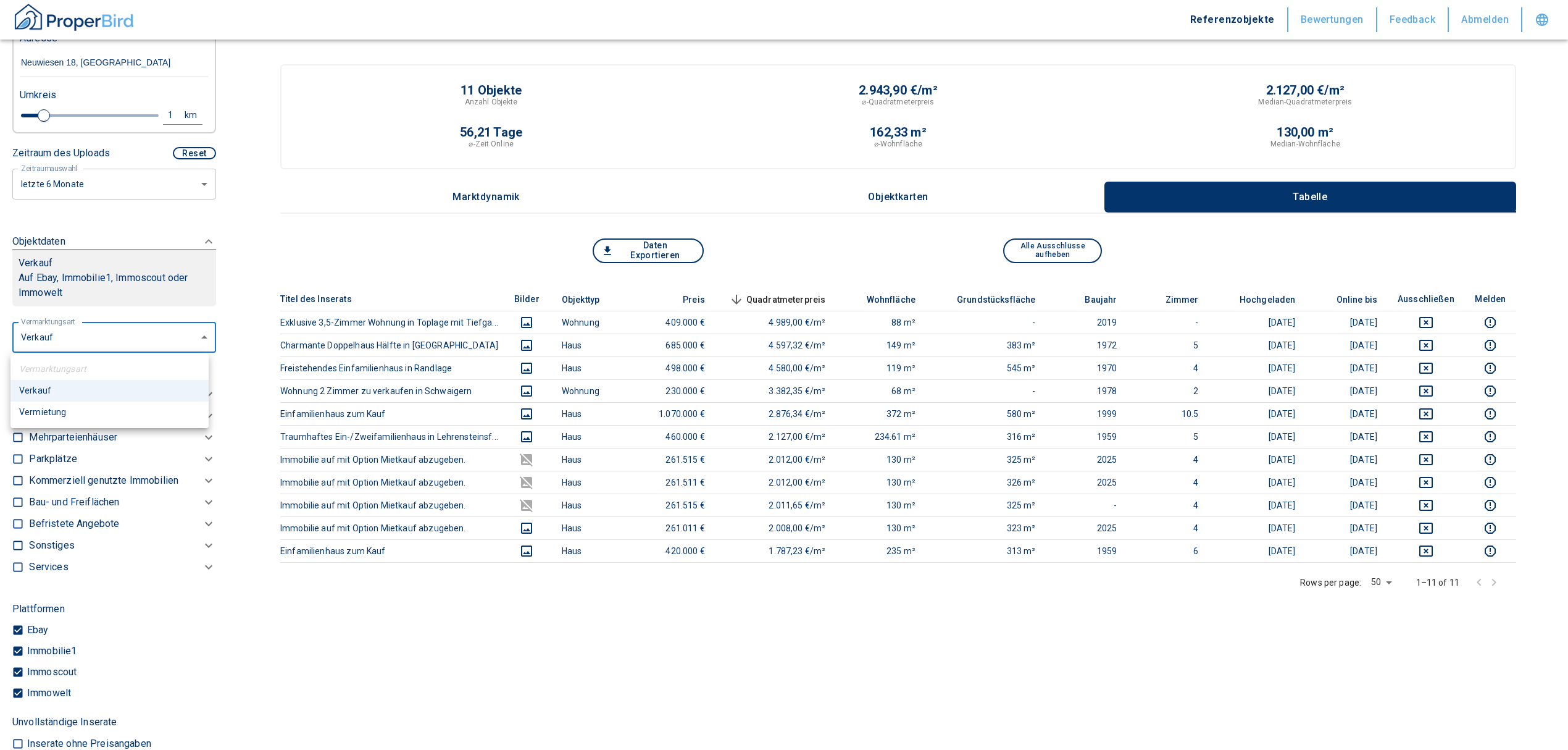
click at [168, 324] on body "Referenzobjekte Bewertungen Feedback Abmelden Filtervorlagen Neue Filtereinstel…" at bounding box center [784, 494] width 1568 height 987
click at [59, 417] on li "Vermietung" at bounding box center [109, 412] width 198 height 22
type input "rent"
type input "2020"
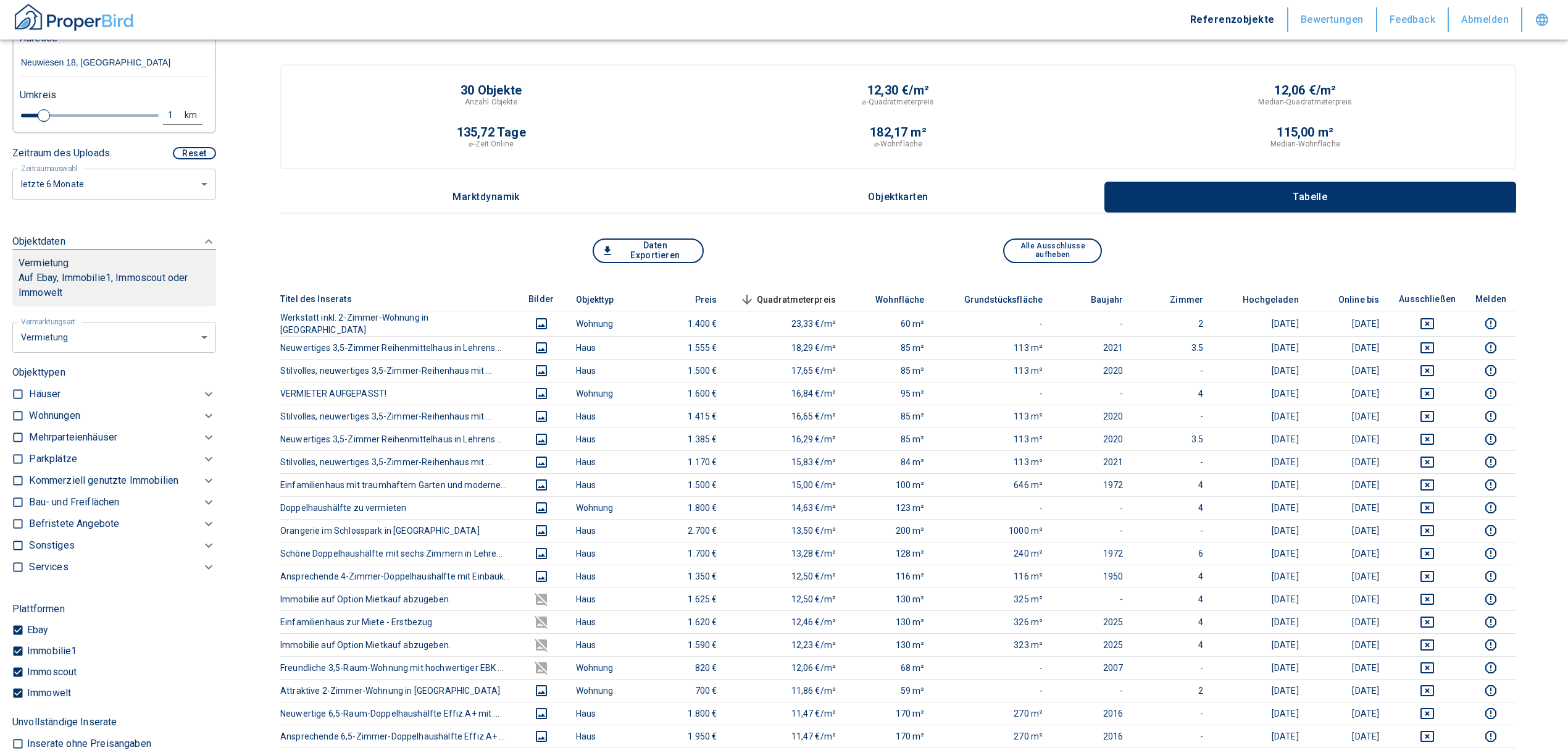
click at [85, 475] on p "Kommerziell genutzte Immobilien" at bounding box center [103, 481] width 149 height 15
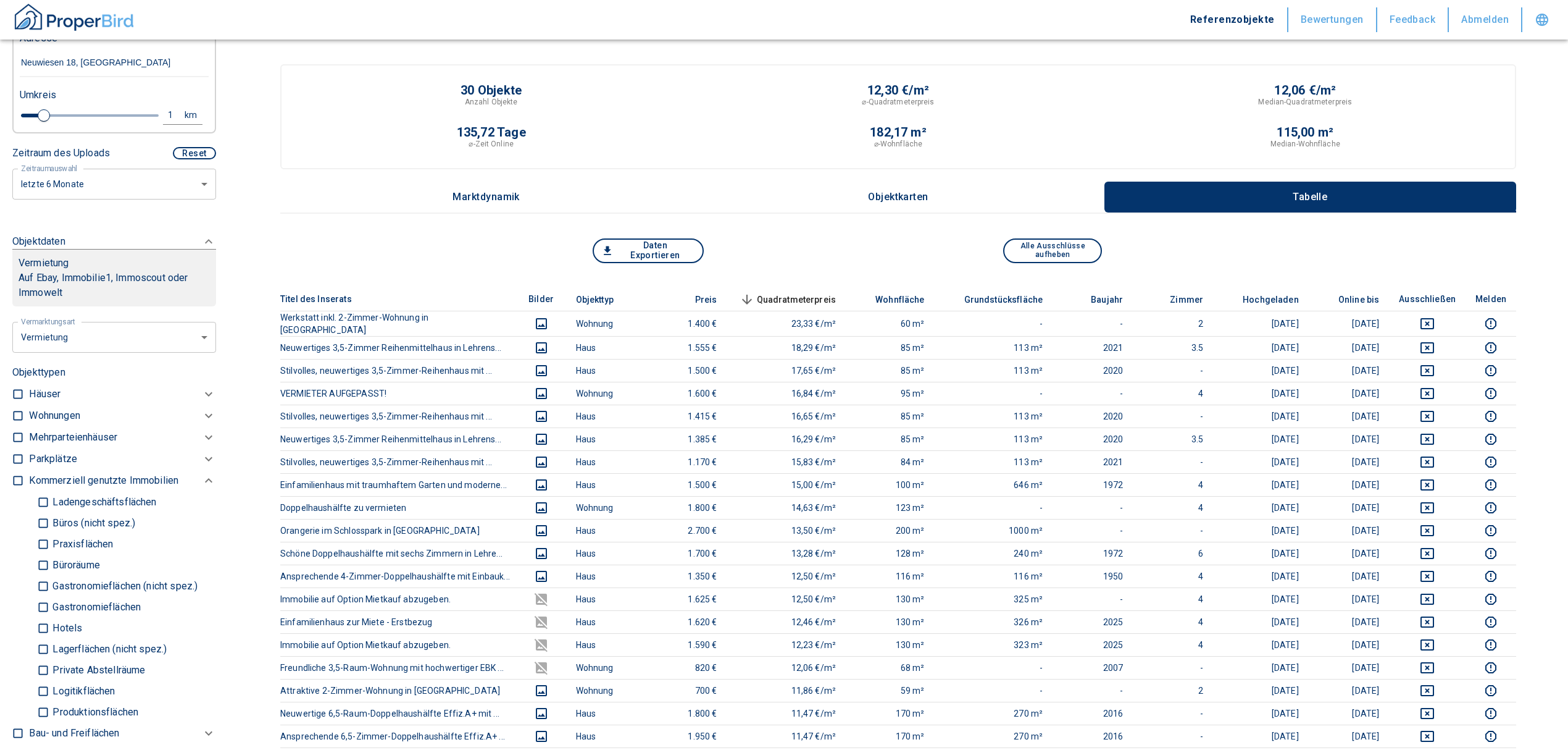
scroll to position [497, 0]
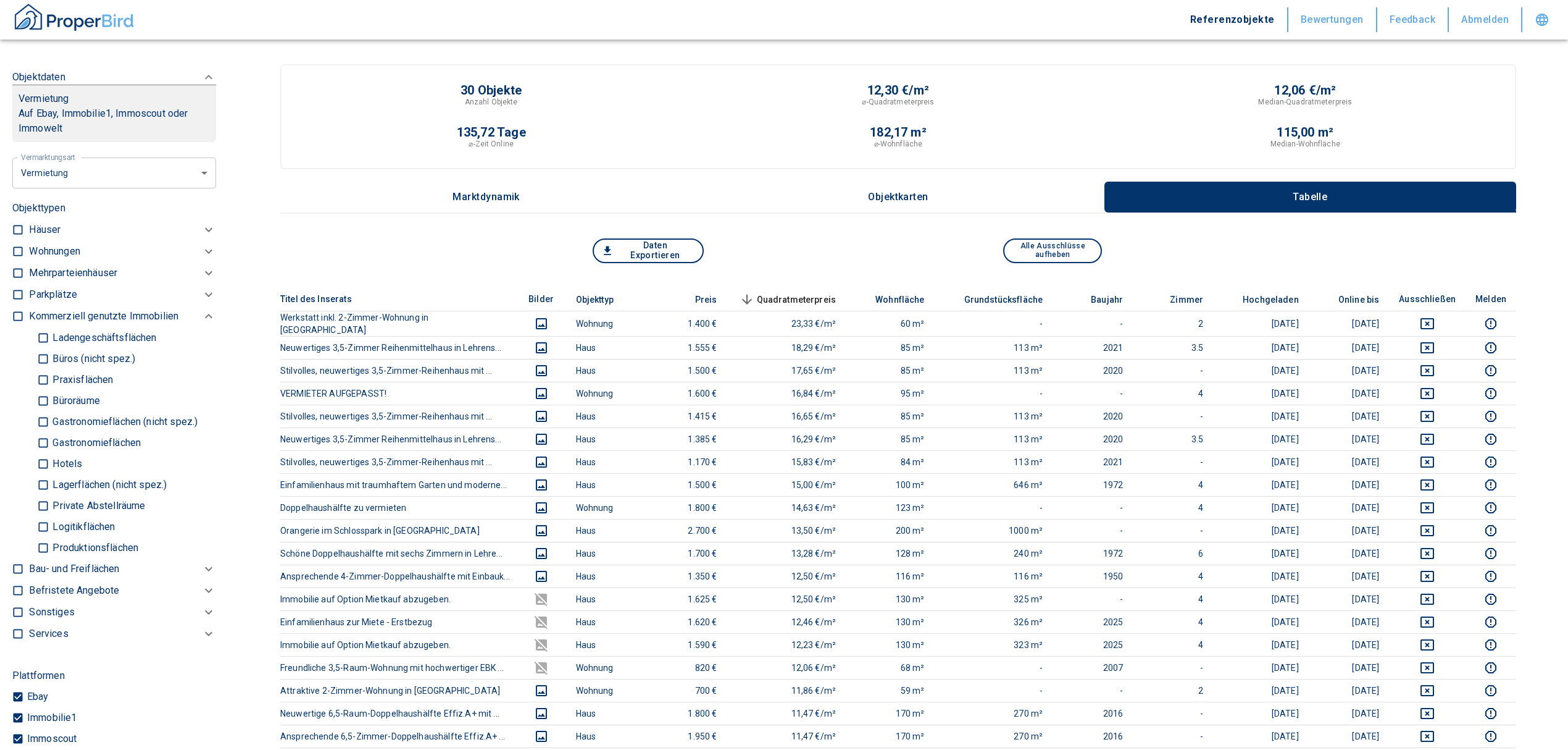
click at [42, 483] on input "Lagerflächen (nicht spez.)" at bounding box center [43, 485] width 12 height 22
checkbox input "true"
type input "2020"
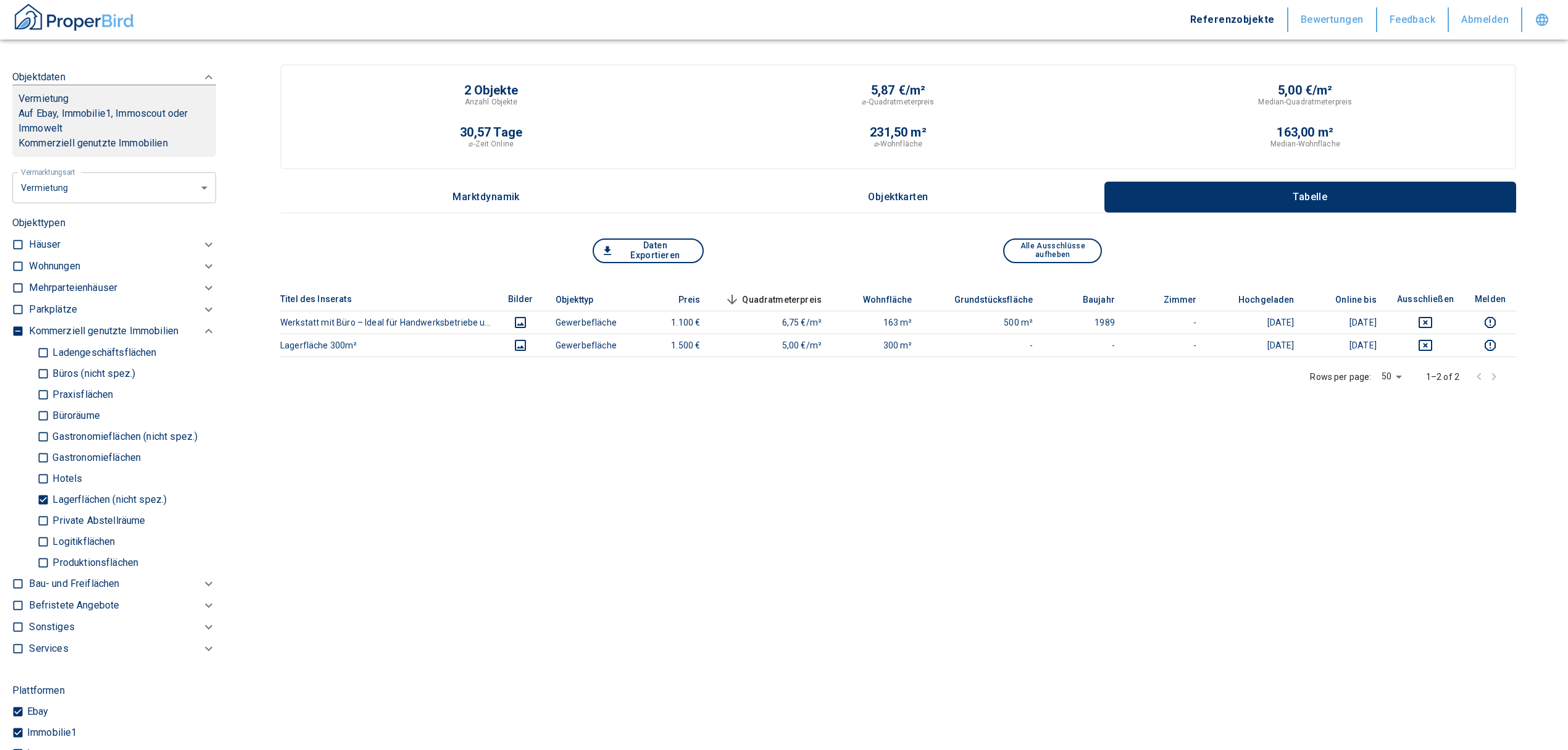
click at [45, 540] on input "Logitikflächen" at bounding box center [43, 541] width 12 height 22
checkbox input "true"
type input "2020"
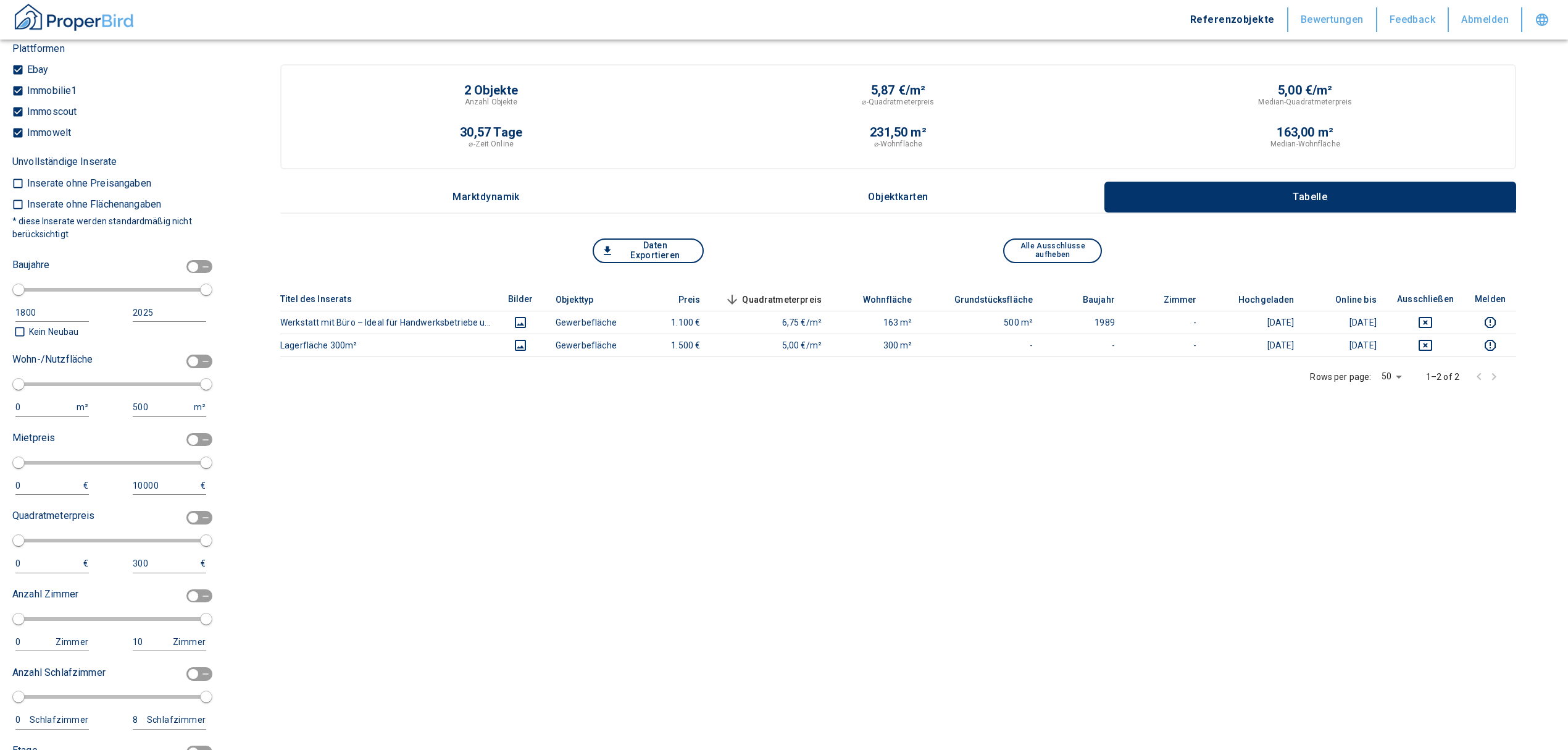
scroll to position [1152, 0]
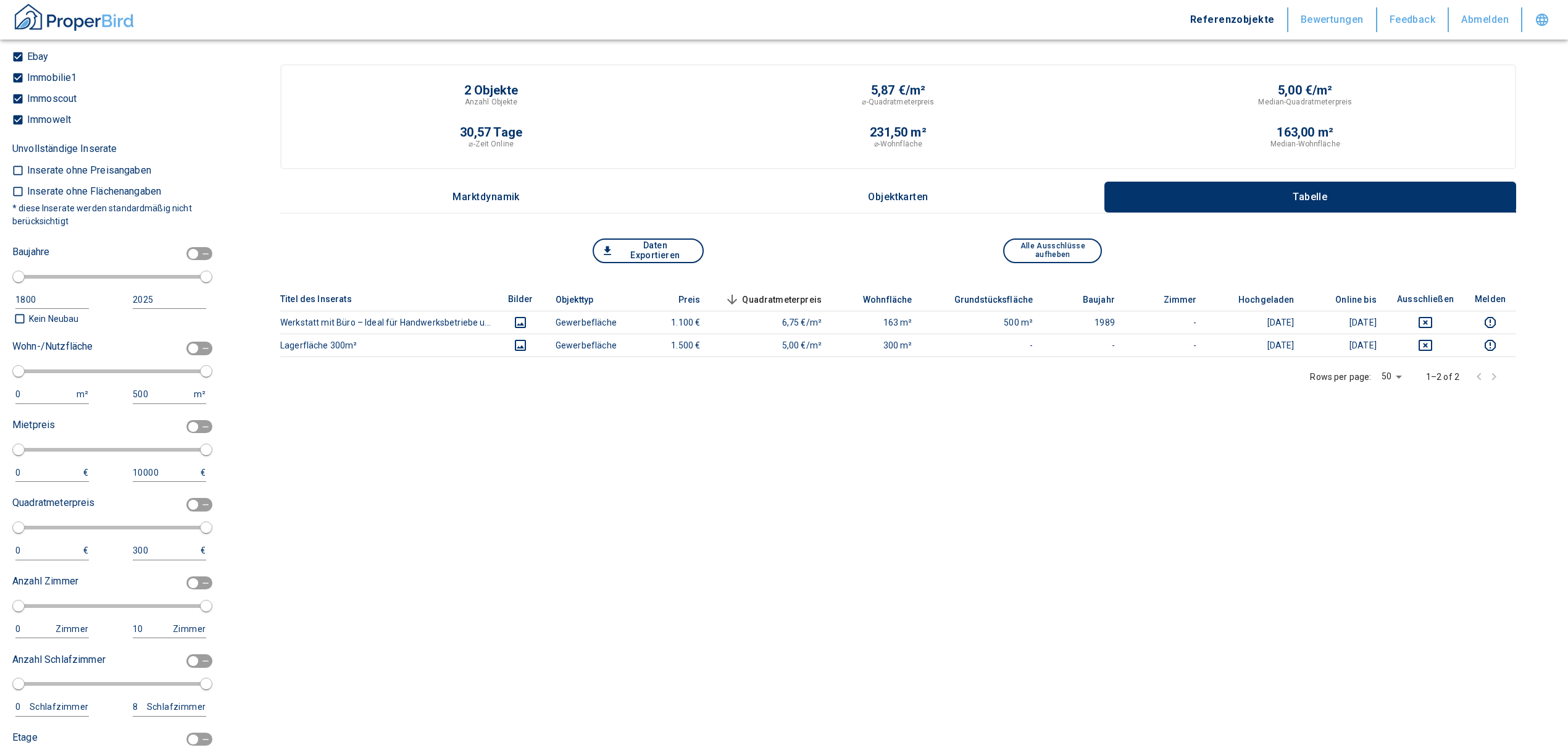
click at [175, 341] on input "checkbox" at bounding box center [193, 348] width 37 height 14
checkbox input "true"
type input "2020"
type input "50"
type input "150"
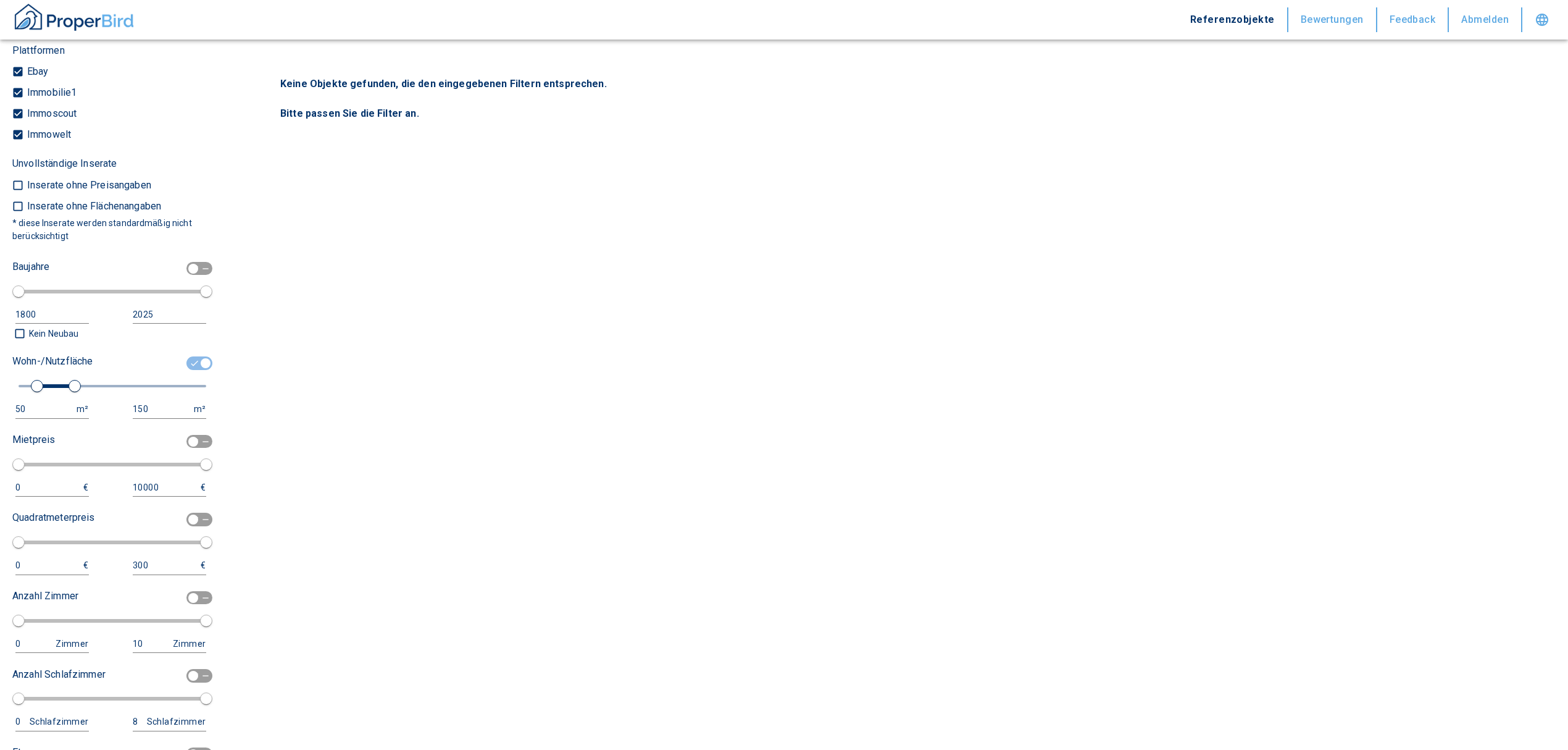
click at [28, 407] on div "50" at bounding box center [39, 409] width 49 height 15
drag, startPoint x: 28, startPoint y: 407, endPoint x: 8, endPoint y: 401, distance: 20.9
click at [8, 401] on div "Filtervorlagen Neue Filtereinstellungen erkannt! Name für neue Vorlage x Sie ha…" at bounding box center [114, 375] width 228 height 750
type input "1000"
drag, startPoint x: 146, startPoint y: 403, endPoint x: 95, endPoint y: 403, distance: 51.0
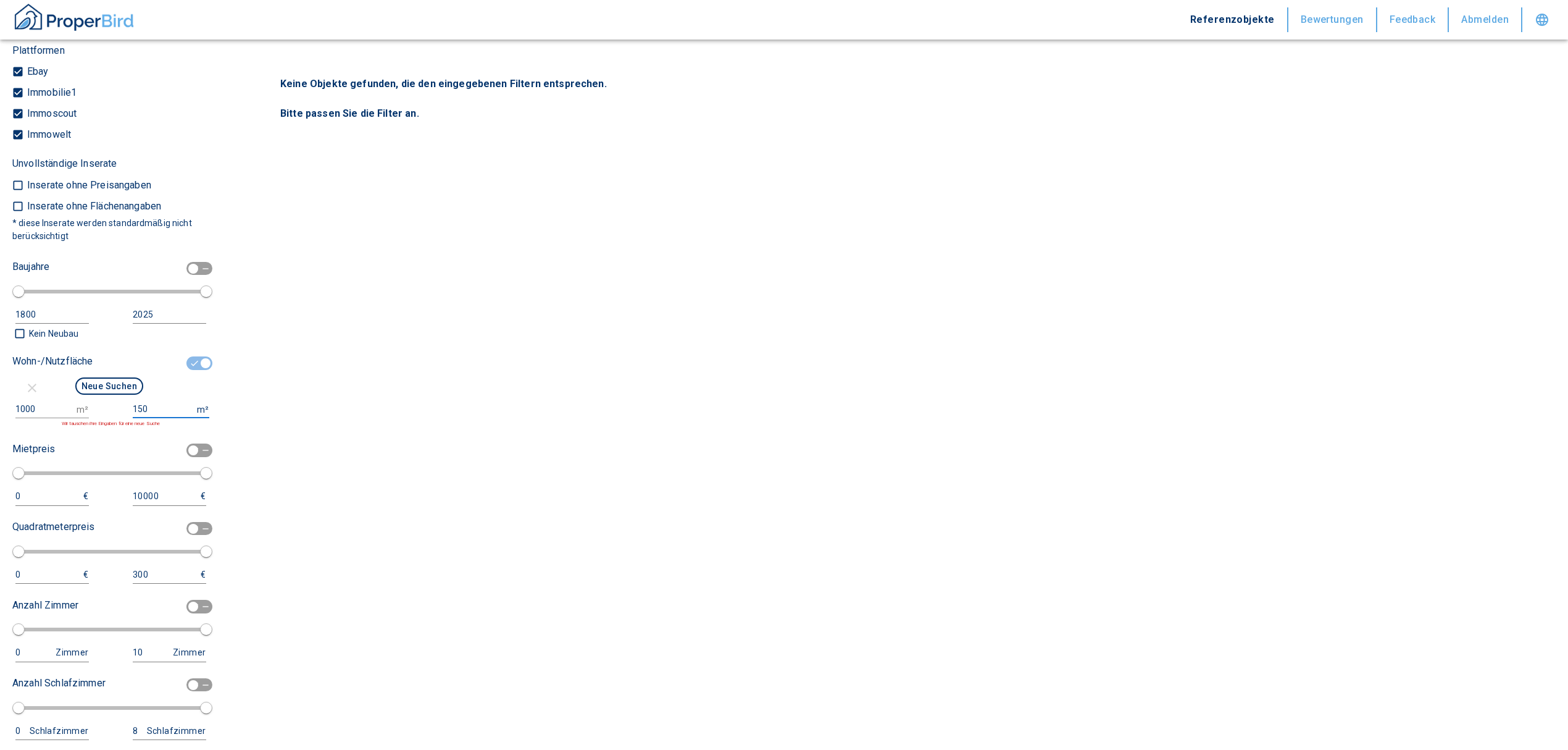
click at [95, 403] on div "1000 m² 150 m² Wir tauschen ihre Eingaben für eine neue Suche" at bounding box center [109, 414] width 194 height 27
type input "999999999"
click at [114, 387] on button "Neue Suchen" at bounding box center [109, 386] width 68 height 17
type input "2020"
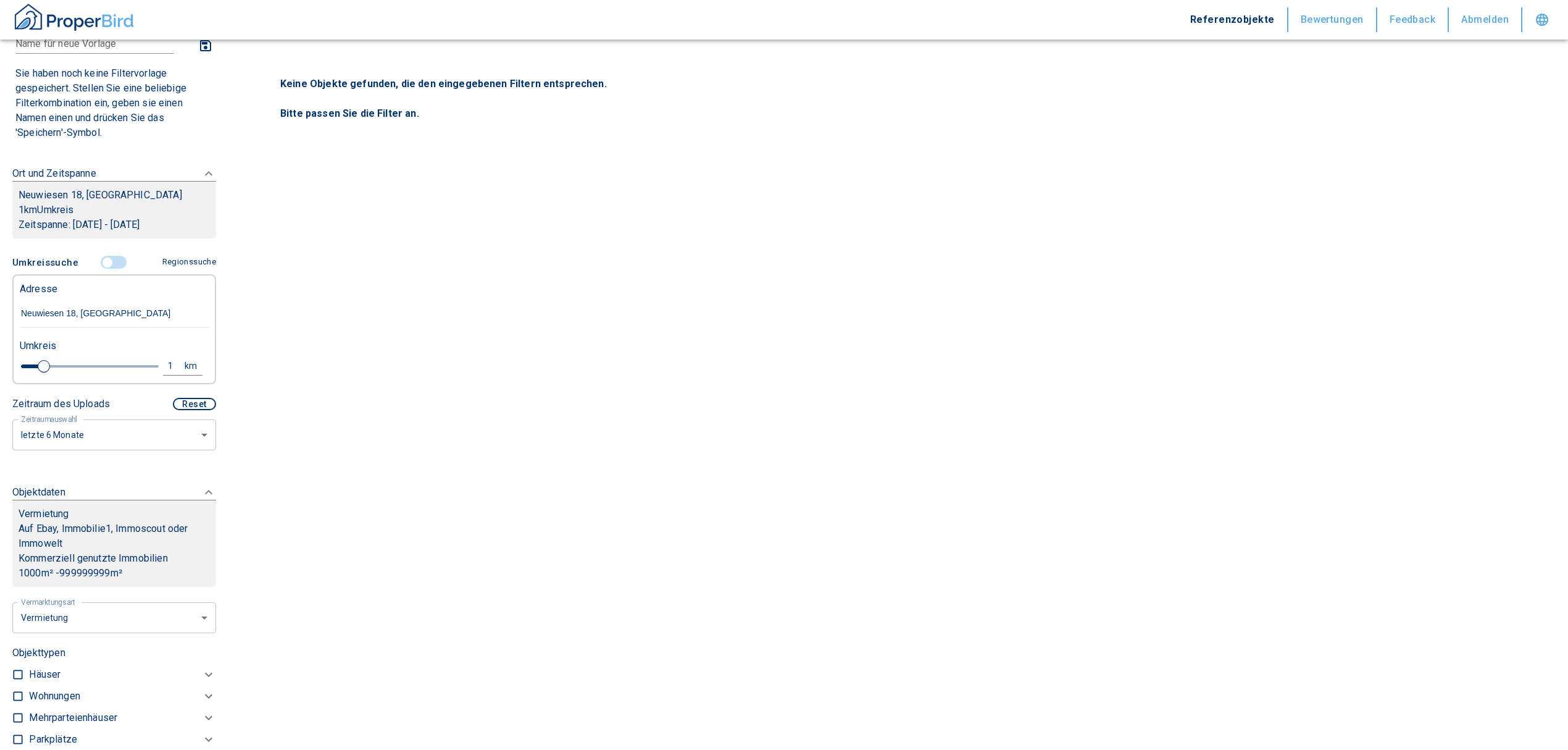
scroll to position [82, 0]
type input "0.8"
type input "2020"
type input "1"
type input "2020"
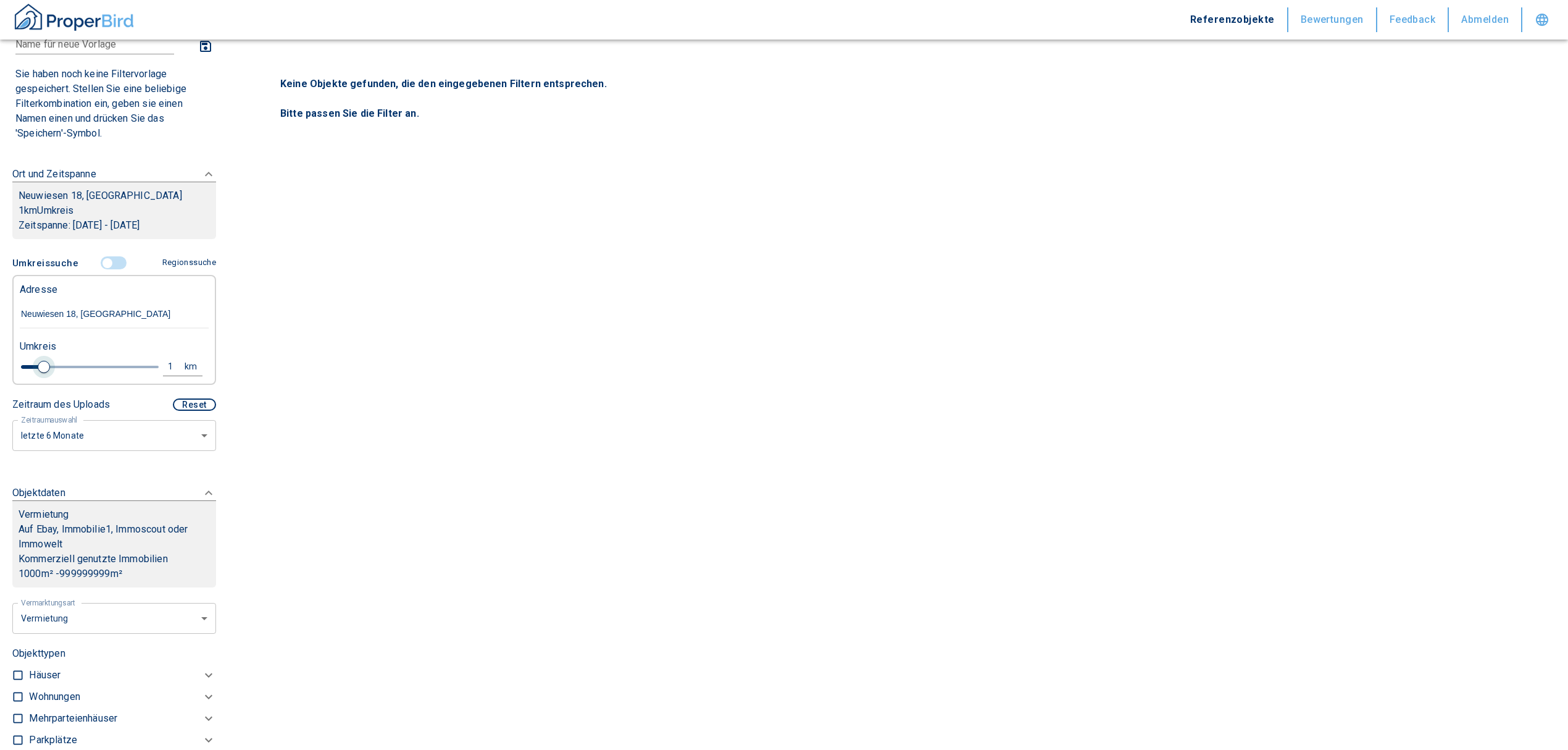
type input "1.2"
type input "2020"
type input "1.4"
type input "2020"
type input "1.8"
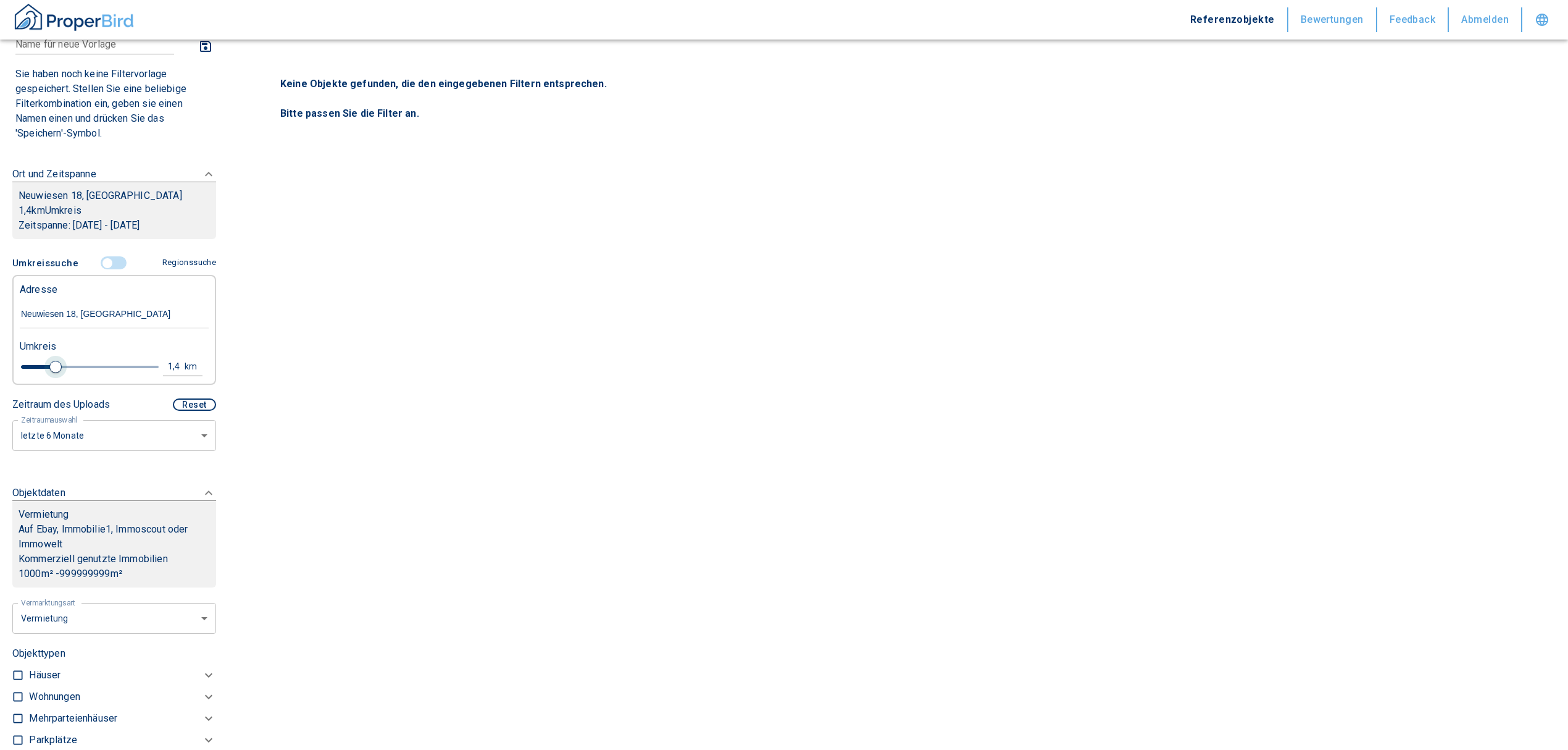
type input "2020"
type input "2.2"
type input "2020"
type input "2.4"
type input "2020"
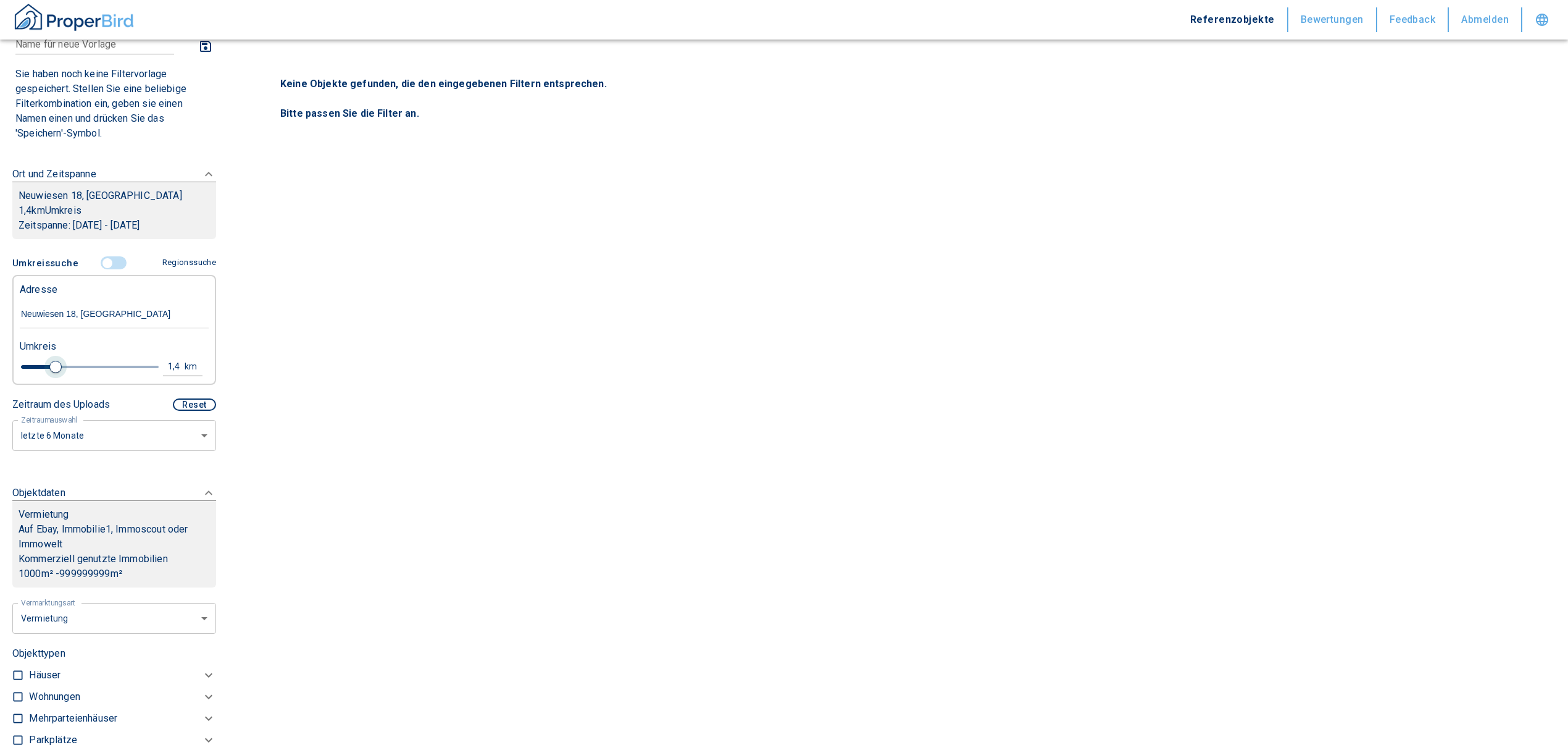
type input "2.6"
type input "2020"
type input "2.8"
type input "2020"
type input "3"
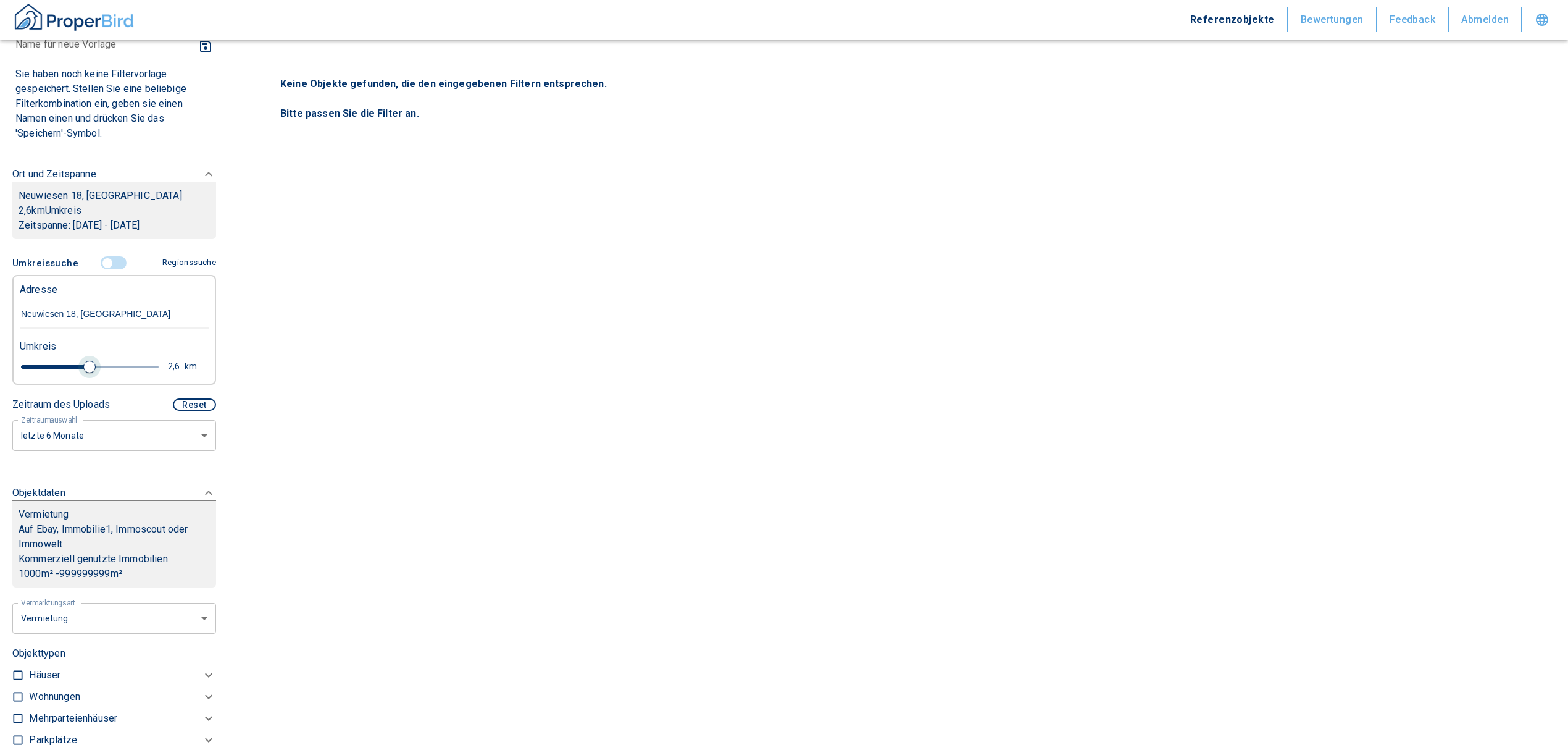
type input "2020"
type input "3.2"
type input "2020"
type input "3.4"
type input "2020"
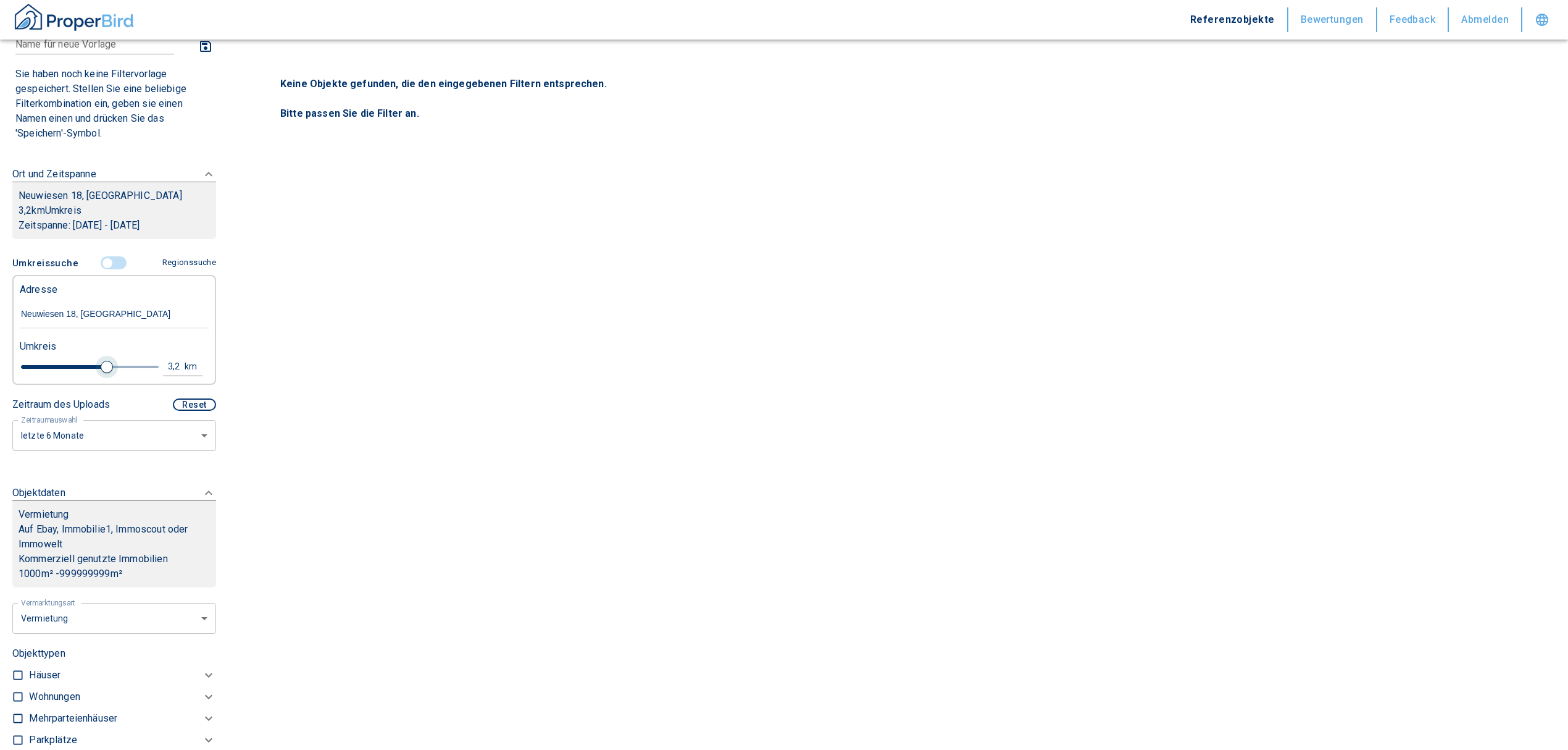
type input "3.6"
type input "2020"
type input "3.8"
type input "2020"
type input "4"
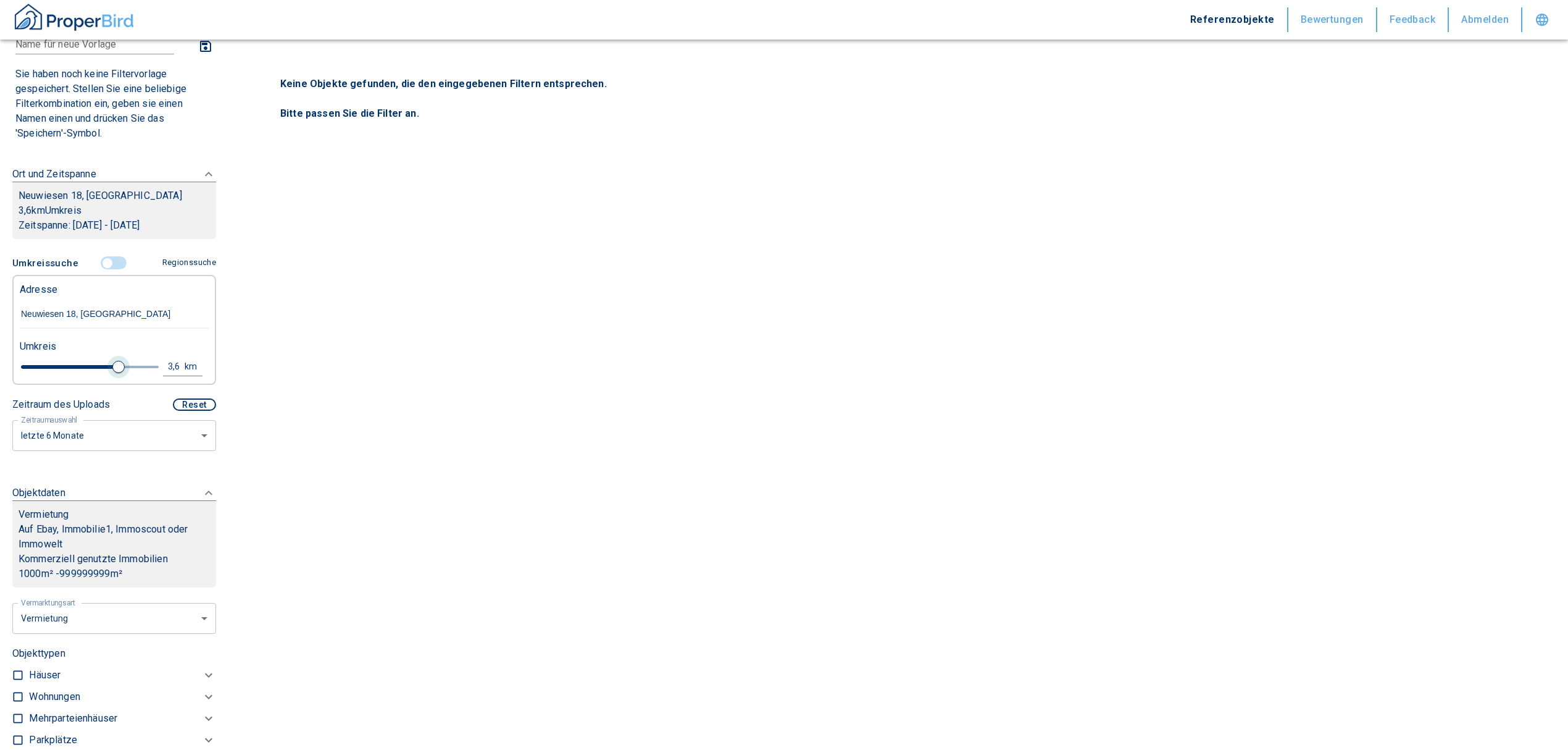
type input "2020"
type input "4.2"
type input "2020"
type input "4.4"
type input "2020"
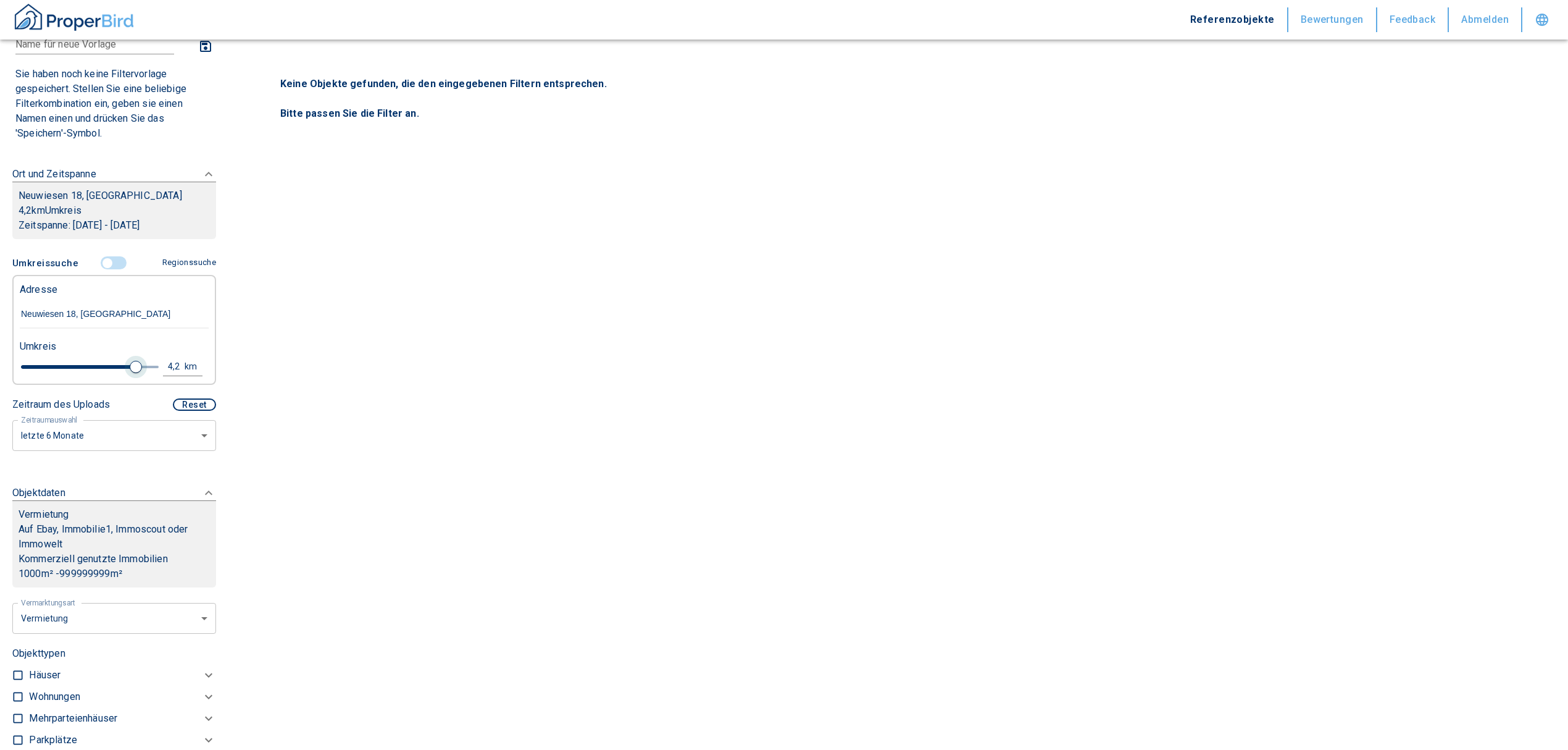
type input "4.6"
type input "2020"
type input "4.8"
type input "2020"
type input "5"
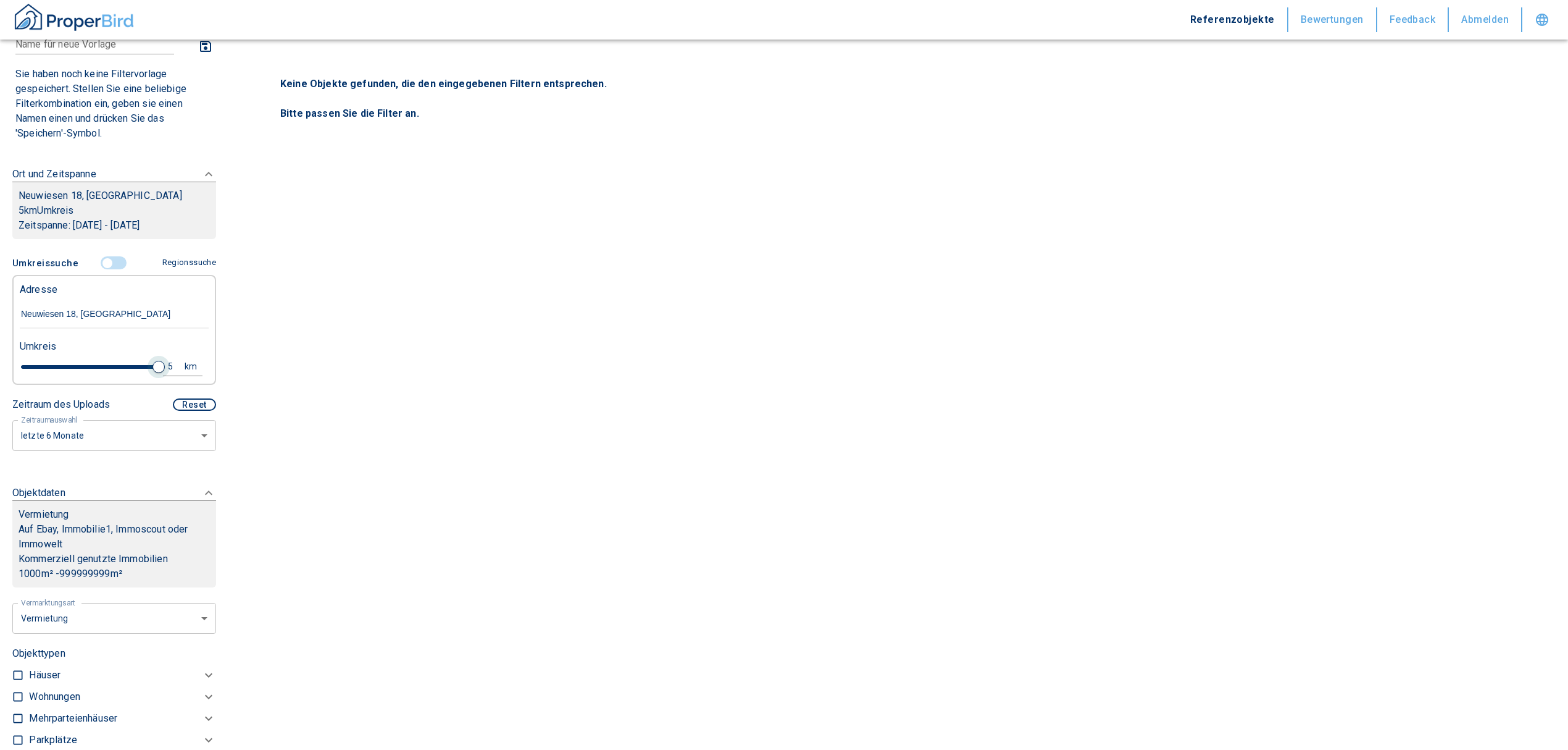
drag, startPoint x: 37, startPoint y: 366, endPoint x: 147, endPoint y: 358, distance: 110.3
click at [152, 361] on span at bounding box center [158, 367] width 12 height 12
type input "2020"
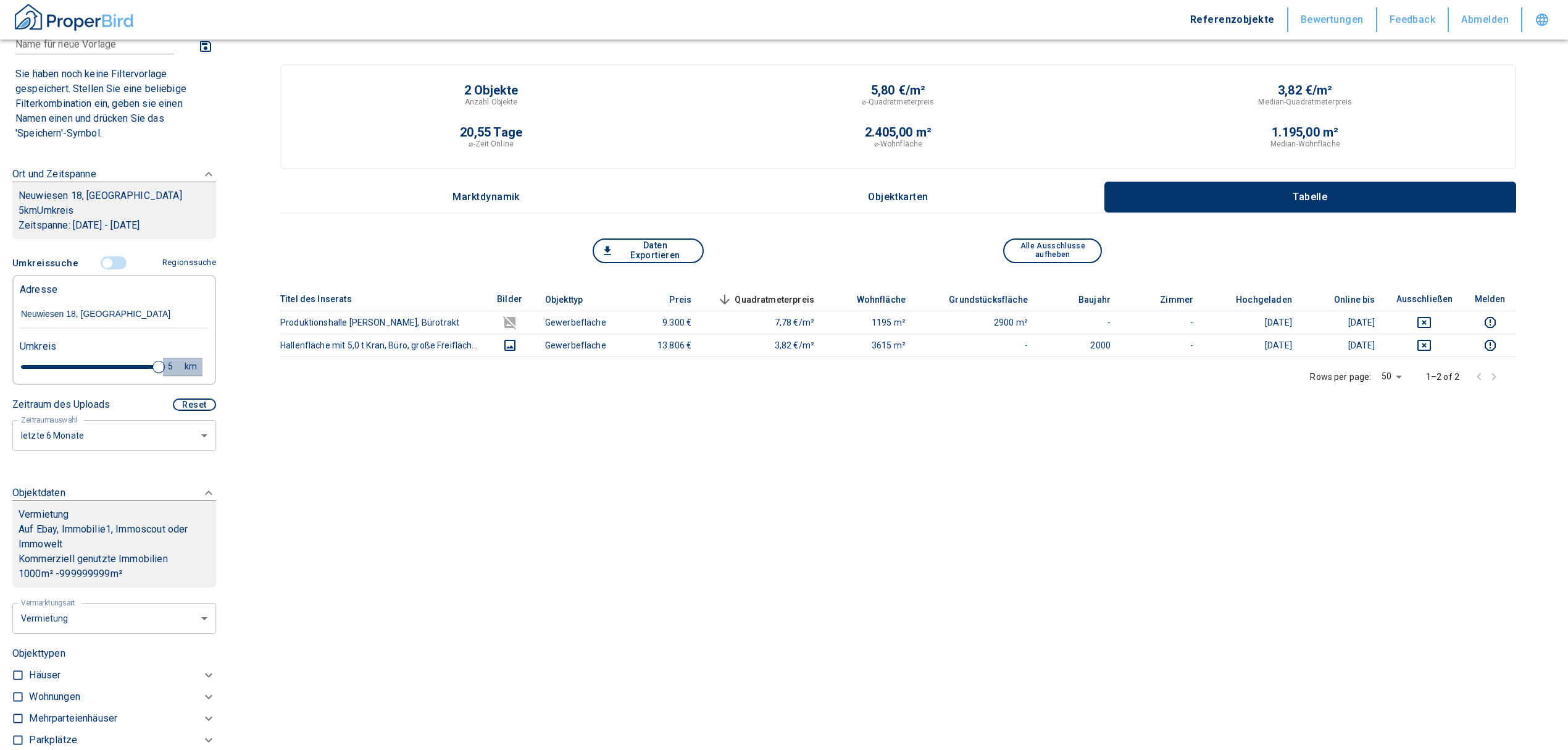
click at [166, 361] on div "5" at bounding box center [177, 366] width 22 height 15
drag, startPoint x: 65, startPoint y: 369, endPoint x: -49, endPoint y: 381, distance: 114.6
click at [0, 381] on html "Referenzobjekte Bewertungen Feedback Abmelden Filtervorlagen Neue Filtereinstel…" at bounding box center [784, 391] width 1568 height 782
type input "10"
click at [165, 369] on button "Neue Suchen" at bounding box center [165, 366] width 68 height 17
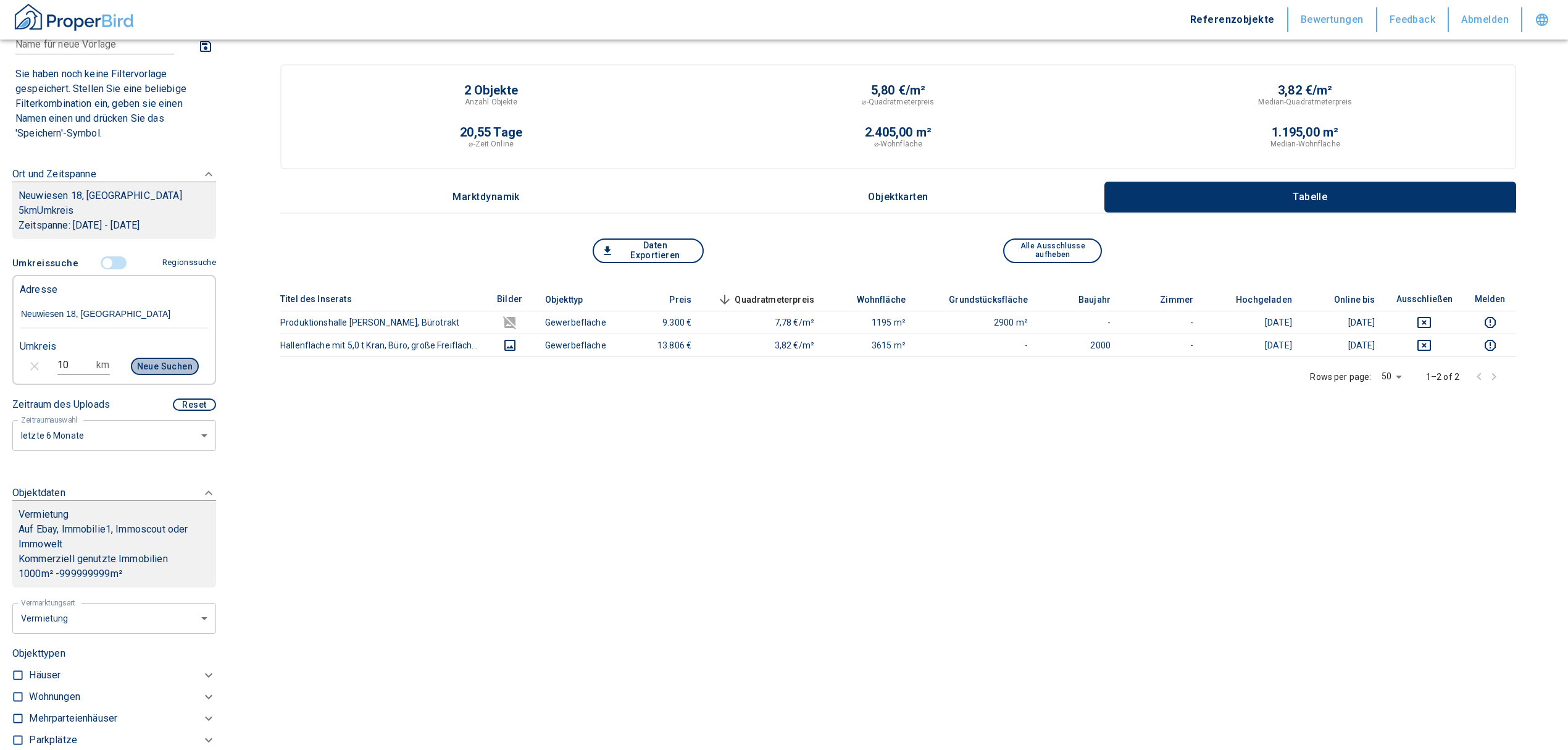
type input "2020"
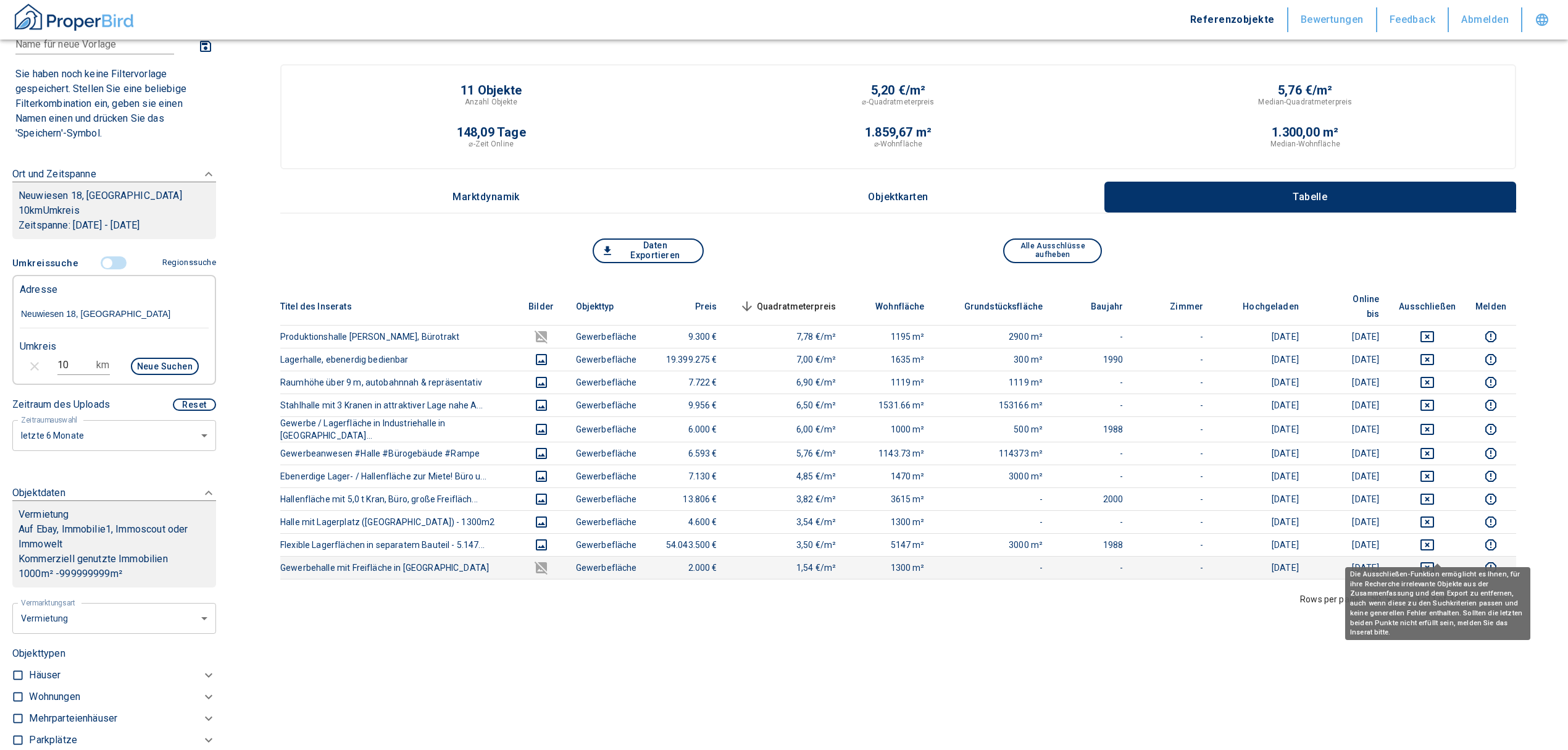
click at [1435, 562] on icon "deselect this listing" at bounding box center [1428, 567] width 14 height 11
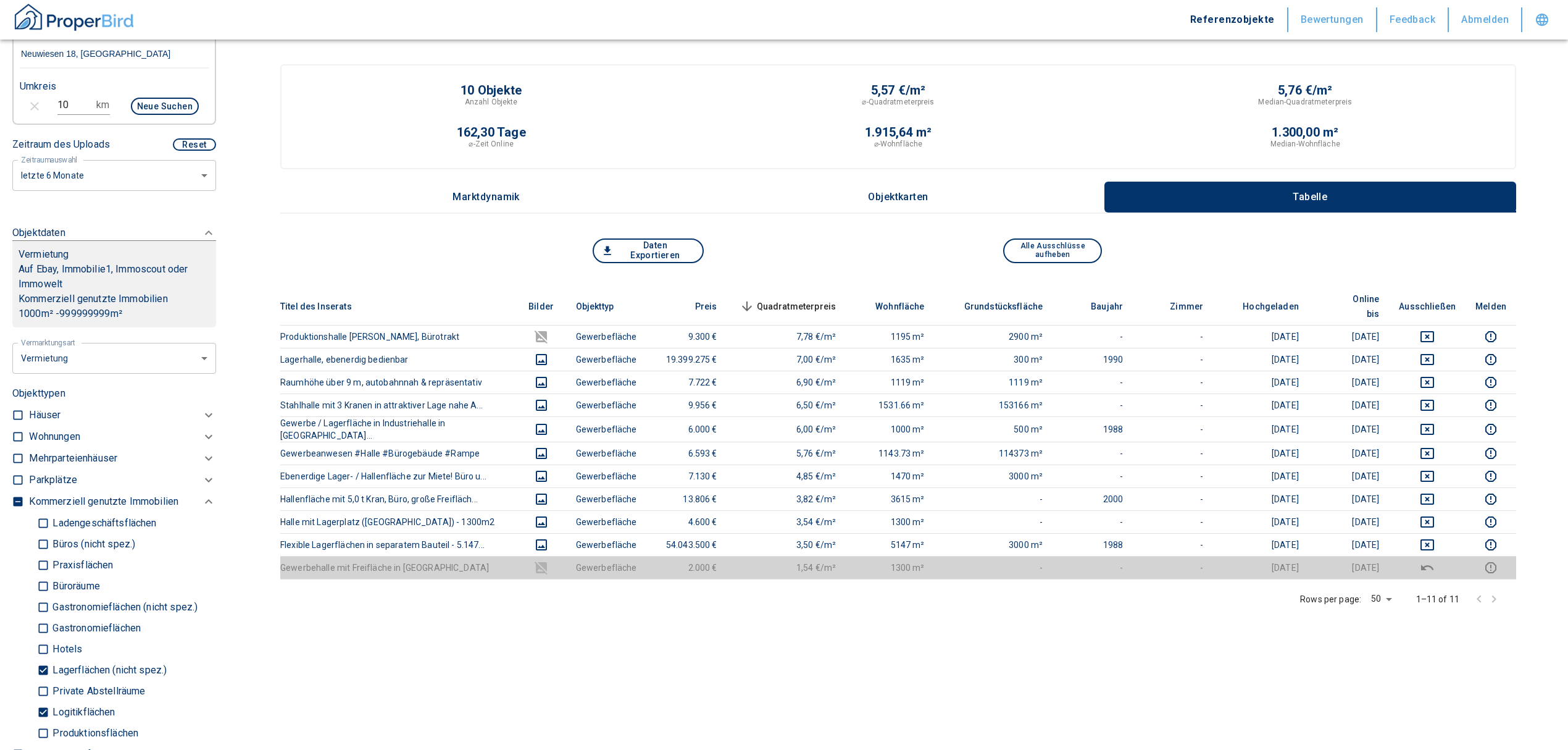
scroll to position [905, 0]
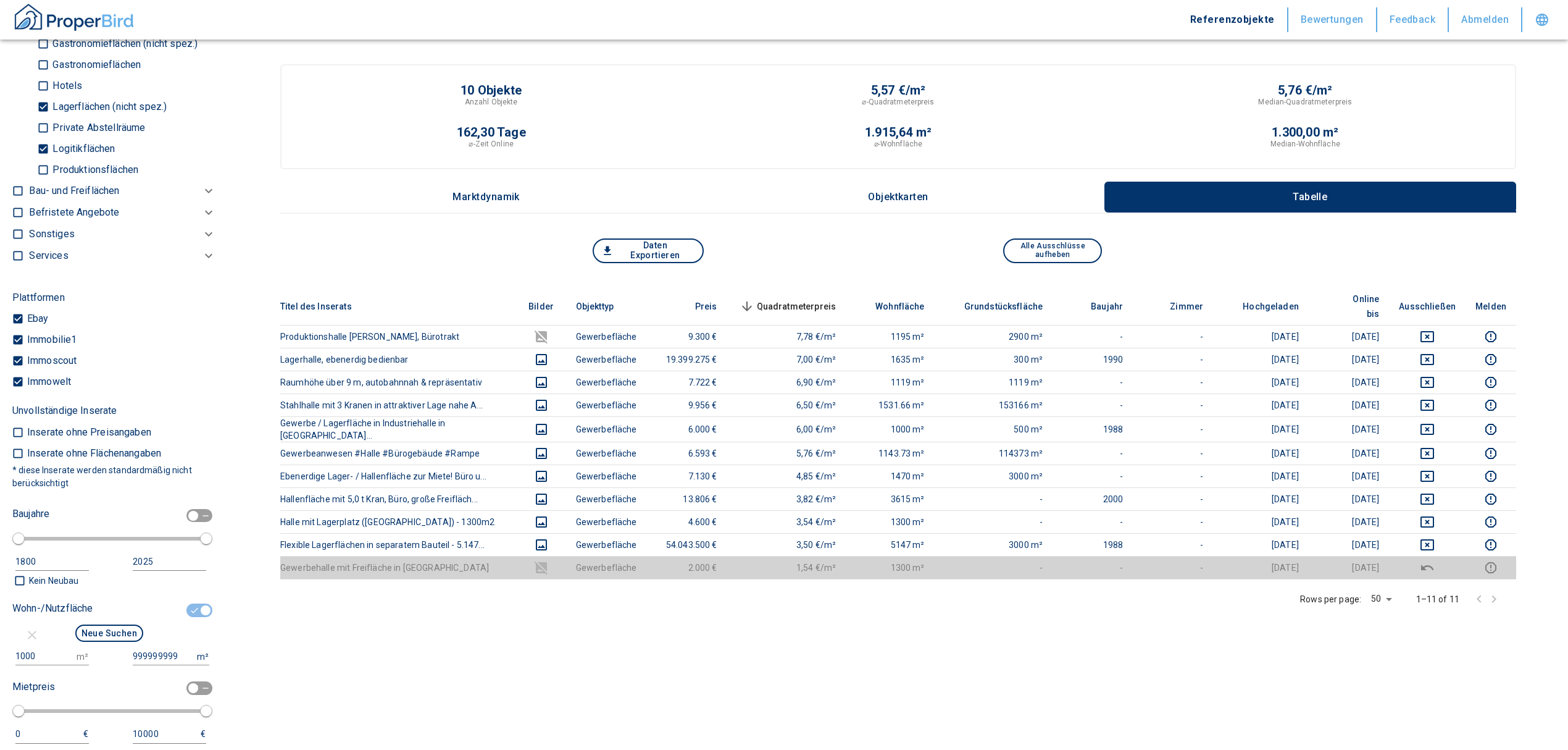
drag, startPoint x: 190, startPoint y: 607, endPoint x: 165, endPoint y: 595, distance: 27.7
click at [190, 607] on input "checkbox" at bounding box center [205, 610] width 37 height 14
checkbox input "false"
type input "2020"
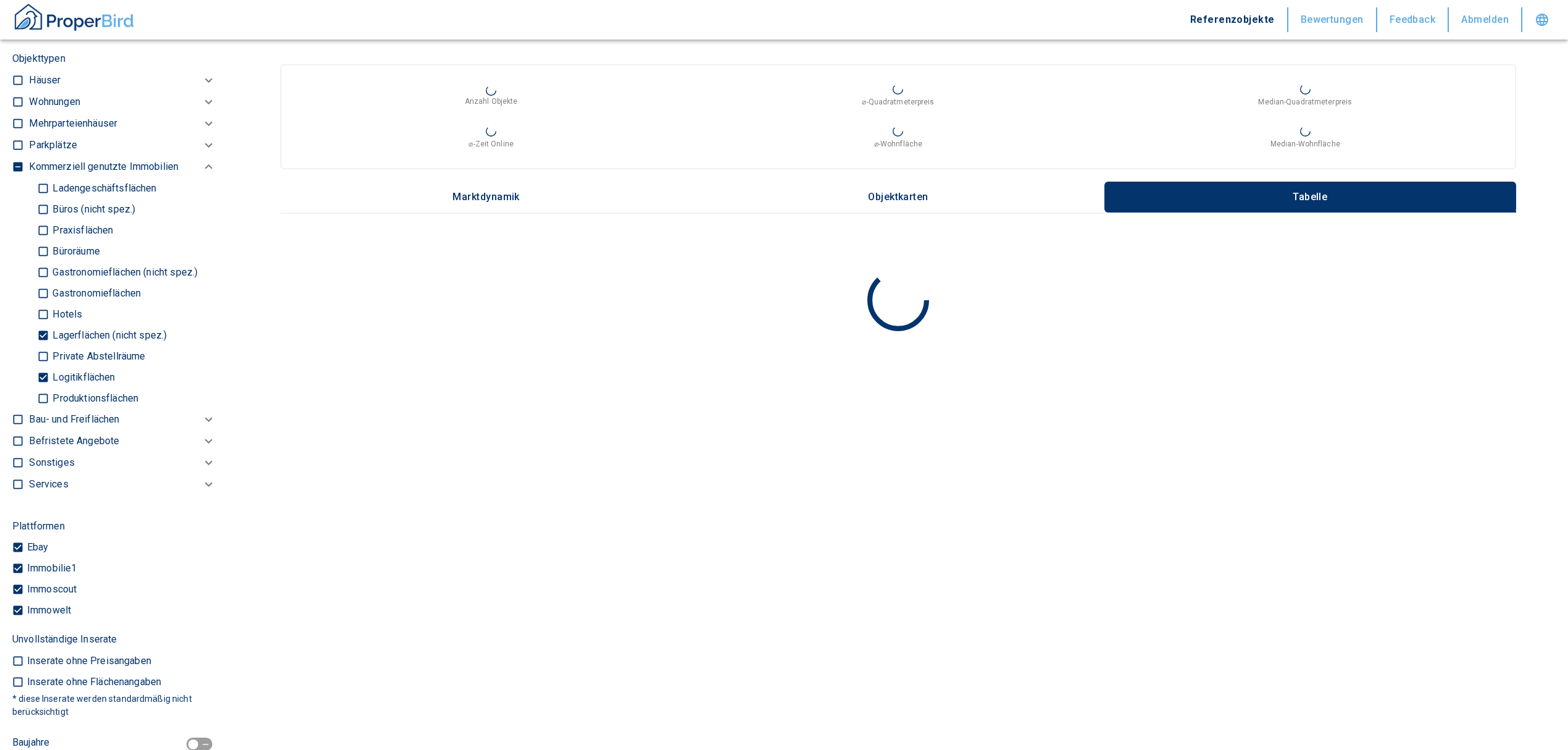
scroll to position [576, 0]
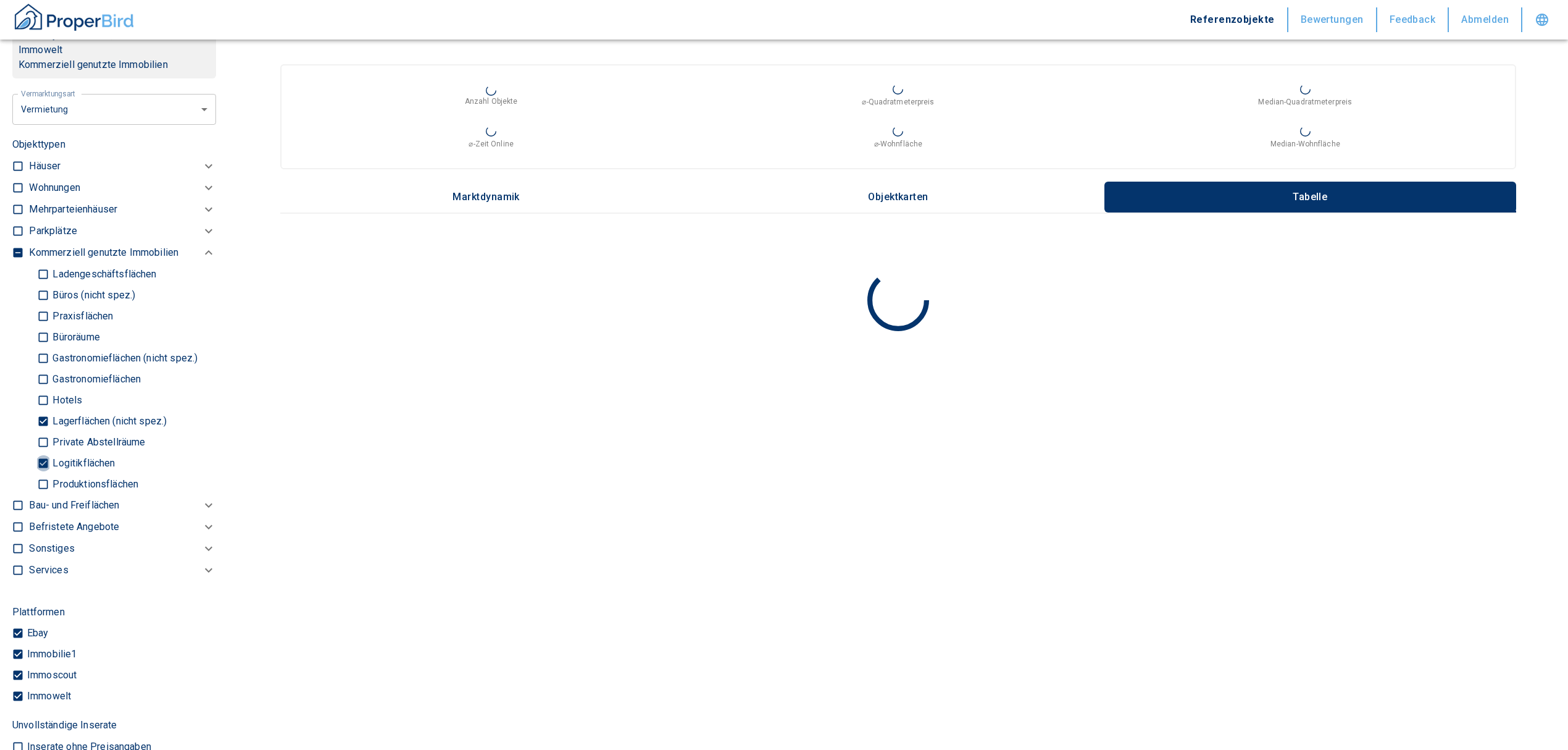
click at [45, 457] on input "Logitikflächen" at bounding box center [43, 463] width 12 height 22
checkbox input "false"
type input "2020"
type input "999999990"
click at [41, 414] on input "Lagerflächen (nicht spez.)" at bounding box center [43, 421] width 12 height 22
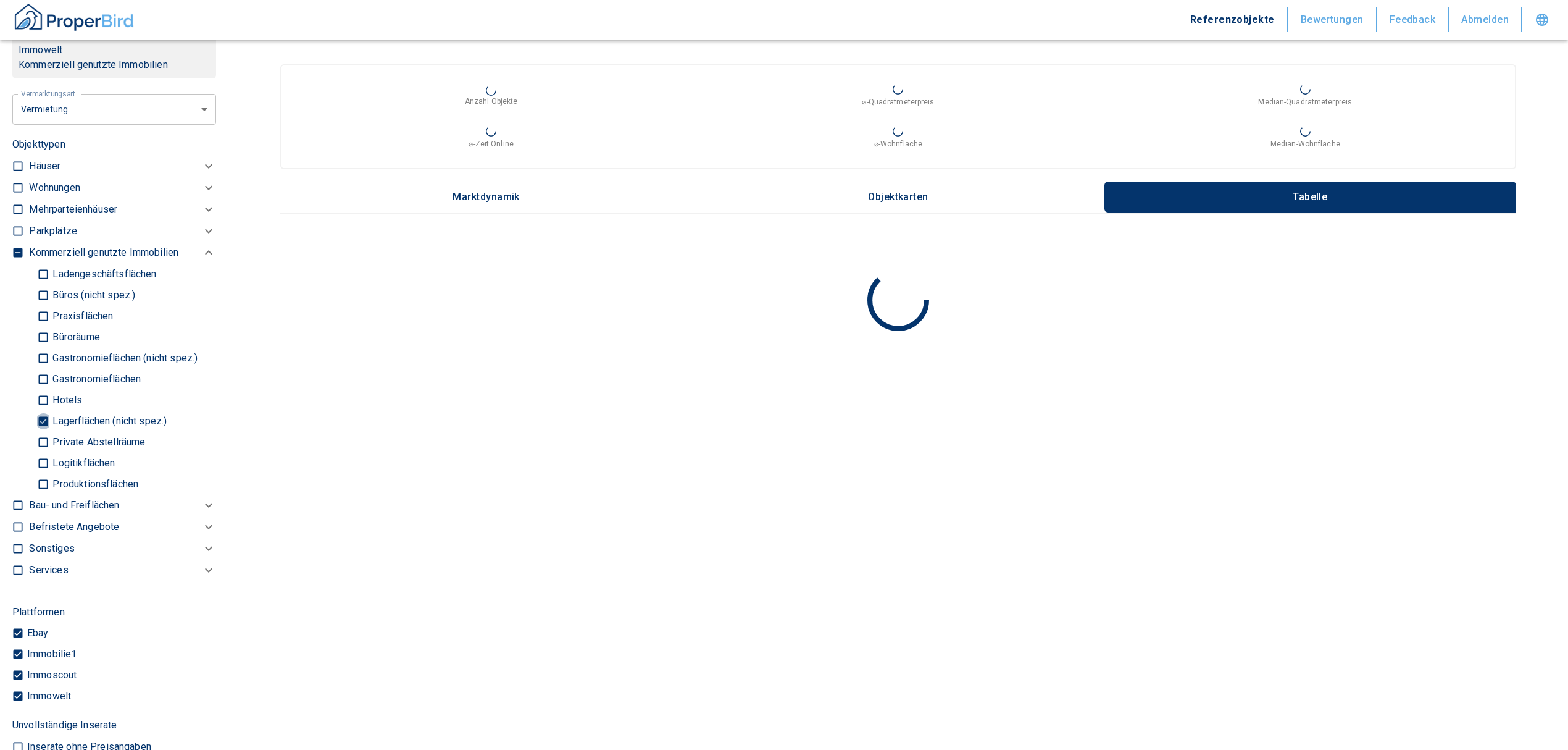
checkbox input "false"
type input "2020"
type input "999999990"
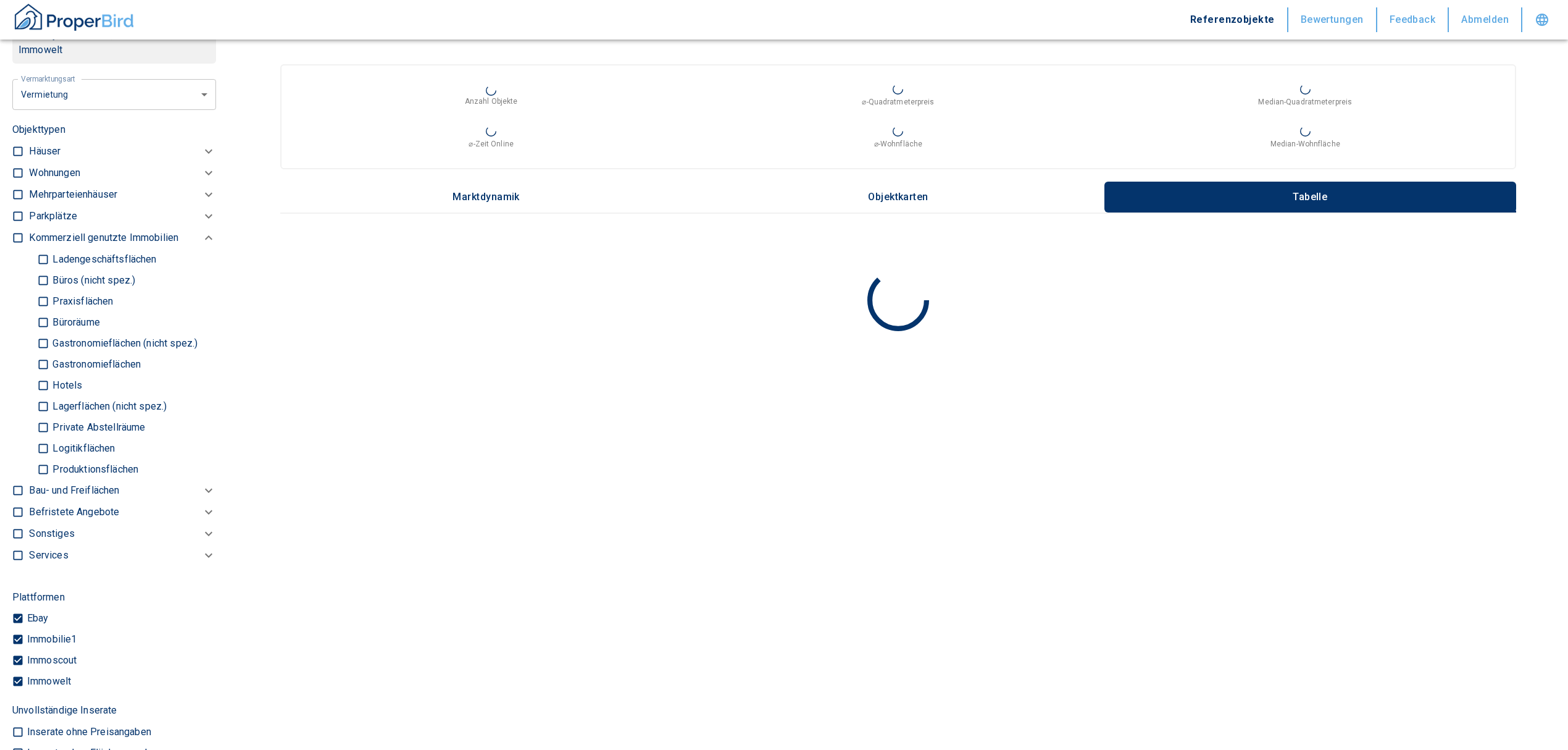
click at [43, 277] on input "Büros (nicht spez.)" at bounding box center [43, 280] width 12 height 22
checkbox input "true"
type input "2020"
type input "999999990"
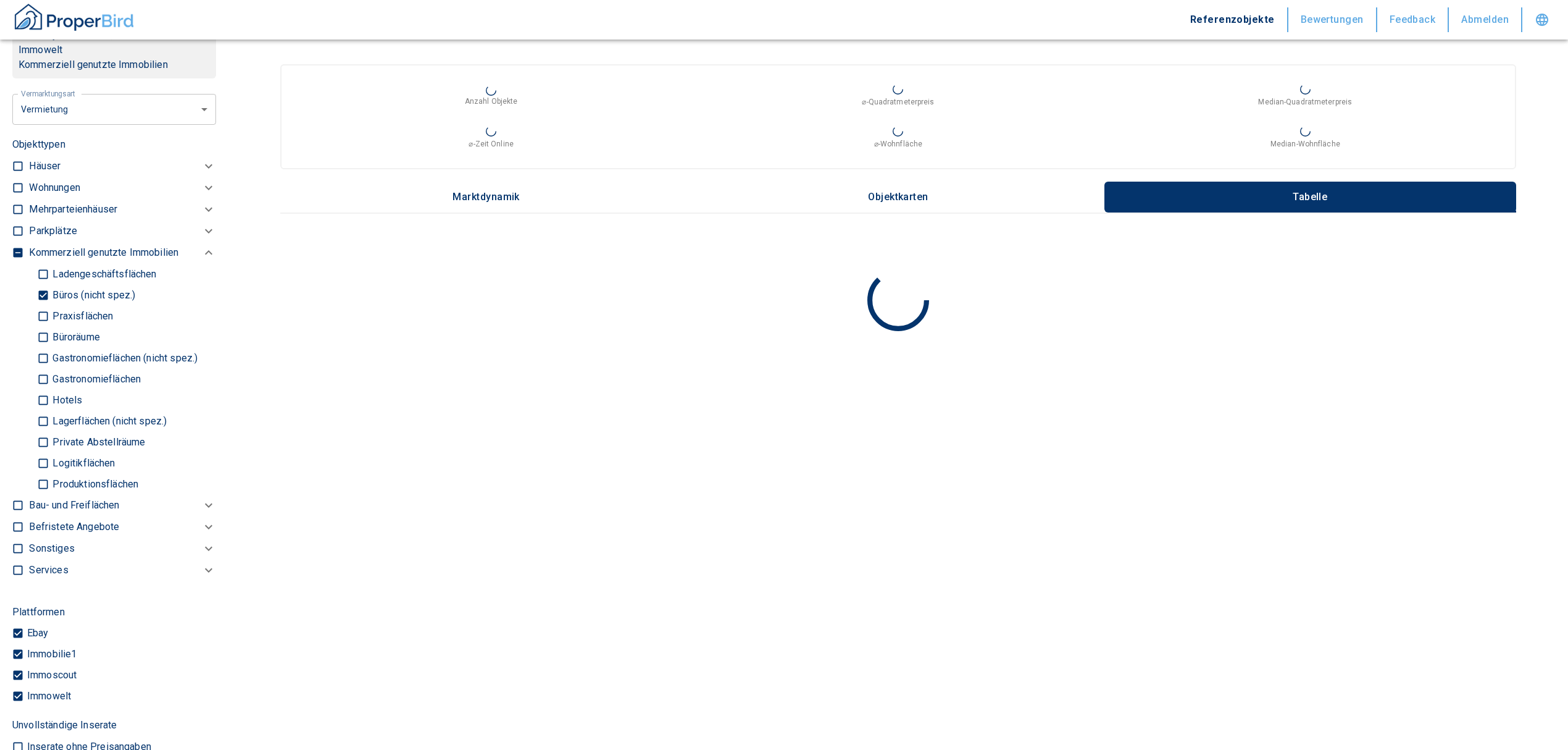
click at [45, 332] on input "Büroräume" at bounding box center [43, 337] width 12 height 22
checkbox input "true"
type input "2020"
type input "999999990"
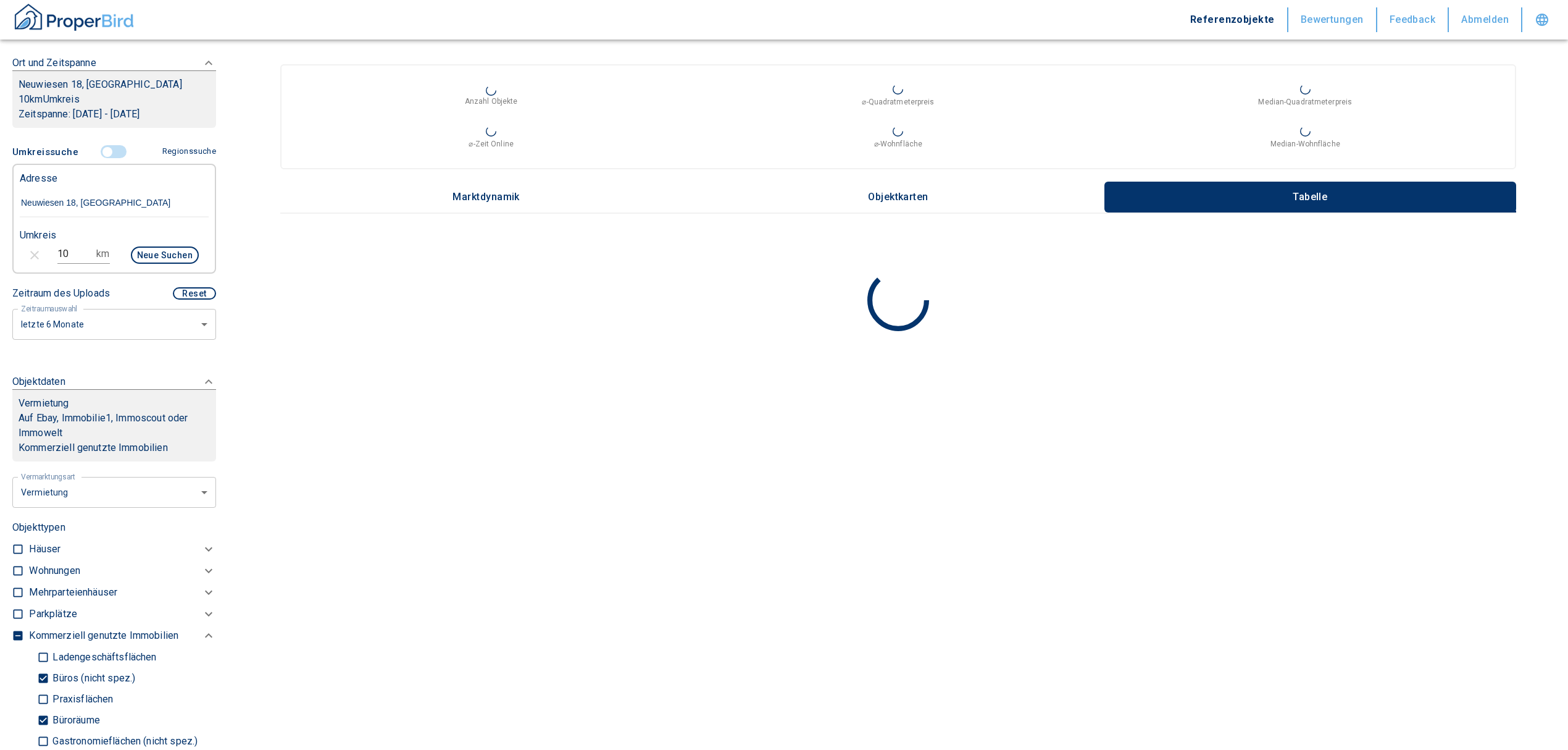
scroll to position [82, 0]
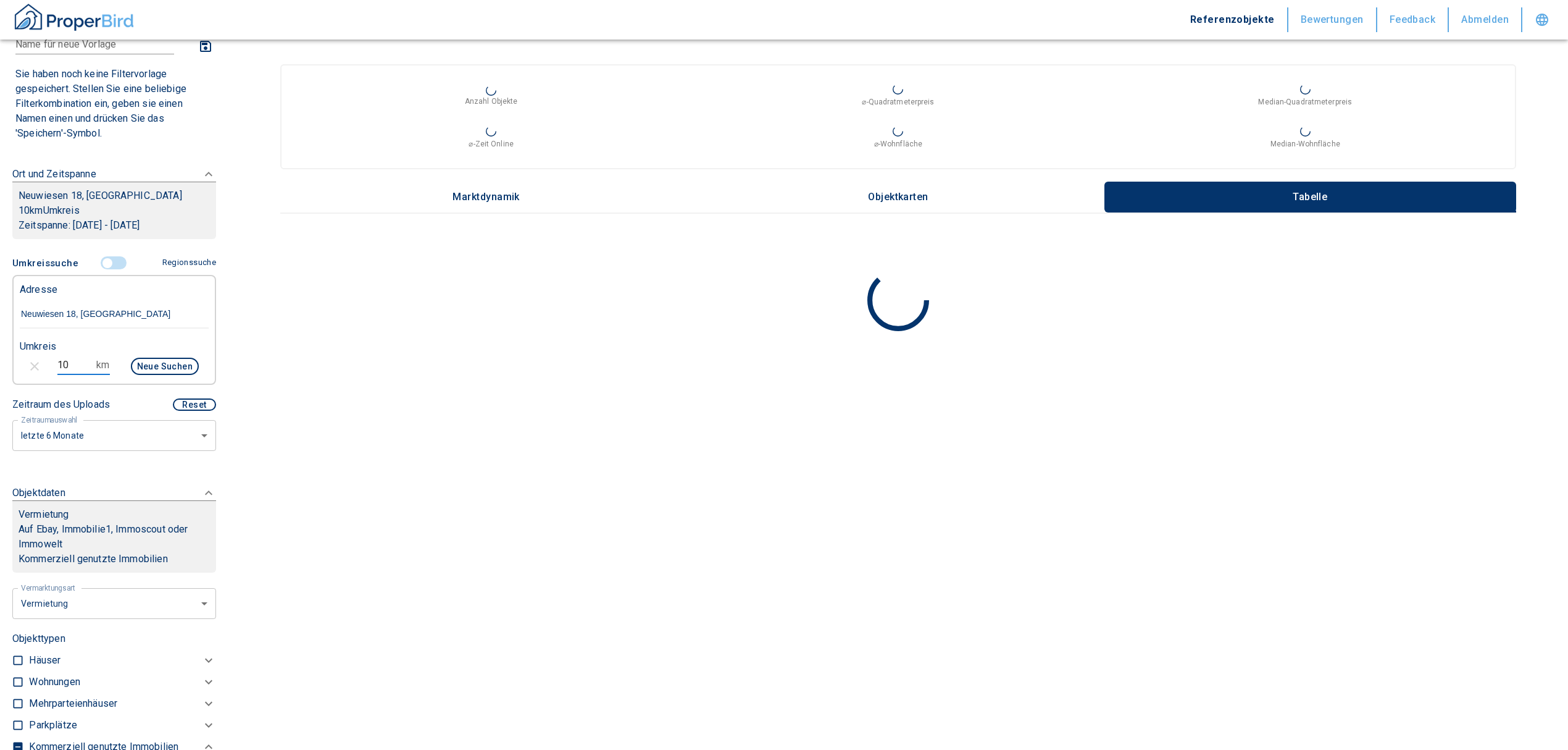
drag, startPoint x: -5, startPoint y: 361, endPoint x: -12, endPoint y: 361, distance: 7.0
click at [0, 361] on html "Referenzobjekte Bewertungen Feedback Abmelden Filtervorlagen Neue Filtereinstel…" at bounding box center [784, 375] width 1568 height 750
type input "5"
click at [137, 362] on button "Neue Suchen" at bounding box center [165, 366] width 68 height 17
type input "2020"
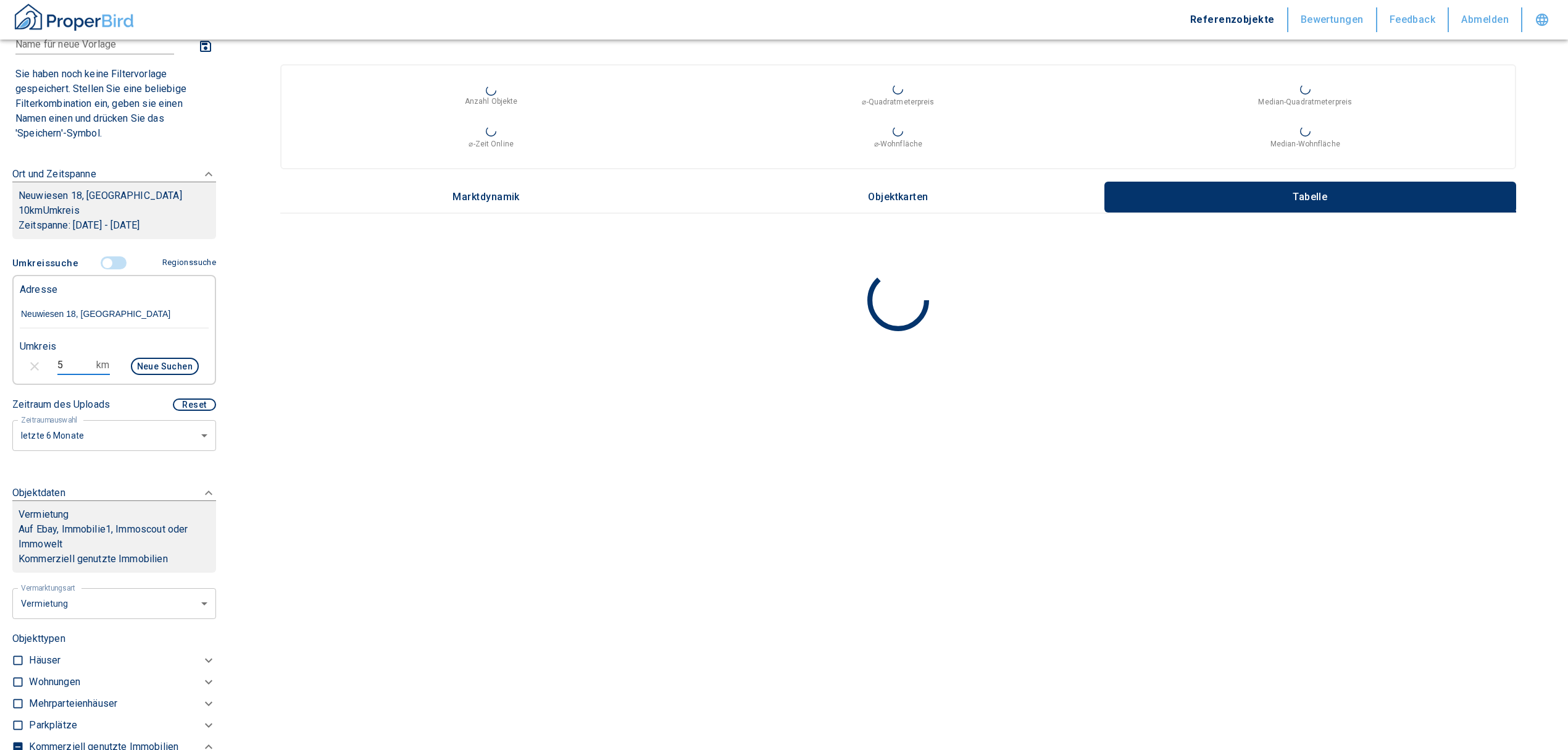
type input "999999990"
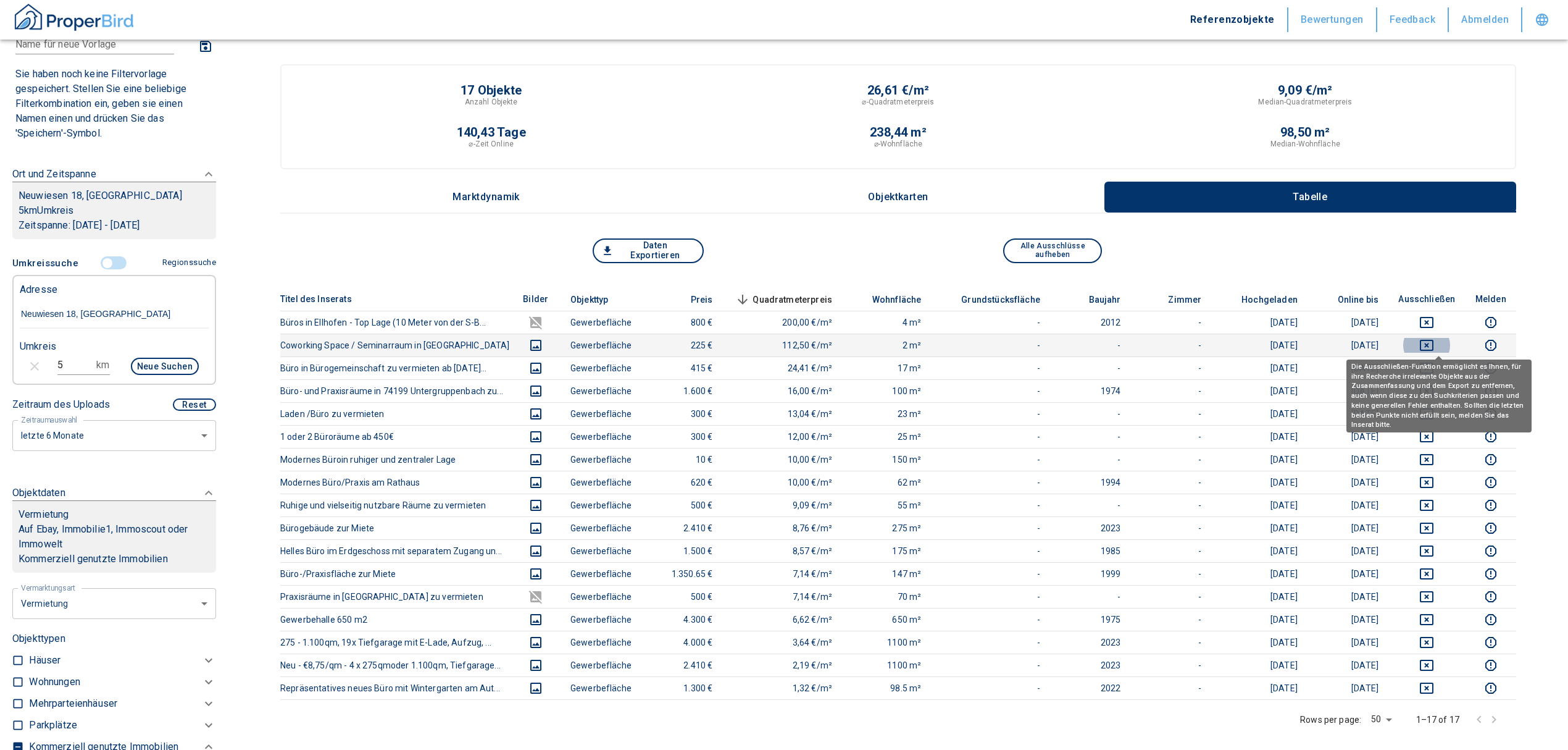
click at [1434, 340] on icon "deselect this listing" at bounding box center [1427, 345] width 14 height 11
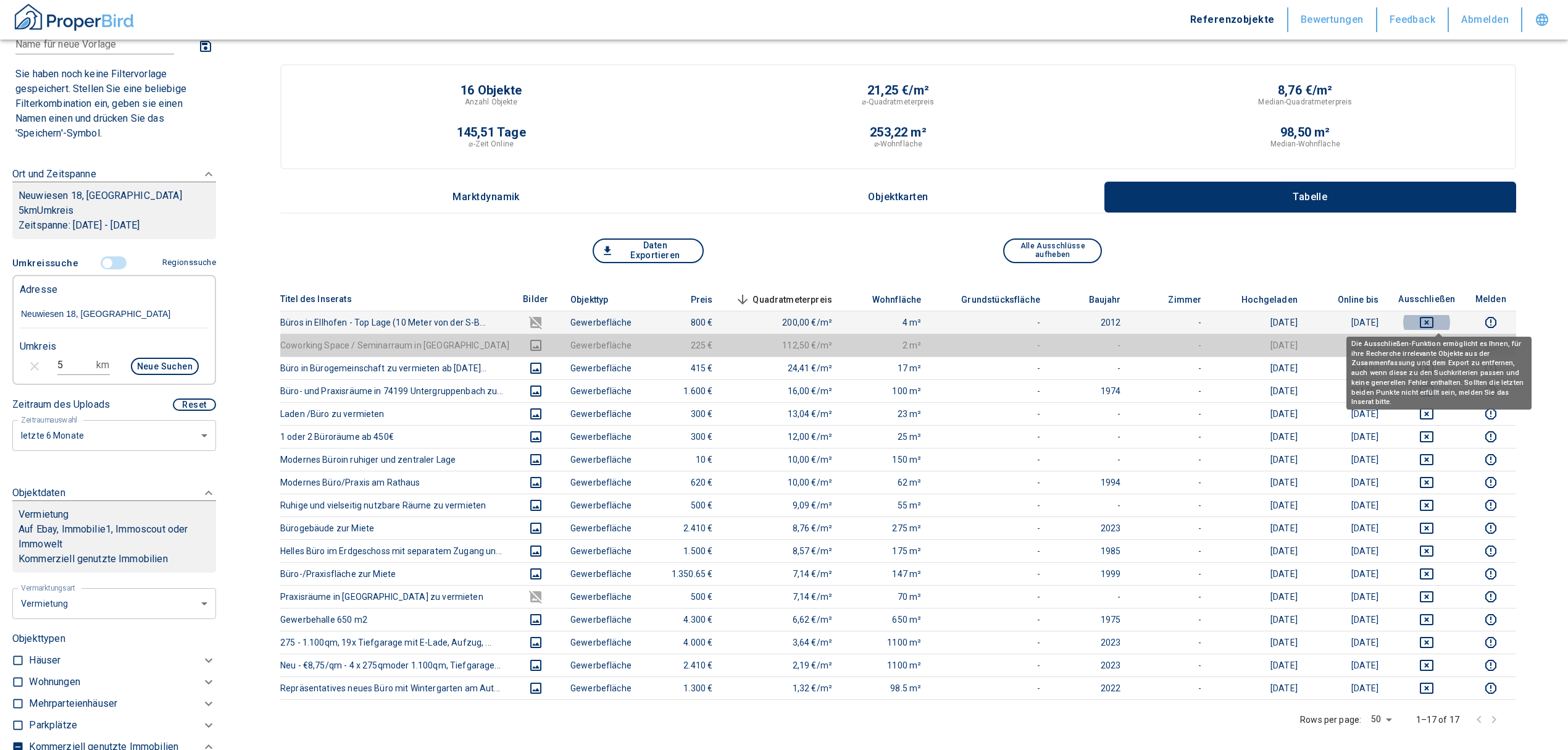
click at [1435, 321] on icon "deselect this listing" at bounding box center [1427, 322] width 15 height 15
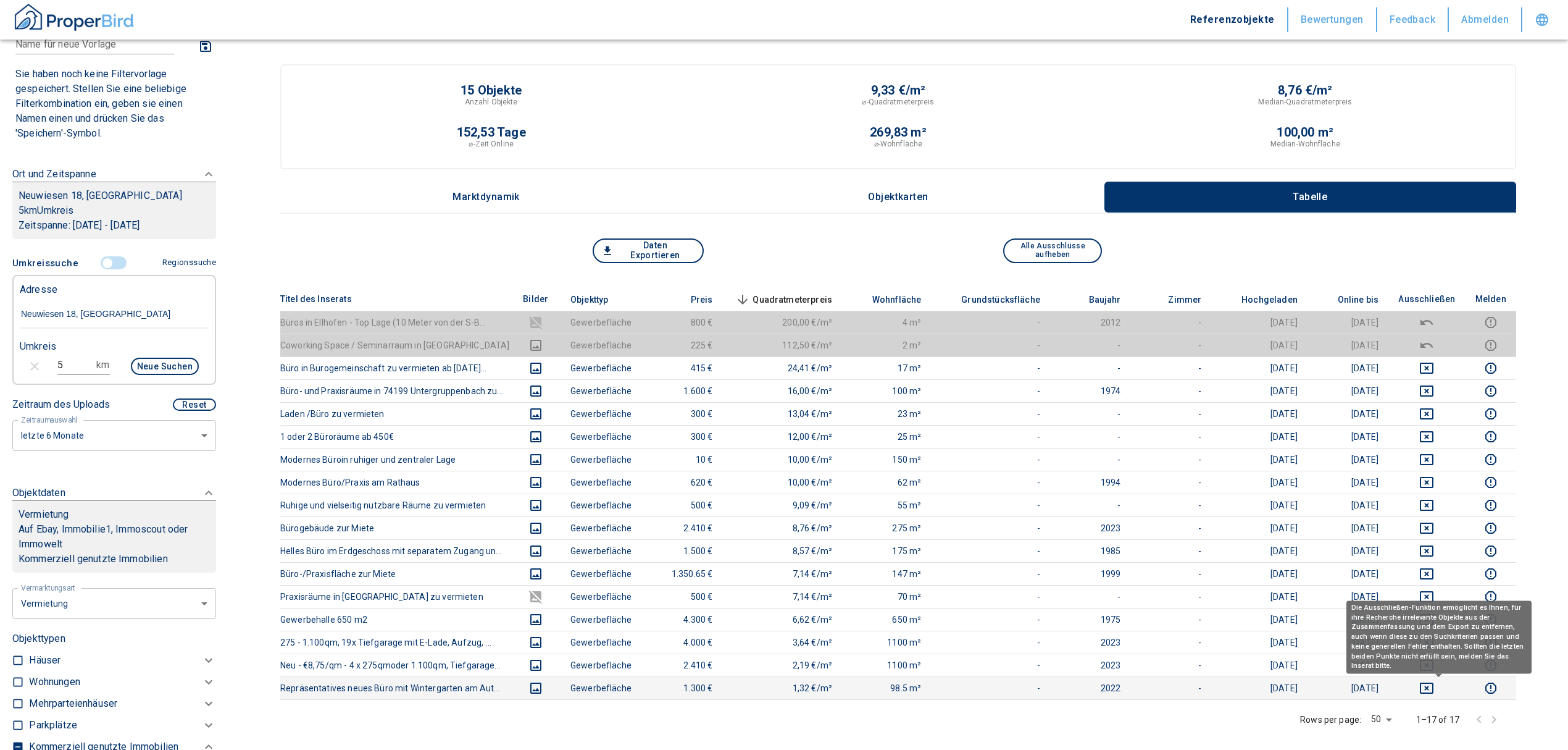
click at [1435, 690] on icon "deselect this listing" at bounding box center [1427, 688] width 15 height 15
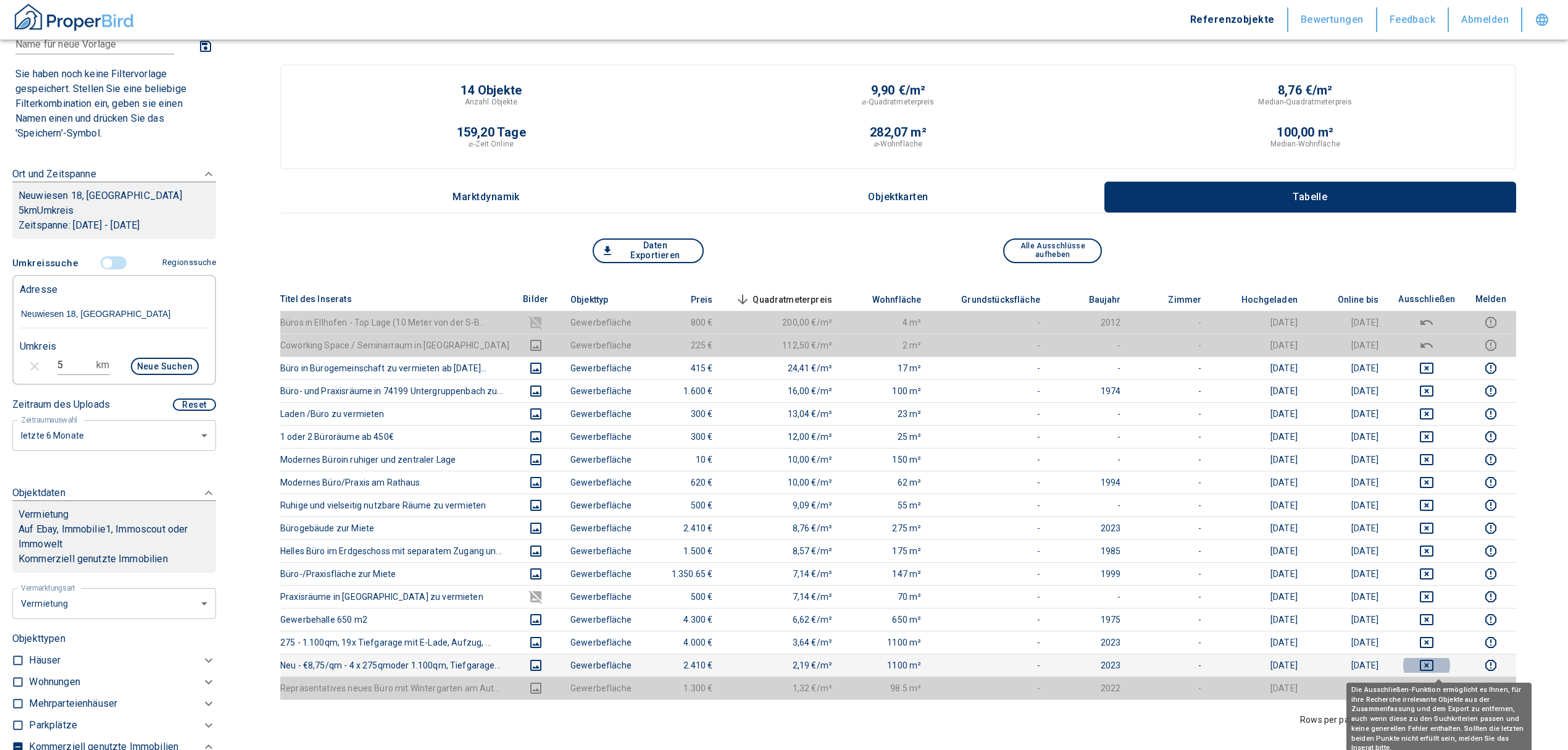
click at [1435, 664] on icon "deselect this listing" at bounding box center [1427, 665] width 15 height 15
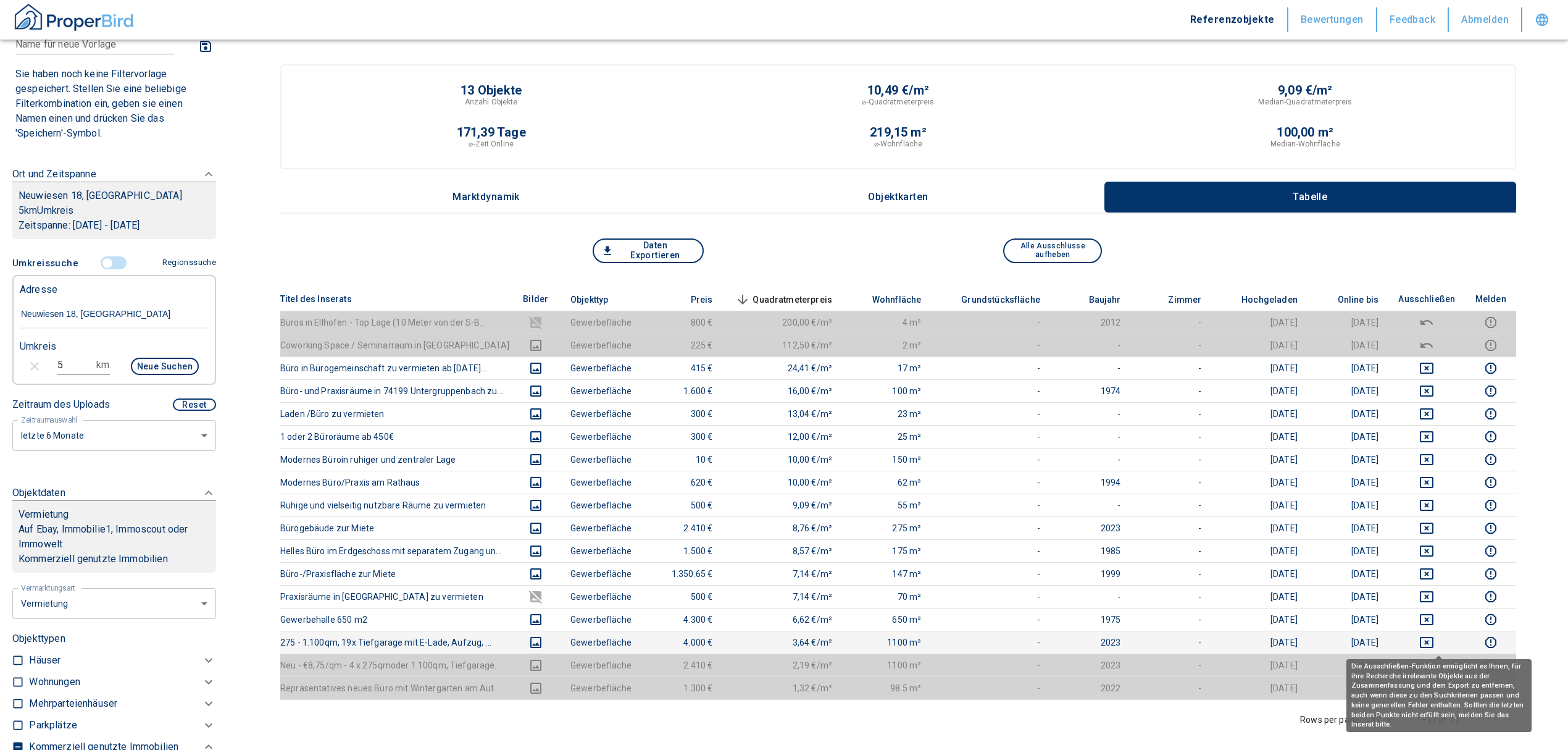
click at [1435, 642] on icon "deselect this listing" at bounding box center [1427, 642] width 15 height 15
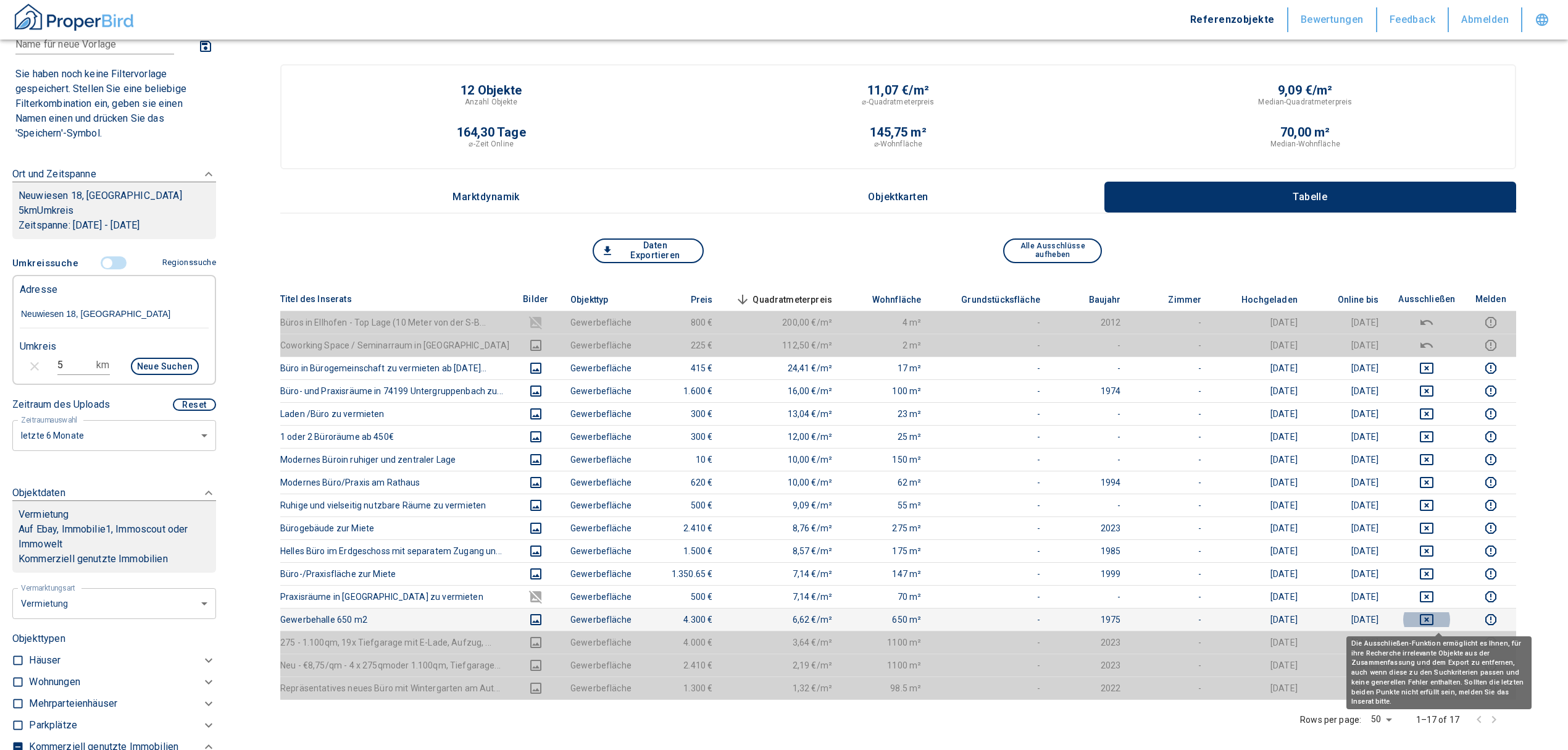
click at [1434, 613] on icon "deselect this listing" at bounding box center [1427, 620] width 15 height 15
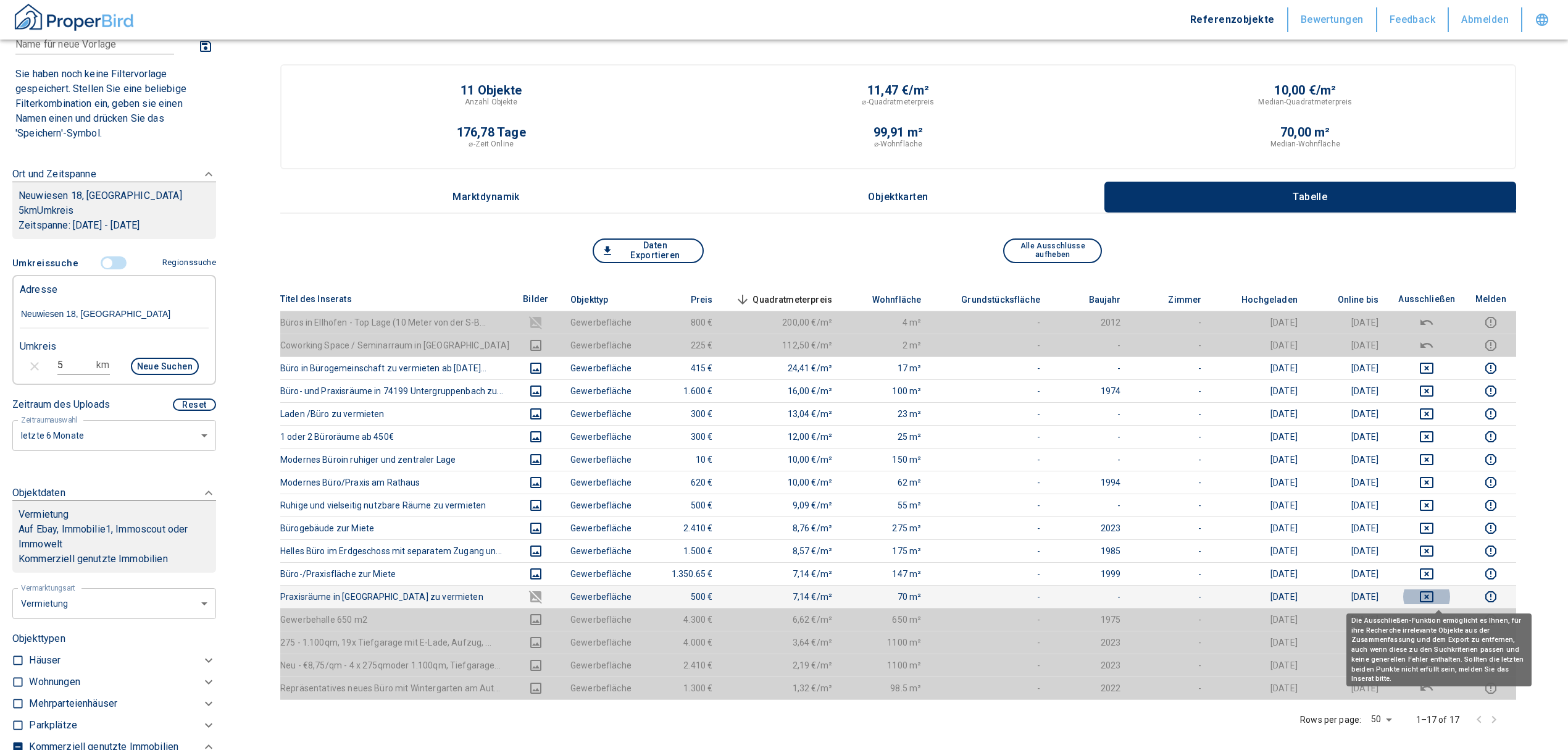
click at [1434, 593] on icon "deselect this listing" at bounding box center [1427, 596] width 14 height 11
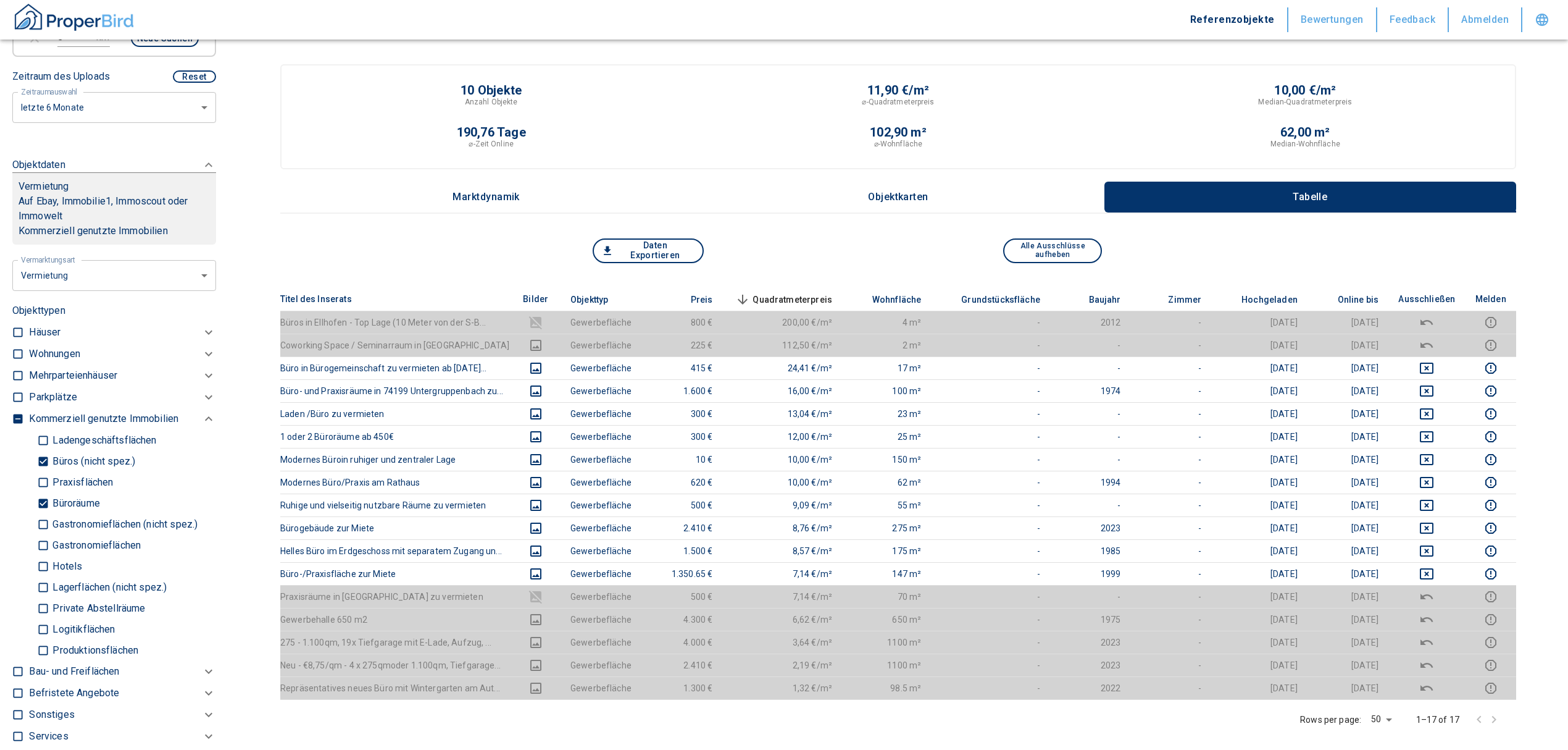
scroll to position [411, 0]
drag, startPoint x: 40, startPoint y: 500, endPoint x: 39, endPoint y: 457, distance: 43.0
click at [40, 500] on input "Büroräume" at bounding box center [43, 501] width 12 height 22
checkbox input "false"
type input "2020"
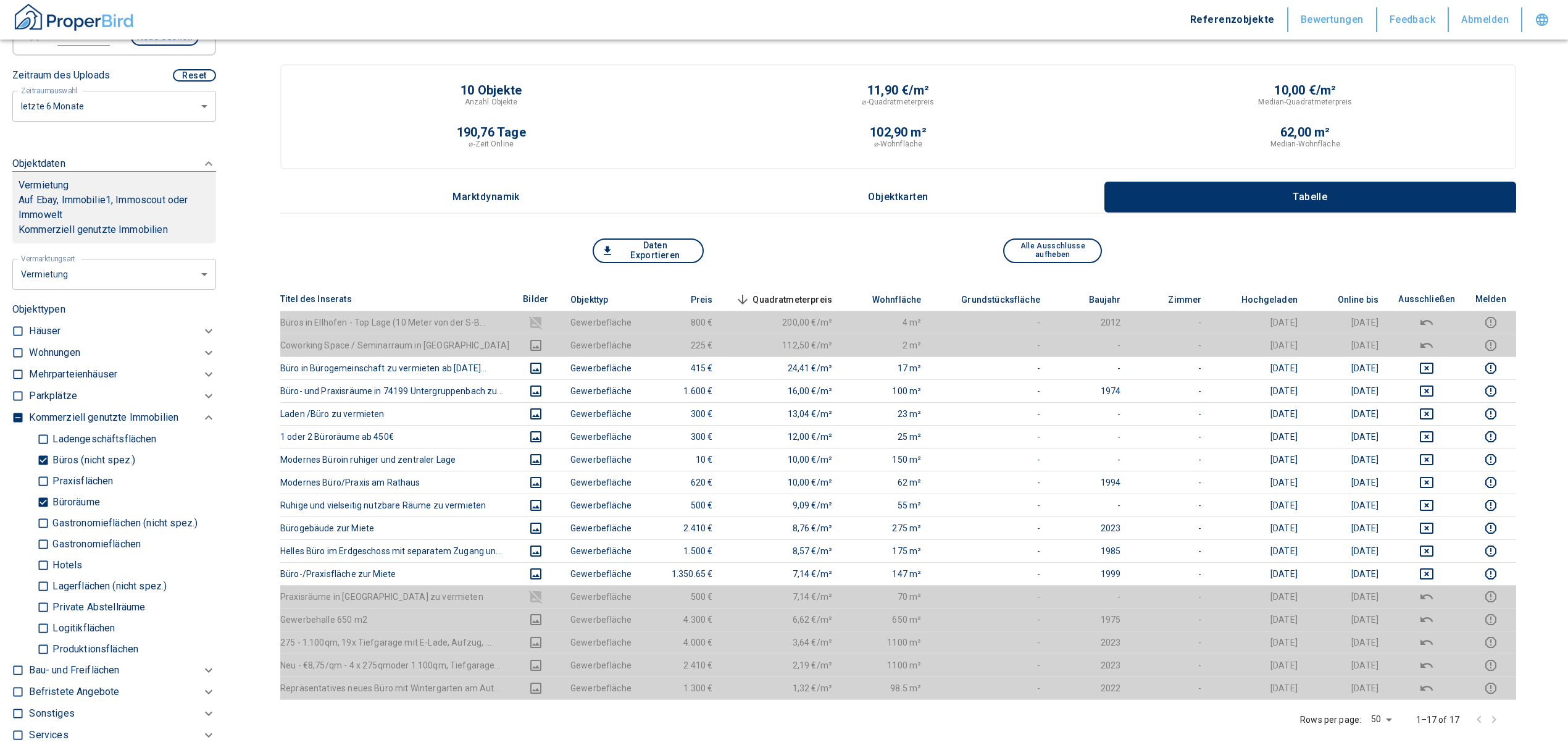
type input "999999990"
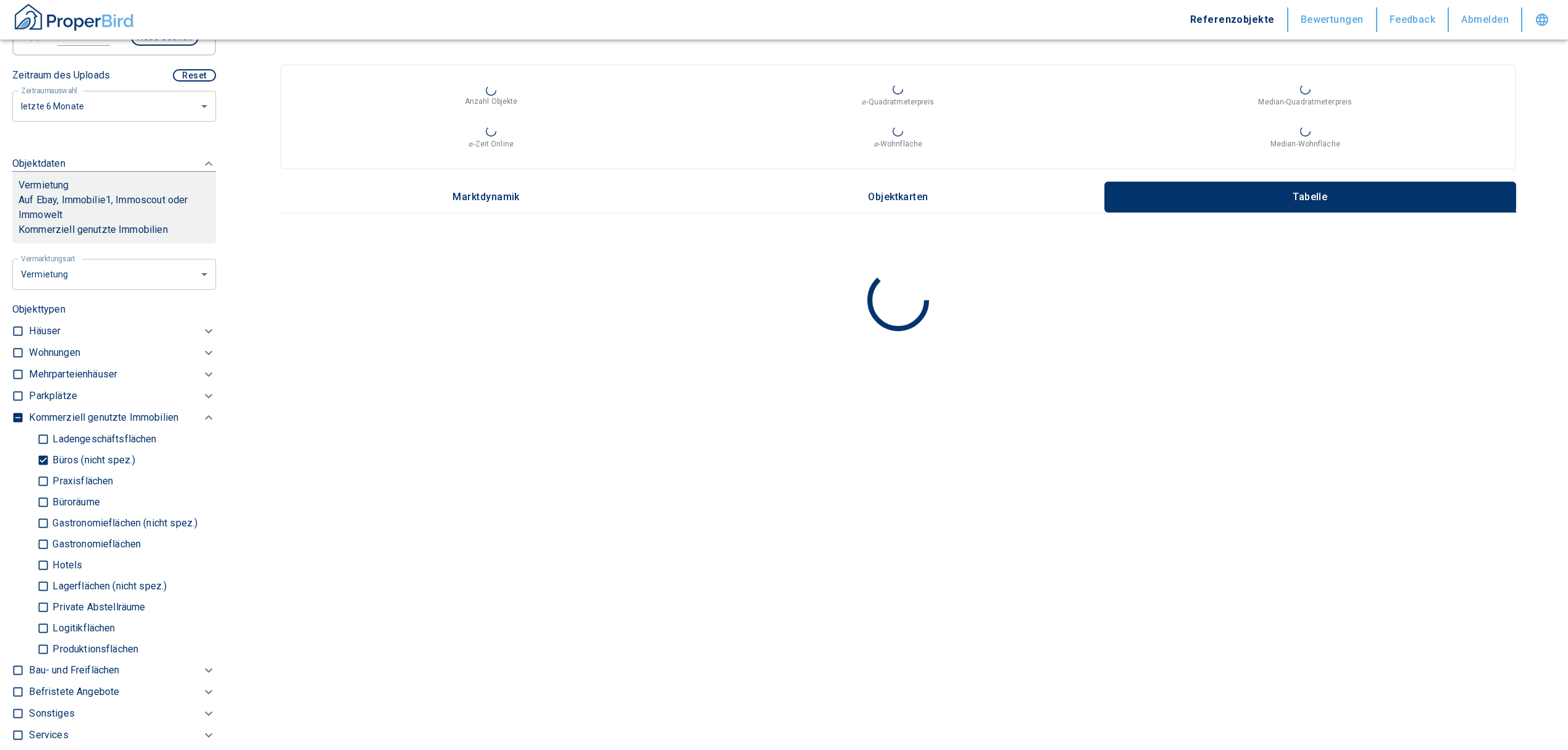
click at [40, 450] on input "Büros (nicht spez.)" at bounding box center [43, 460] width 12 height 22
checkbox input "false"
type input "2020"
type input "999999990"
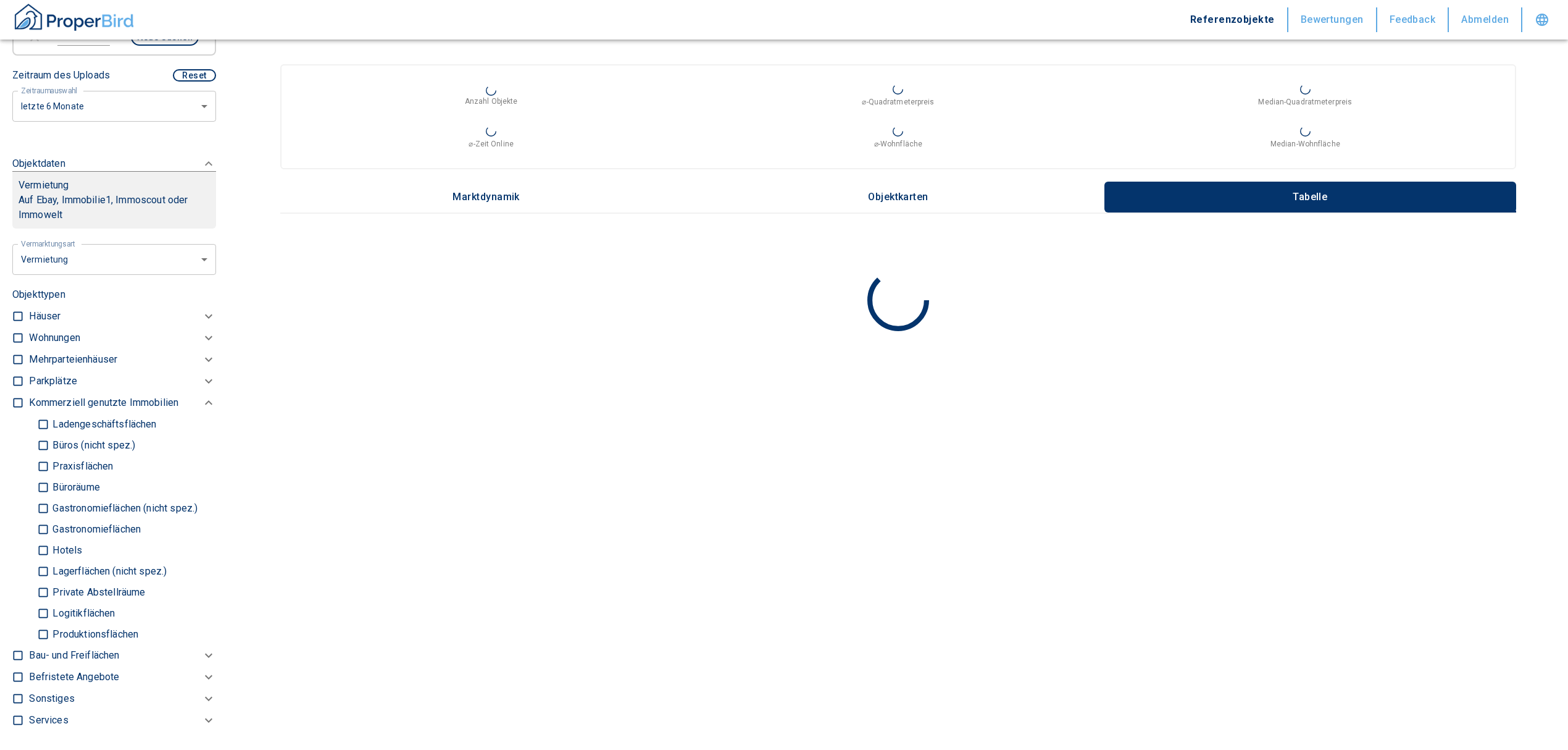
click at [42, 421] on input "Ladengeschäftsflächen" at bounding box center [43, 424] width 12 height 22
checkbox input "true"
type input "2020"
type input "999999990"
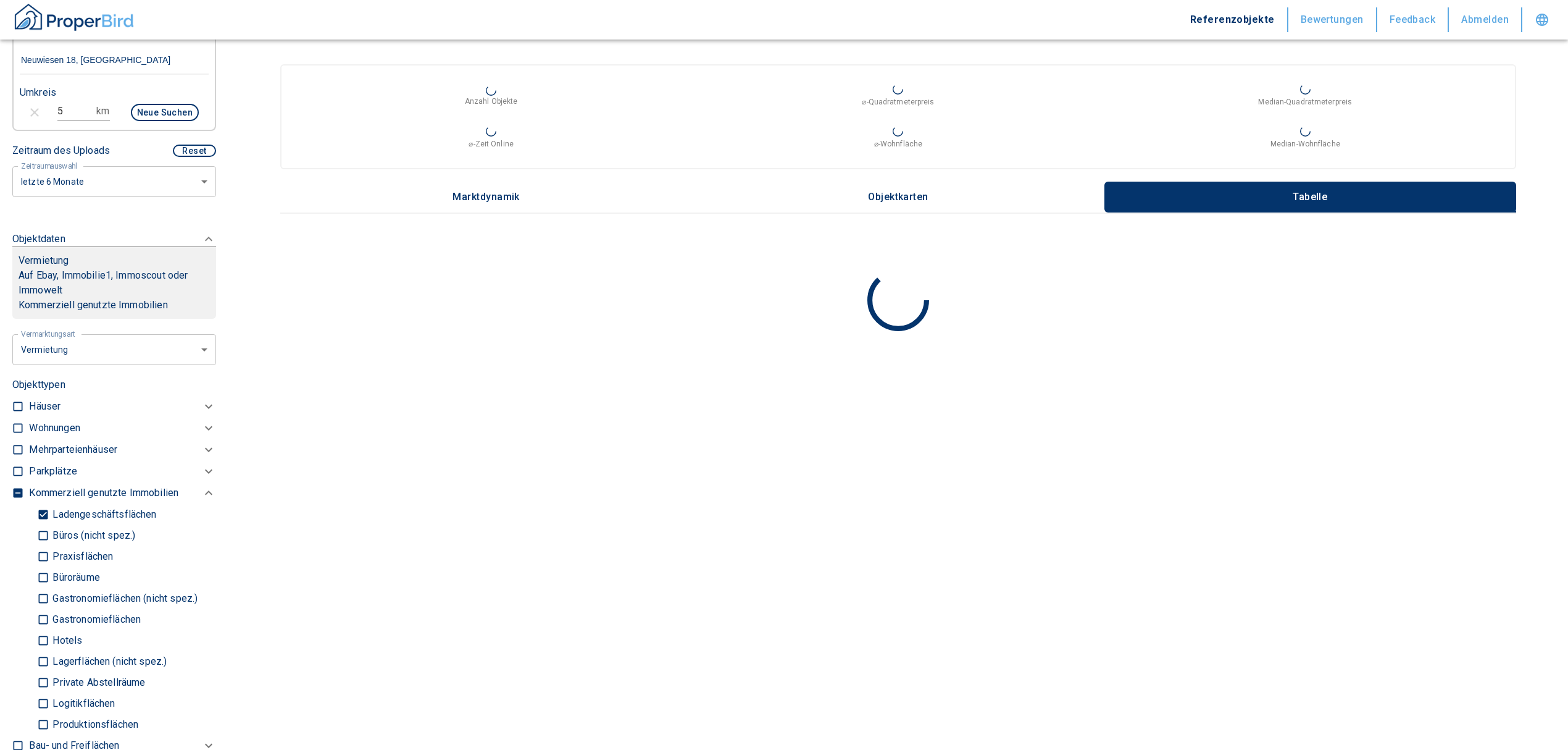
scroll to position [247, 0]
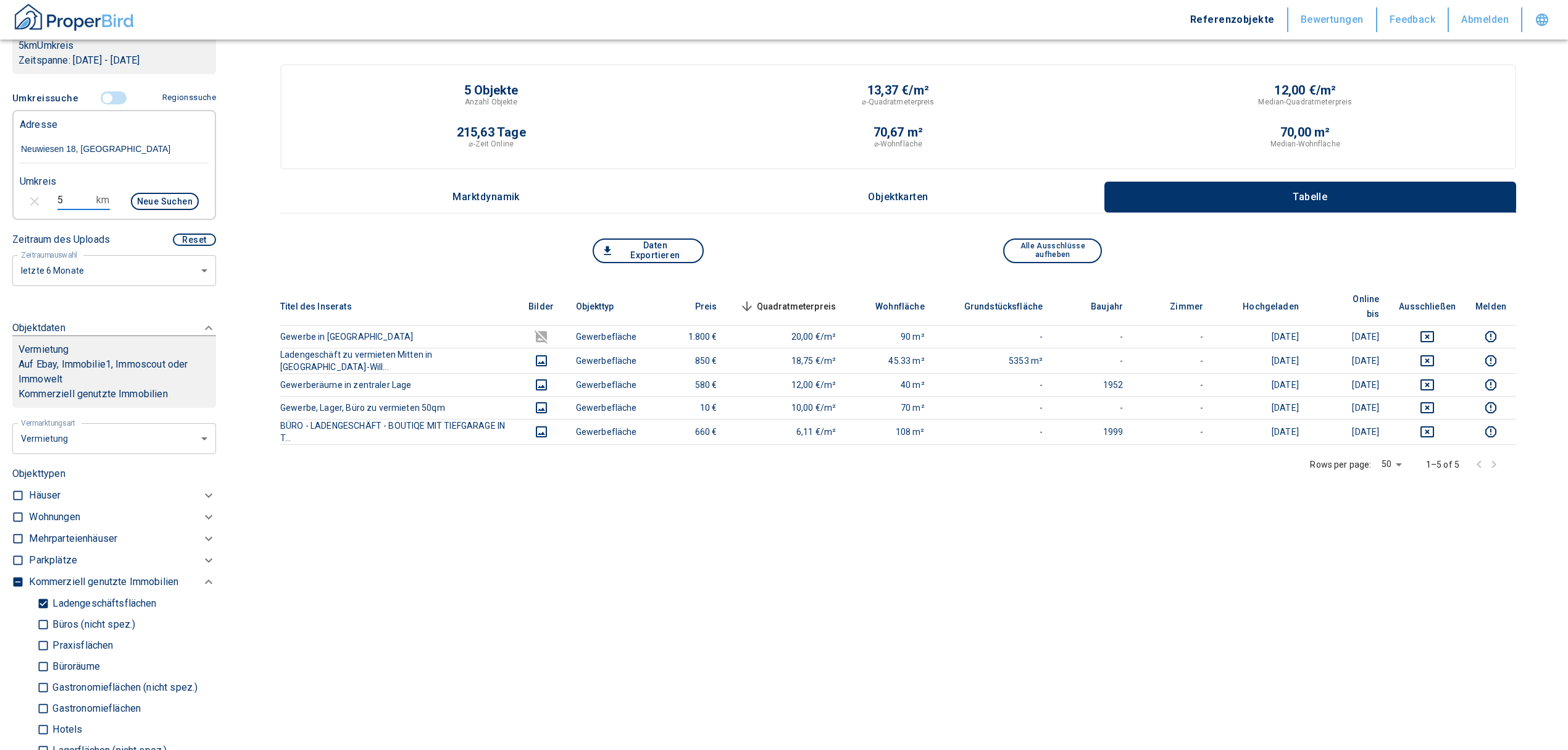
drag, startPoint x: 61, startPoint y: 196, endPoint x: 25, endPoint y: 196, distance: 36.0
click at [28, 196] on div "5 km Neue Suchen" at bounding box center [104, 202] width 189 height 30
type input "10"
click at [164, 198] on button "Neue Suchen" at bounding box center [165, 201] width 68 height 17
type input "2020"
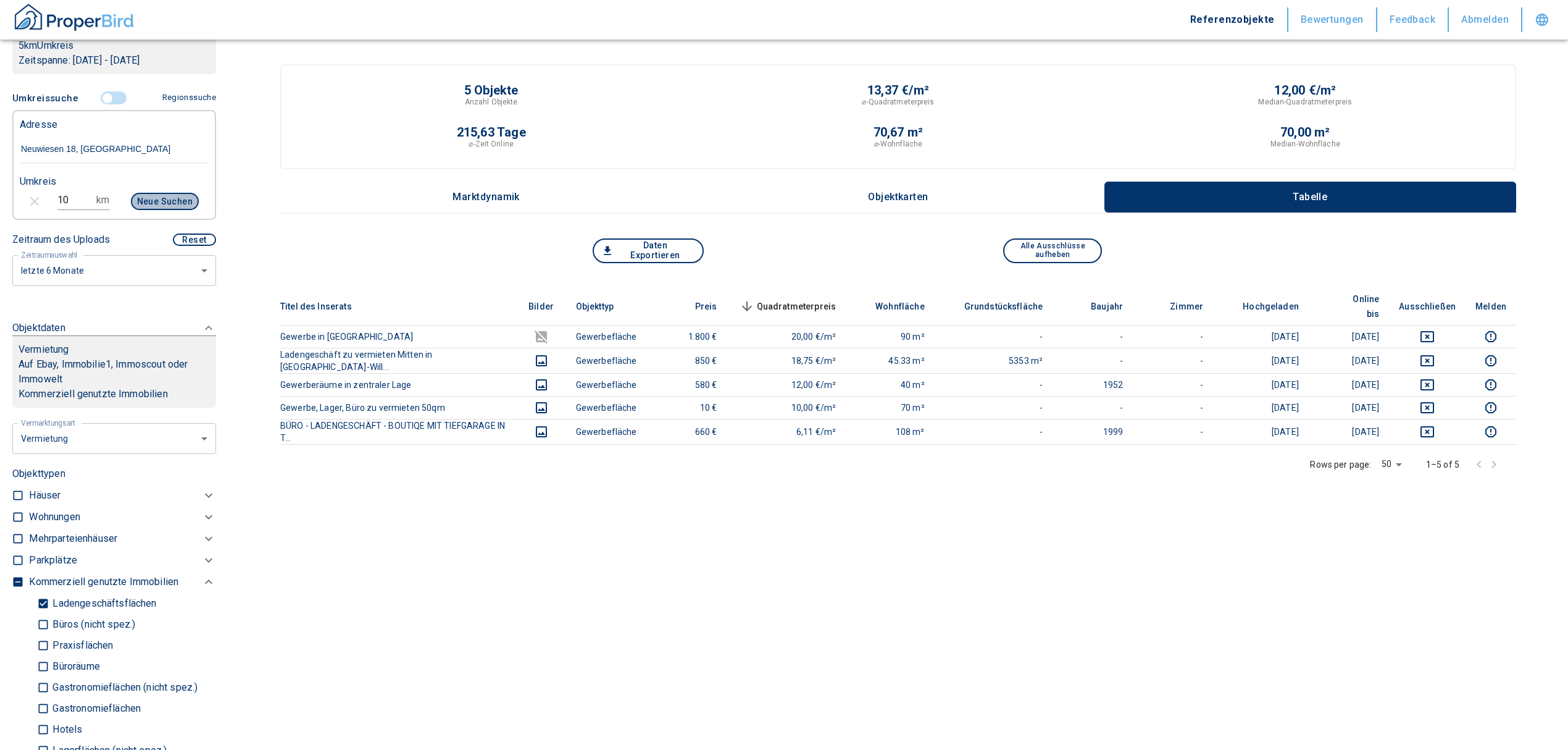
type input "999999990"
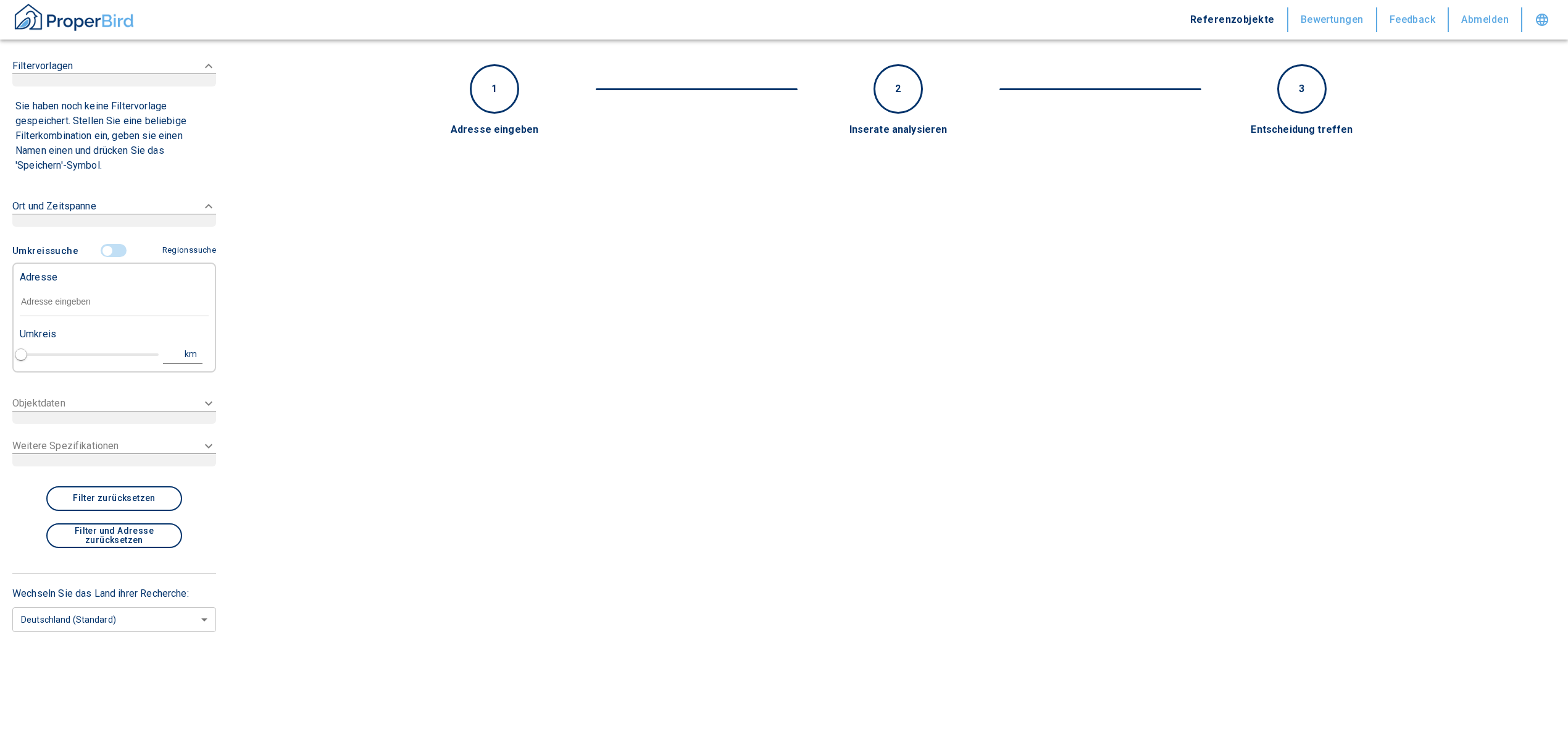
click at [67, 300] on input "text" at bounding box center [114, 301] width 189 height 28
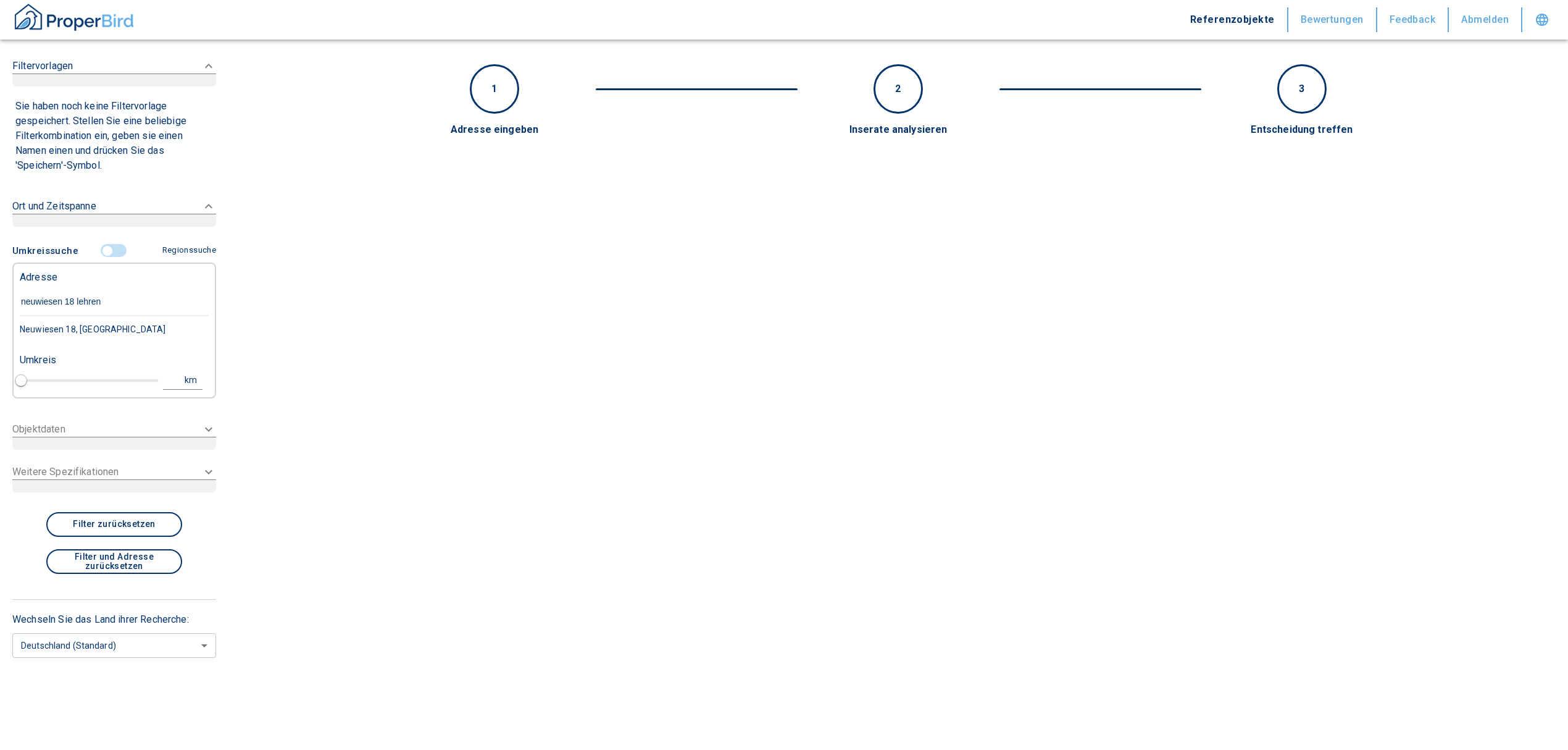
click at [121, 331] on div "Neuwiesen 18, [GEOGRAPHIC_DATA]" at bounding box center [114, 329] width 189 height 26
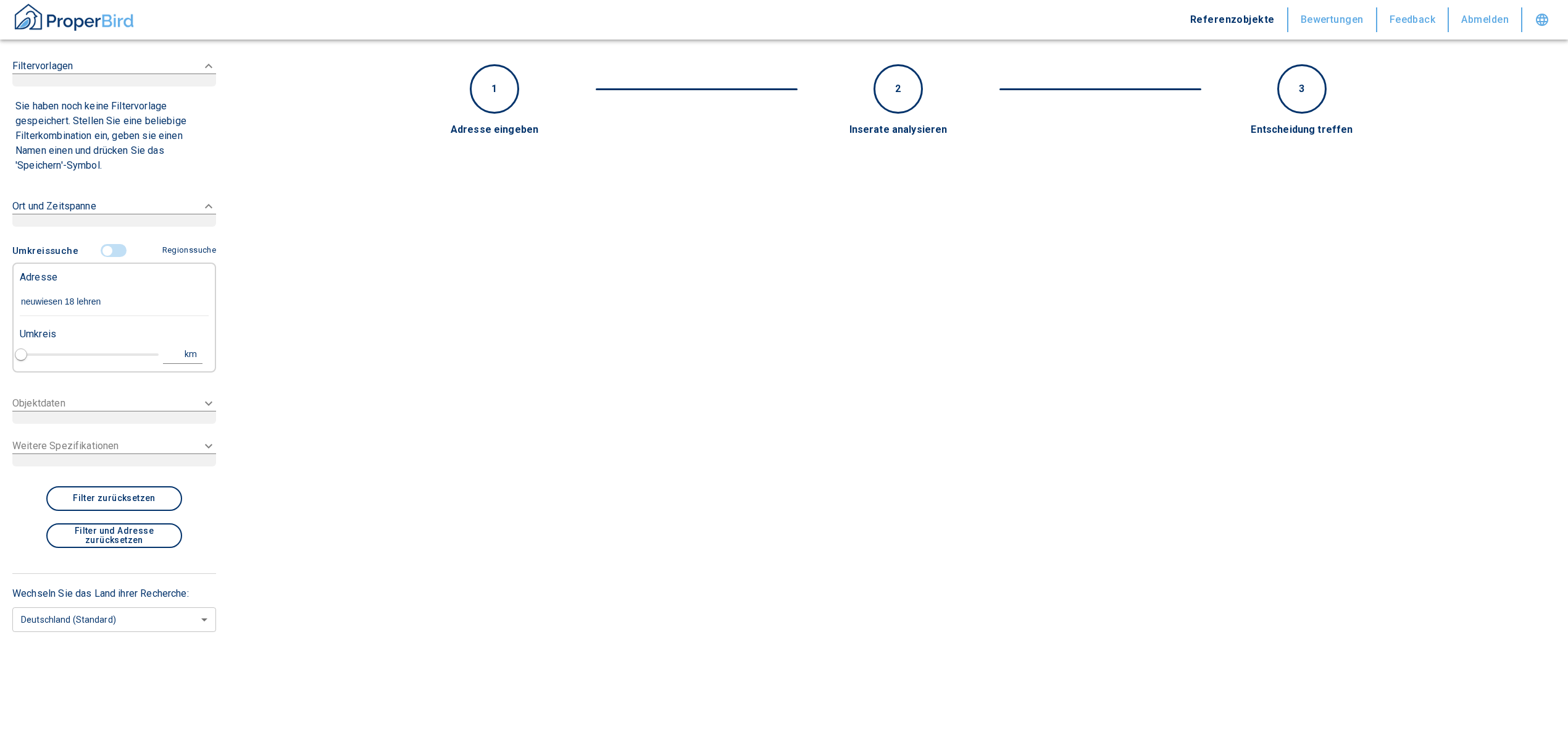
type input "Neuwiesen 18, [GEOGRAPHIC_DATA]"
type input "1"
type input "2020"
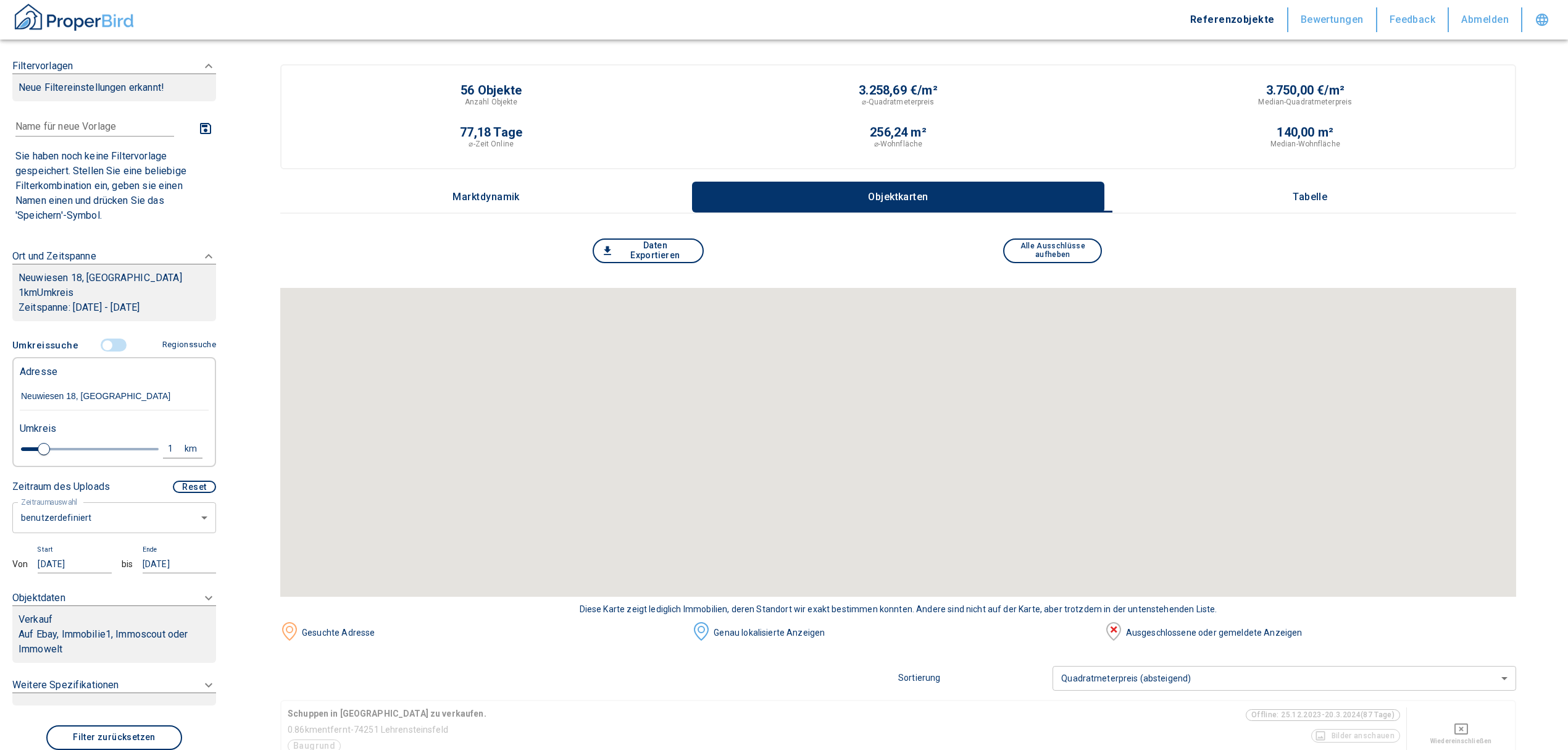
scroll to position [165, 0]
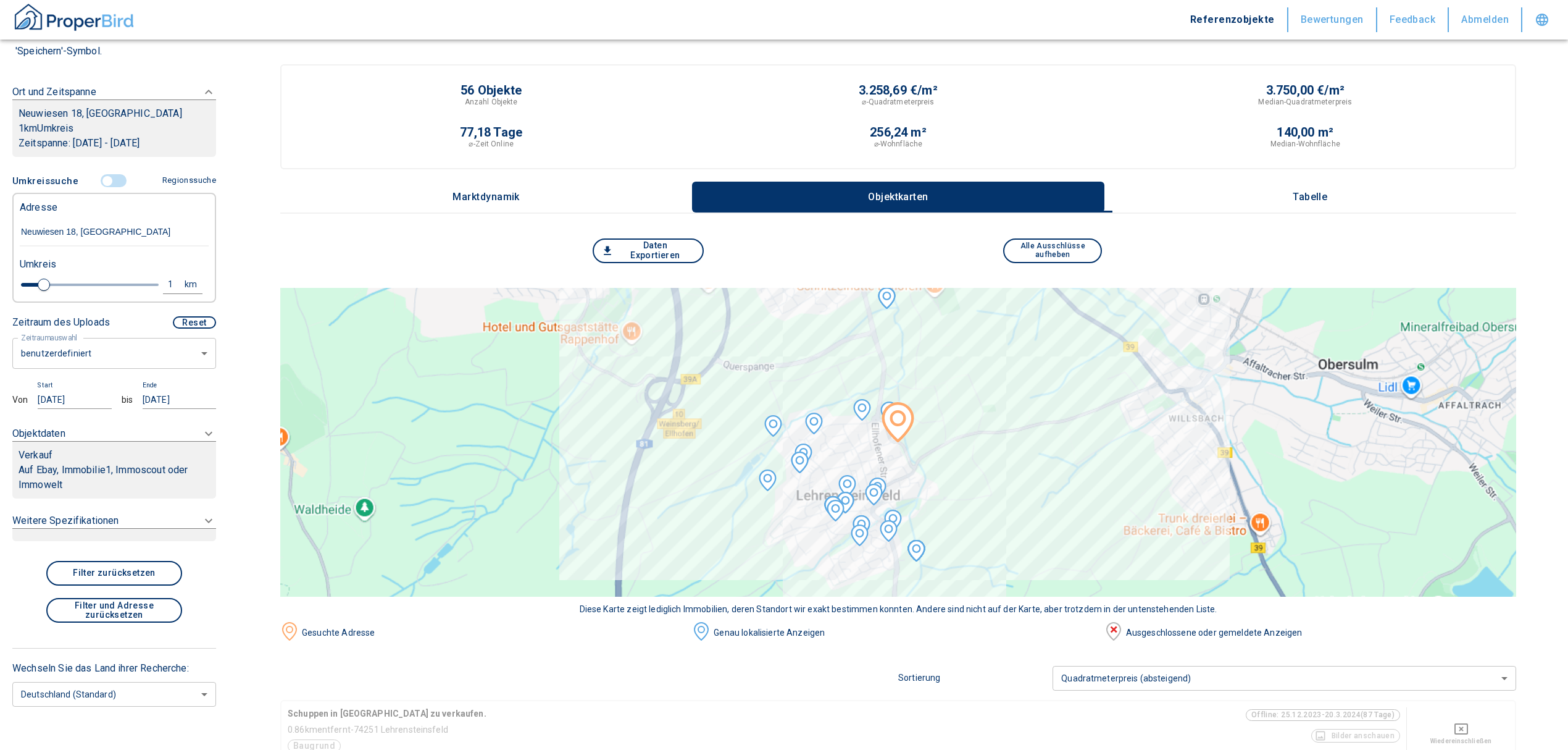
type input "Neuwiesen 18, [GEOGRAPHIC_DATA]"
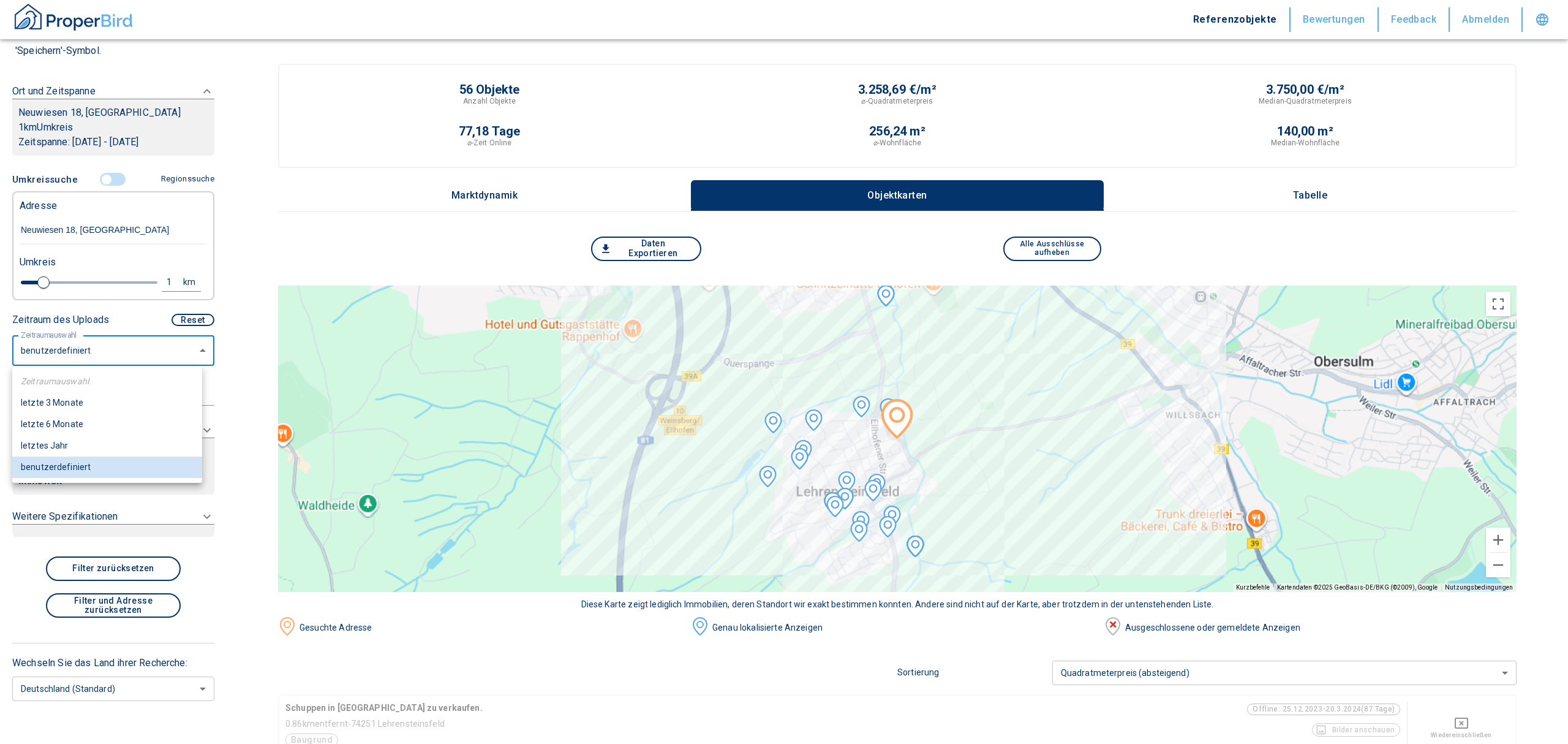
drag, startPoint x: 113, startPoint y: 348, endPoint x: 111, endPoint y: 408, distance: 60.0
click at [104, 421] on li "letzte 6 Monate" at bounding box center [107, 424] width 190 height 22
type input "2020"
type input "6"
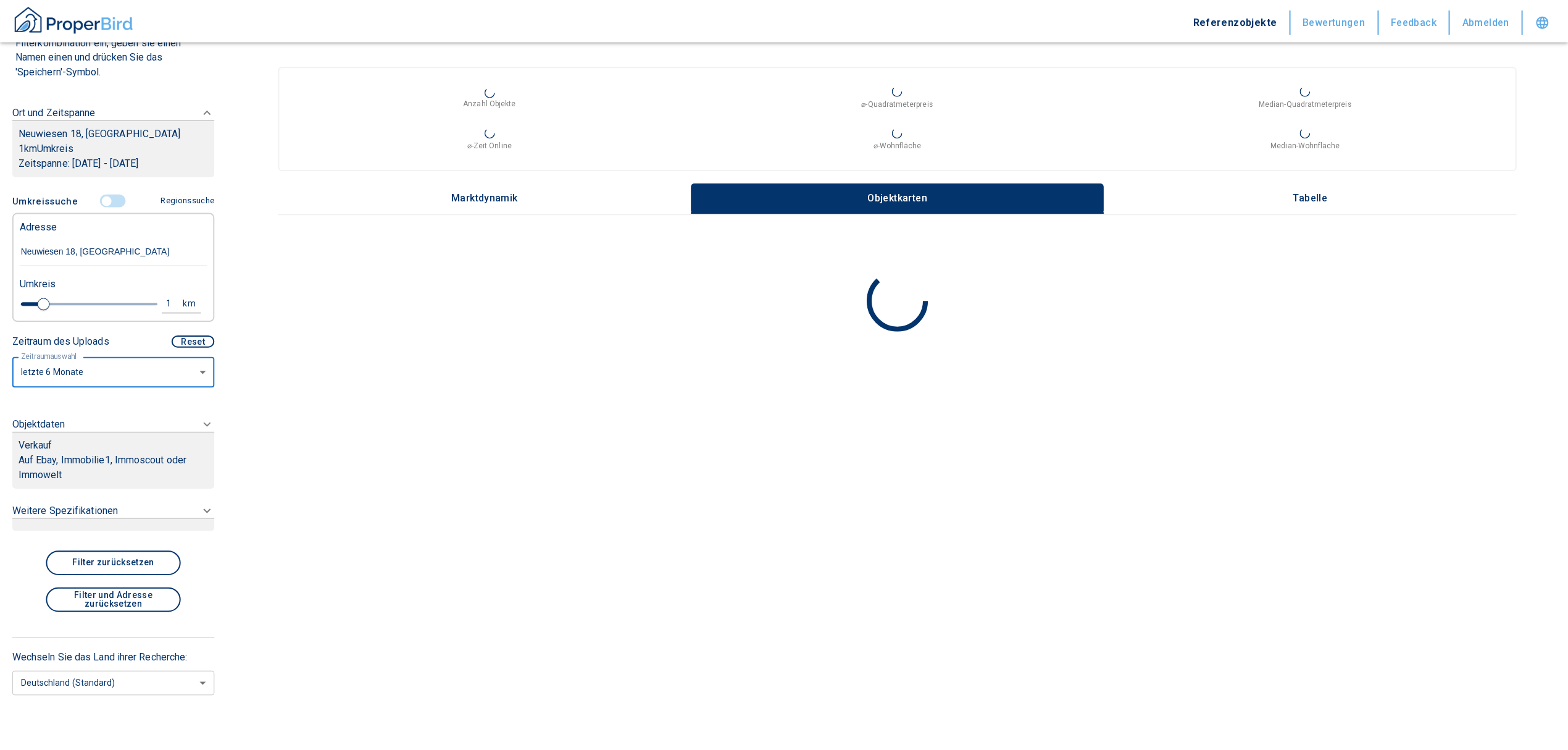
scroll to position [137, 0]
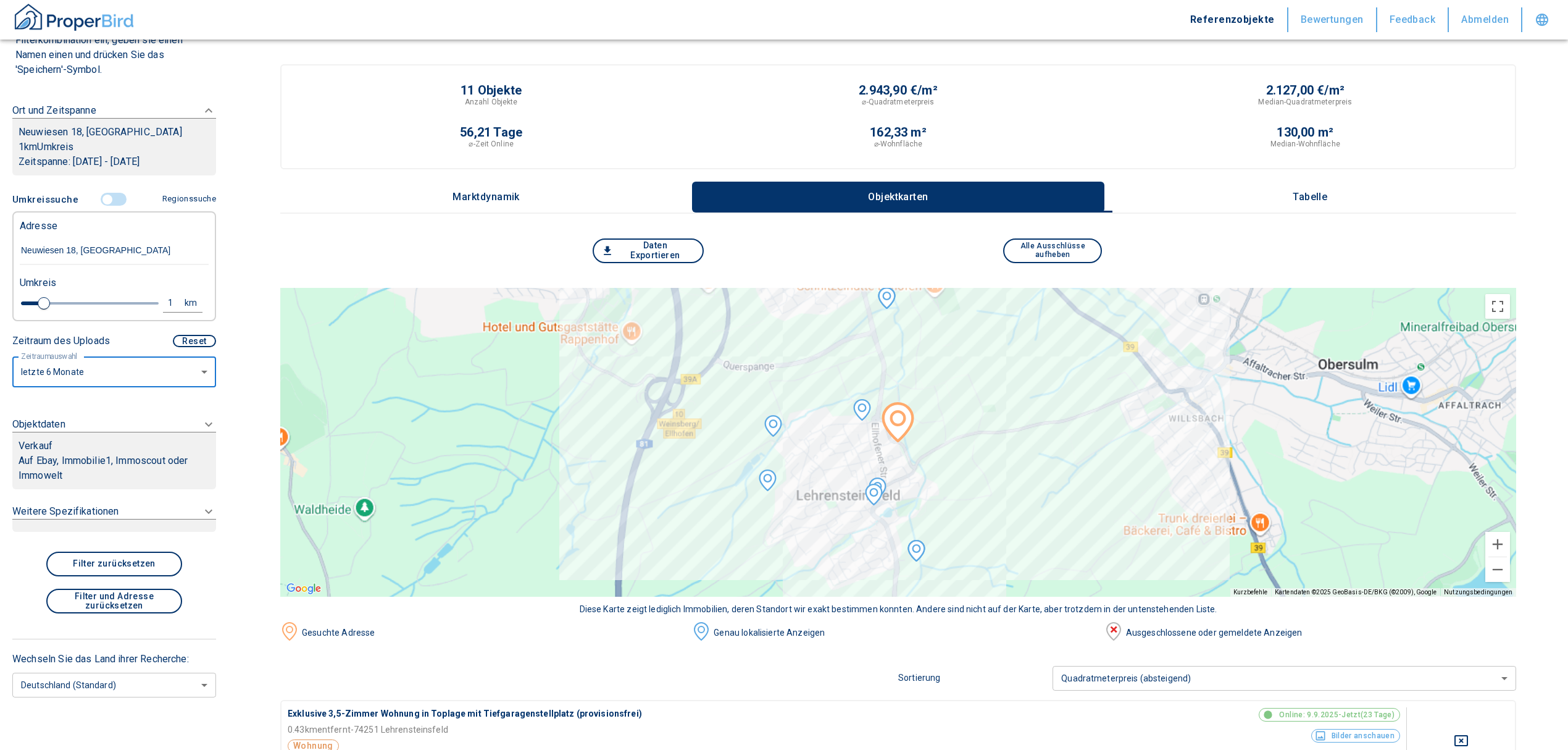
click at [94, 453] on p "Auf Ebay, Immobilie1, Immoscout oder Immowelt" at bounding box center [114, 468] width 191 height 30
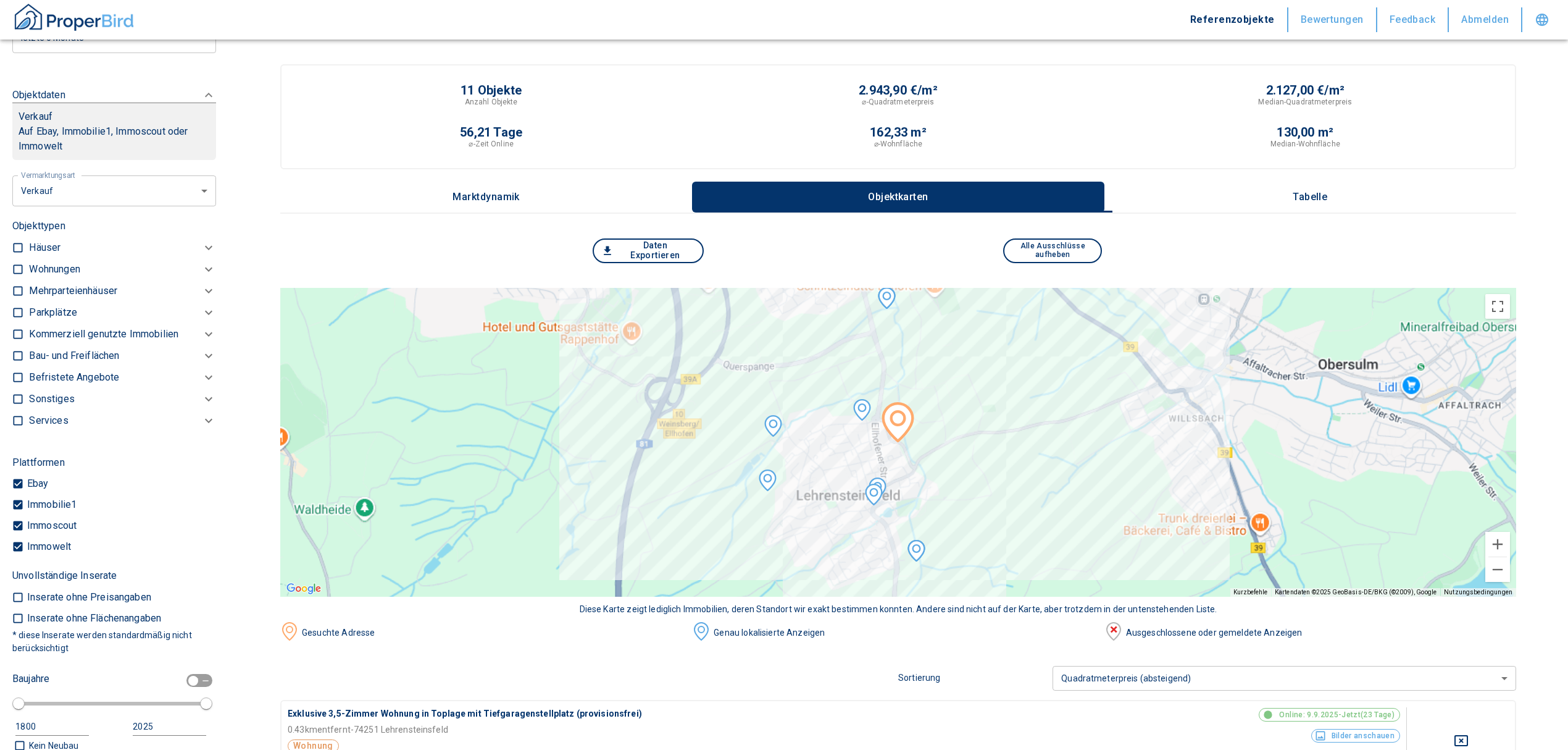
scroll to position [238, 0]
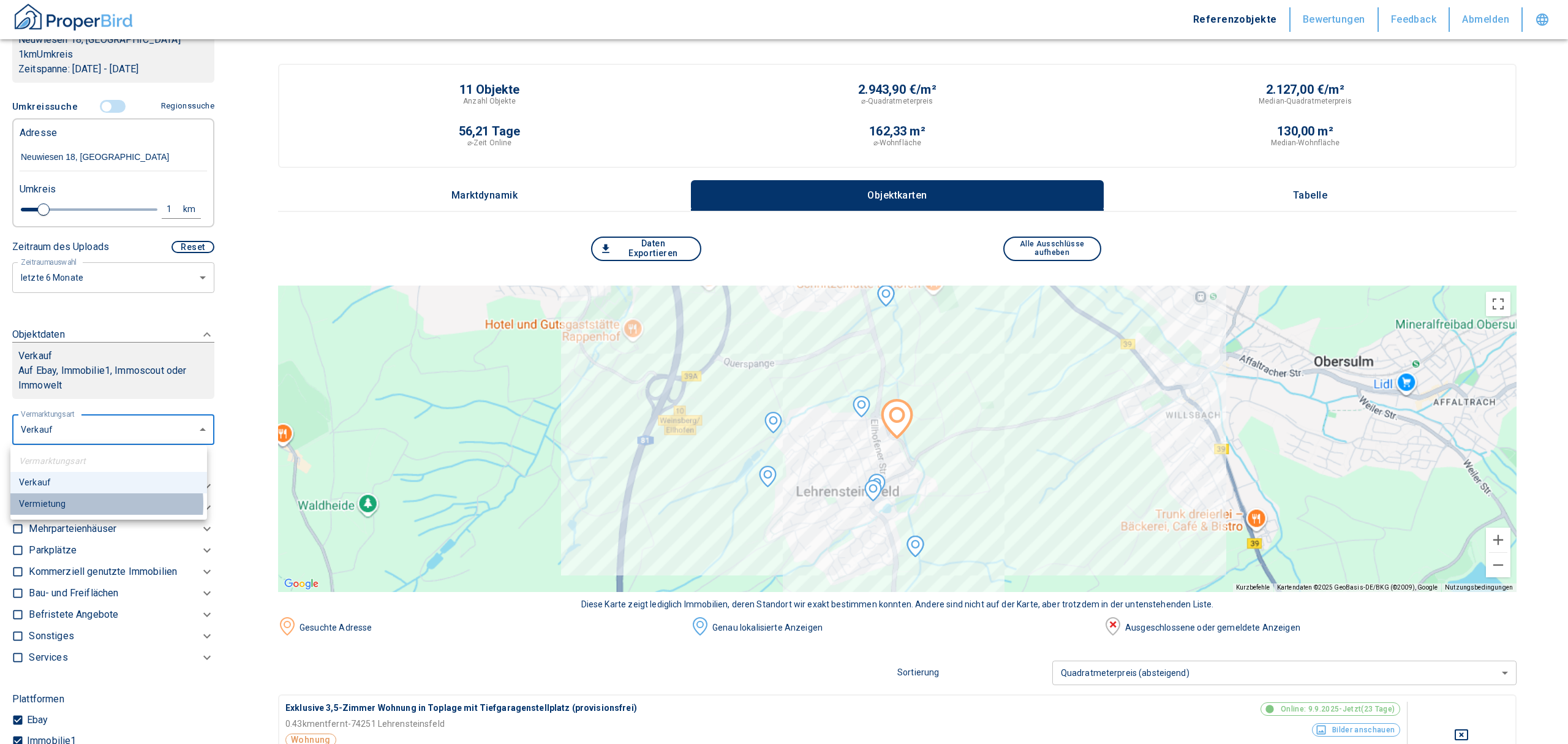
click at [74, 503] on li "Vermietung" at bounding box center [108, 504] width 196 height 22
type input "rent"
type input "2020"
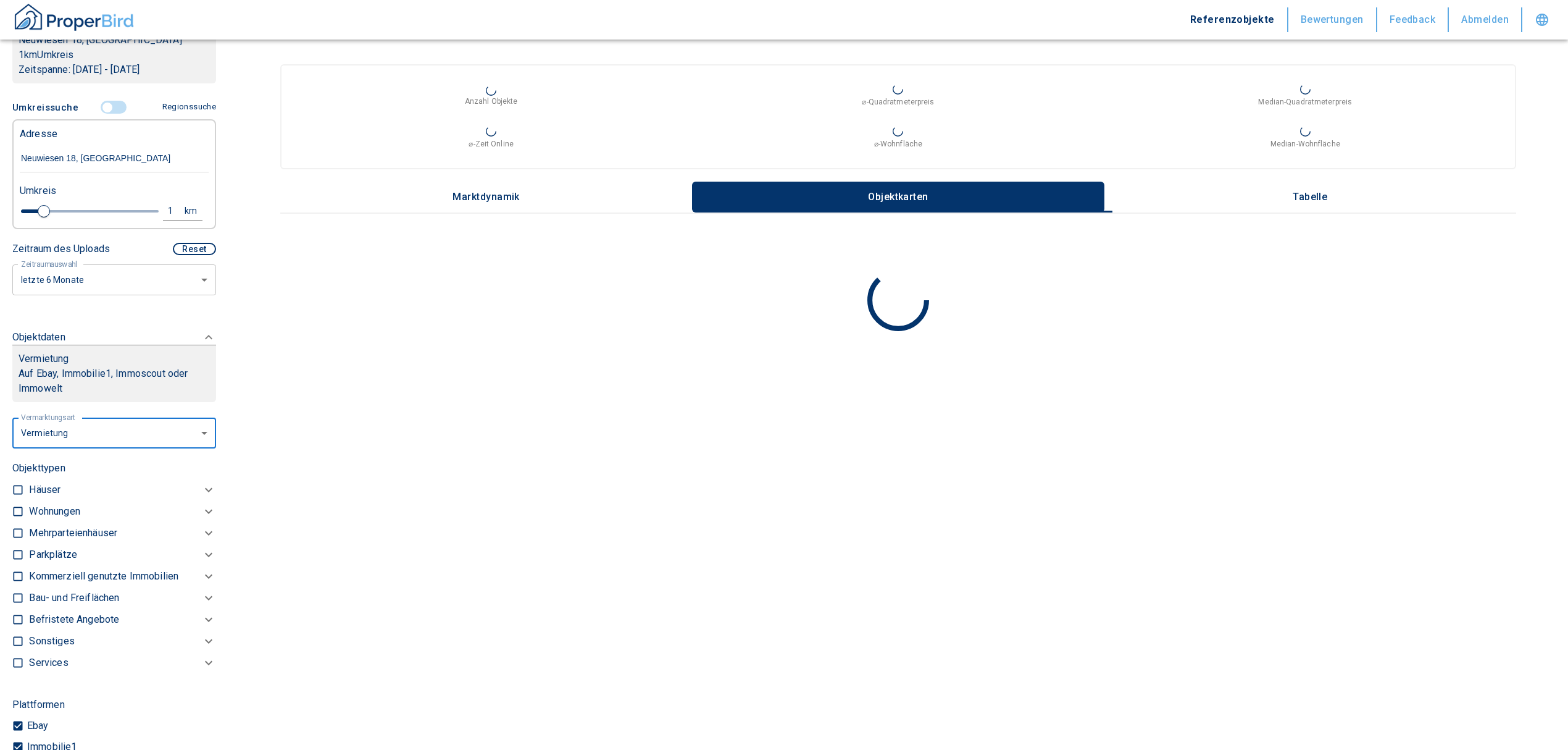
scroll to position [320, 0]
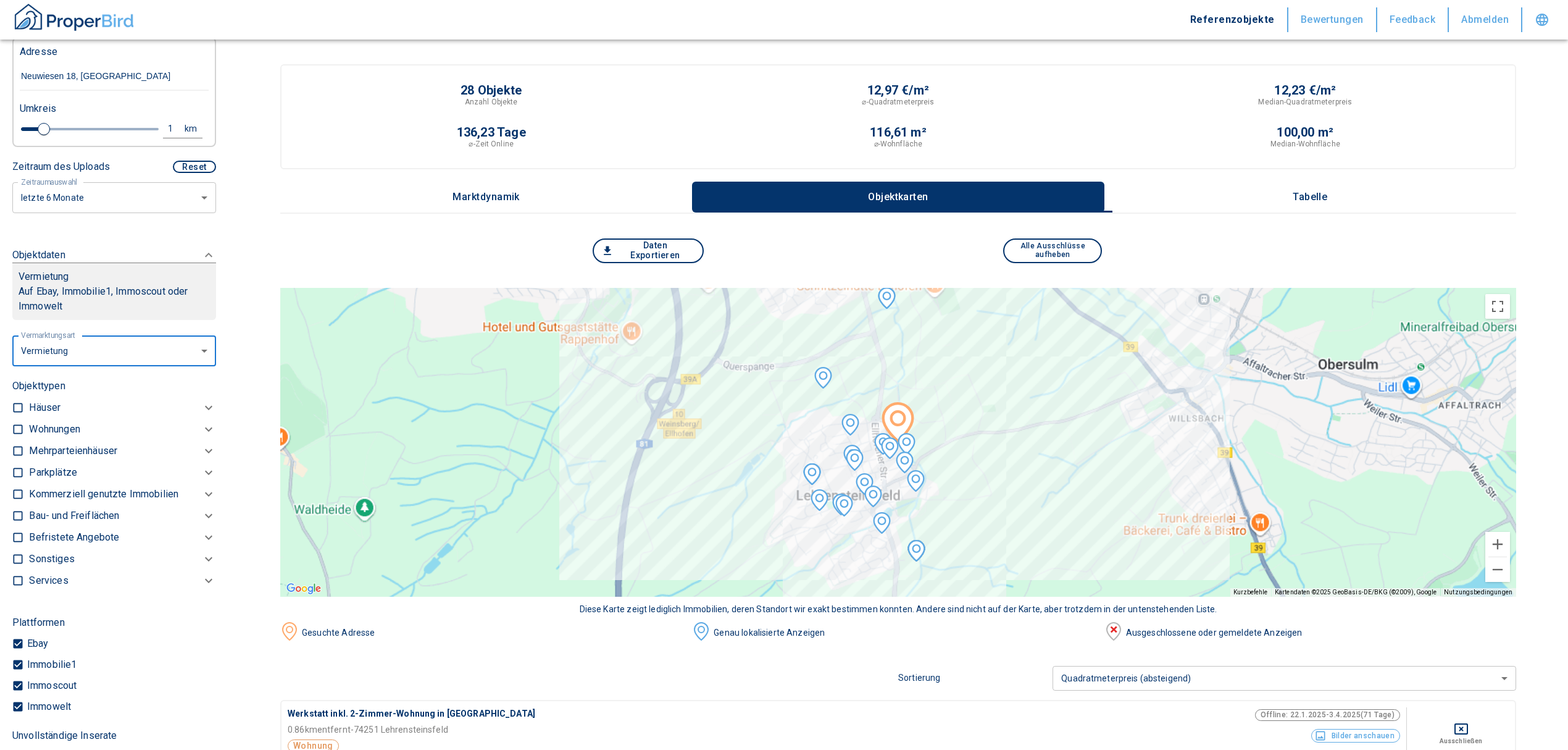
click at [52, 487] on p "Kommerziell genutzte Immobilien" at bounding box center [103, 494] width 149 height 15
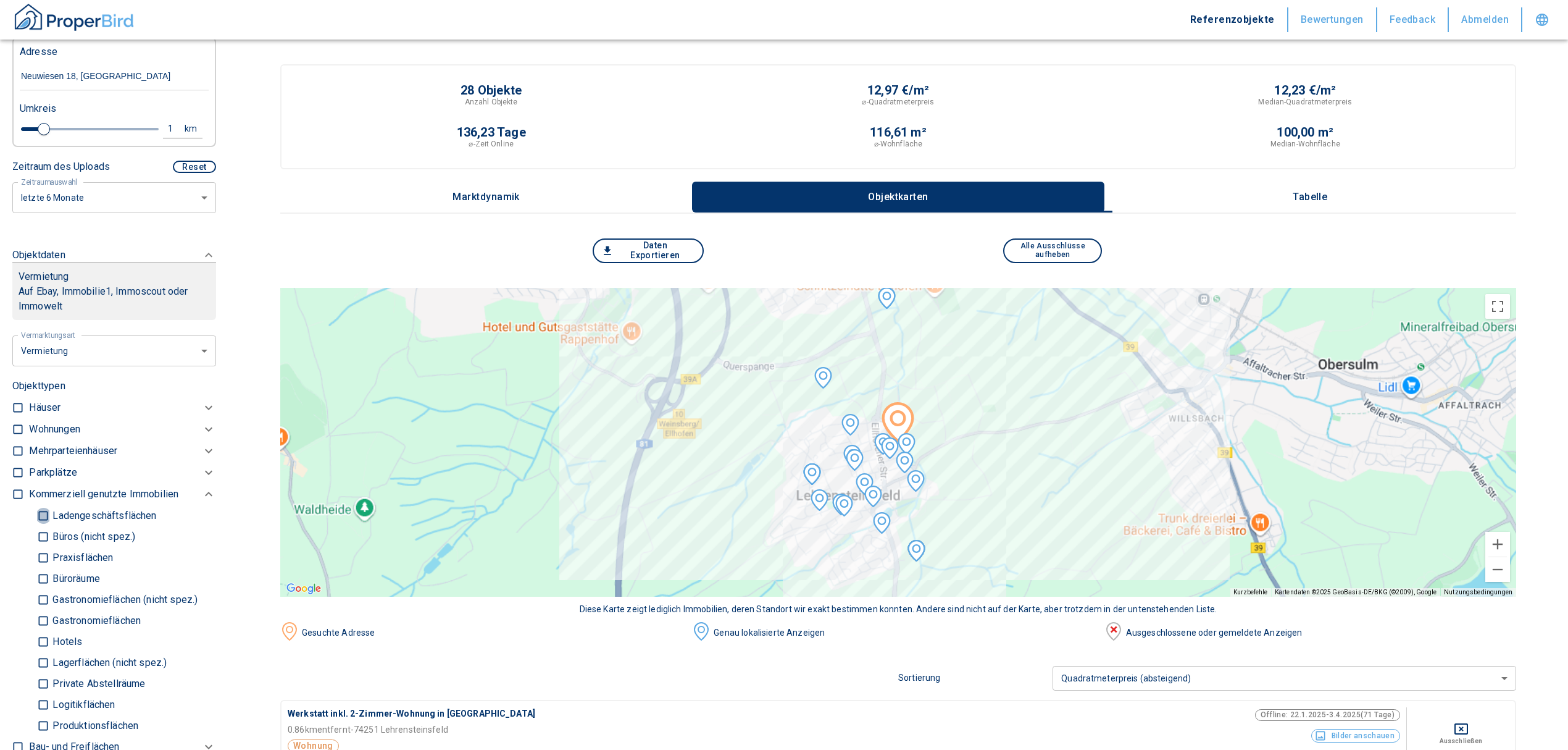
click at [41, 512] on input "Ladengeschäftsflächen" at bounding box center [43, 515] width 12 height 22
checkbox input "true"
type input "2020"
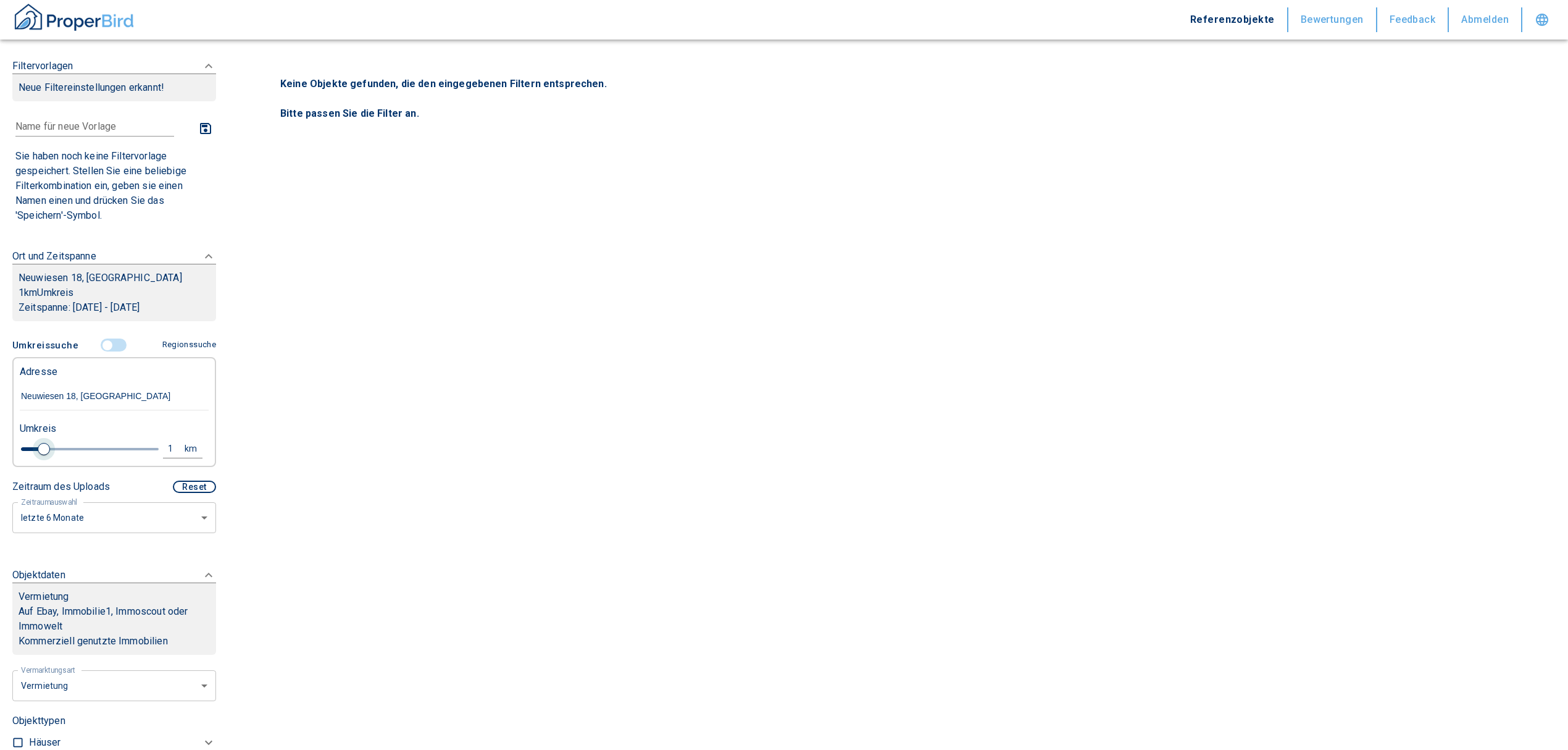
type input "1.2"
type input "2020"
type input "1.6"
type input "2020"
type input "3.4"
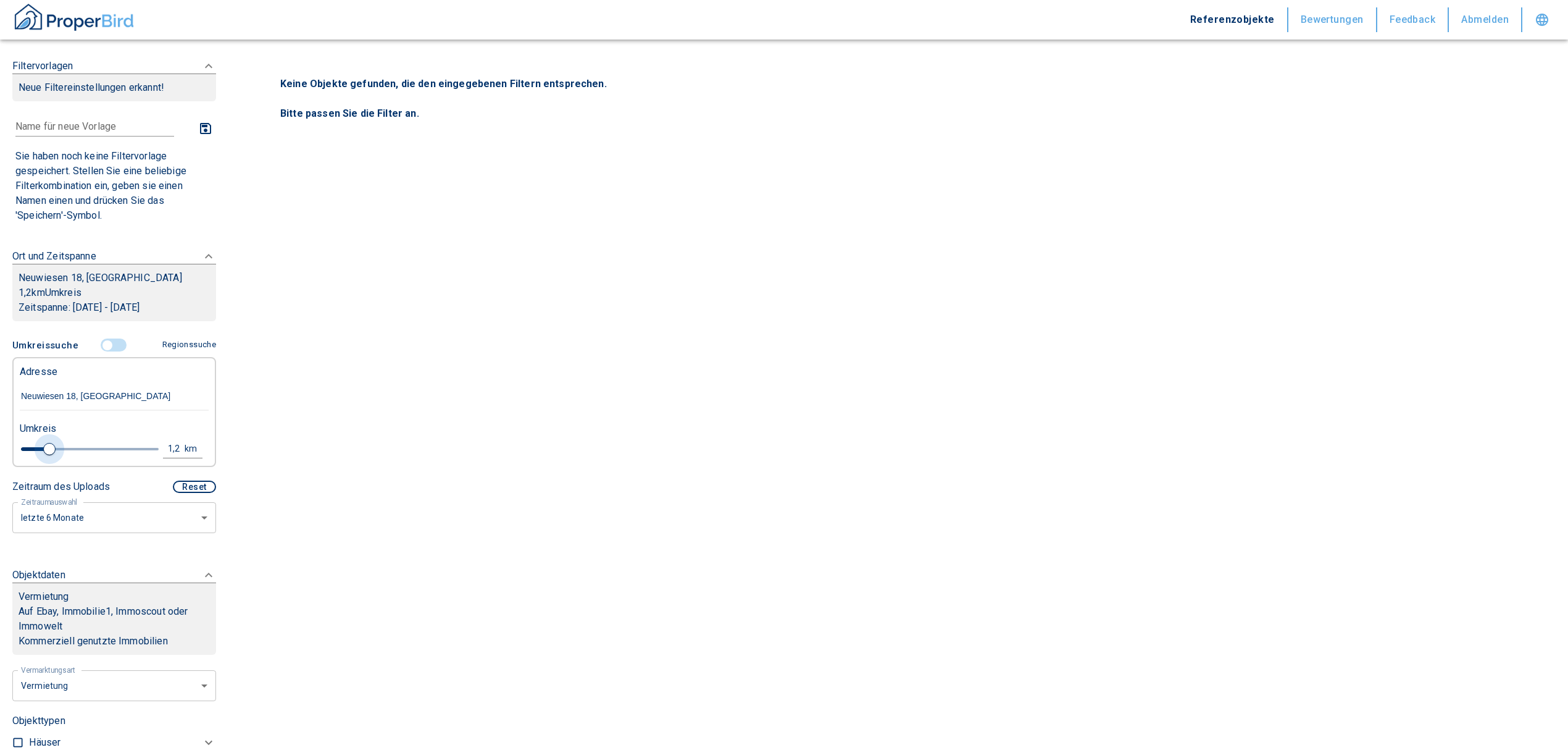
type input "2020"
type input "4.2"
type input "2020"
type input "4.6"
type input "2020"
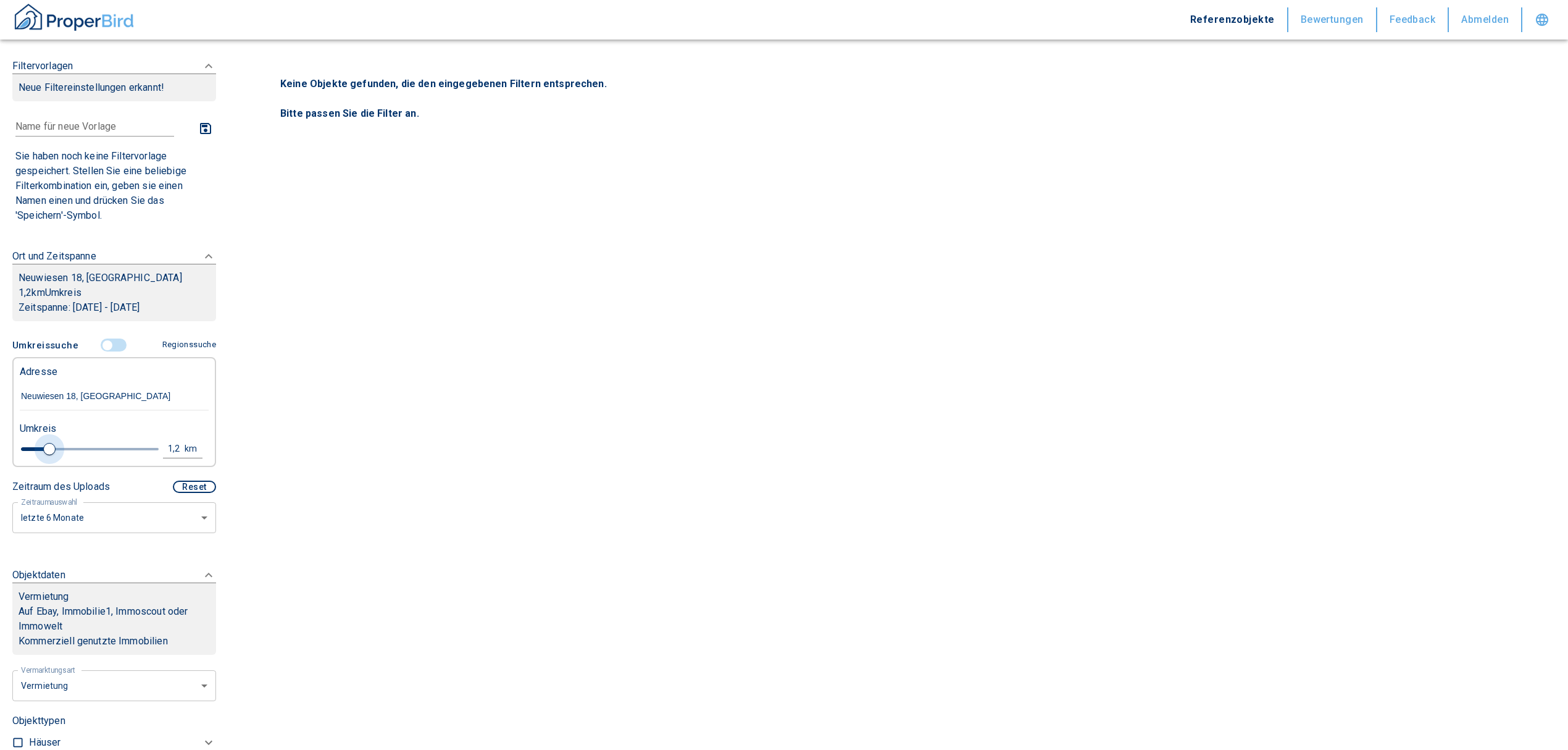
type input "5"
drag, startPoint x: 45, startPoint y: 447, endPoint x: 155, endPoint y: 450, distance: 110.0
click at [155, 450] on div "5 km" at bounding box center [109, 450] width 189 height 22
type input "2020"
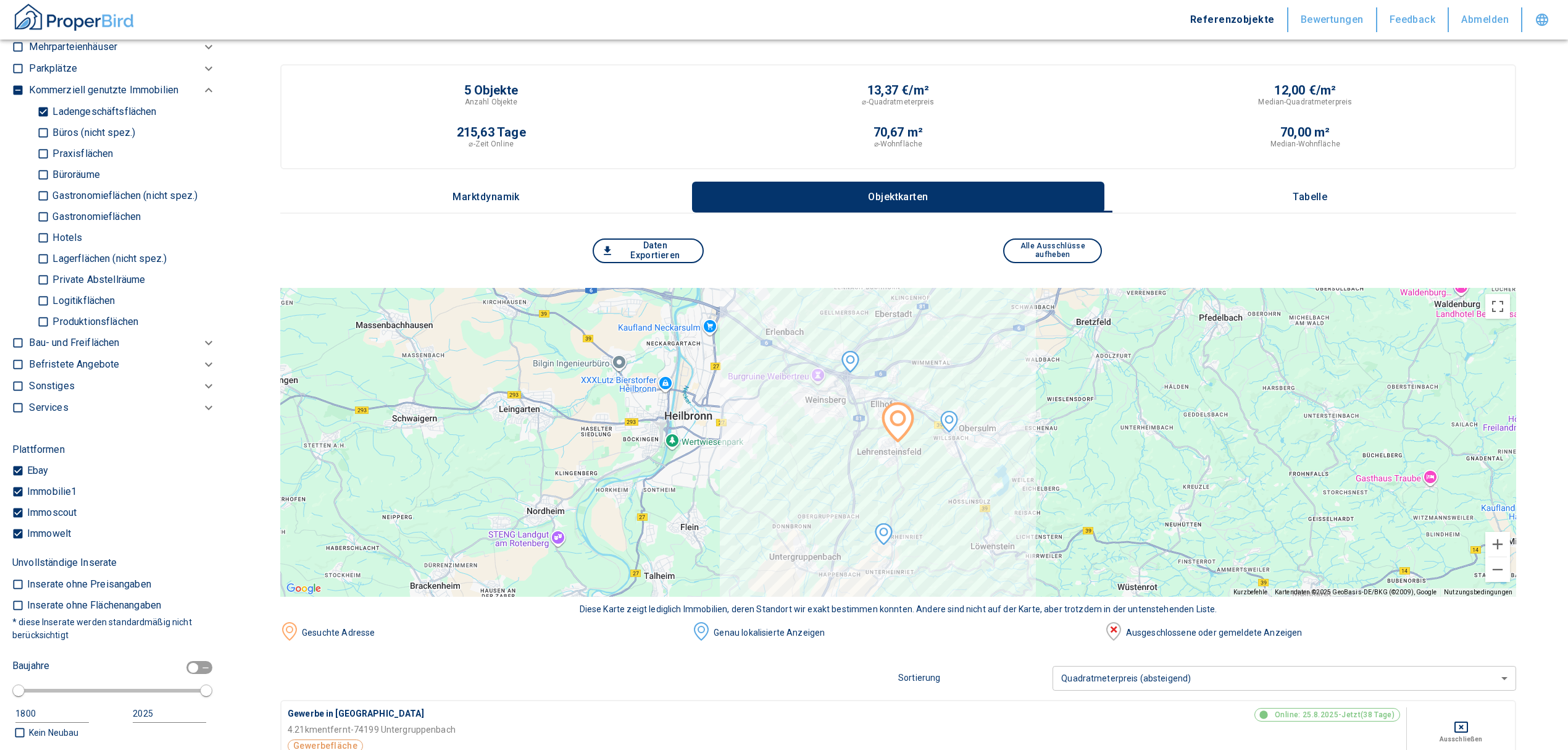
scroll to position [576, 0]
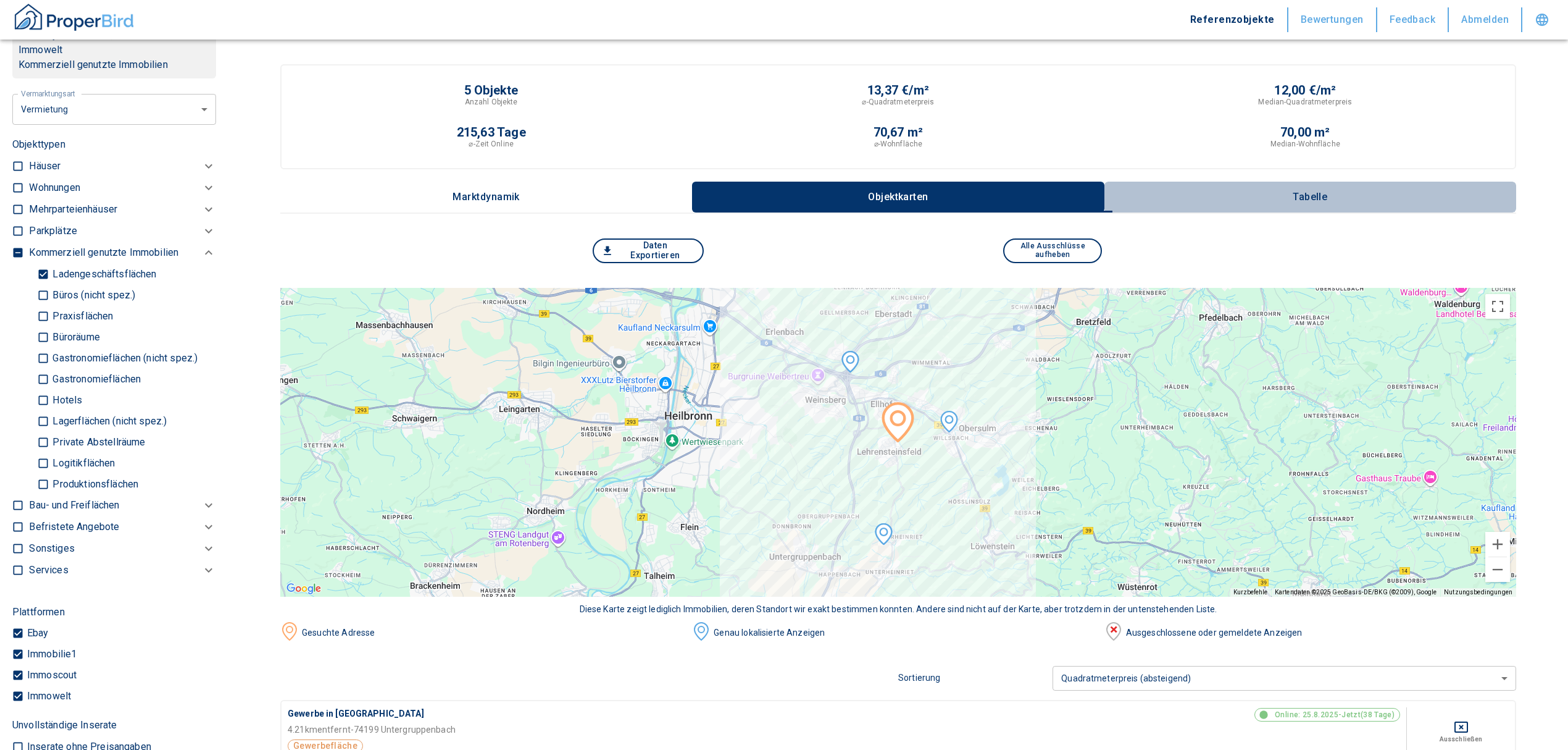
click at [1341, 193] on p "Tabelle" at bounding box center [1309, 196] width 61 height 11
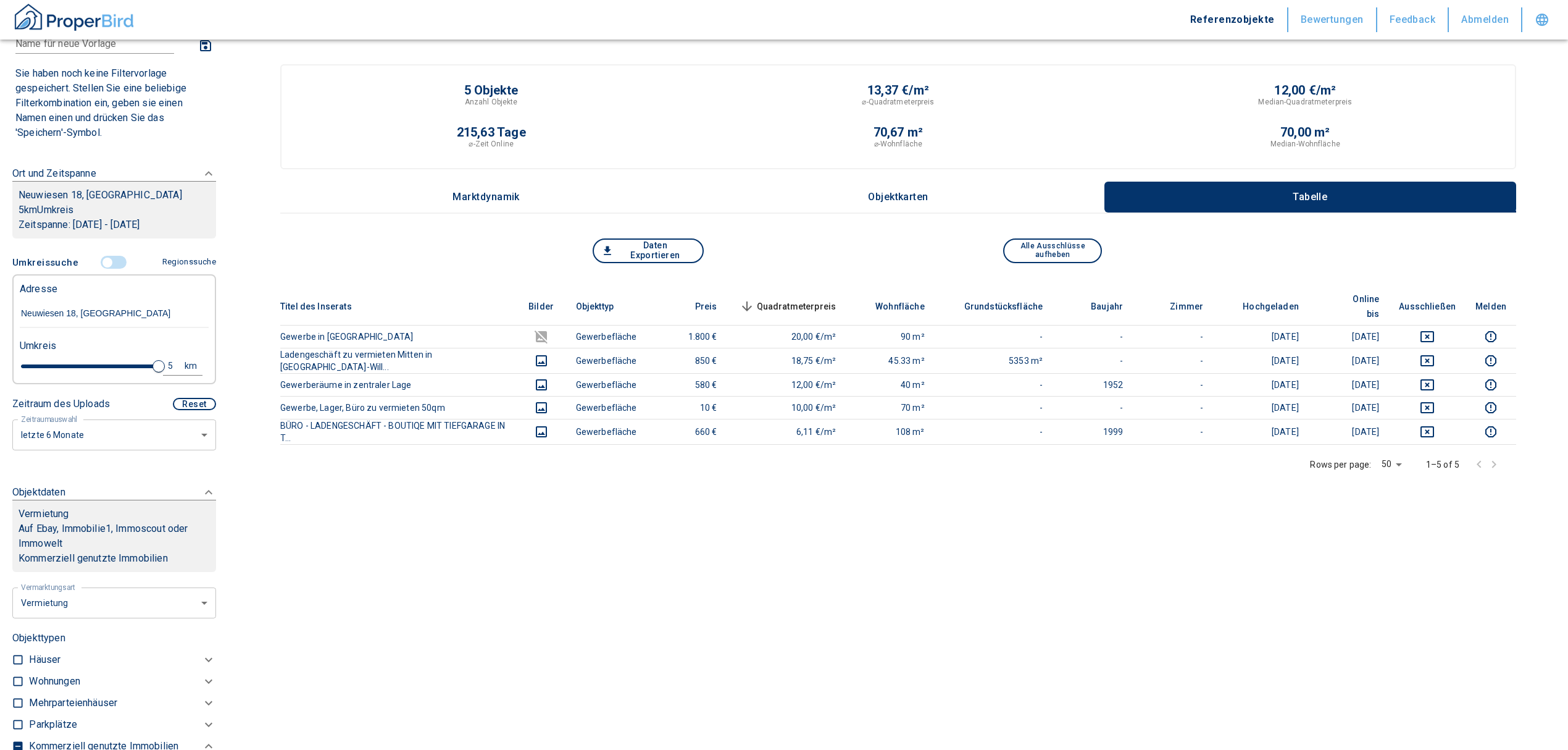
scroll to position [82, 0]
click at [166, 362] on div "5" at bounding box center [177, 366] width 22 height 15
drag, startPoint x: 45, startPoint y: 368, endPoint x: -4, endPoint y: 369, distance: 49.0
click at [0, 369] on html "Referenzobjekte Bewertungen Feedback Abmelden Filtervorlagen Neue Filtereinstel…" at bounding box center [784, 435] width 1568 height 870
type input "8"
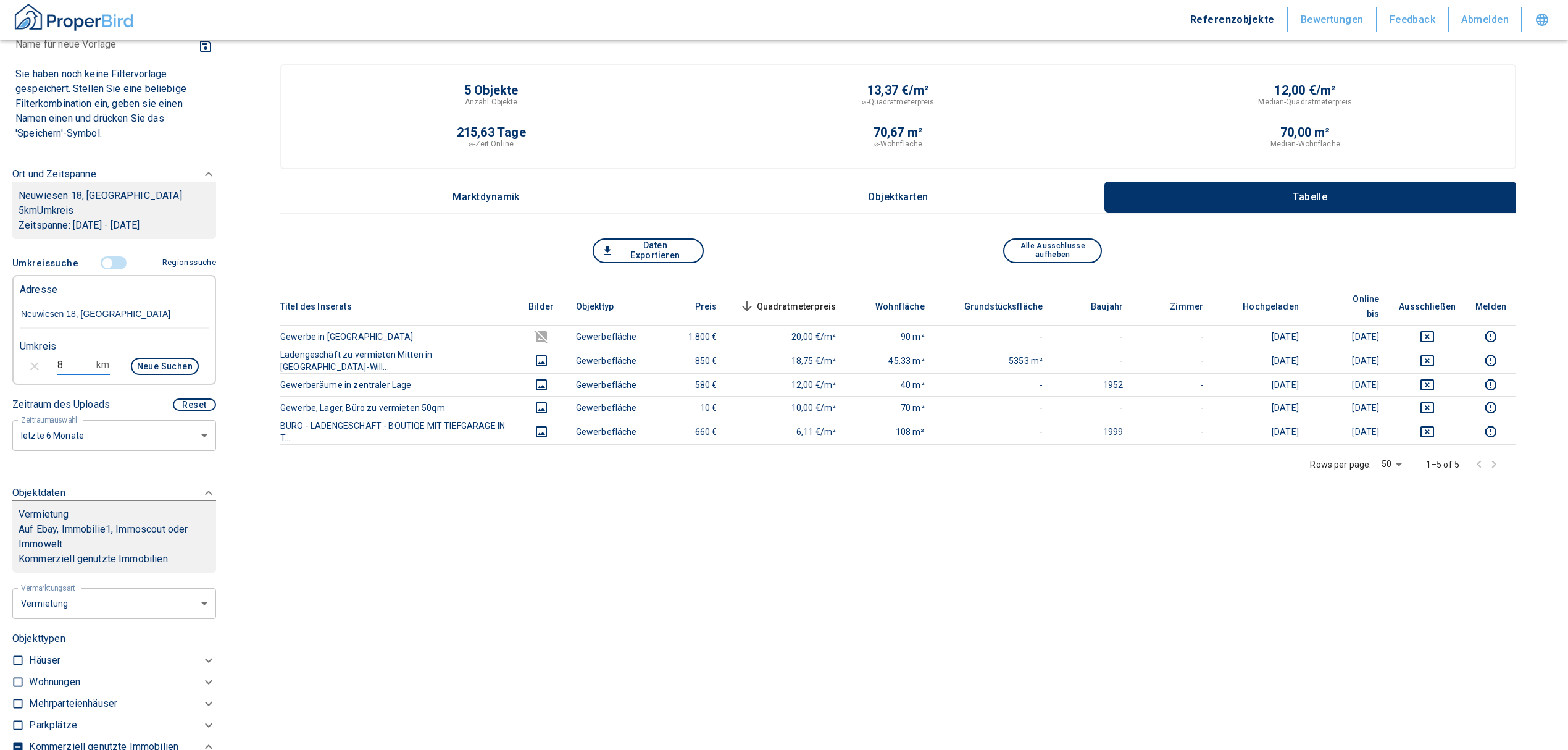
click at [136, 366] on button "Neue Suchen" at bounding box center [165, 366] width 68 height 17
type input "2020"
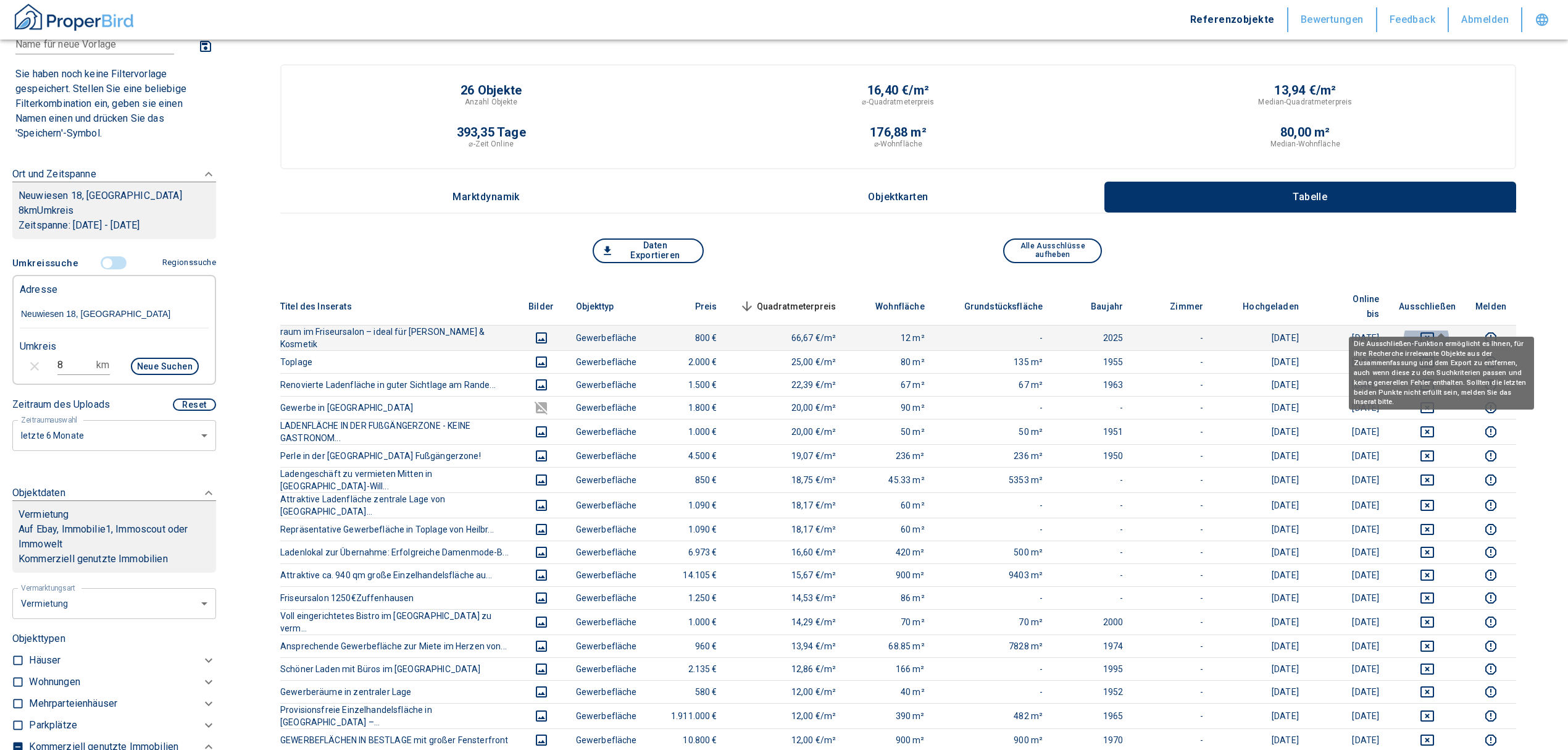
click at [1454, 331] on button "deselect this listing" at bounding box center [1427, 338] width 57 height 15
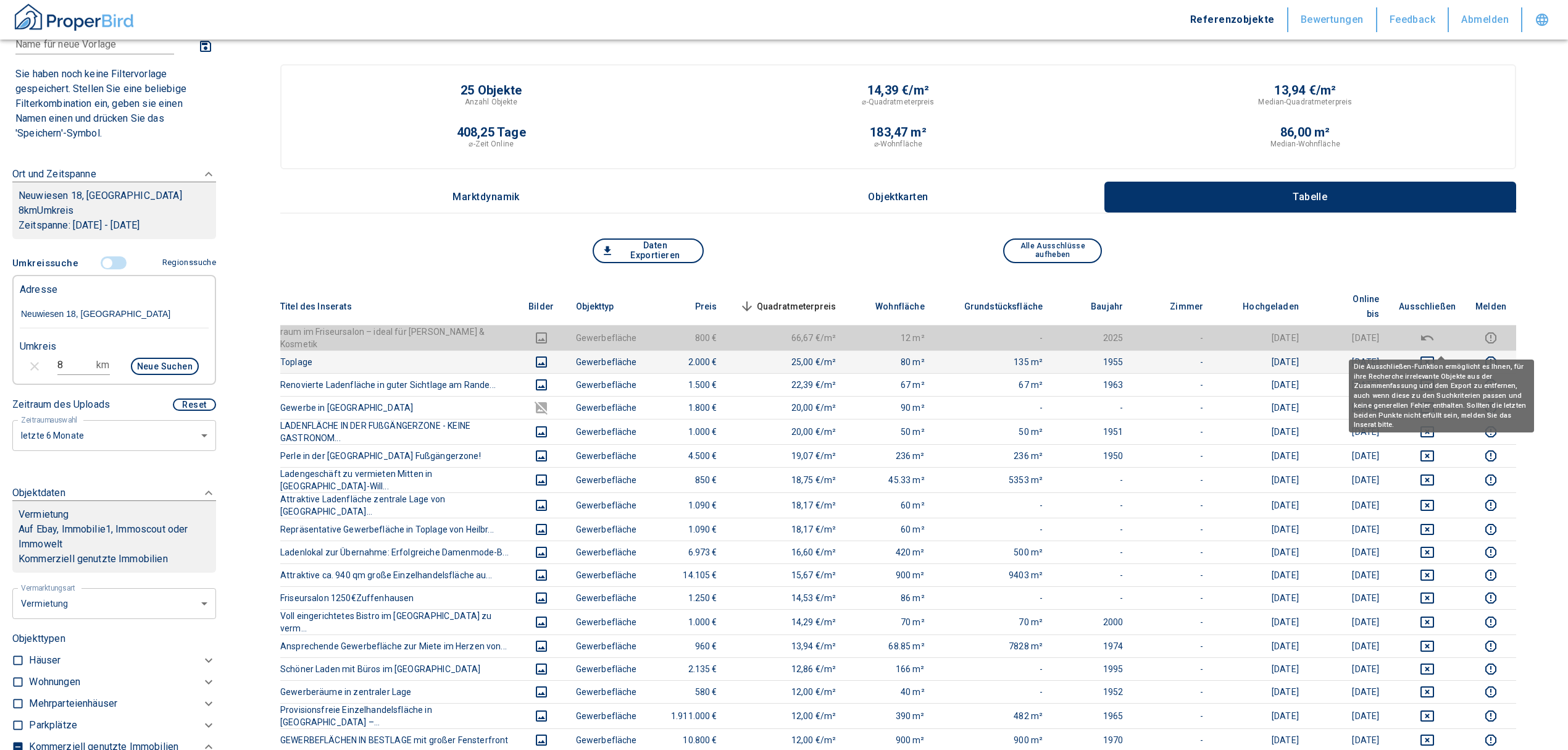
click at [1450, 354] on button "deselect this listing" at bounding box center [1427, 362] width 57 height 15
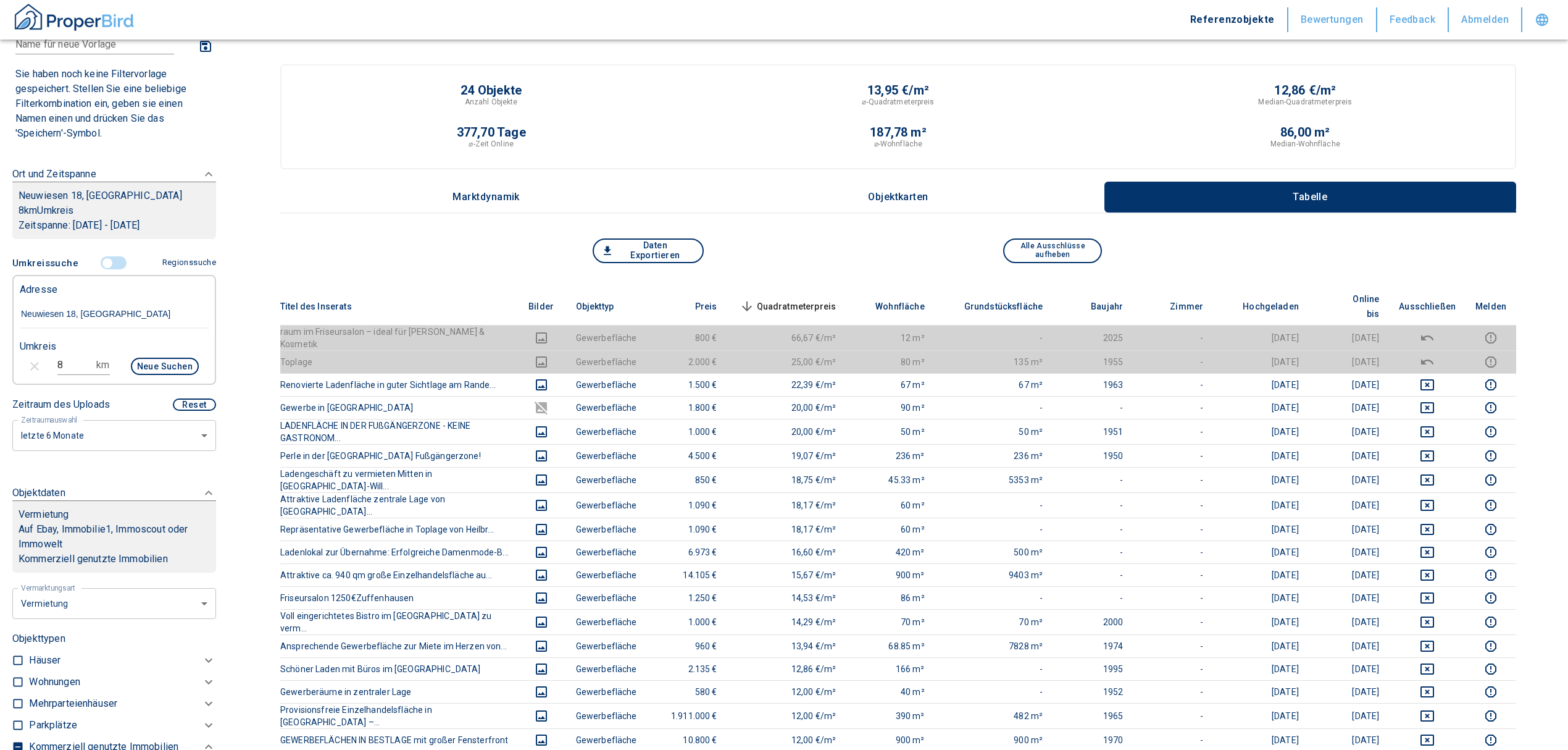
click at [818, 287] on th "Quadratmeterpreis sorted descending" at bounding box center [786, 306] width 119 height 38
click at [820, 299] on span "Quadratmeterpreis sorted descending" at bounding box center [786, 306] width 99 height 15
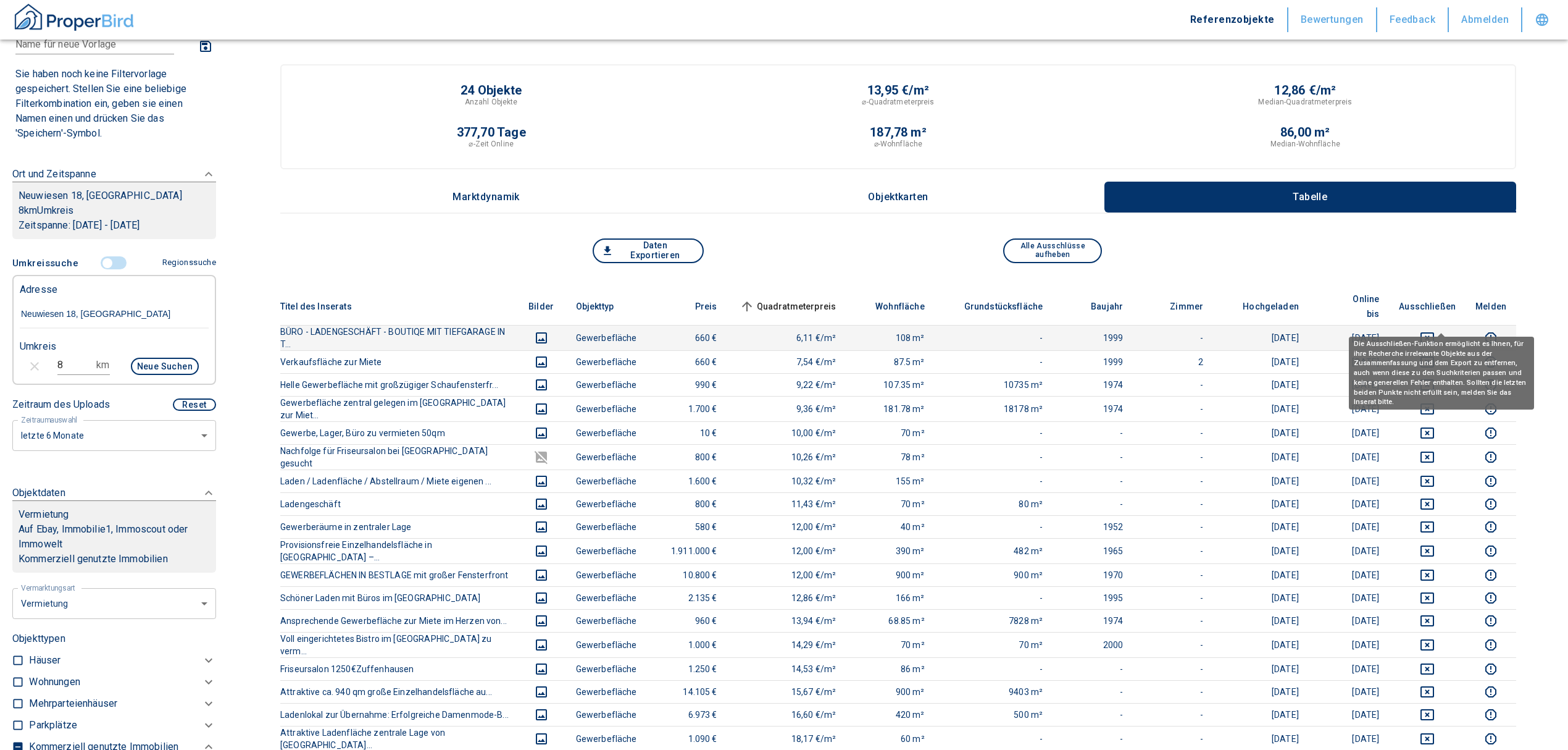
click at [1435, 332] on icon "deselect this listing" at bounding box center [1428, 337] width 14 height 11
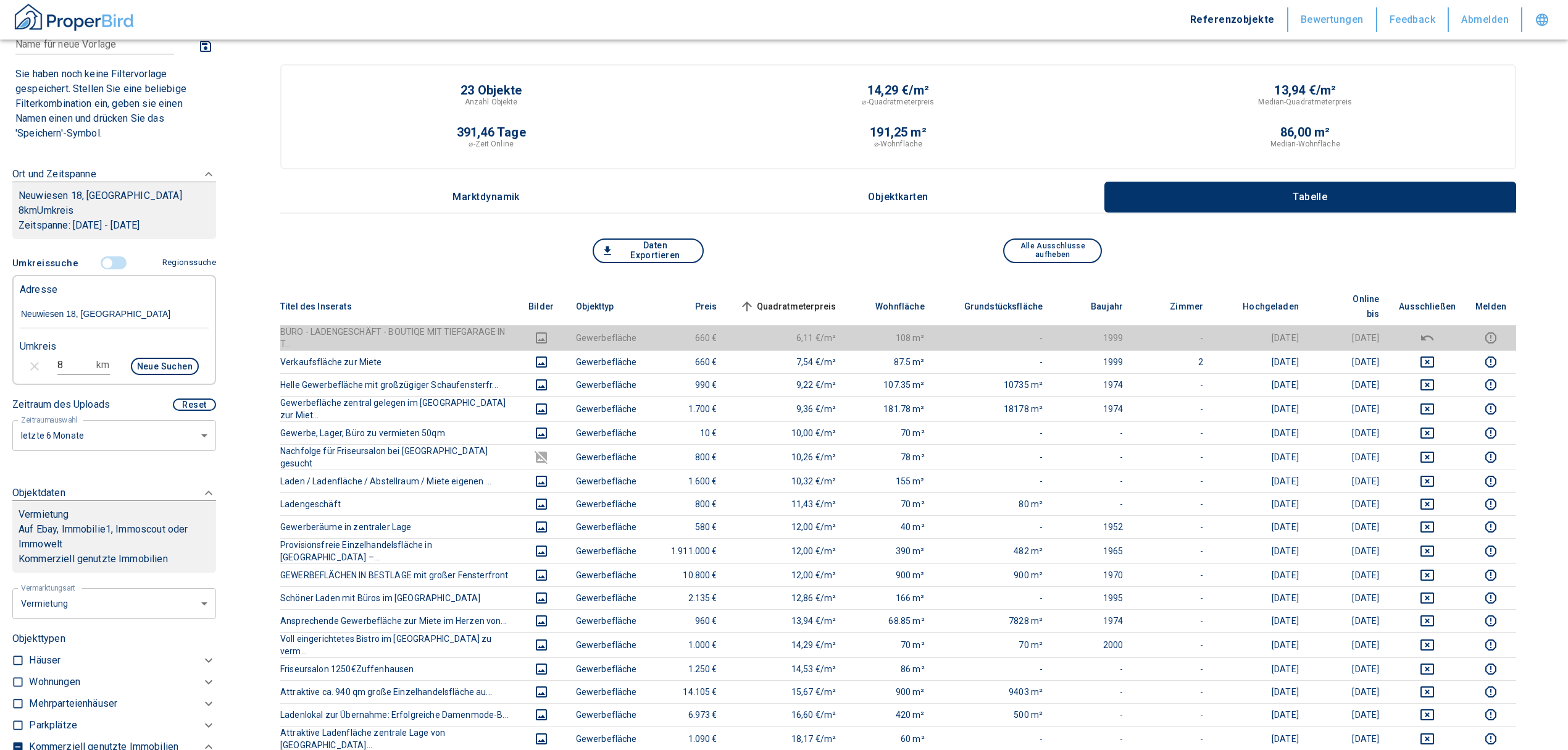
click at [816, 299] on span "Quadratmeterpreis sorted ascending" at bounding box center [786, 306] width 99 height 15
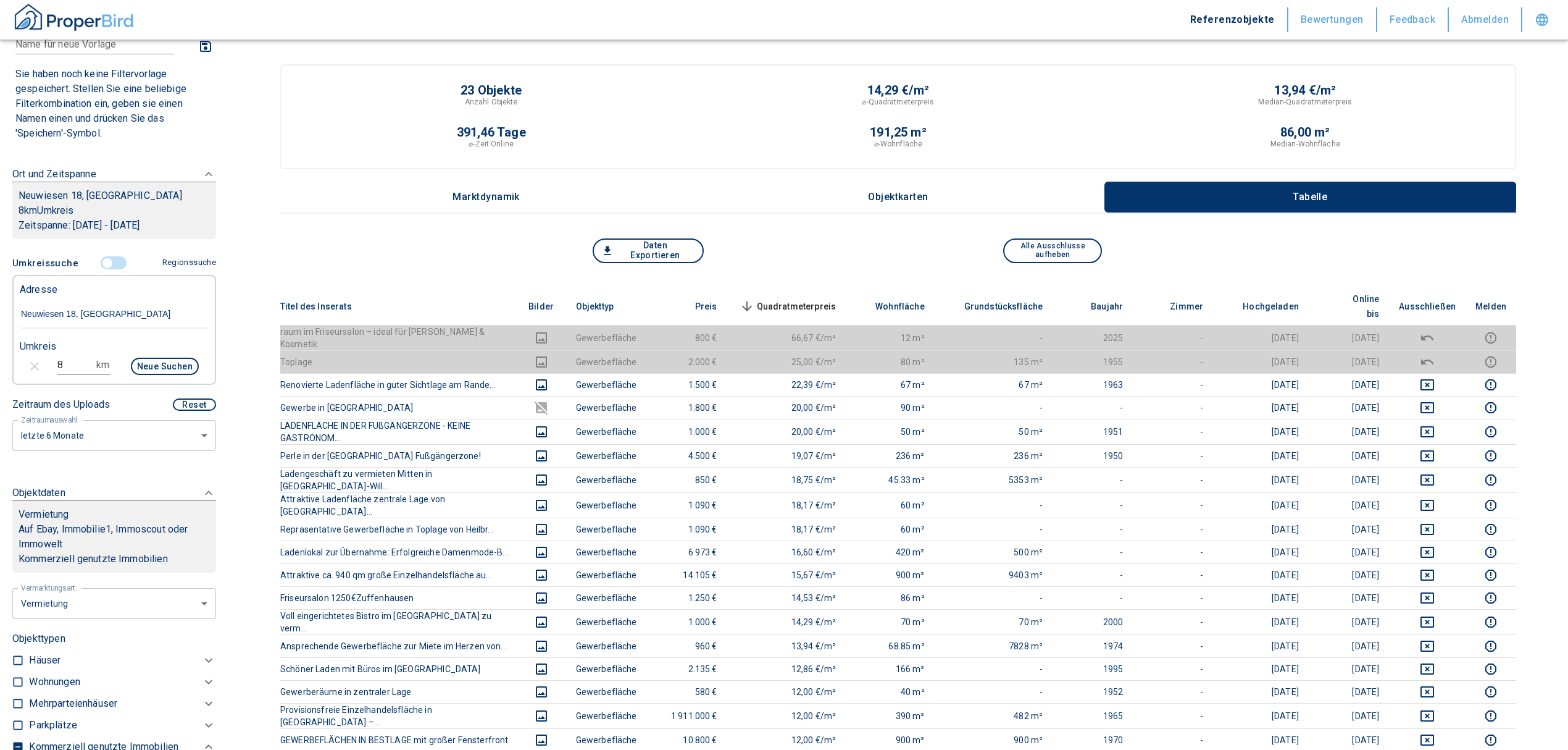
click at [841, 287] on th "Quadratmeterpreis sorted descending" at bounding box center [786, 306] width 119 height 38
click at [836, 299] on span "Quadratmeterpreis sorted descending" at bounding box center [786, 306] width 99 height 15
